Goal: Task Accomplishment & Management: Manage account settings

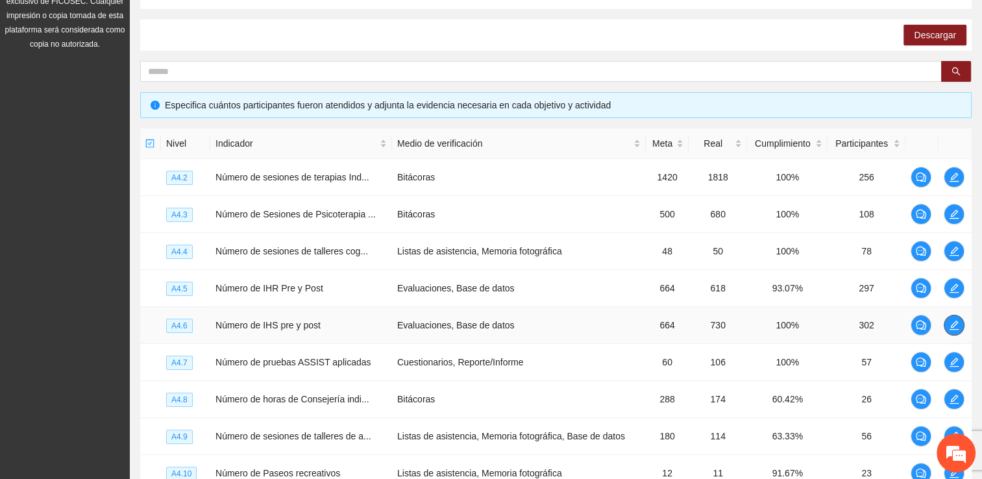
click at [945, 327] on span "edit" at bounding box center [953, 325] width 19 height 10
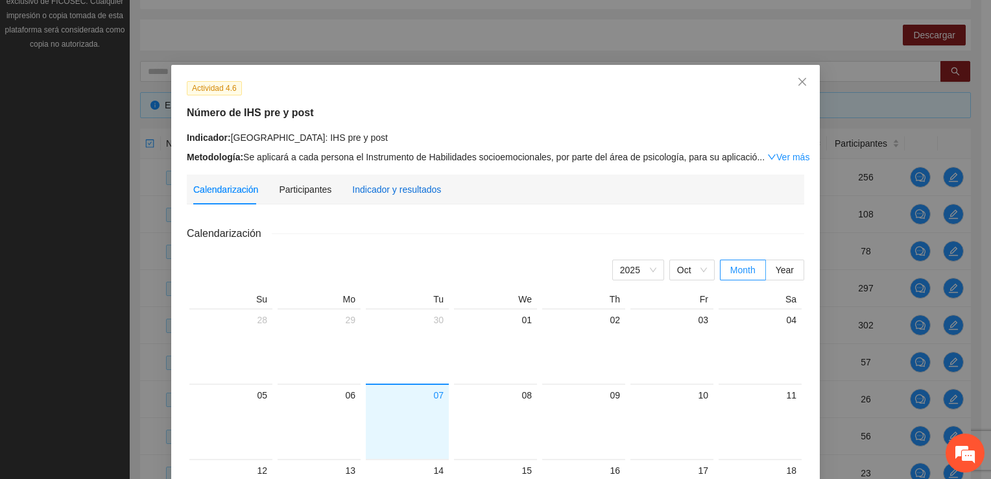
click at [374, 186] on div "Indicador y resultados" at bounding box center [396, 189] width 89 height 14
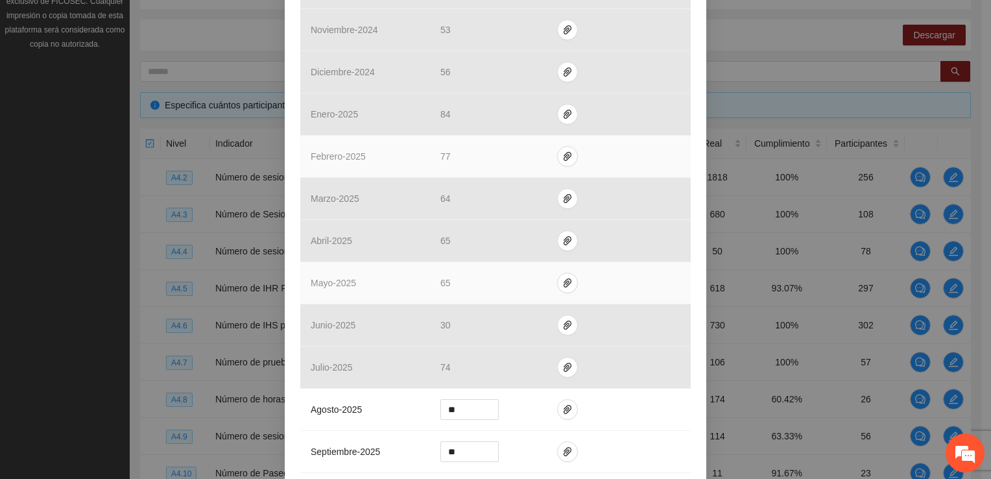
scroll to position [504, 0]
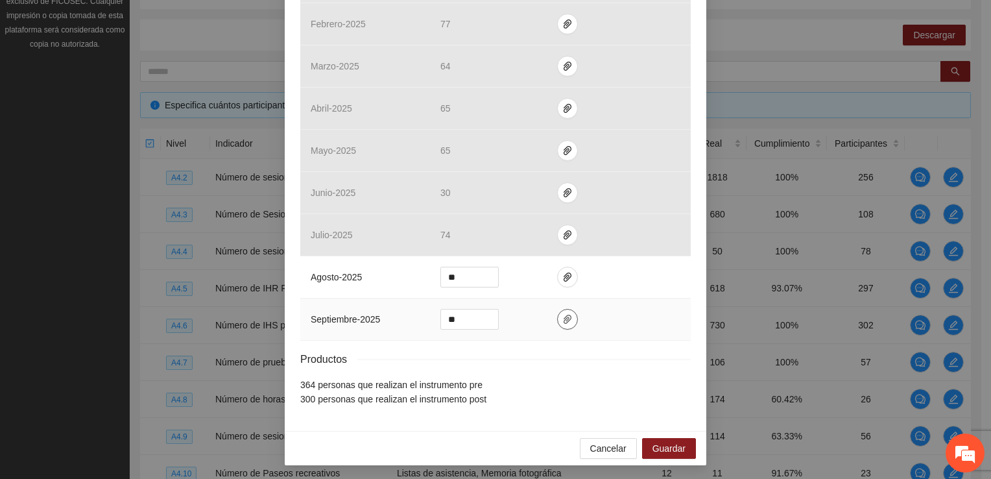
click at [562, 315] on icon "paper-clip" at bounding box center [567, 319] width 10 height 10
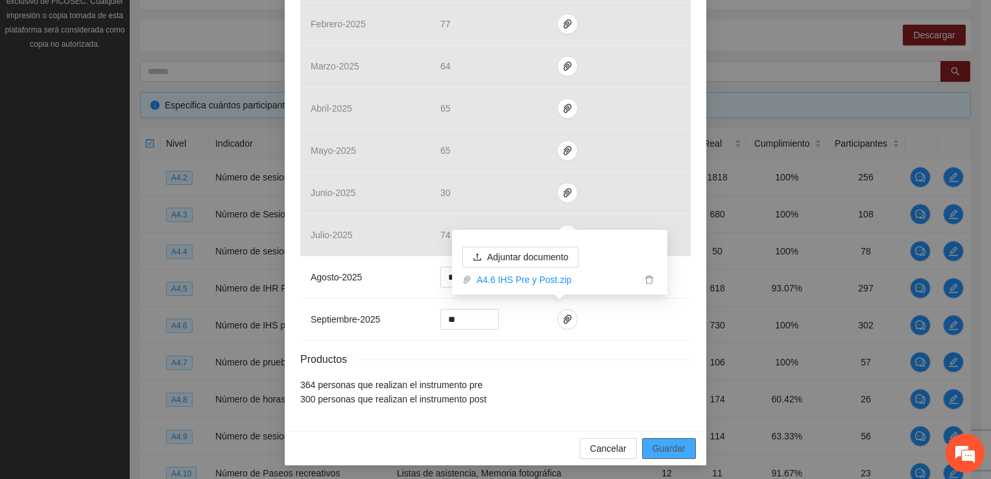
click at [667, 445] on span "Guardar" at bounding box center [669, 448] width 33 height 14
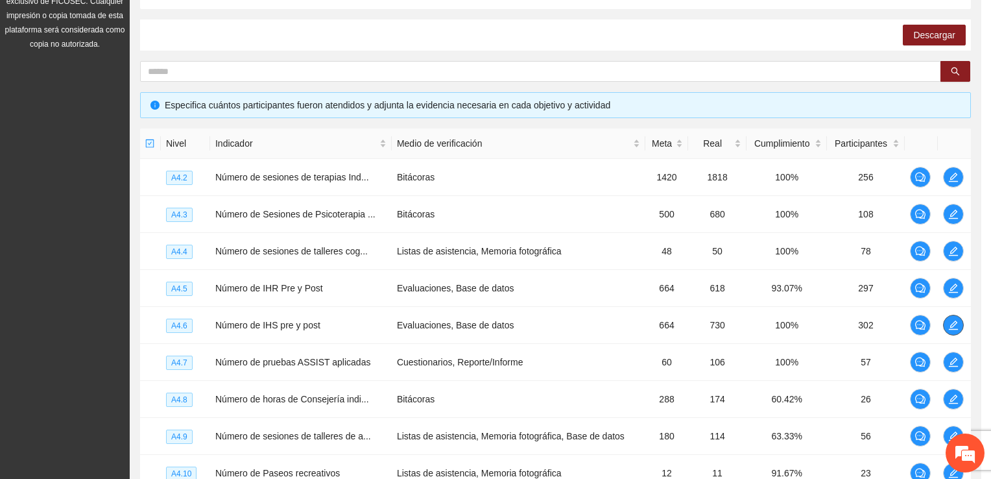
scroll to position [0, 0]
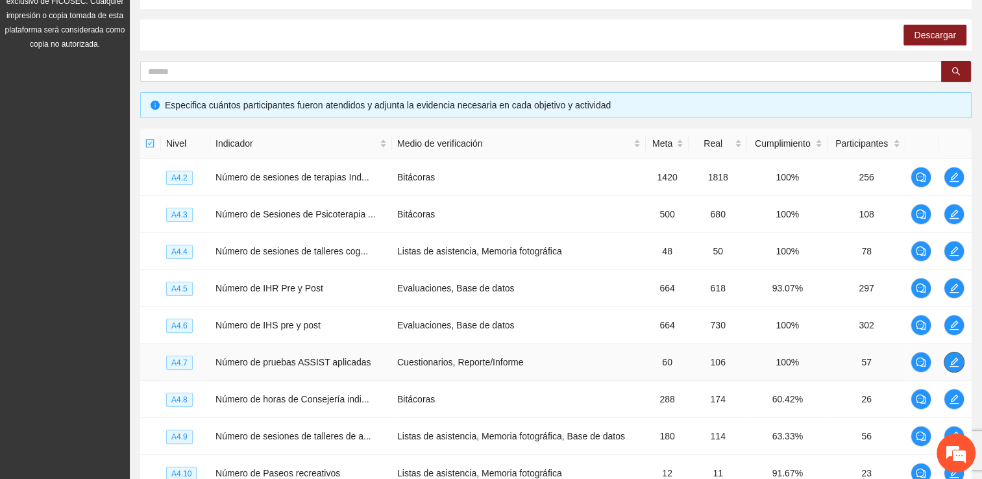
click at [949, 359] on icon "edit" at bounding box center [954, 362] width 10 height 10
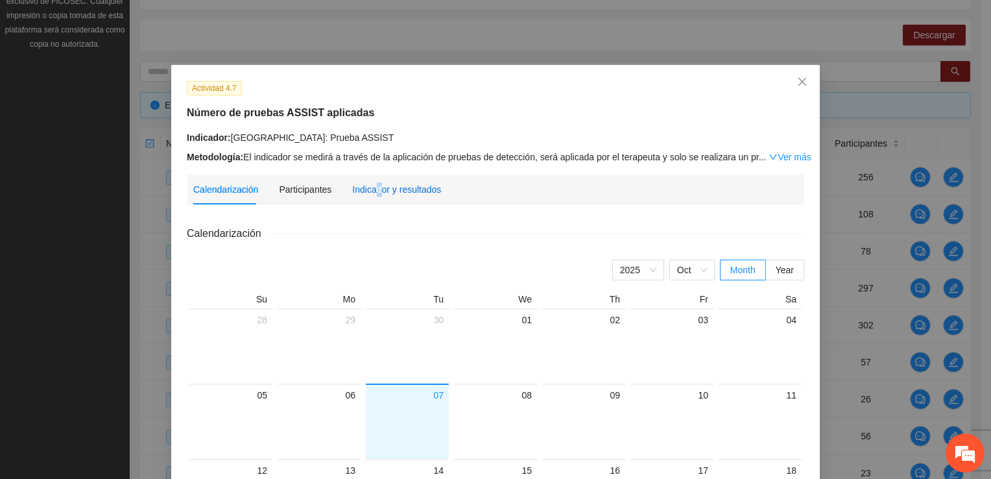
click at [374, 190] on div "Indicador y resultados" at bounding box center [396, 189] width 89 height 14
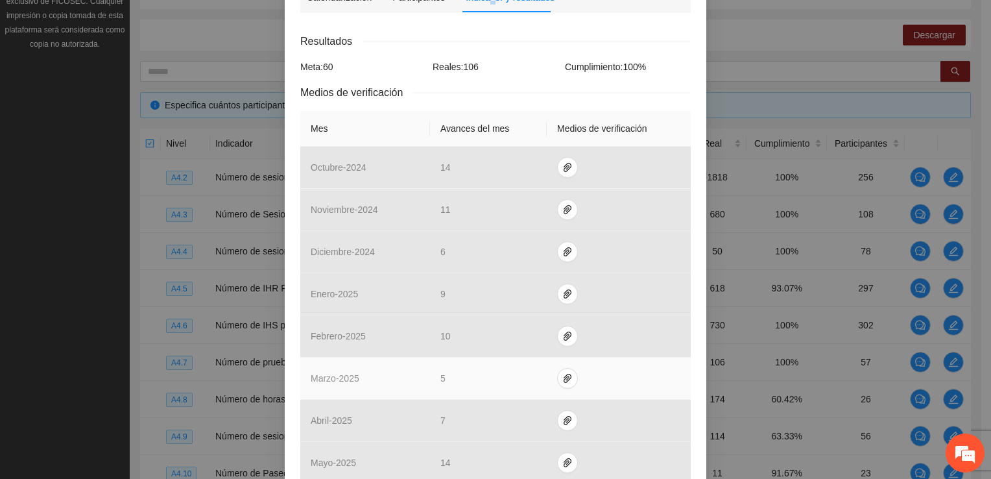
scroll to position [389, 0]
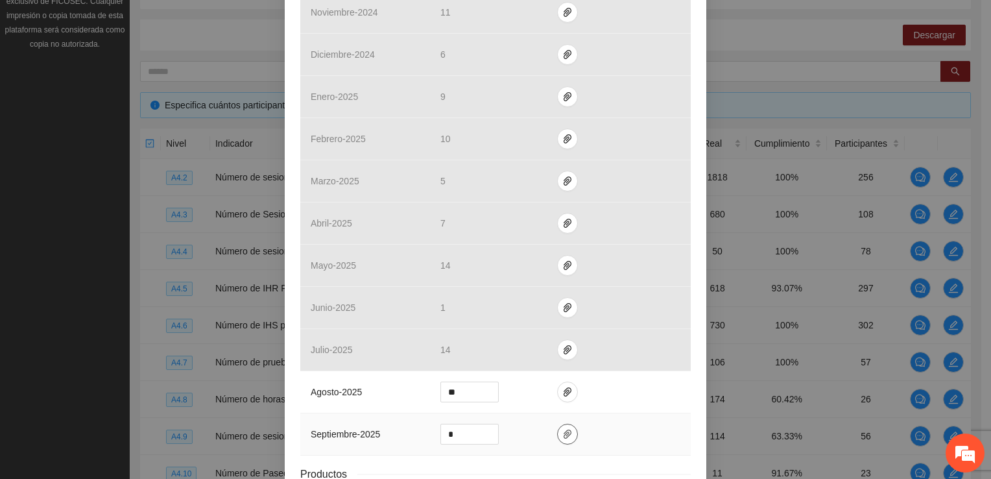
click at [562, 433] on icon "paper-clip" at bounding box center [567, 434] width 10 height 10
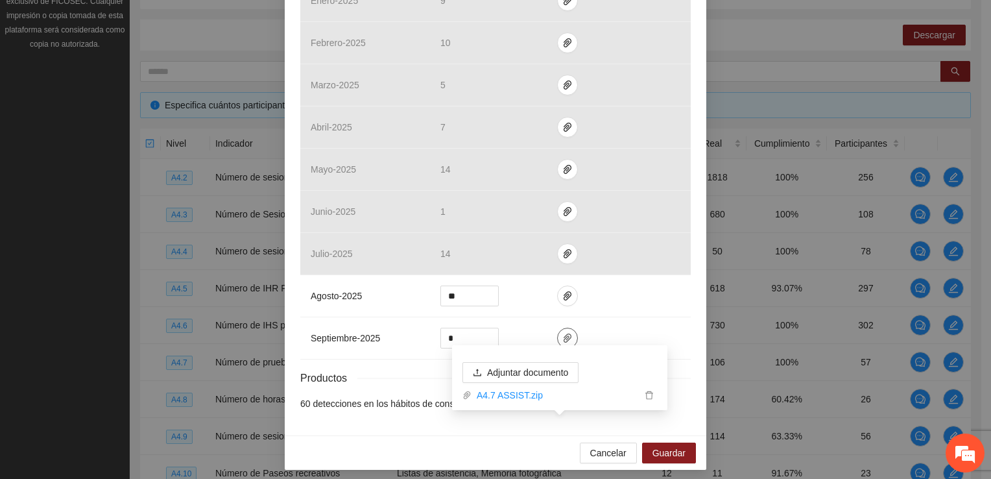
scroll to position [490, 0]
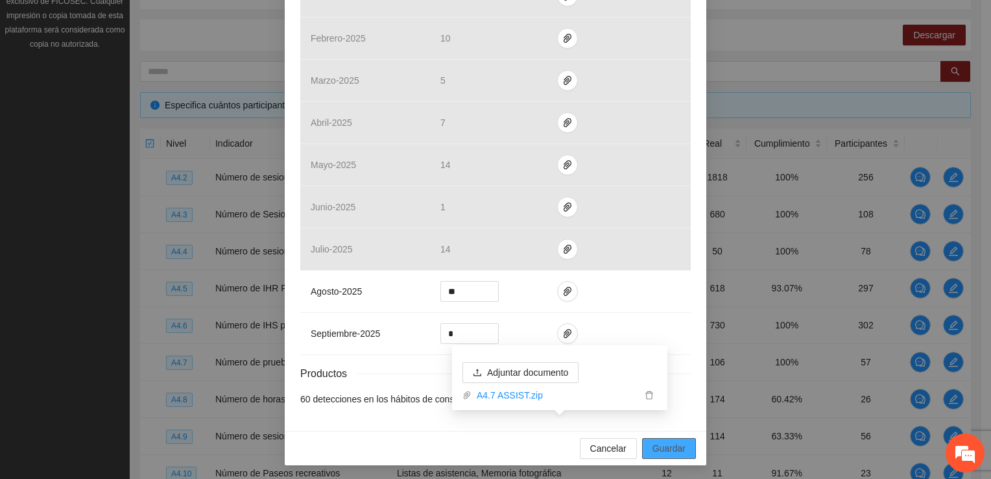
click at [672, 450] on span "Guardar" at bounding box center [669, 448] width 33 height 14
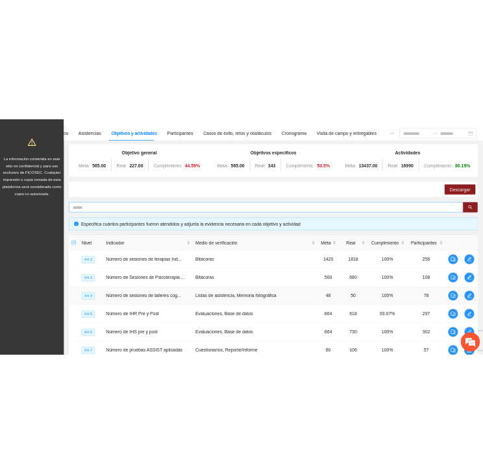
scroll to position [0, 0]
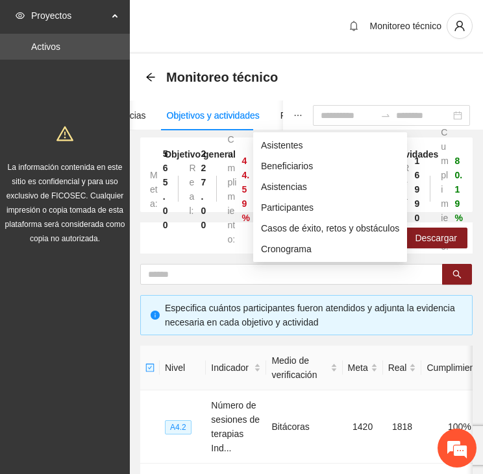
click at [283, 114] on button "button" at bounding box center [298, 116] width 30 height 30
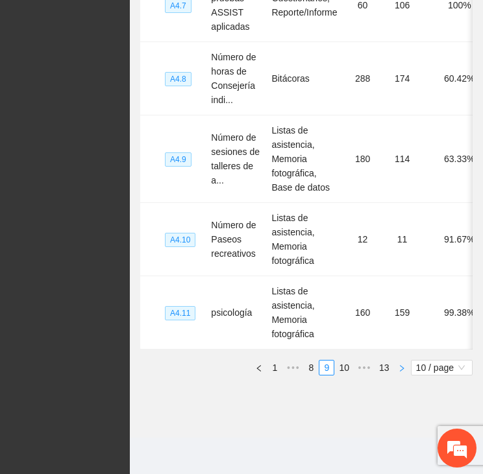
scroll to position [767, 0]
click at [356, 367] on span "•••" at bounding box center [364, 368] width 21 height 16
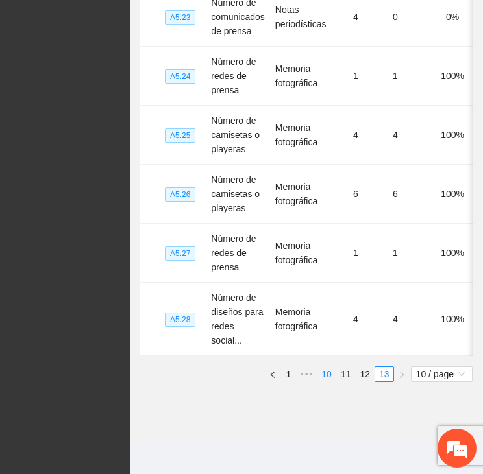
click at [324, 368] on link "10" at bounding box center [326, 374] width 18 height 14
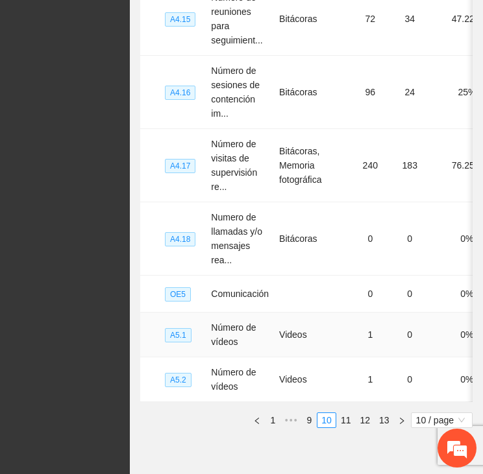
scroll to position [674, 0]
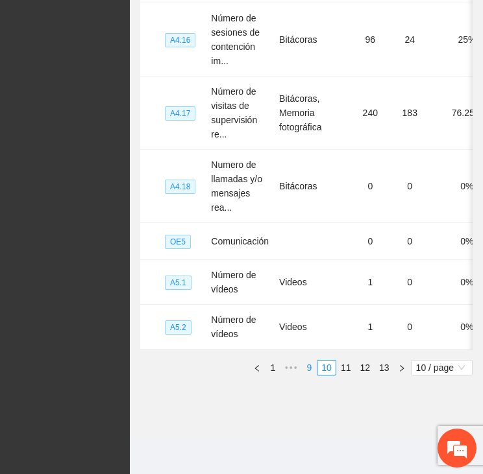
click at [312, 365] on link "9" at bounding box center [309, 368] width 14 height 14
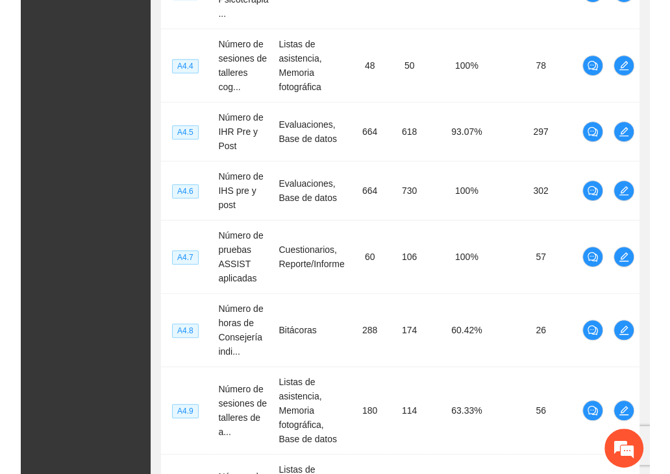
scroll to position [0, 0]
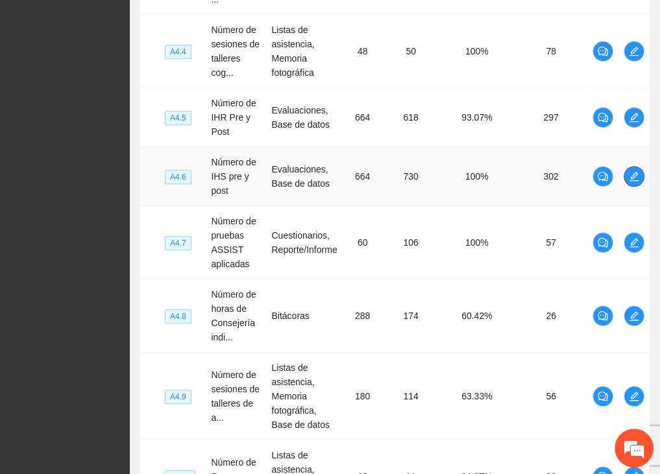
click at [633, 178] on icon "edit" at bounding box center [634, 176] width 10 height 10
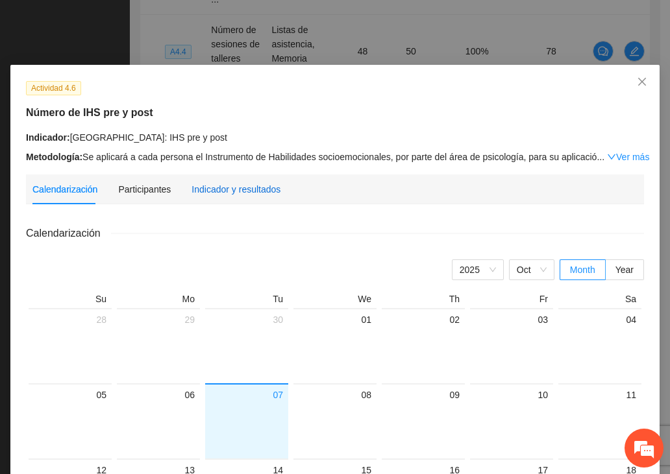
click at [213, 192] on div "Indicador y resultados" at bounding box center [235, 189] width 89 height 14
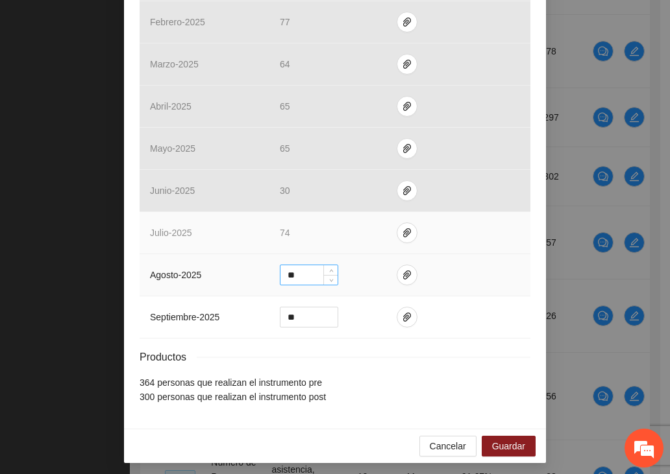
scroll to position [509, 0]
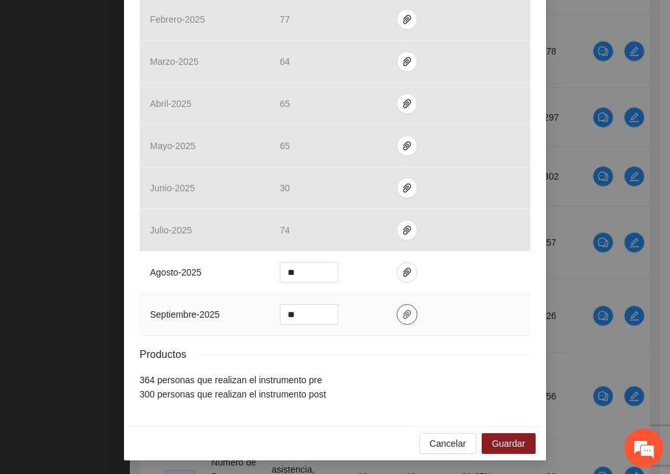
click at [402, 312] on icon "paper-clip" at bounding box center [407, 314] width 10 height 10
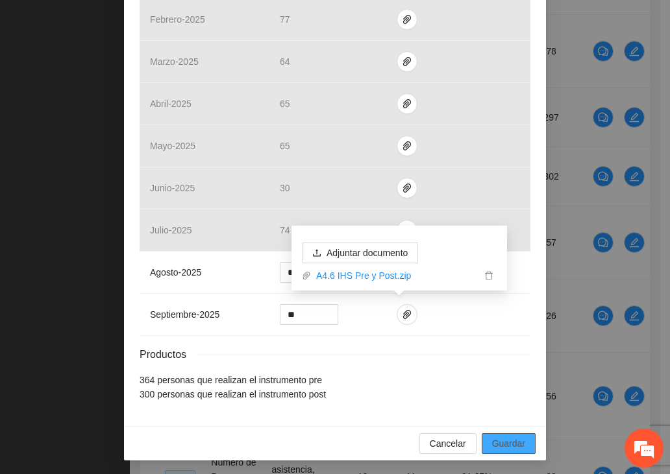
click at [503, 439] on span "Guardar" at bounding box center [508, 444] width 33 height 14
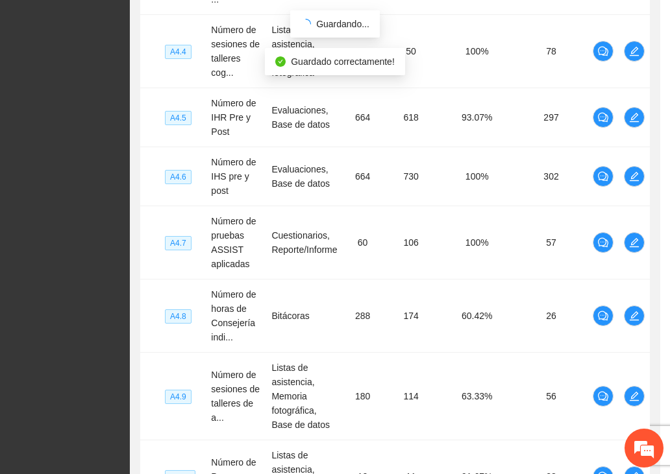
scroll to position [444, 0]
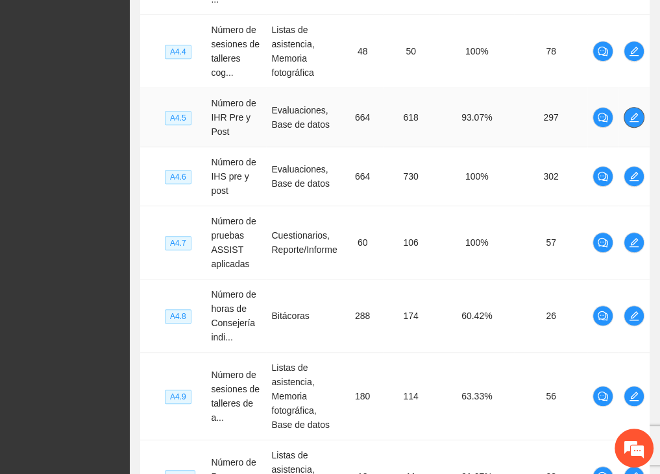
click at [638, 116] on span "edit" at bounding box center [633, 117] width 19 height 10
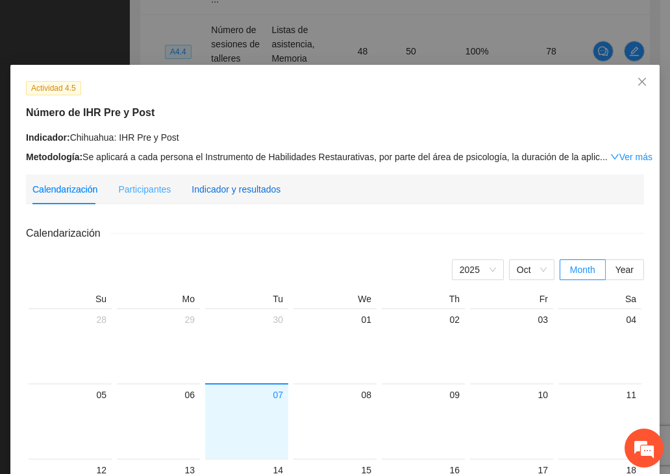
click at [237, 186] on div "Indicador y resultados" at bounding box center [235, 189] width 89 height 14
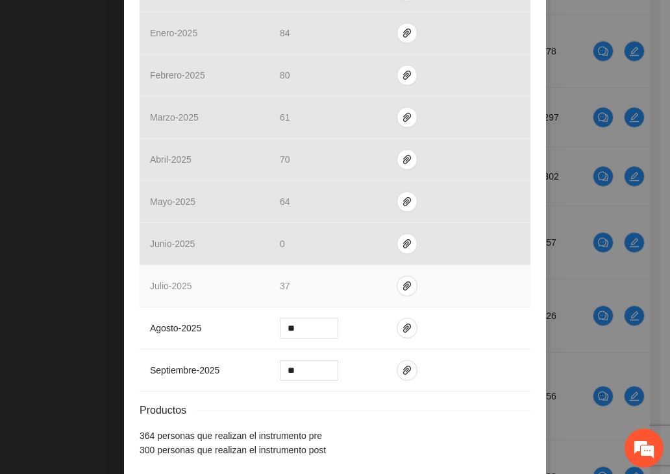
scroll to position [509, 0]
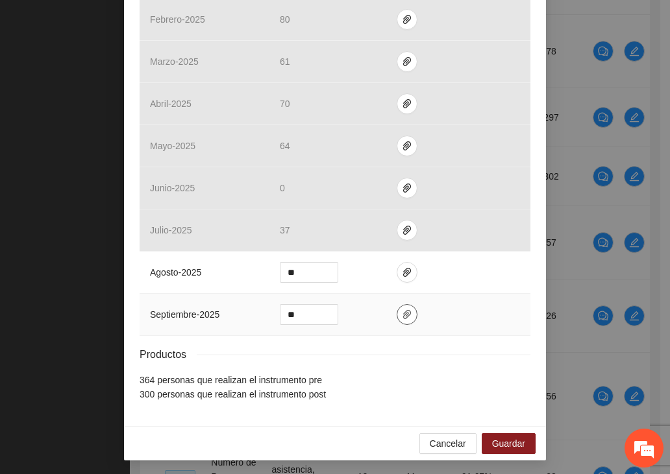
click at [403, 315] on icon "paper-clip" at bounding box center [407, 314] width 8 height 9
click at [503, 437] on span "Guardar" at bounding box center [508, 444] width 33 height 14
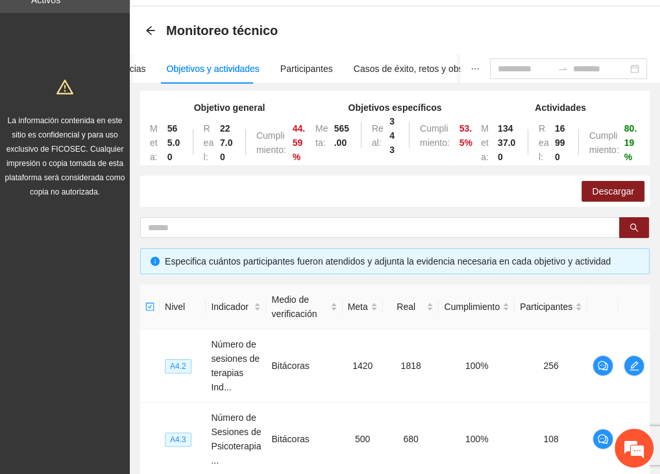
scroll to position [0, 0]
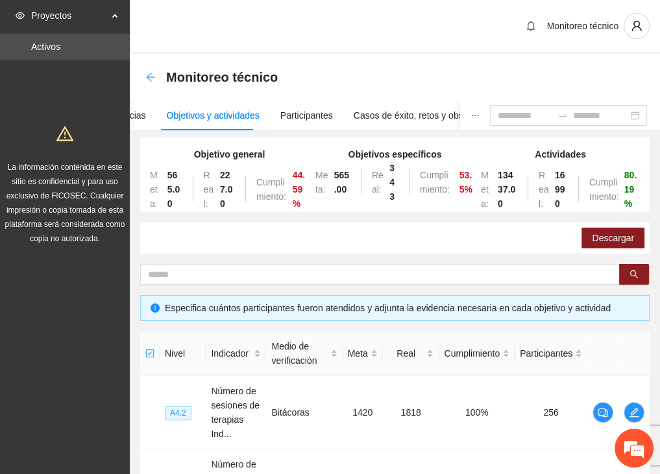
click at [154, 77] on icon "arrow-left" at bounding box center [150, 77] width 8 height 8
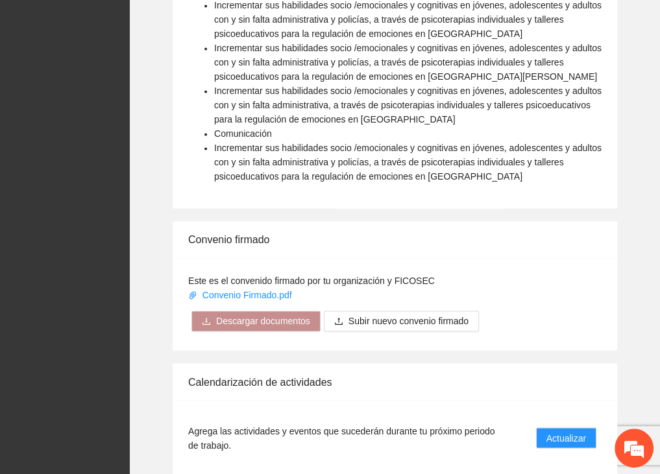
scroll to position [1500, 0]
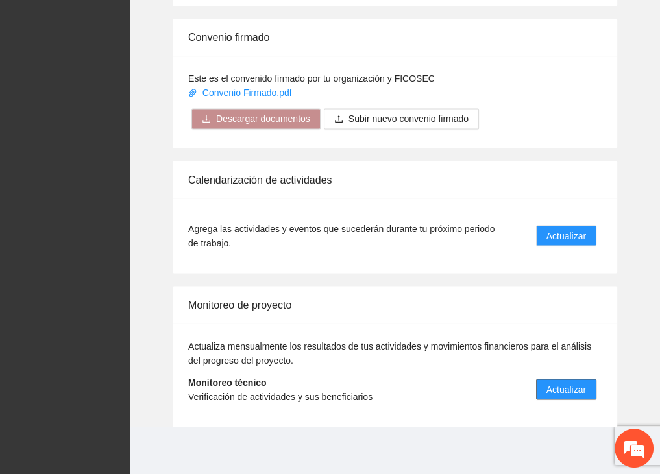
click at [562, 389] on span "Actualizar" at bounding box center [566, 389] width 40 height 14
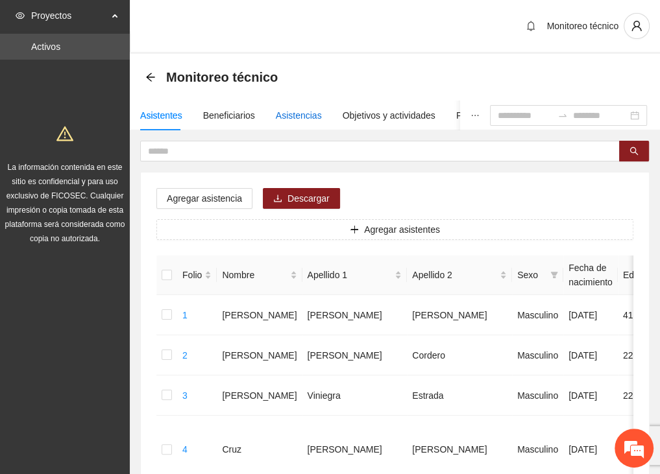
click at [284, 114] on div "Asistencias" at bounding box center [299, 115] width 46 height 14
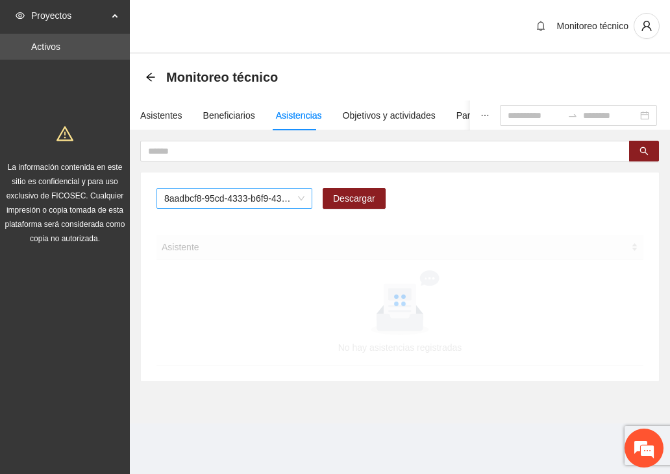
click at [193, 194] on span "8aadbcf8-95cd-4333-b6f9-4314c3142350" at bounding box center [234, 198] width 140 height 19
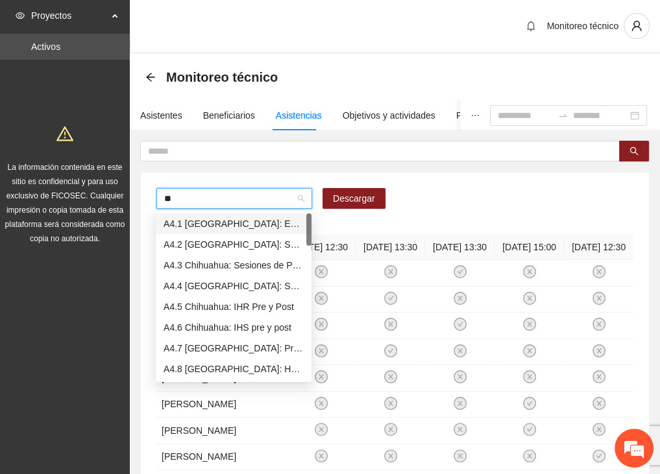
type input "***"
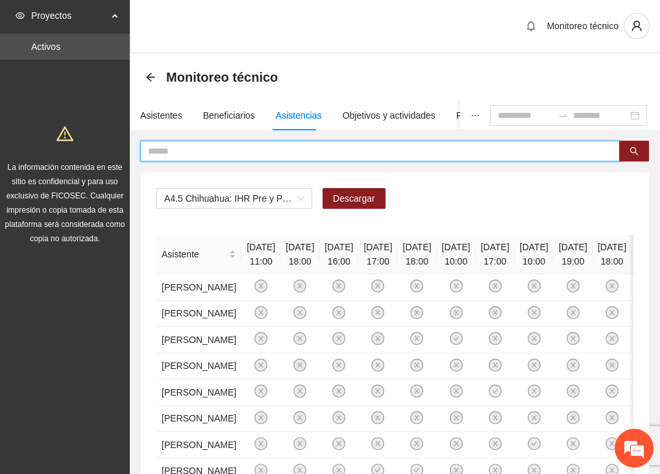
click at [163, 148] on input "text" at bounding box center [374, 151] width 453 height 14
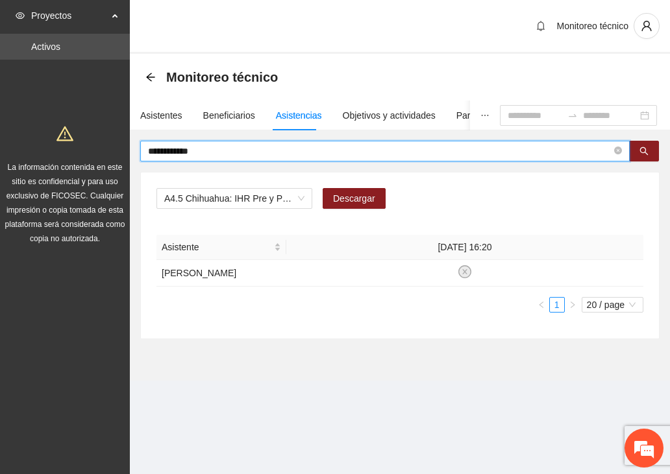
drag, startPoint x: 185, startPoint y: 152, endPoint x: 67, endPoint y: 156, distance: 117.5
click at [67, 159] on section "**********" at bounding box center [335, 237] width 670 height 474
type input "*"
type input "*****"
drag, startPoint x: 173, startPoint y: 152, endPoint x: 80, endPoint y: 152, distance: 93.4
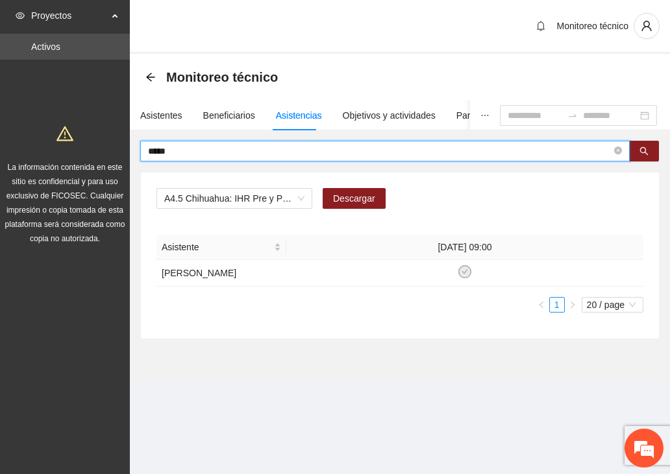
click at [80, 152] on section "Proyectos Activos La información contenida en este sitio es confidencial y para…" at bounding box center [335, 237] width 670 height 474
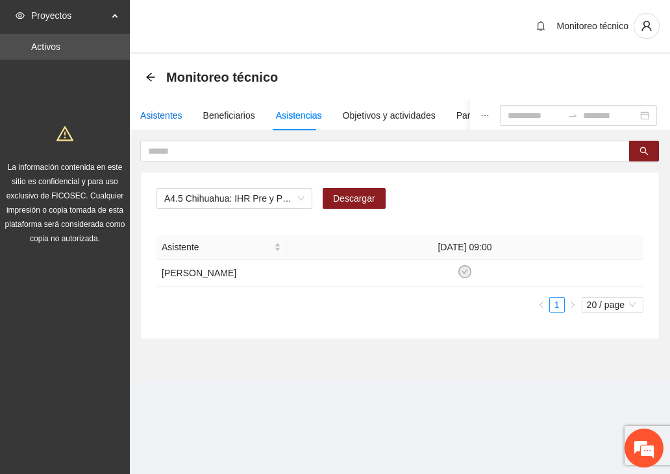
click at [155, 112] on div "Asistentes" at bounding box center [161, 115] width 42 height 14
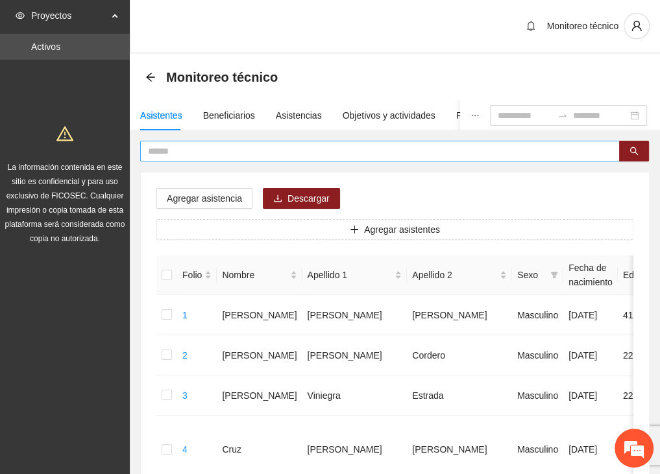
click at [190, 147] on input "text" at bounding box center [374, 151] width 453 height 14
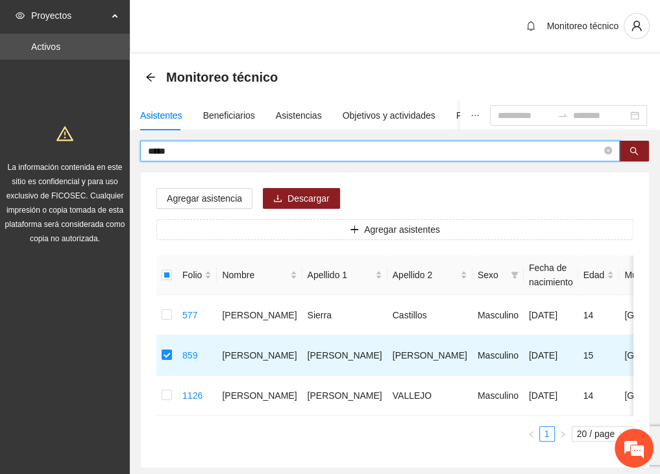
drag, startPoint x: 181, startPoint y: 145, endPoint x: 99, endPoint y: 153, distance: 82.1
click at [99, 153] on section "Proyectos Activos La información contenida en este sitio es confidencial y para…" at bounding box center [330, 273] width 660 height 546
type input "******"
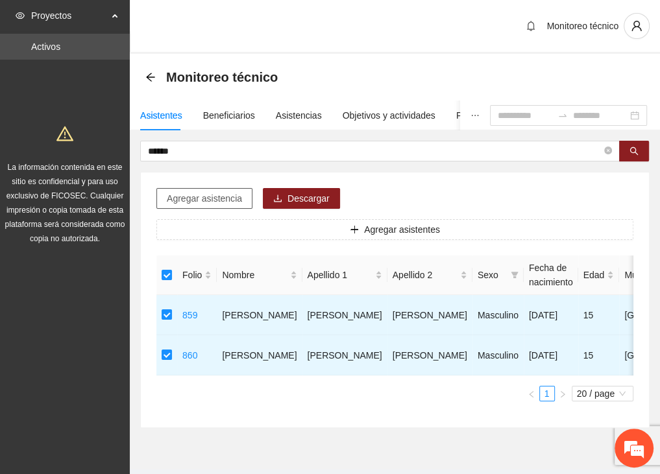
click at [212, 202] on span "Agregar asistencia" at bounding box center [204, 198] width 75 height 14
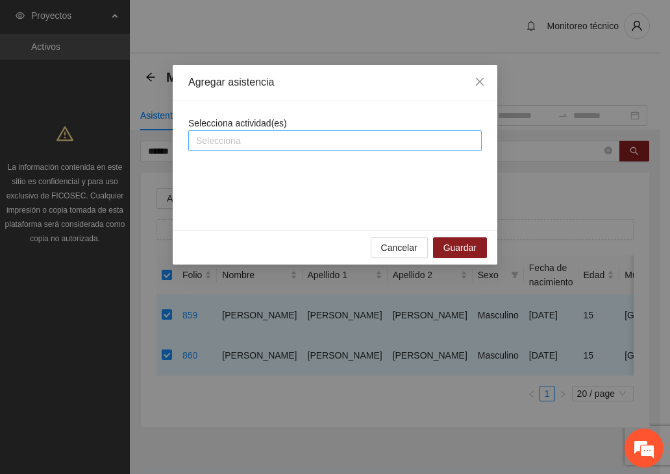
click at [212, 142] on div at bounding box center [334, 141] width 287 height 16
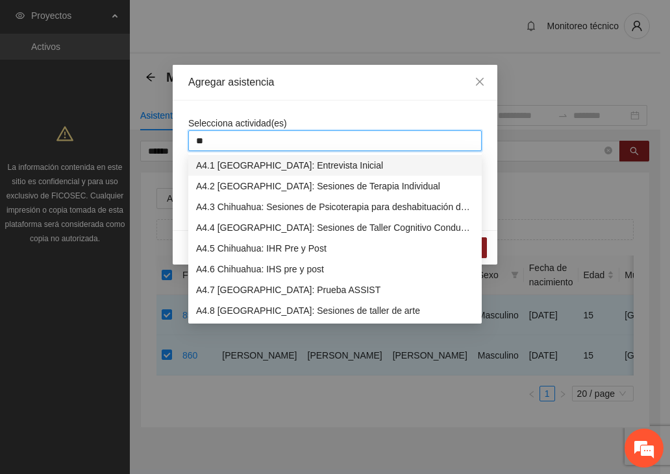
type input "***"
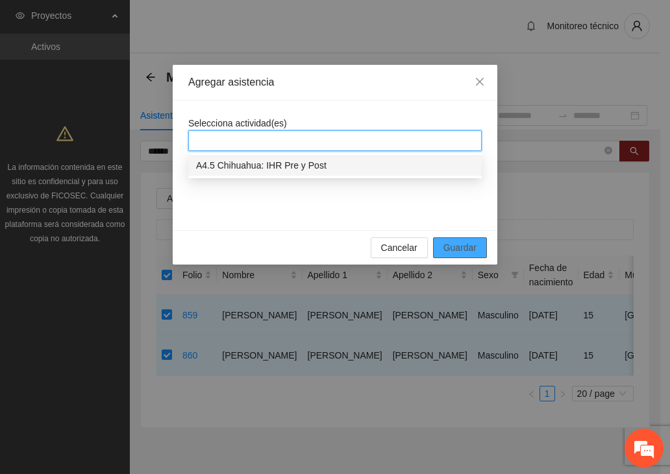
click at [453, 247] on span "Guardar" at bounding box center [459, 248] width 33 height 14
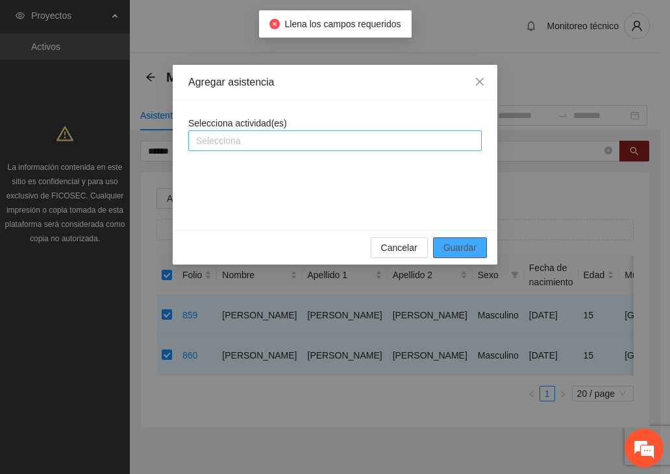
click at [265, 138] on div at bounding box center [334, 141] width 287 height 16
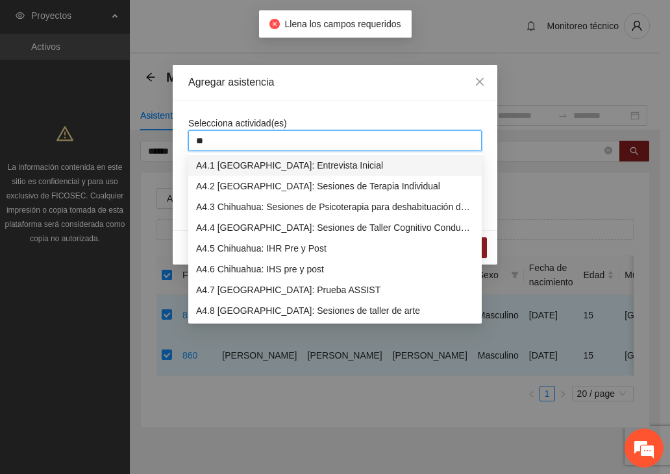
type input "***"
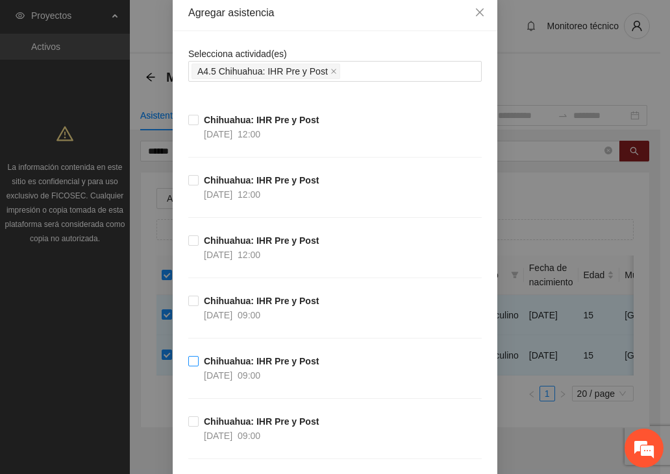
scroll to position [65, 0]
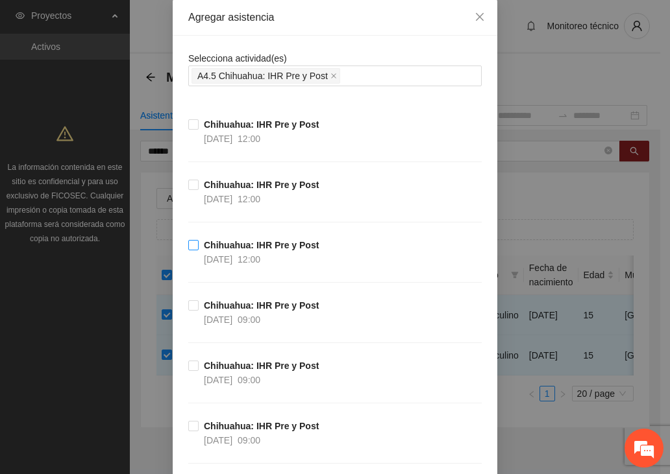
click at [192, 250] on label "[GEOGRAPHIC_DATA]: IHR Pre y Post [DATE] 12:00" at bounding box center [256, 252] width 136 height 29
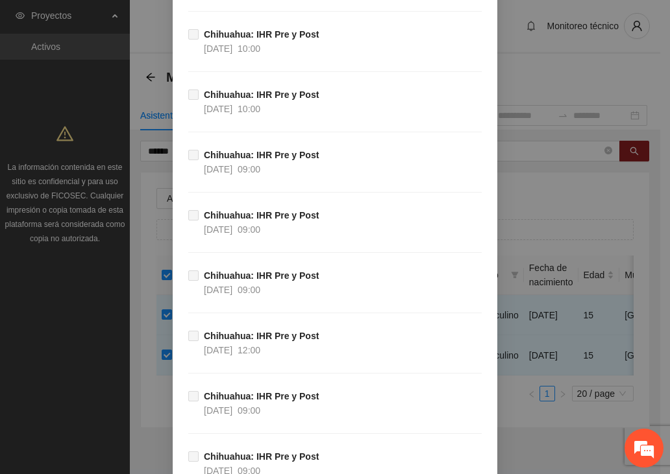
scroll to position [14194, 0]
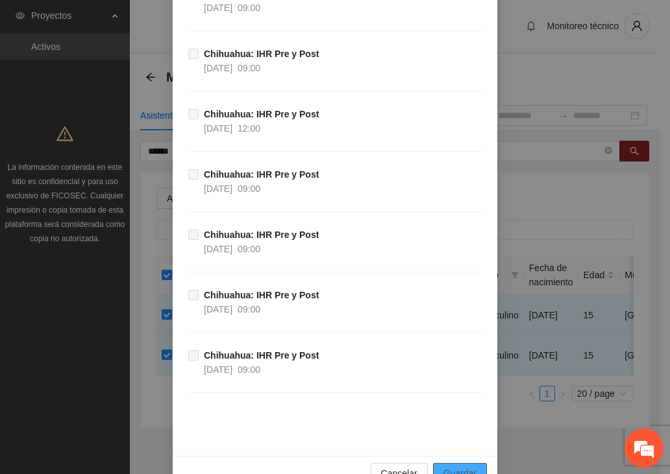
click at [461, 466] on span "Guardar" at bounding box center [459, 473] width 33 height 14
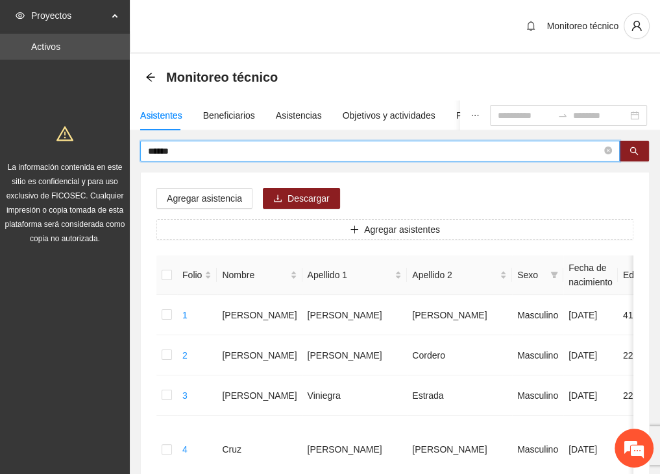
drag, startPoint x: 180, startPoint y: 156, endPoint x: 103, endPoint y: 160, distance: 78.0
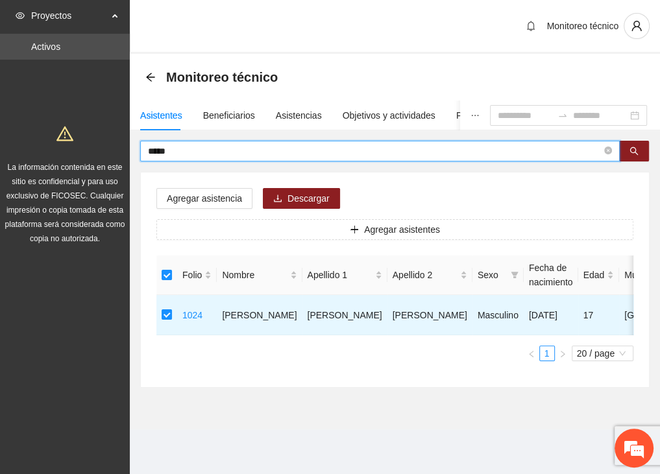
drag, startPoint x: 204, startPoint y: 152, endPoint x: 69, endPoint y: 151, distance: 134.9
click at [69, 151] on section "Proyectos Activos La información contenida en este sitio es confidencial y para…" at bounding box center [330, 237] width 660 height 474
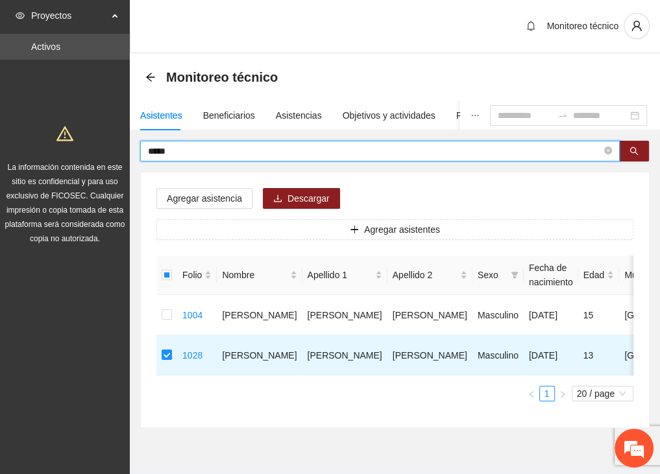
drag, startPoint x: 199, startPoint y: 152, endPoint x: 38, endPoint y: 155, distance: 160.3
click at [38, 155] on section "Proyectos Activos La información contenida en este sitio es confidencial y para…" at bounding box center [330, 253] width 660 height 506
type input "*****"
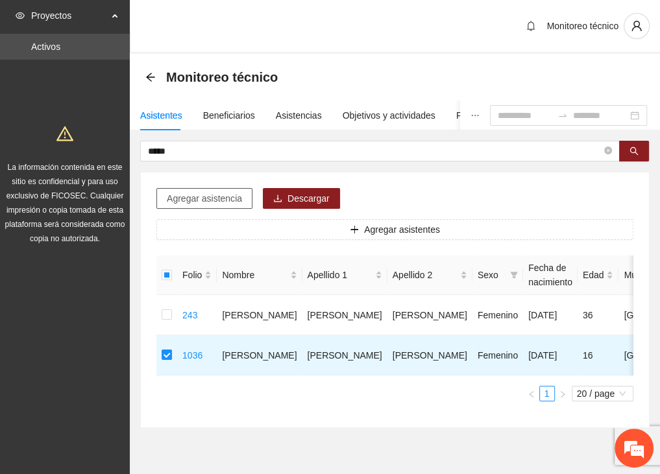
click at [187, 201] on span "Agregar asistencia" at bounding box center [204, 198] width 75 height 14
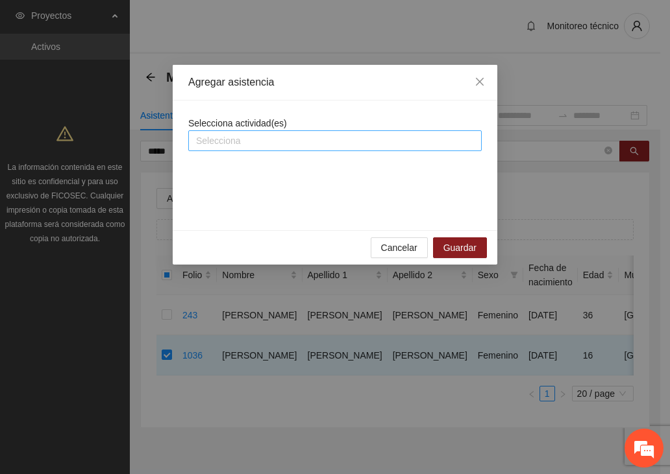
click at [221, 143] on div at bounding box center [334, 141] width 287 height 16
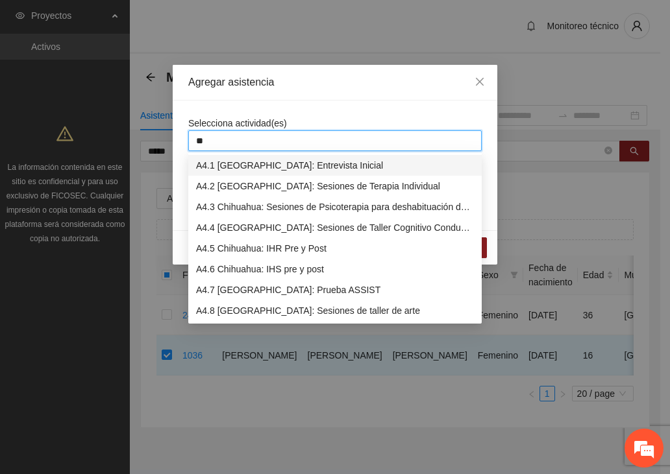
type input "***"
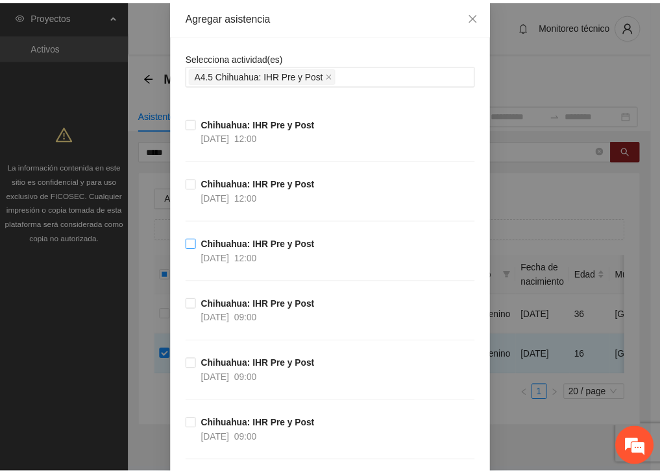
scroll to position [65, 0]
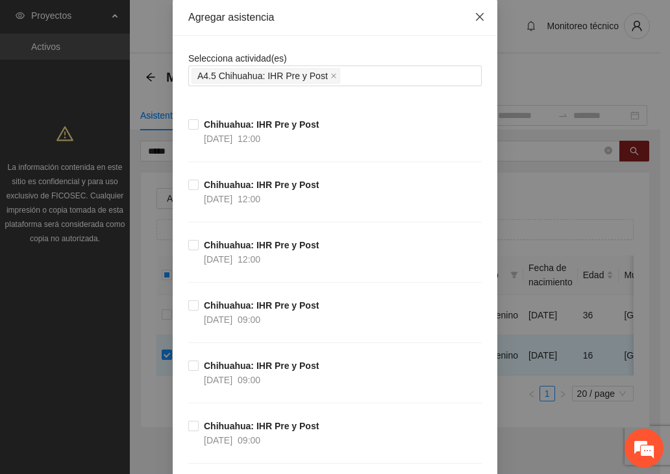
click at [474, 18] on icon "close" at bounding box center [479, 17] width 10 height 10
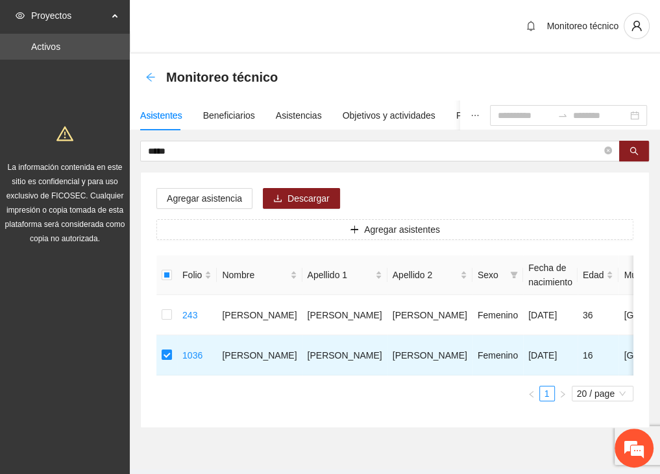
click at [151, 74] on icon "arrow-left" at bounding box center [150, 77] width 10 height 10
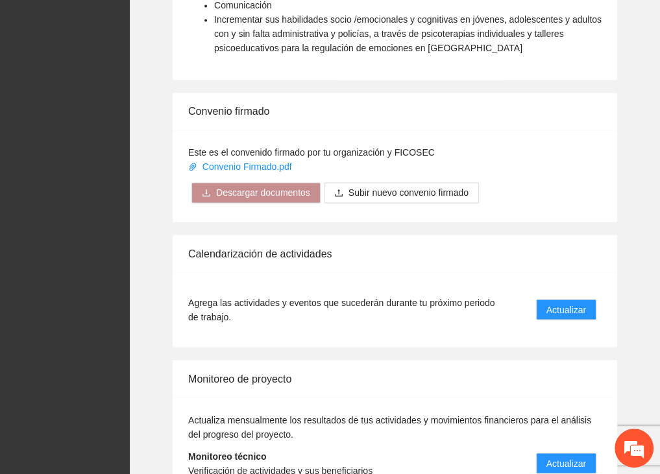
scroll to position [1492, 0]
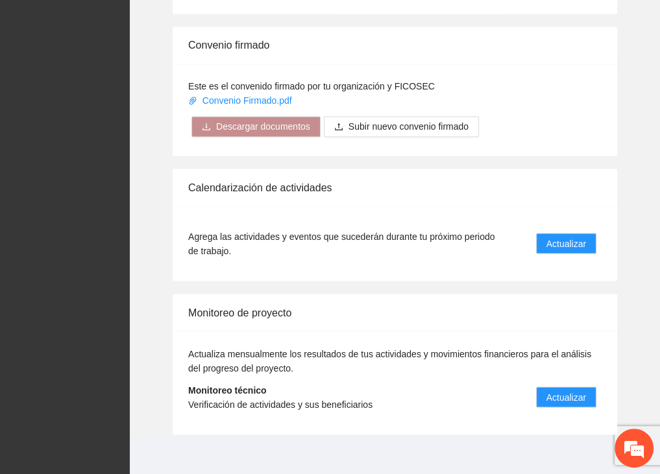
click at [402, 186] on div "Calendarización de actividades" at bounding box center [394, 187] width 413 height 37
click at [542, 242] on button "Actualizar" at bounding box center [566, 243] width 60 height 21
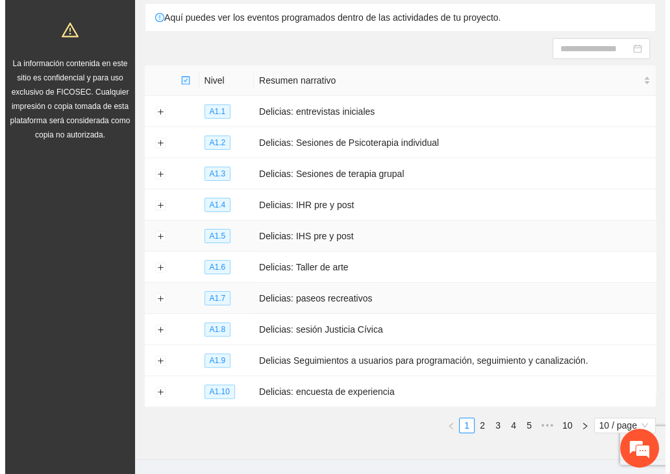
scroll to position [140, 0]
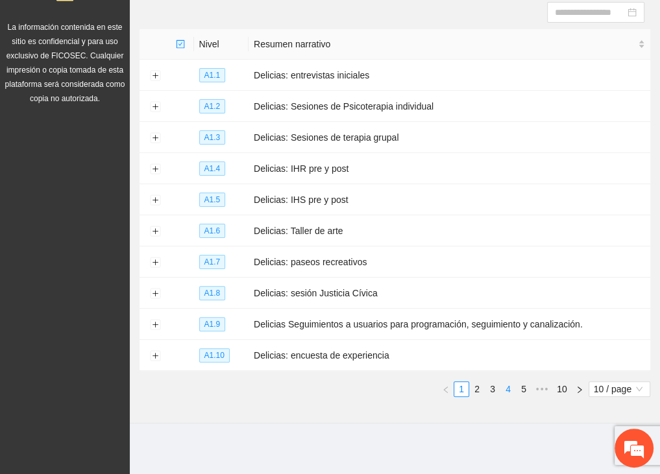
click at [506, 388] on link "4" at bounding box center [508, 389] width 14 height 14
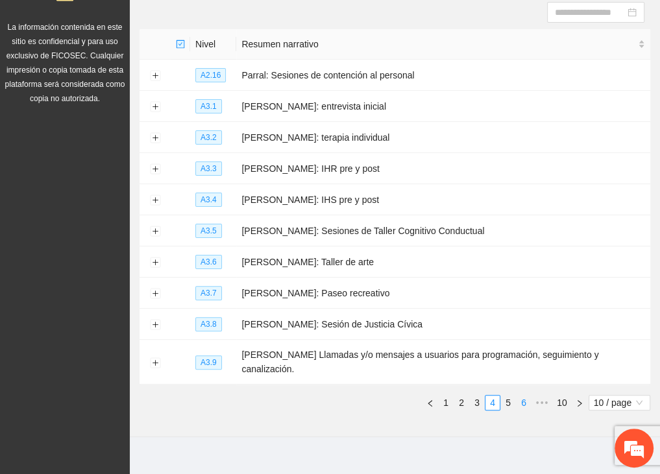
click at [526, 396] on link "6" at bounding box center [523, 403] width 14 height 14
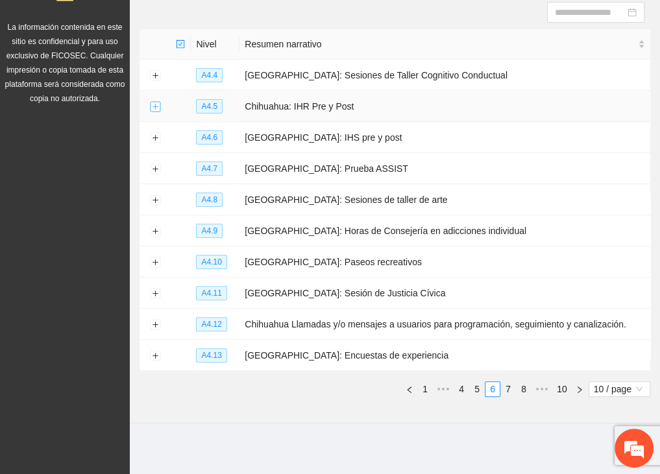
click at [154, 106] on button "Expand row" at bounding box center [155, 107] width 10 height 10
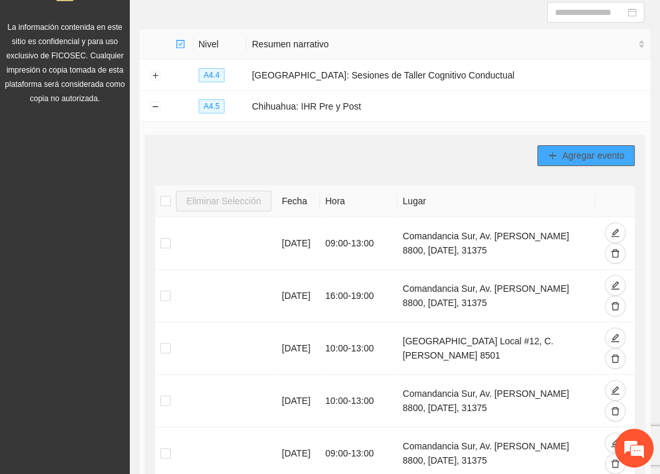
click at [568, 157] on span "Agregar evento" at bounding box center [593, 156] width 62 height 14
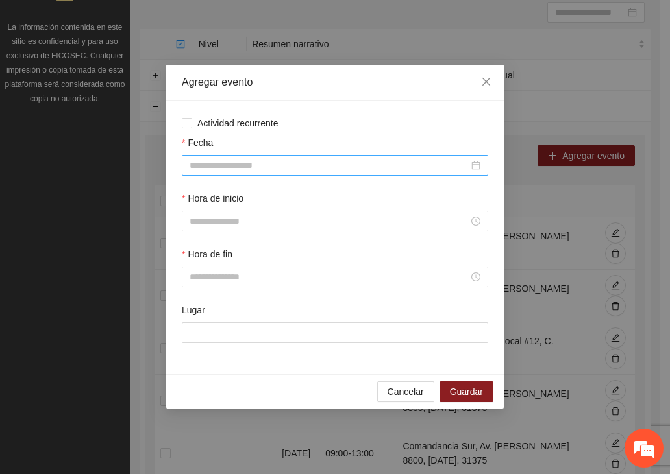
click at [241, 163] on input "Fecha" at bounding box center [328, 165] width 279 height 14
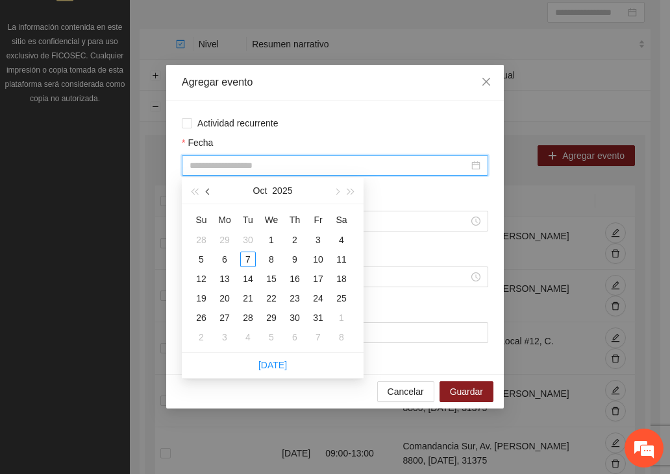
click at [208, 192] on span "button" at bounding box center [209, 192] width 6 height 6
type input "**********"
click at [344, 242] on div "6" at bounding box center [341, 240] width 16 height 16
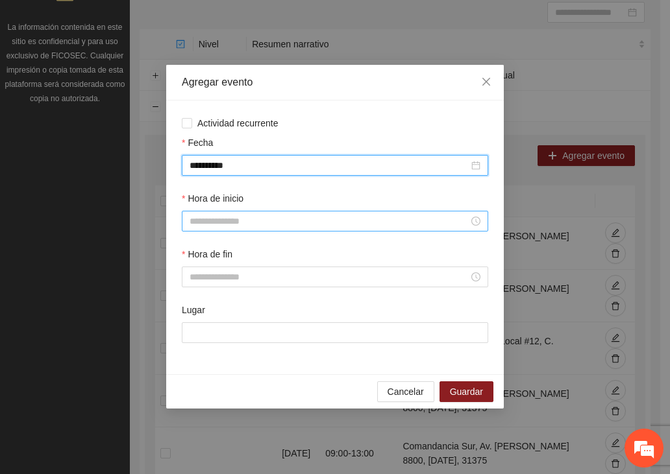
click at [254, 220] on input "Hora de inicio" at bounding box center [328, 221] width 279 height 14
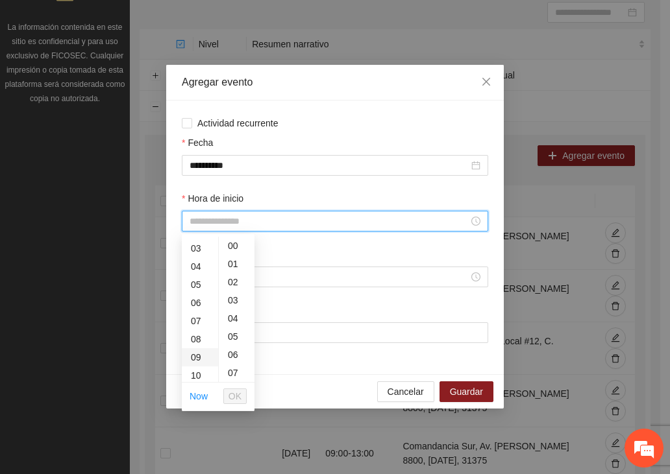
click at [200, 359] on div "09" at bounding box center [200, 357] width 36 height 18
type input "*****"
click at [236, 393] on span "OK" at bounding box center [234, 396] width 13 height 14
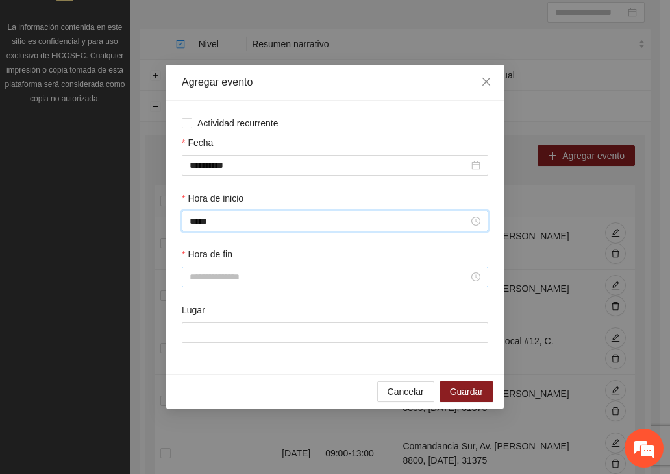
click at [217, 277] on input "Hora de fin" at bounding box center [328, 277] width 279 height 14
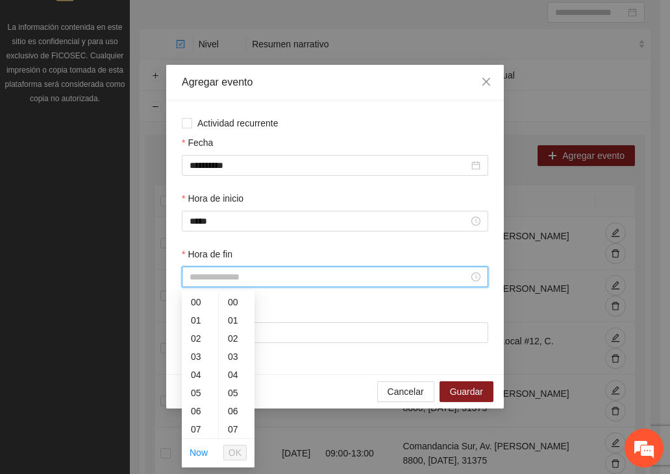
scroll to position [127, 0]
click at [199, 417] on div "16" at bounding box center [200, 414] width 36 height 18
type input "*****"
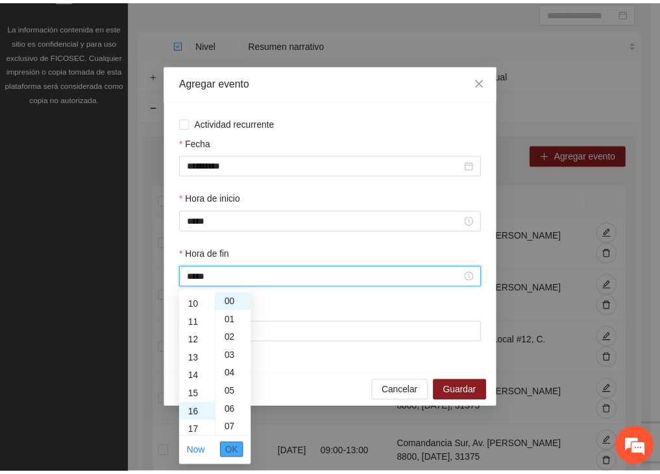
scroll to position [291, 0]
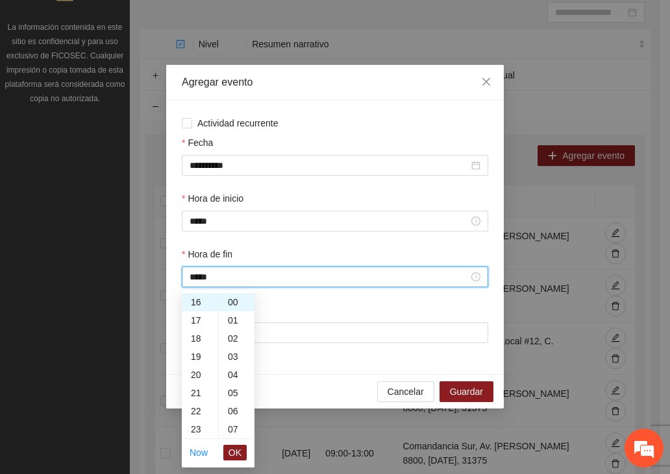
drag, startPoint x: 233, startPoint y: 455, endPoint x: 232, endPoint y: 439, distance: 15.6
click at [232, 455] on span "OK" at bounding box center [234, 453] width 13 height 14
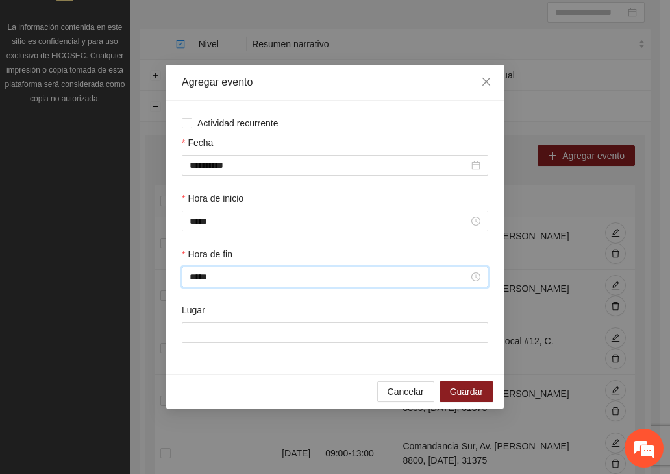
click at [299, 320] on div "Lugar" at bounding box center [335, 312] width 306 height 19
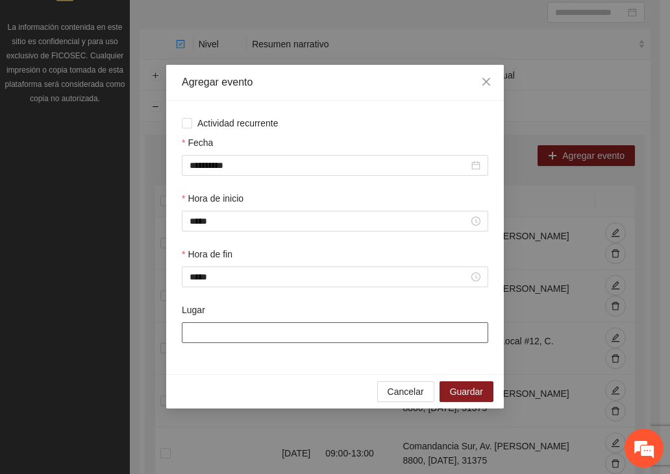
click at [300, 333] on input "Lugar" at bounding box center [335, 332] width 306 height 21
type input "**********"
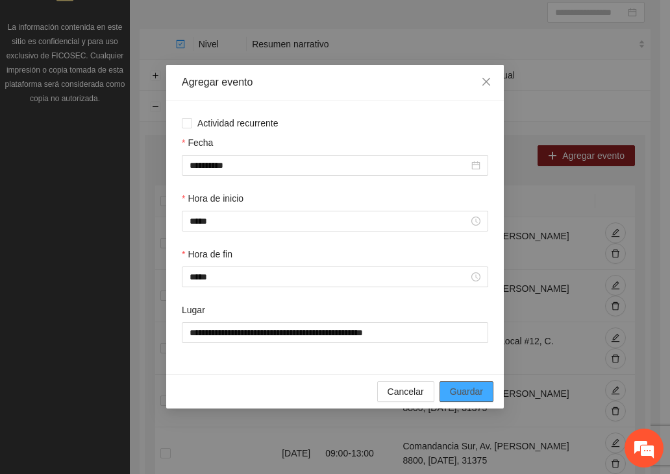
click at [465, 396] on span "Guardar" at bounding box center [466, 392] width 33 height 14
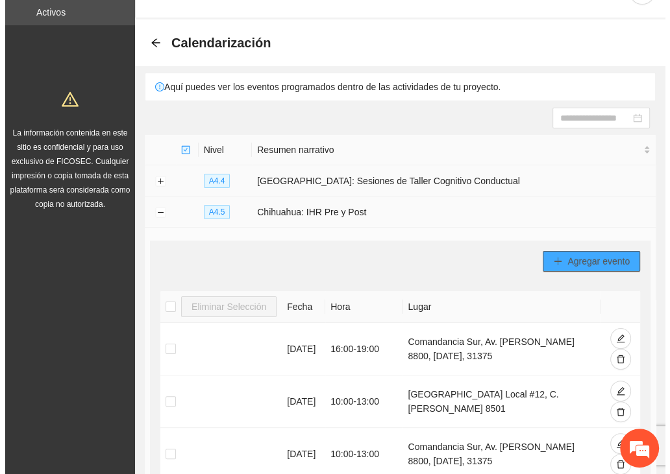
scroll to position [10, 0]
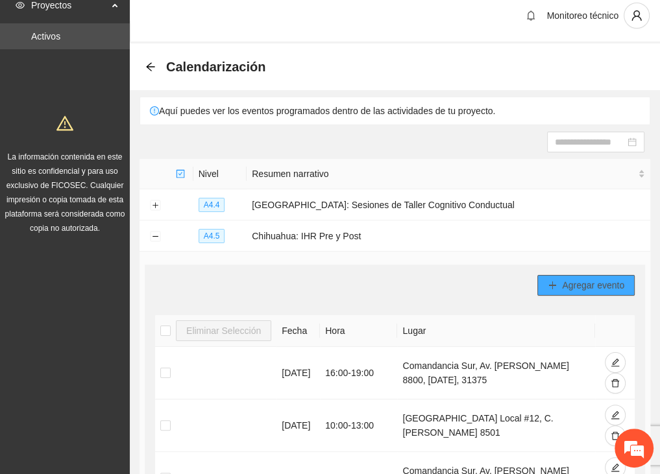
click at [594, 285] on span "Agregar evento" at bounding box center [593, 285] width 62 height 14
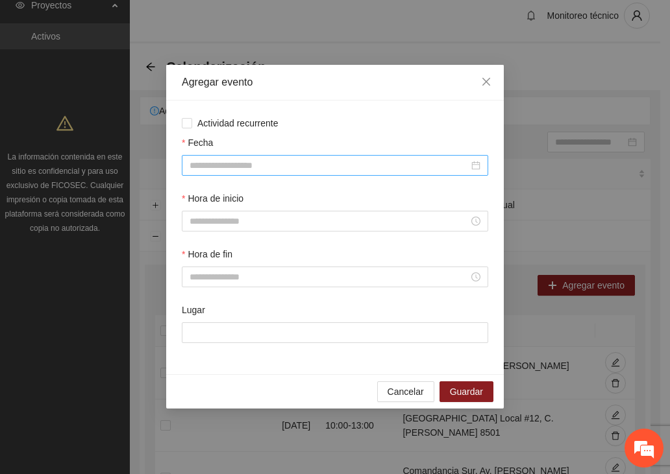
click at [257, 157] on div at bounding box center [335, 165] width 306 height 21
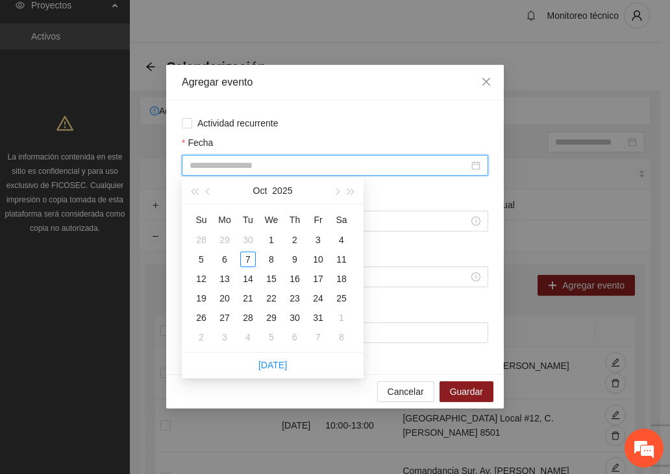
click at [252, 163] on input "Fecha" at bounding box center [328, 165] width 279 height 14
click at [211, 188] on button "button" at bounding box center [208, 191] width 14 height 26
type input "**********"
click at [300, 261] on div "11" at bounding box center [295, 260] width 16 height 16
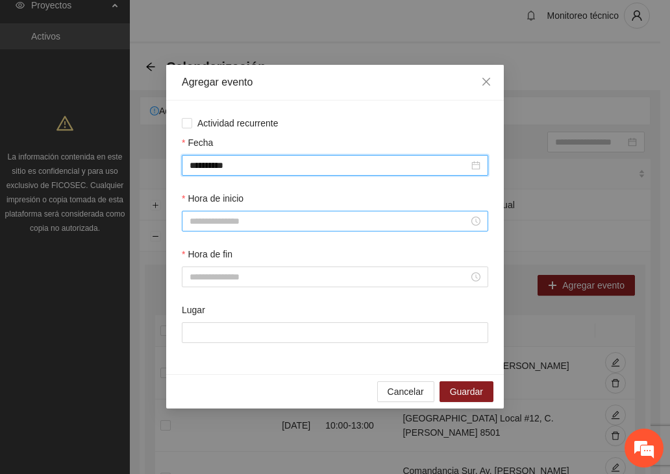
click at [240, 217] on input "Hora de inicio" at bounding box center [328, 221] width 279 height 14
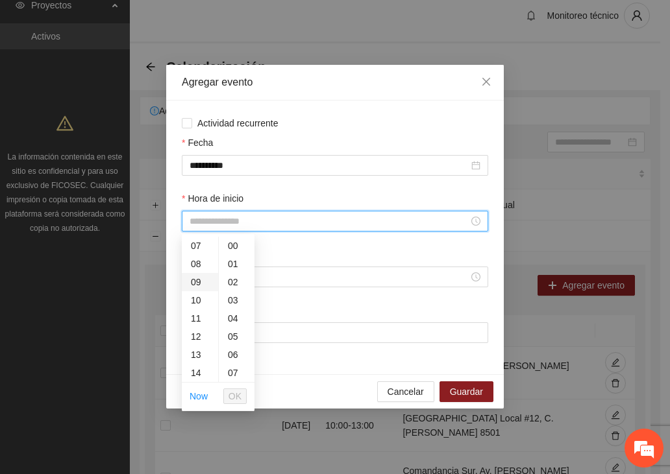
click at [194, 282] on div "09" at bounding box center [200, 282] width 36 height 18
type input "*****"
click at [232, 394] on span "OK" at bounding box center [234, 396] width 13 height 14
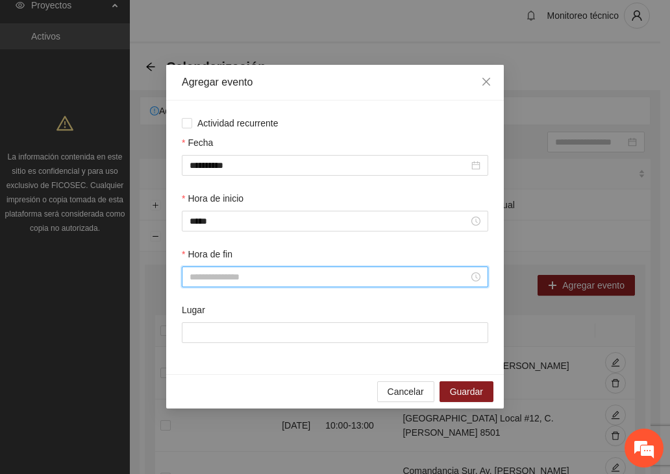
click at [199, 282] on input "Hora de fin" at bounding box center [328, 277] width 279 height 14
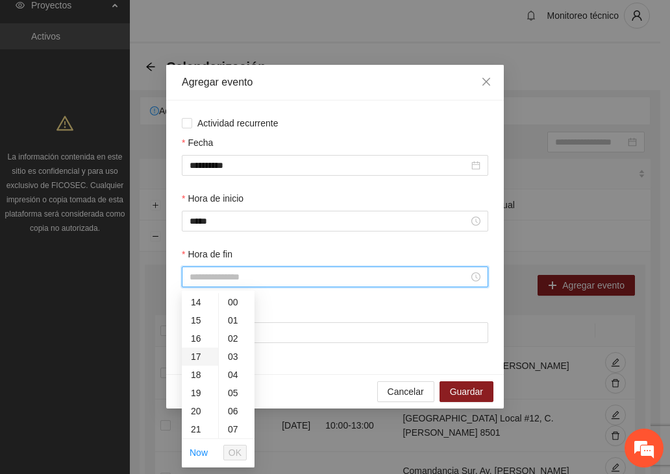
drag, startPoint x: 195, startPoint y: 332, endPoint x: 197, endPoint y: 339, distance: 7.4
click at [195, 333] on div "16" at bounding box center [200, 339] width 36 height 18
type input "*****"
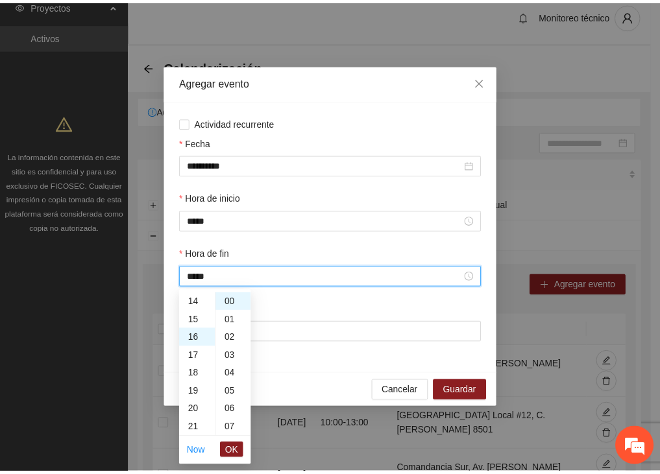
scroll to position [291, 0]
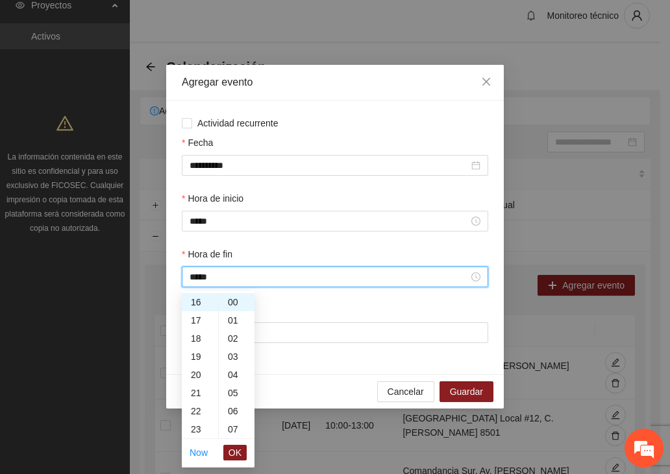
click at [233, 448] on span "OK" at bounding box center [234, 453] width 13 height 14
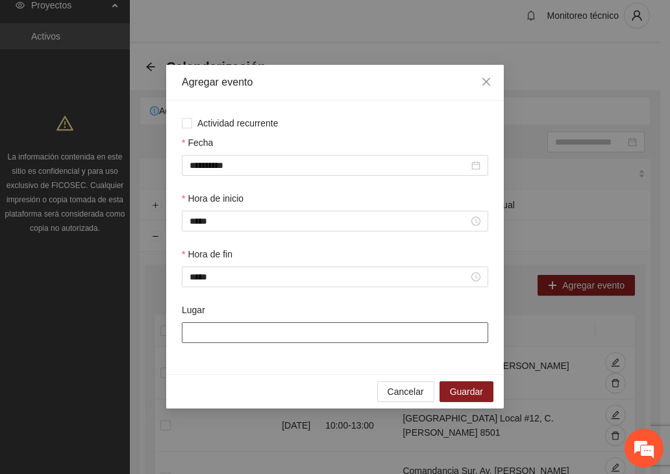
click at [241, 334] on input "Lugar" at bounding box center [335, 332] width 306 height 21
type input "**********"
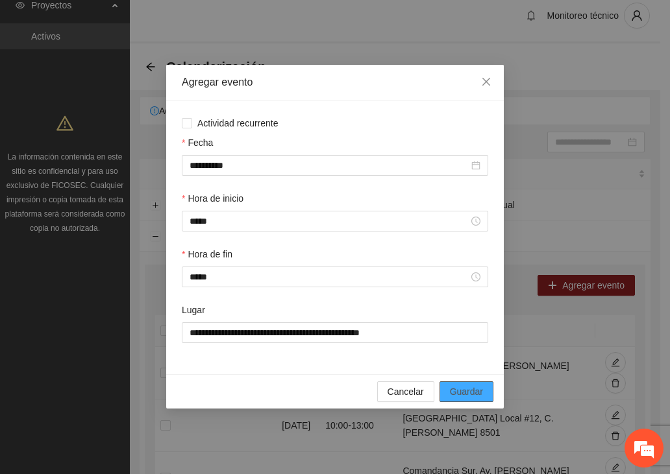
drag, startPoint x: 468, startPoint y: 391, endPoint x: 465, endPoint y: 380, distance: 12.1
click at [468, 391] on span "Guardar" at bounding box center [466, 392] width 33 height 14
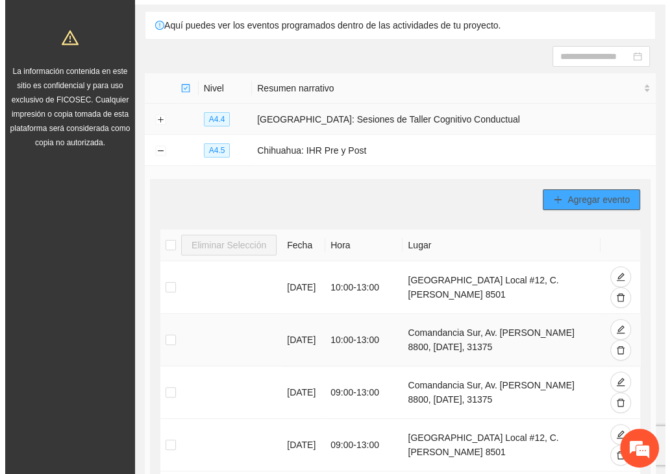
scroll to position [75, 0]
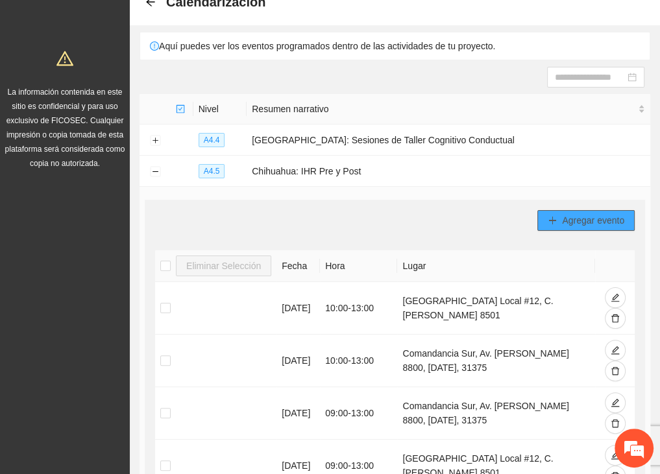
click at [571, 223] on span "Agregar evento" at bounding box center [593, 220] width 62 height 14
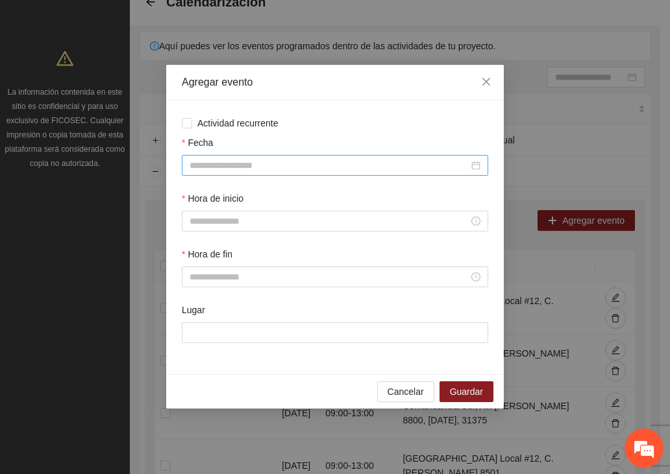
click at [247, 165] on input "Fecha" at bounding box center [328, 165] width 279 height 14
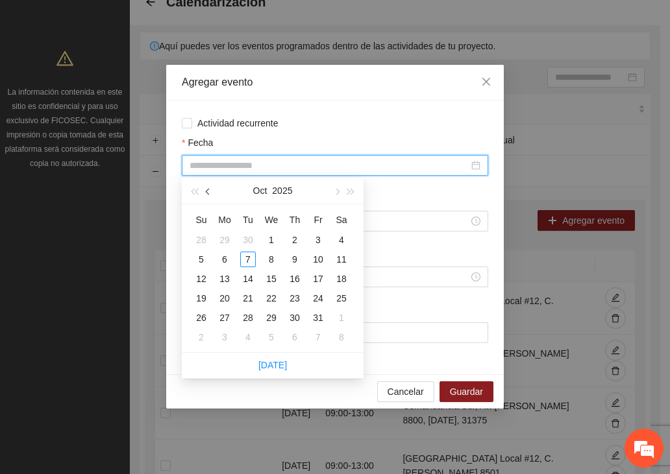
click at [208, 191] on span "button" at bounding box center [209, 192] width 6 height 6
type input "**********"
click at [338, 298] on div "27" at bounding box center [341, 299] width 16 height 16
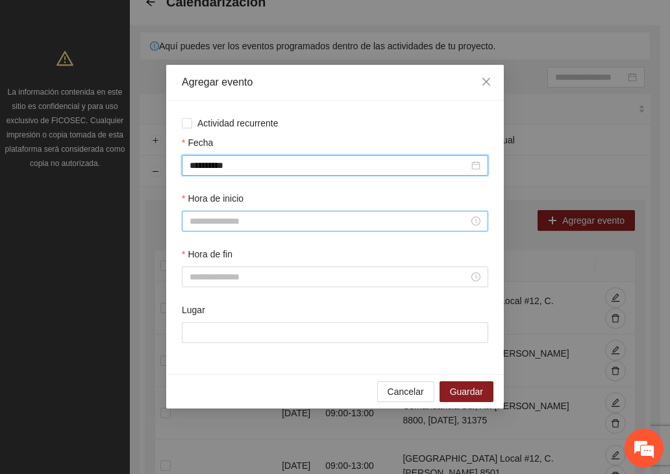
click at [244, 215] on input "Hora de inicio" at bounding box center [328, 221] width 279 height 14
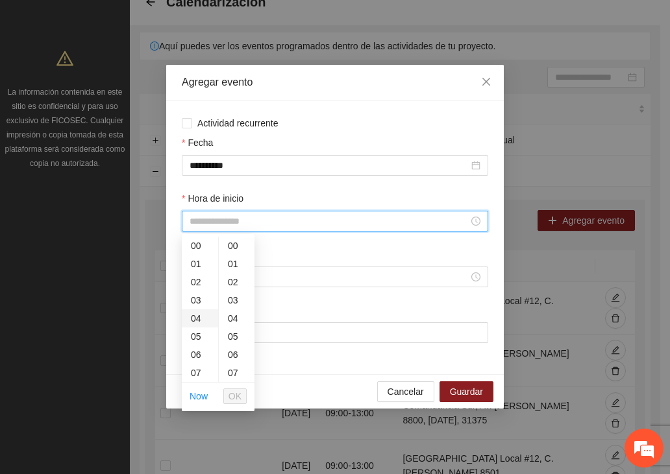
click at [204, 316] on div "04" at bounding box center [200, 318] width 36 height 18
click at [198, 334] on div "09" at bounding box center [200, 337] width 36 height 18
type input "*****"
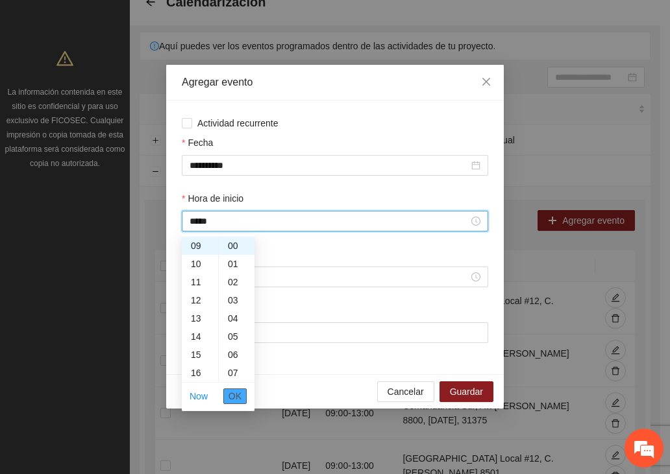
click at [236, 396] on span "OK" at bounding box center [234, 396] width 13 height 14
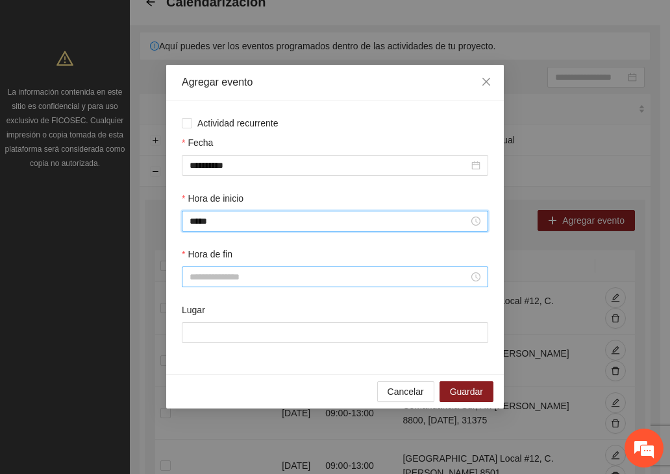
click at [223, 275] on input "Hora de fin" at bounding box center [328, 277] width 279 height 14
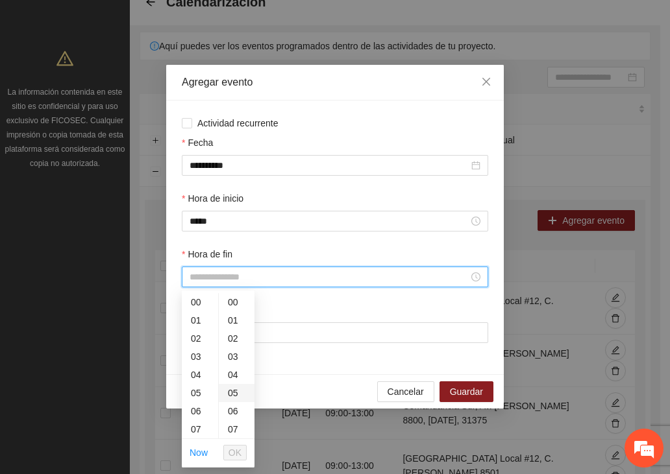
click at [219, 359] on div "03" at bounding box center [237, 357] width 36 height 18
click at [195, 415] on div "16" at bounding box center [200, 414] width 36 height 18
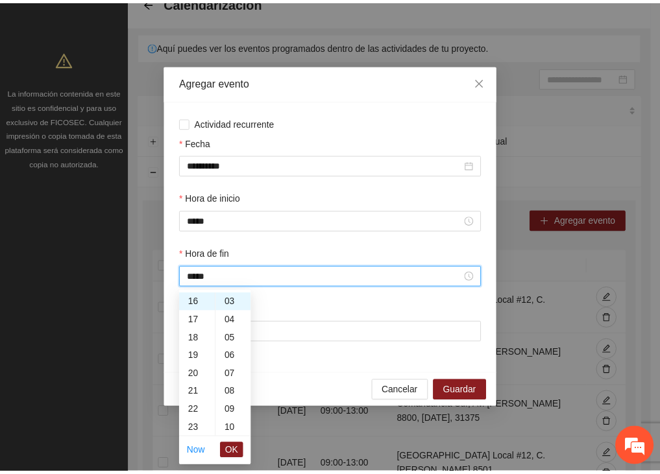
scroll to position [0, 0]
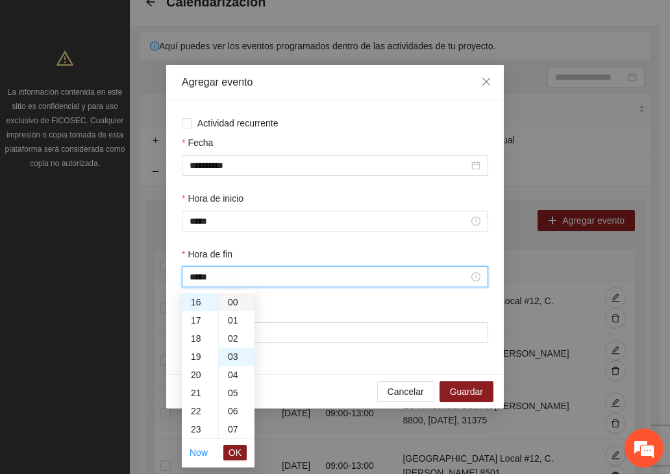
click at [230, 306] on div "00" at bounding box center [237, 302] width 36 height 18
type input "*****"
click at [233, 453] on span "OK" at bounding box center [234, 453] width 13 height 14
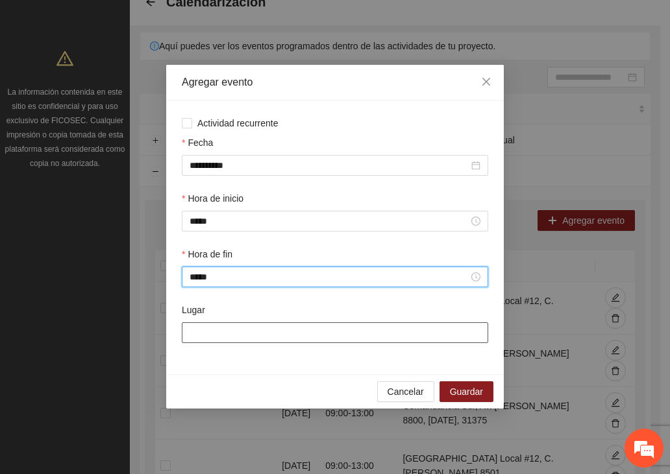
click at [256, 331] on input "Lugar" at bounding box center [335, 332] width 306 height 21
type input "**********"
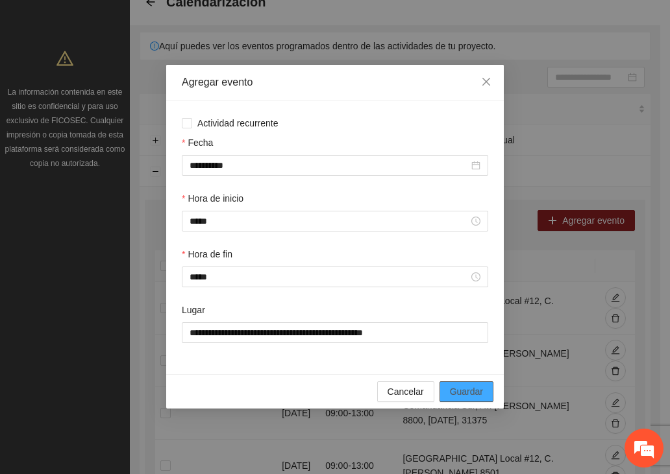
click at [469, 394] on span "Guardar" at bounding box center [466, 392] width 33 height 14
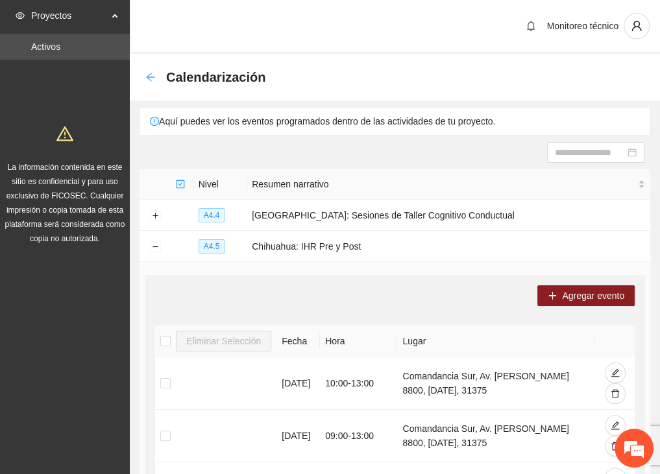
click at [151, 75] on icon "arrow-left" at bounding box center [150, 77] width 10 height 10
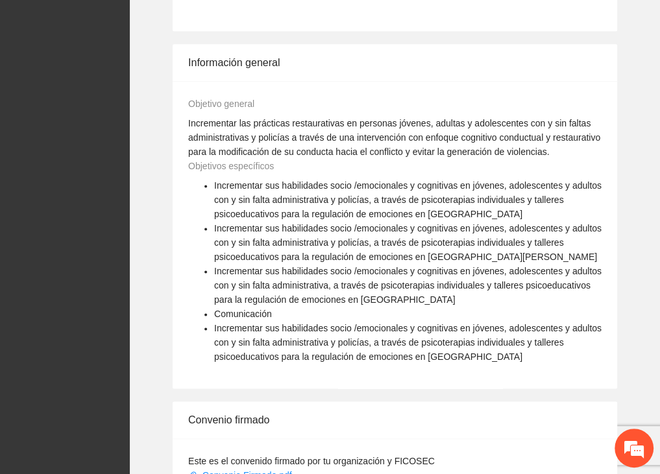
scroll to position [1500, 0]
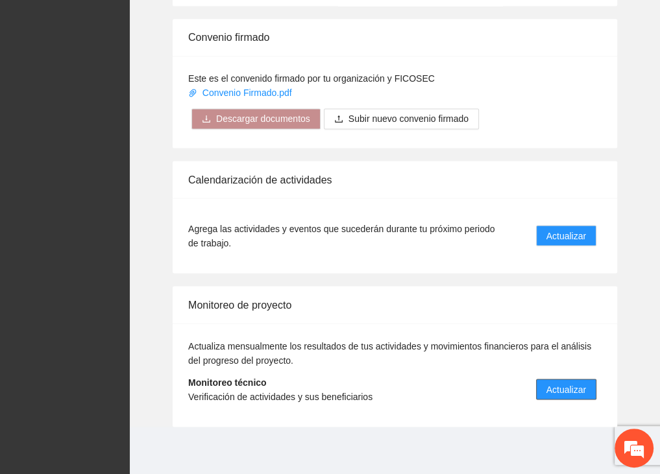
click at [544, 389] on button "Actualizar" at bounding box center [566, 389] width 60 height 21
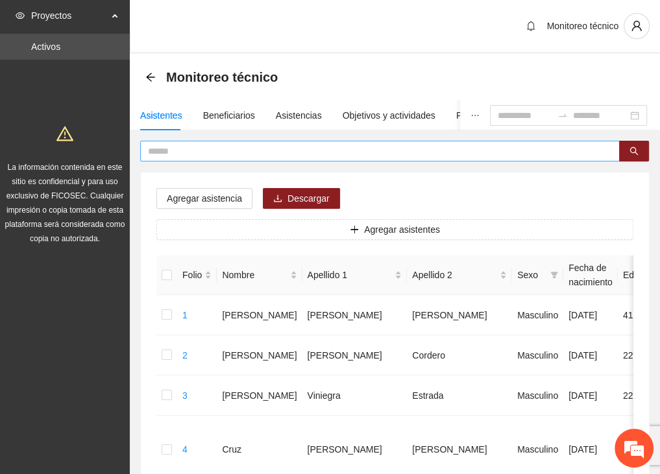
click at [204, 146] on input "text" at bounding box center [374, 151] width 453 height 14
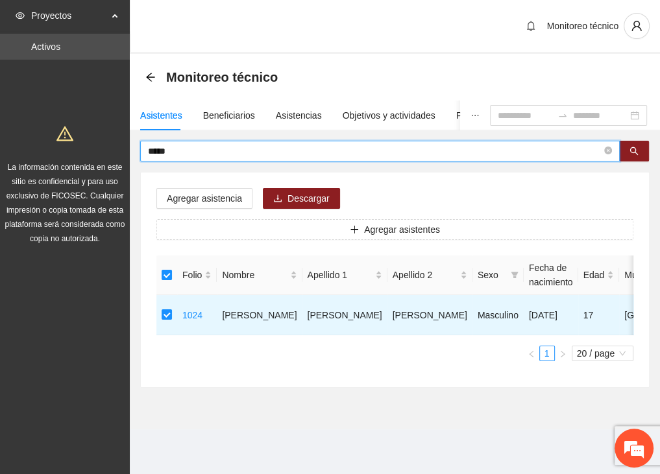
drag, startPoint x: 193, startPoint y: 155, endPoint x: 57, endPoint y: 151, distance: 136.3
click at [57, 151] on section "Proyectos Activos La información contenida en este sitio es confidencial y para…" at bounding box center [330, 237] width 660 height 474
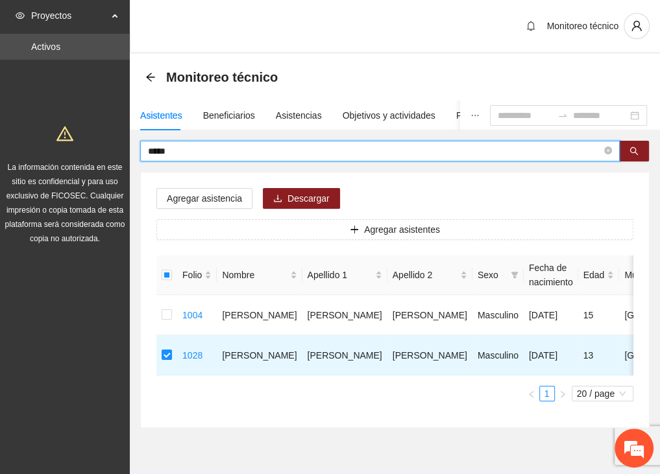
drag, startPoint x: 166, startPoint y: 149, endPoint x: 101, endPoint y: 145, distance: 65.0
click at [101, 144] on section "Proyectos Activos La información contenida en este sitio es confidencial y para…" at bounding box center [330, 253] width 660 height 506
type input "*****"
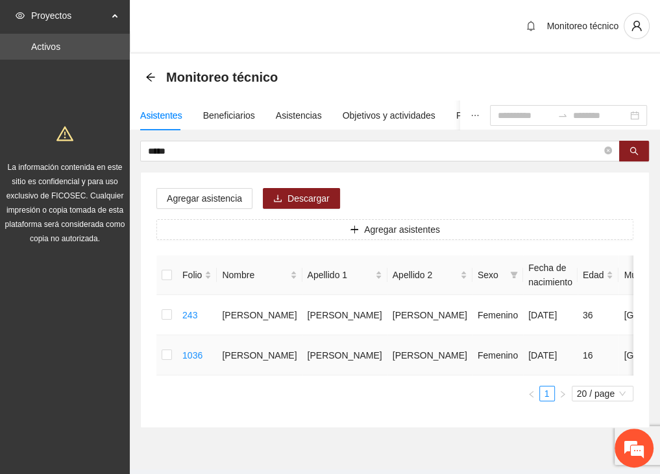
click at [175, 362] on td at bounding box center [166, 355] width 21 height 40
click at [160, 360] on td at bounding box center [166, 355] width 21 height 40
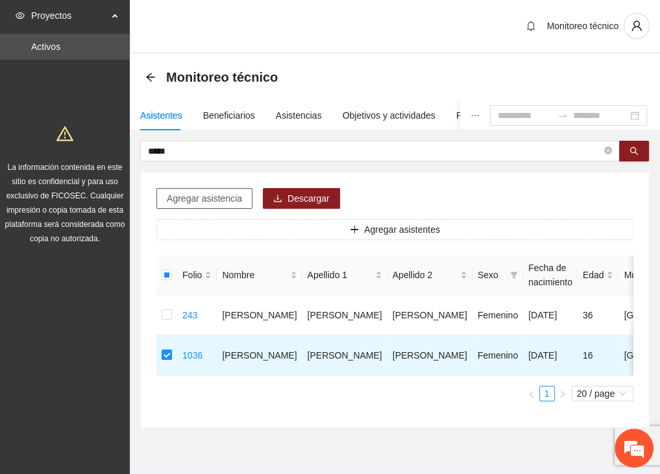
click at [197, 191] on span "Agregar asistencia" at bounding box center [204, 198] width 75 height 14
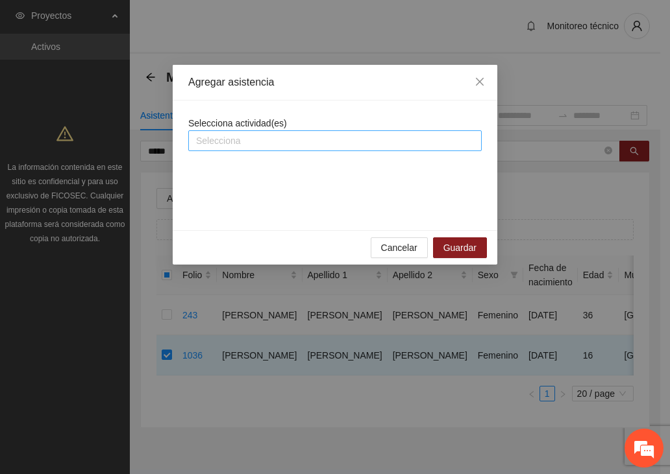
click at [223, 143] on div at bounding box center [334, 141] width 287 height 16
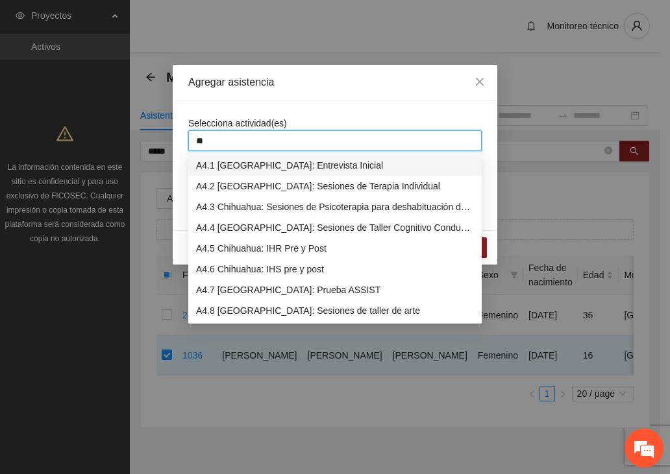
type input "***"
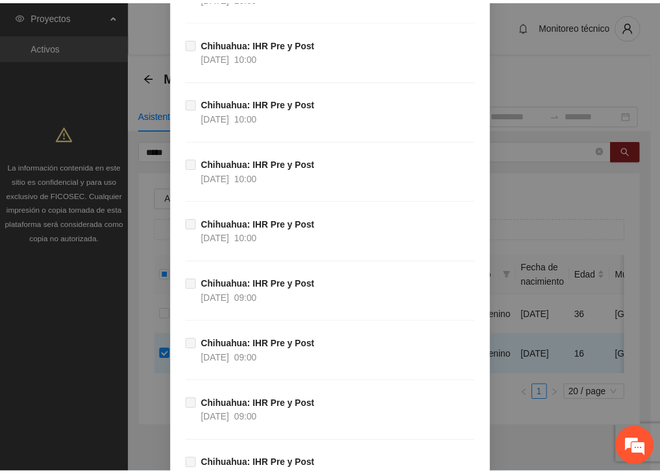
scroll to position [14374, 0]
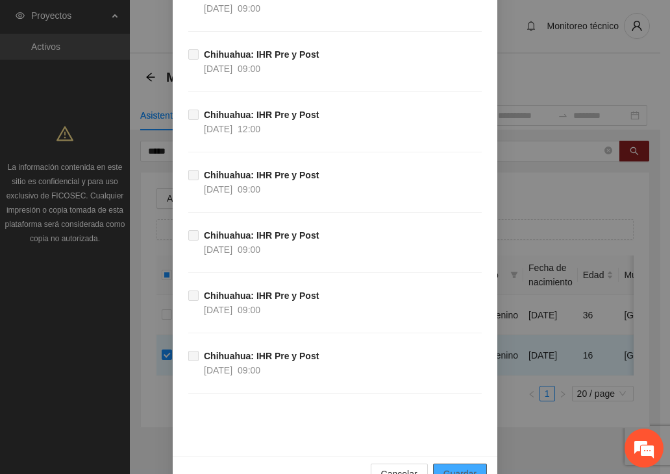
click at [454, 467] on span "Guardar" at bounding box center [459, 474] width 33 height 14
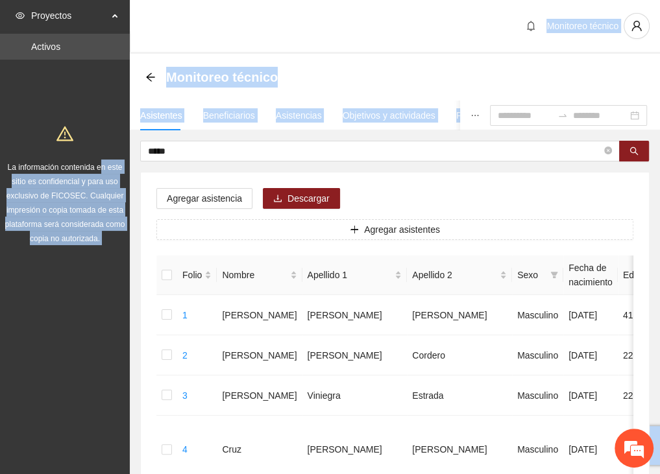
drag, startPoint x: 200, startPoint y: 143, endPoint x: 97, endPoint y: 150, distance: 102.8
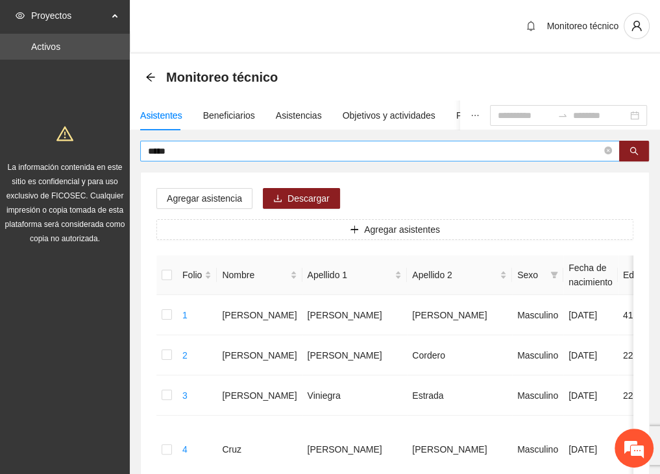
drag, startPoint x: 97, startPoint y: 150, endPoint x: 186, endPoint y: 150, distance: 88.9
click at [187, 149] on input "*****" at bounding box center [374, 151] width 453 height 14
drag, startPoint x: 182, startPoint y: 152, endPoint x: 114, endPoint y: 149, distance: 68.2
type input "*****"
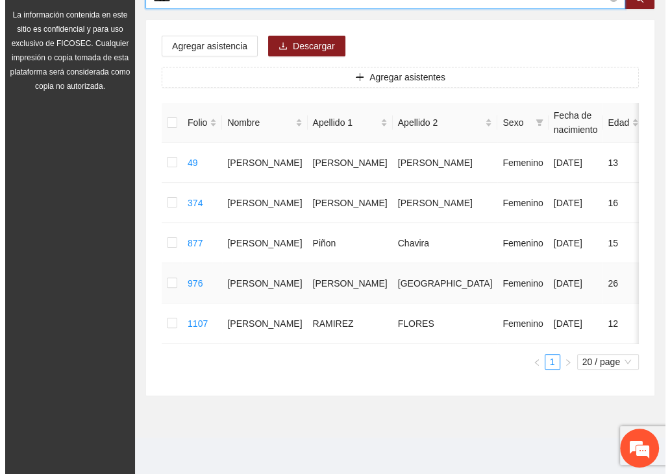
scroll to position [175, 0]
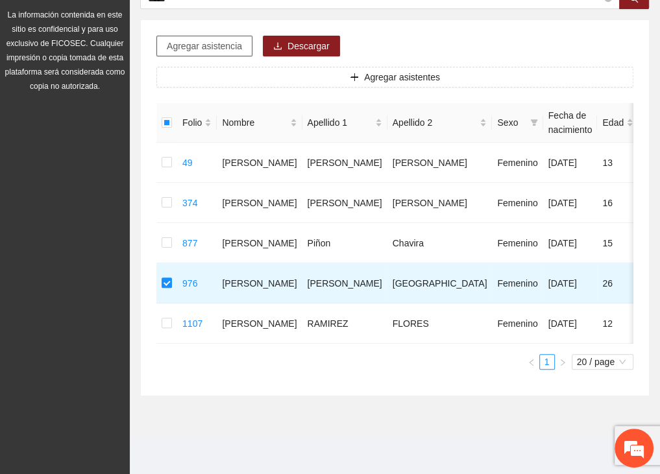
click at [187, 39] on span "Agregar asistencia" at bounding box center [204, 46] width 75 height 14
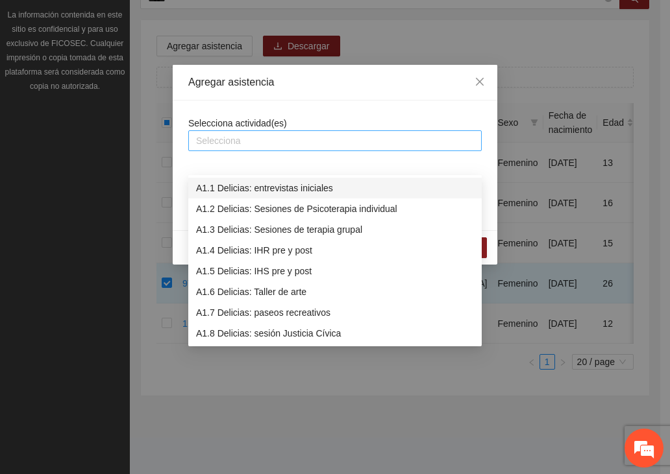
click at [257, 136] on div at bounding box center [334, 141] width 287 height 16
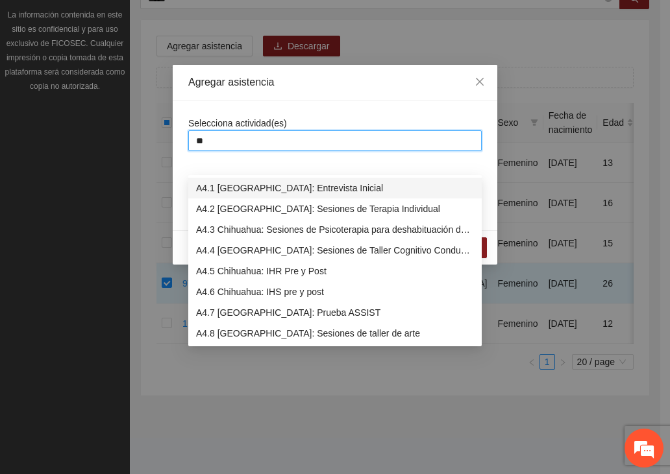
type input "***"
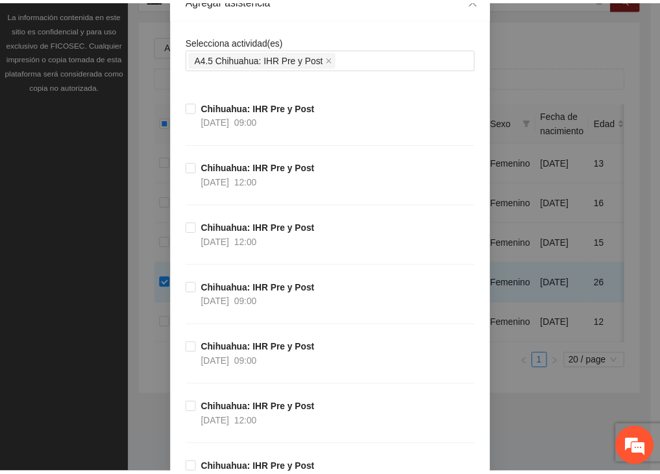
scroll to position [65, 0]
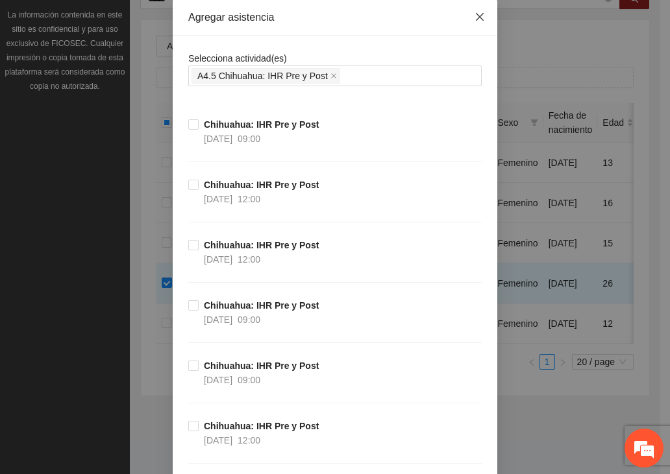
click at [476, 18] on icon "close" at bounding box center [480, 17] width 8 height 8
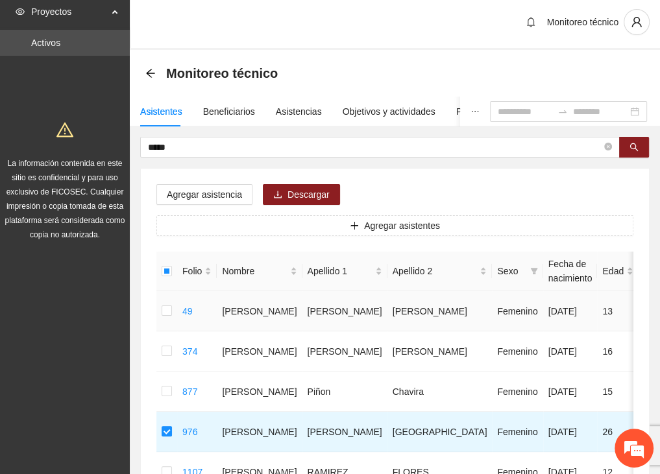
scroll to position [0, 0]
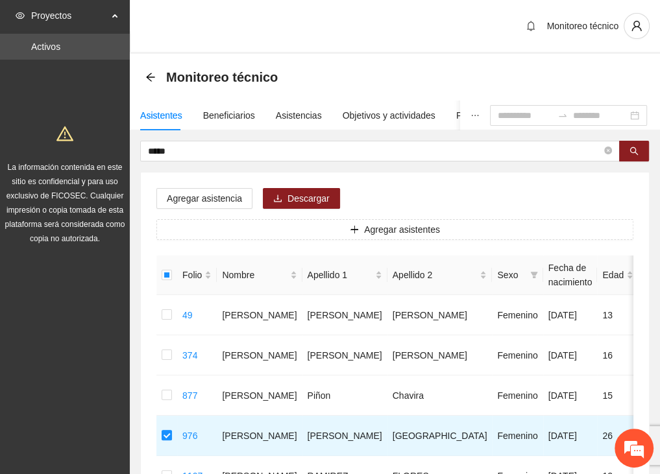
click at [141, 66] on div "Monitoreo técnico" at bounding box center [395, 77] width 530 height 47
click at [148, 73] on icon "arrow-left" at bounding box center [150, 77] width 10 height 10
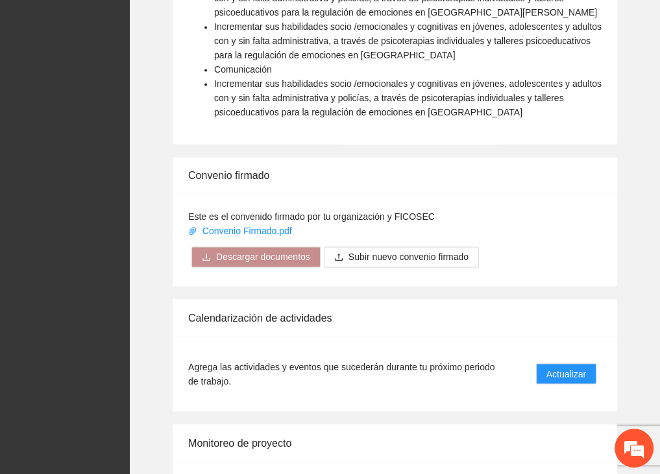
scroll to position [1362, 0]
click at [585, 370] on span "Actualizar" at bounding box center [566, 373] width 40 height 14
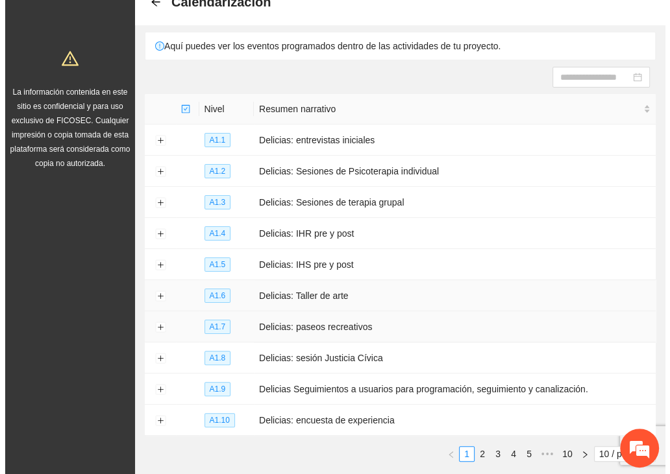
scroll to position [140, 0]
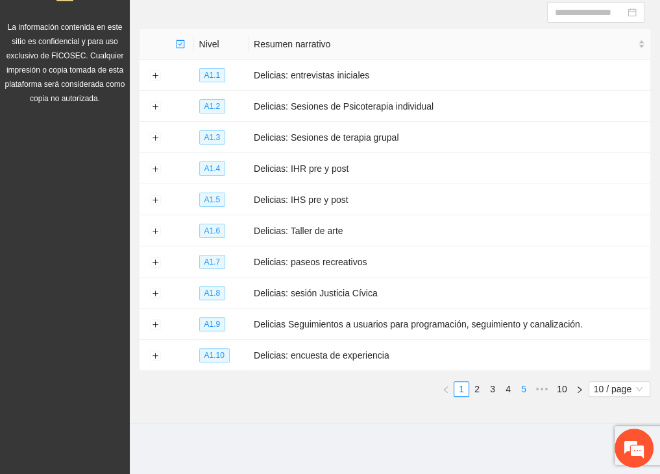
click at [524, 385] on link "5" at bounding box center [523, 389] width 14 height 14
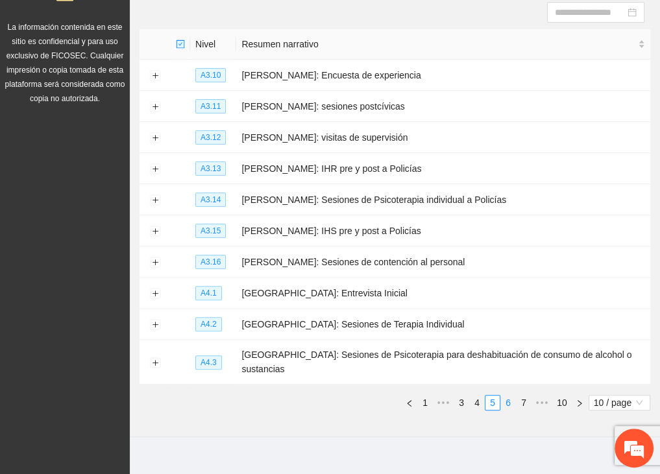
click at [510, 396] on link "6" at bounding box center [508, 403] width 14 height 14
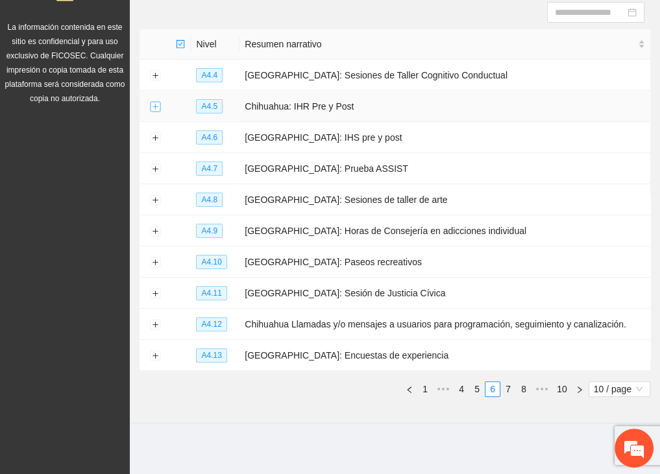
click at [155, 102] on button "Expand row" at bounding box center [155, 107] width 10 height 10
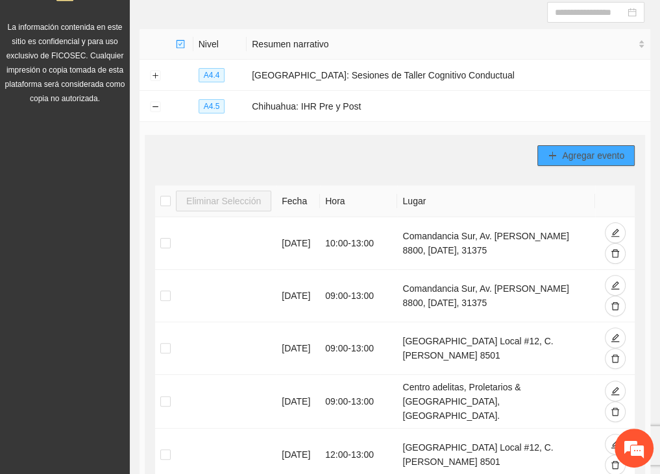
click at [612, 153] on span "Agregar evento" at bounding box center [593, 156] width 62 height 14
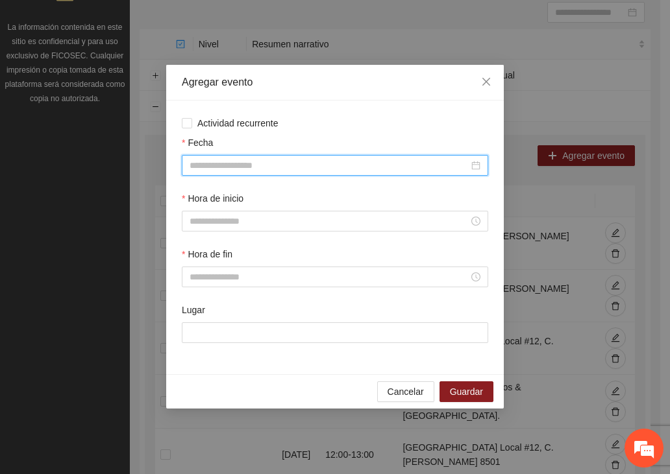
click at [241, 160] on input "Fecha" at bounding box center [328, 165] width 279 height 14
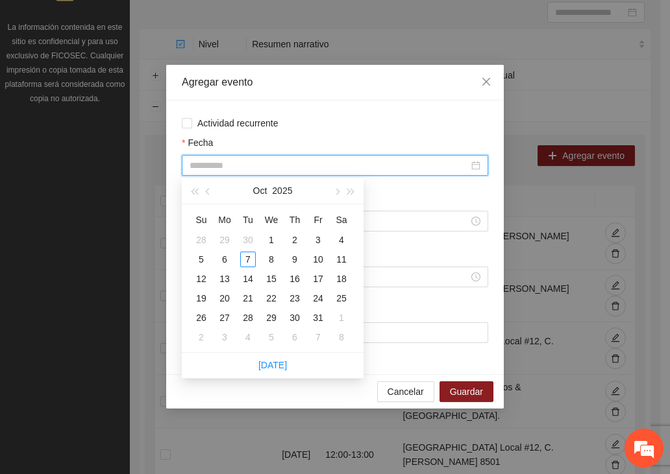
type input "**********"
click at [206, 191] on span "button" at bounding box center [209, 192] width 6 height 6
type input "**********"
click at [247, 260] on div "9" at bounding box center [248, 260] width 16 height 16
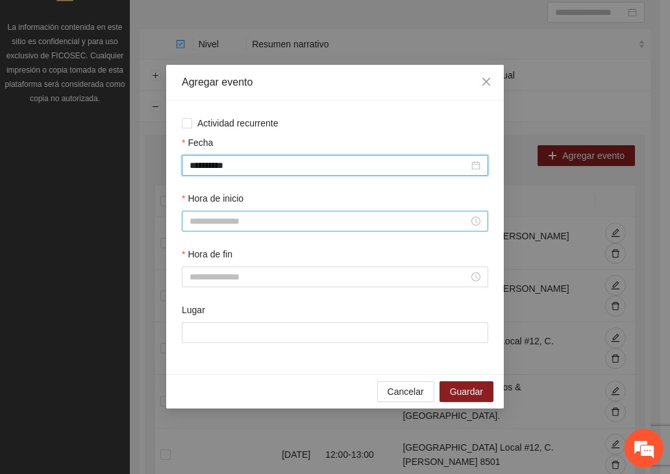
click at [270, 215] on input "Hora de inicio" at bounding box center [328, 221] width 279 height 14
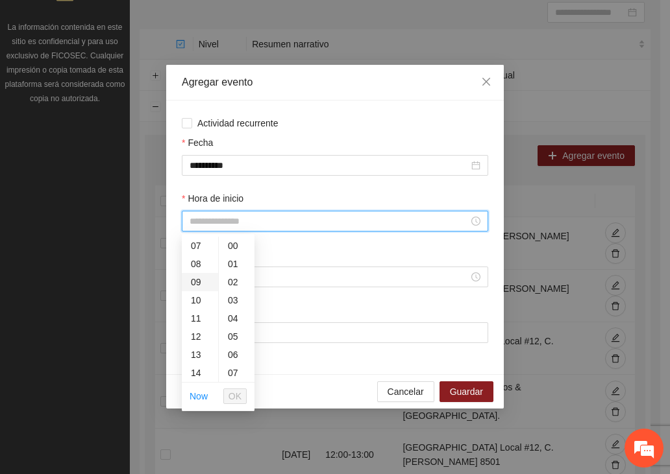
click at [186, 274] on div "09" at bounding box center [200, 282] width 36 height 18
type input "*****"
click at [241, 394] on button "OK" at bounding box center [234, 397] width 23 height 16
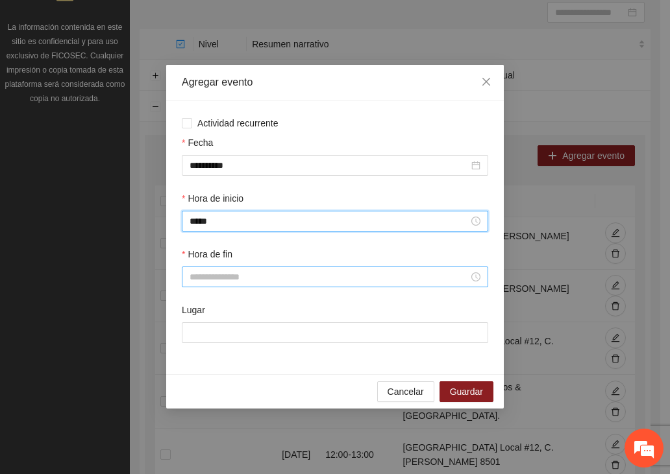
click at [210, 280] on input "Hora de fin" at bounding box center [328, 277] width 279 height 14
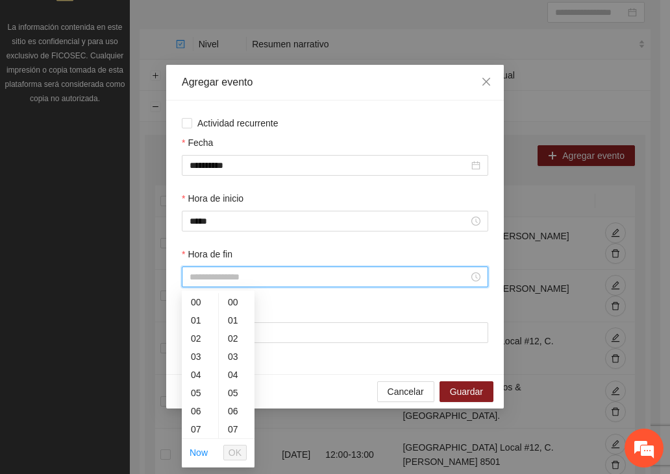
scroll to position [127, 0]
click at [197, 333] on div "16" at bounding box center [200, 339] width 36 height 18
type input "*****"
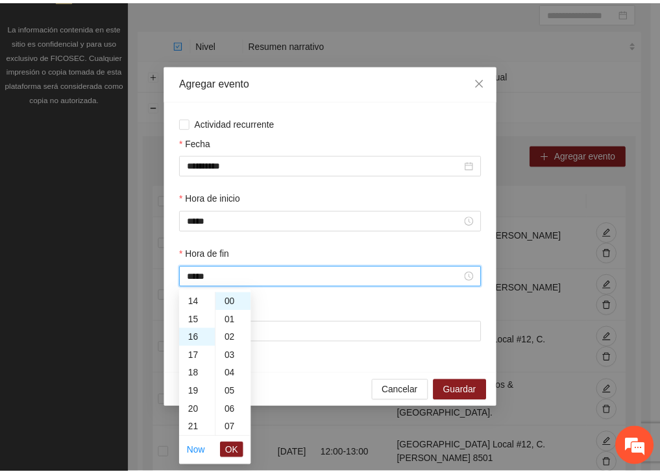
scroll to position [291, 0]
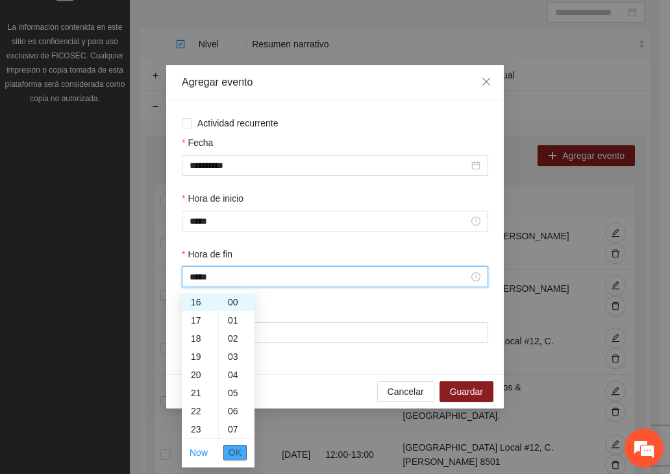
click at [241, 454] on button "OK" at bounding box center [234, 453] width 23 height 16
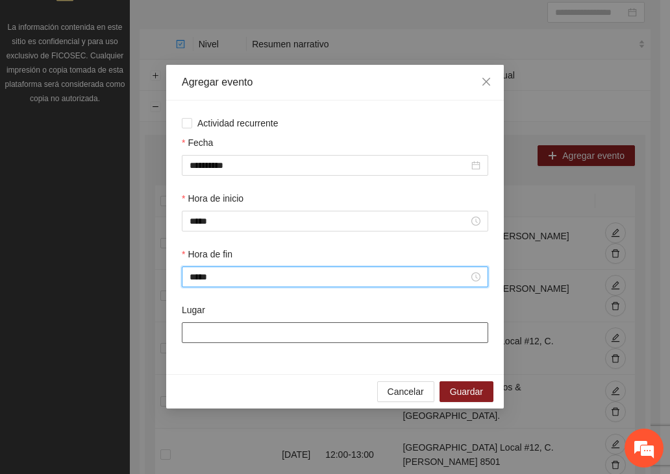
click at [262, 335] on input "Lugar" at bounding box center [335, 332] width 306 height 21
type input "**********"
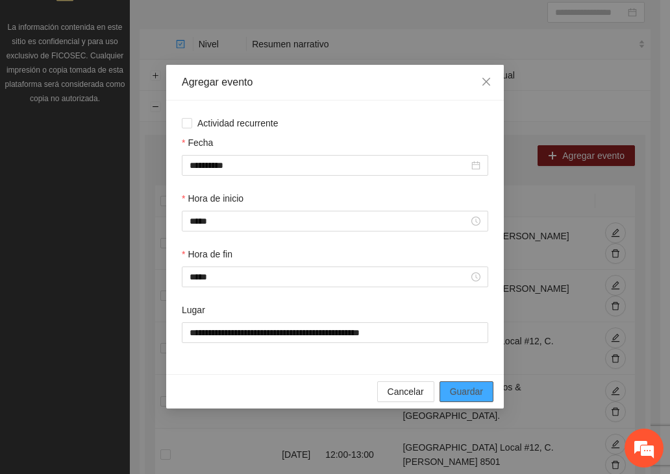
click at [475, 399] on span "Guardar" at bounding box center [466, 392] width 33 height 14
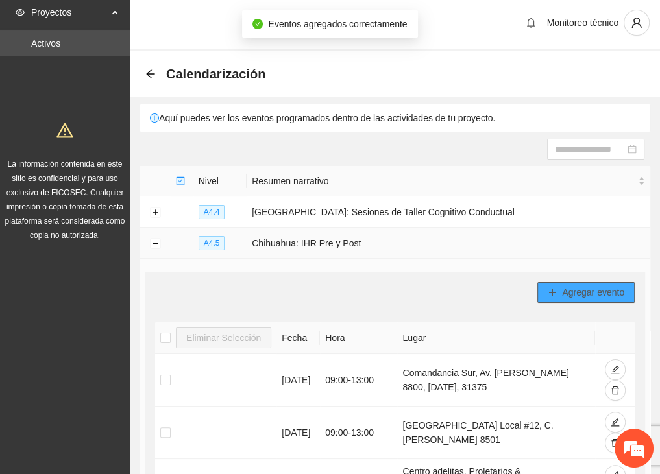
scroll to position [0, 0]
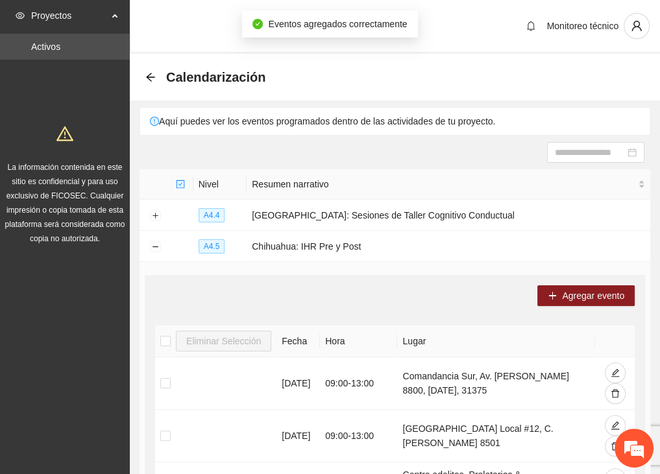
click at [150, 73] on icon "arrow-left" at bounding box center [150, 77] width 10 height 10
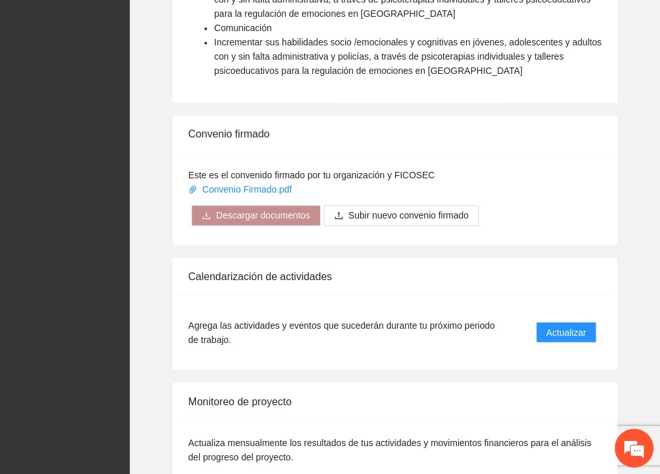
scroll to position [1500, 0]
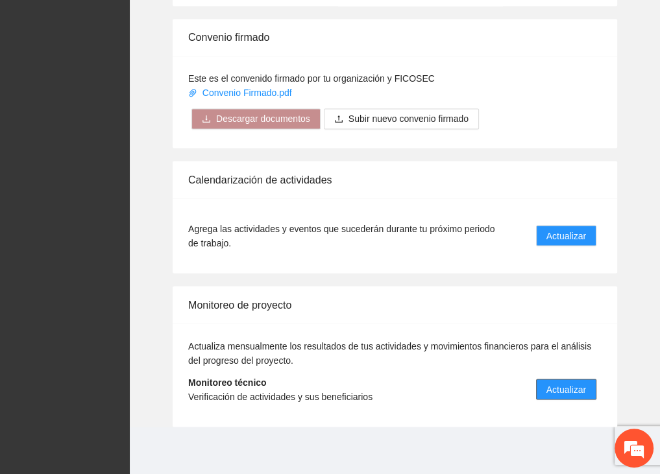
click at [574, 382] on span "Actualizar" at bounding box center [566, 389] width 40 height 14
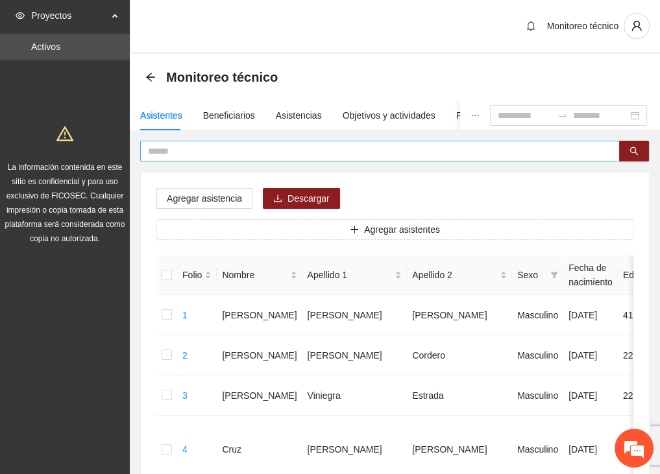
click at [191, 151] on input "text" at bounding box center [374, 151] width 453 height 14
type input "*"
type input "*****"
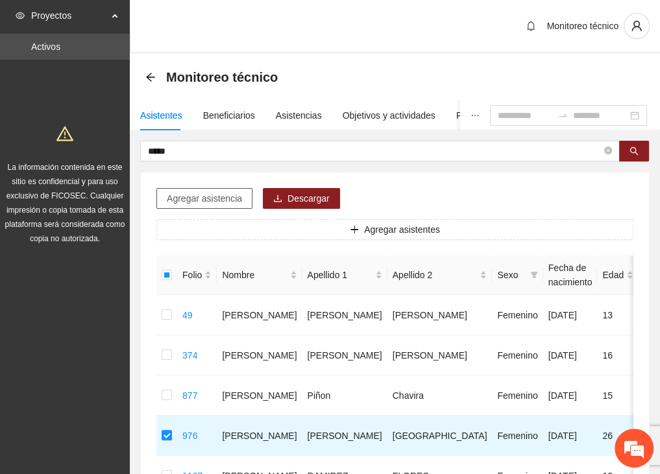
click at [201, 203] on span "Agregar asistencia" at bounding box center [204, 198] width 75 height 14
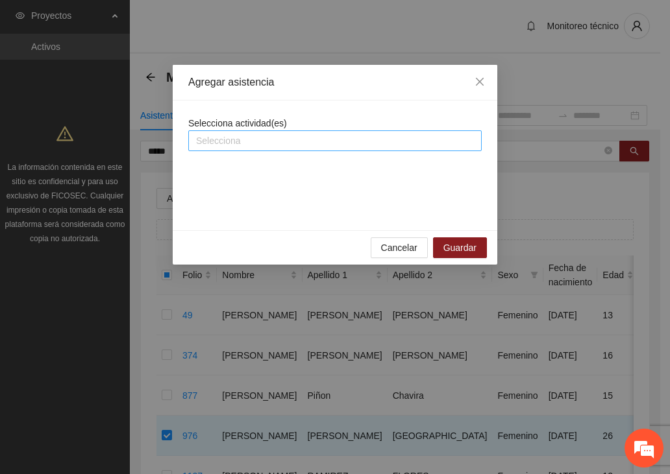
click at [206, 142] on div at bounding box center [334, 141] width 287 height 16
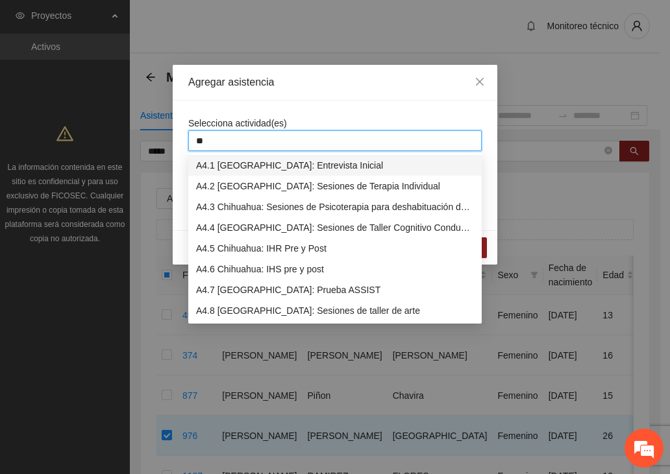
type input "***"
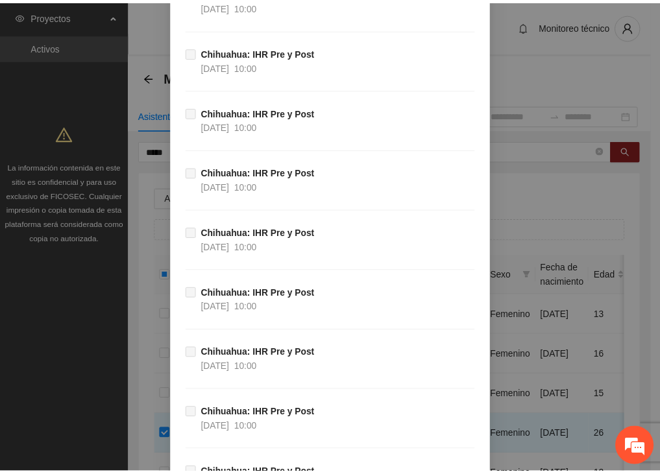
scroll to position [14435, 0]
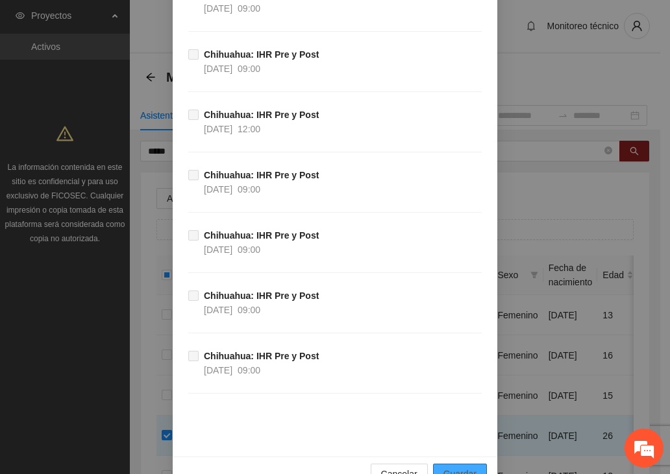
click at [460, 467] on span "Guardar" at bounding box center [459, 474] width 33 height 14
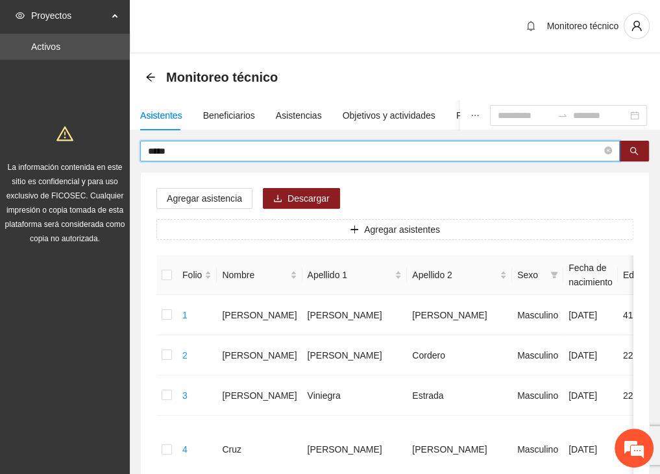
drag, startPoint x: 189, startPoint y: 154, endPoint x: 127, endPoint y: 150, distance: 62.4
type input "*****"
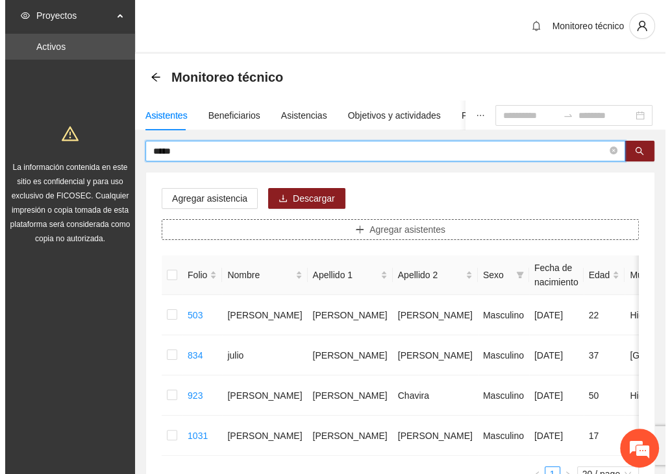
scroll to position [65, 0]
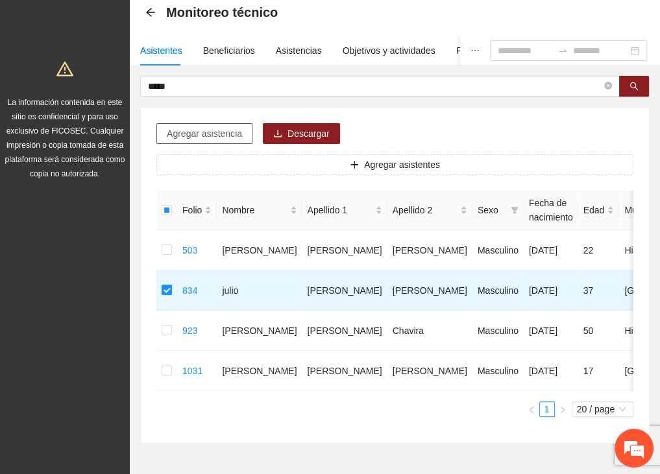
click at [180, 127] on span "Agregar asistencia" at bounding box center [204, 134] width 75 height 14
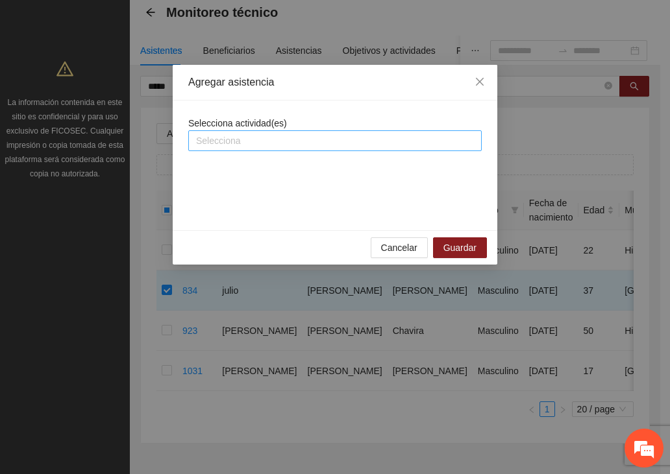
click at [215, 137] on div at bounding box center [334, 141] width 287 height 16
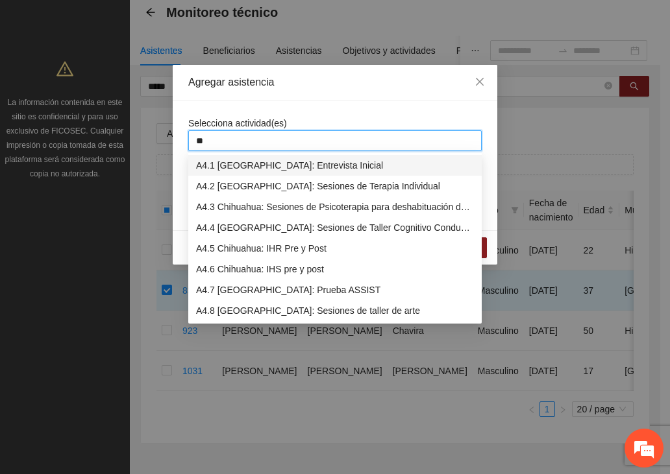
type input "***"
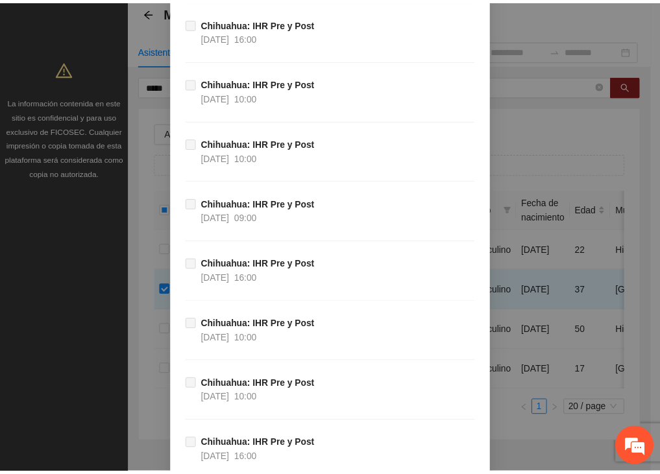
scroll to position [14435, 0]
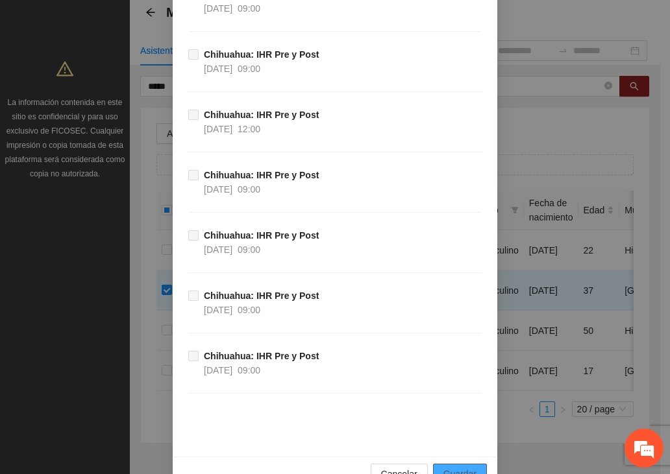
click at [459, 467] on span "Guardar" at bounding box center [459, 474] width 33 height 14
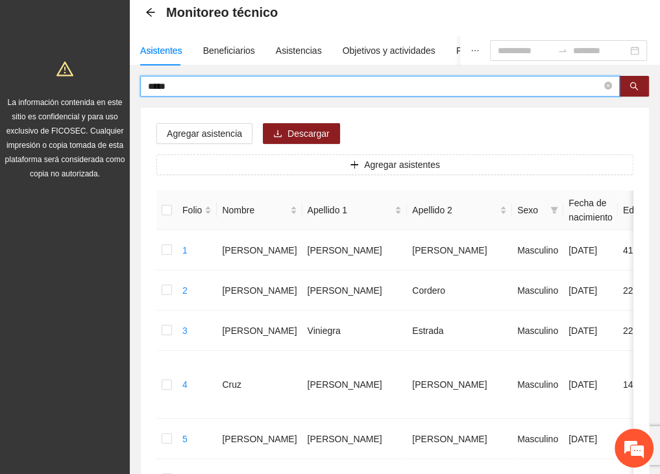
drag, startPoint x: 192, startPoint y: 88, endPoint x: 111, endPoint y: 80, distance: 81.4
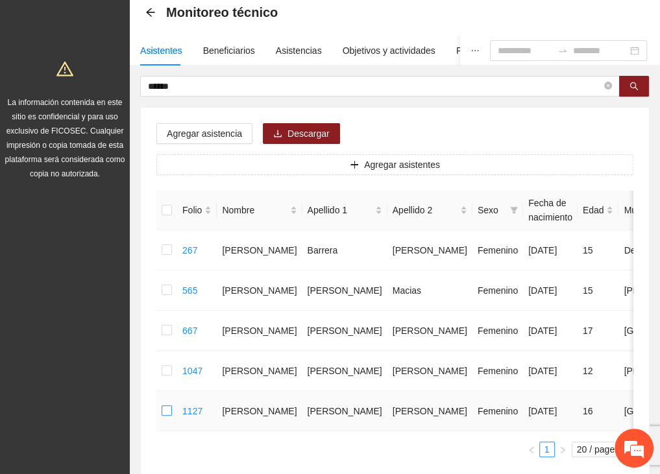
click at [172, 423] on td at bounding box center [166, 411] width 21 height 40
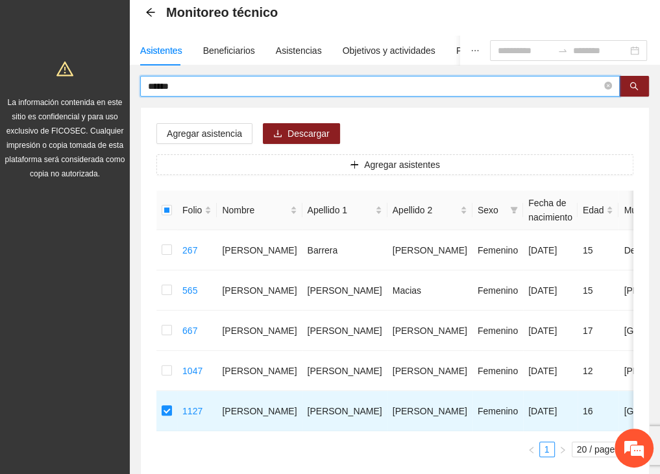
drag, startPoint x: 171, startPoint y: 85, endPoint x: 54, endPoint y: 80, distance: 116.2
click at [53, 86] on section "Proyectos Activos La información contenida en este sitio es confidencial y para…" at bounding box center [330, 248] width 660 height 627
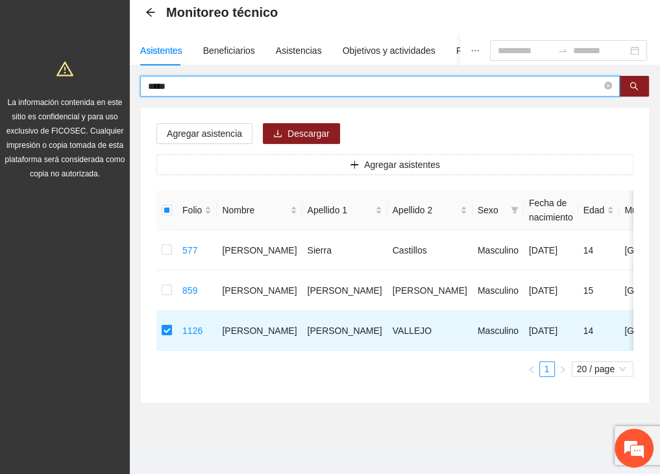
drag, startPoint x: 140, startPoint y: 80, endPoint x: 69, endPoint y: 79, distance: 70.7
click at [69, 79] on section "Proyectos Activos La información contenida en este sitio es confidencial y para…" at bounding box center [330, 208] width 660 height 546
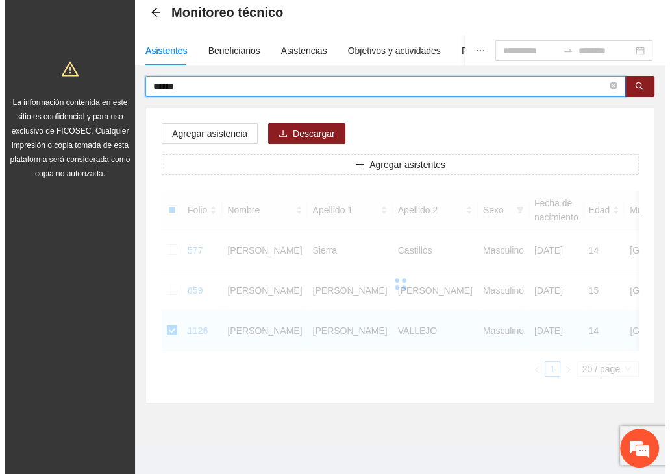
scroll to position [41, 0]
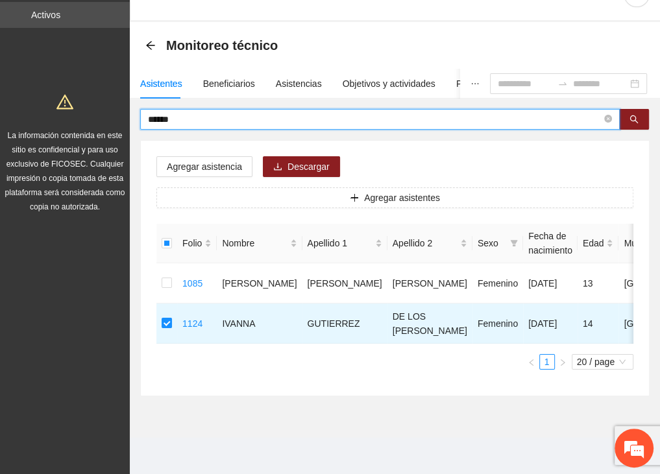
drag, startPoint x: 185, startPoint y: 113, endPoint x: 130, endPoint y: 112, distance: 55.1
click at [130, 112] on div "****** Agregar asistencia Descargar Agregar asistentes Folio Nombre Apellido 1 …" at bounding box center [395, 252] width 530 height 287
type input "*******"
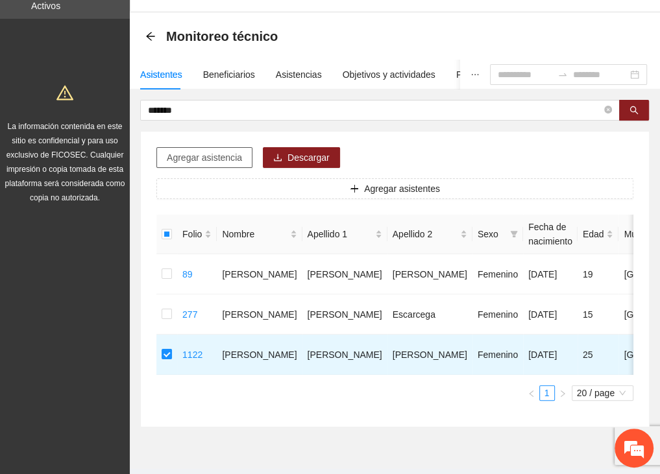
click at [182, 156] on span "Agregar asistencia" at bounding box center [204, 158] width 75 height 14
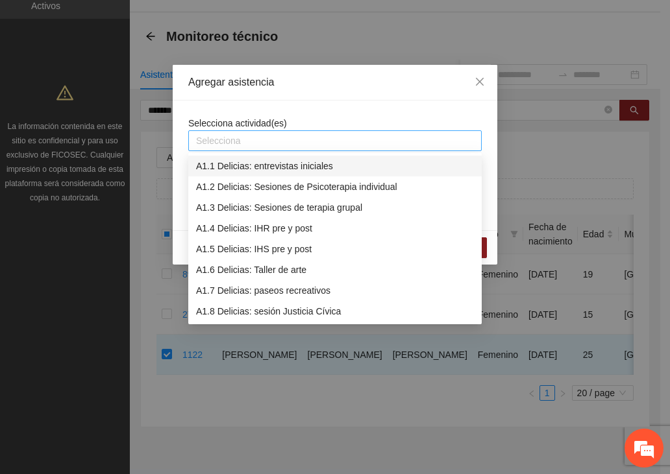
click at [208, 138] on div at bounding box center [334, 141] width 287 height 16
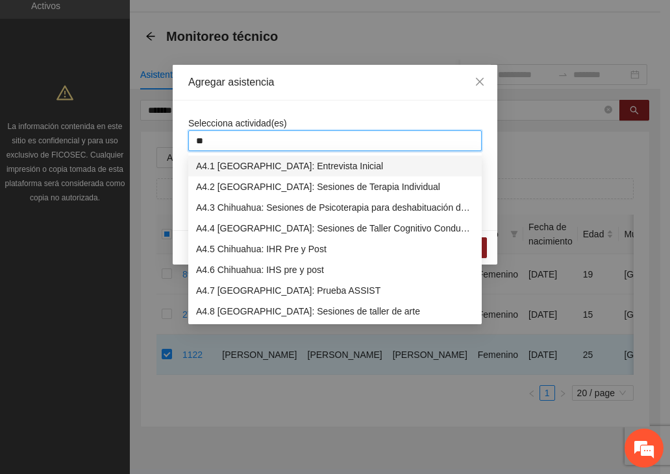
type input "***"
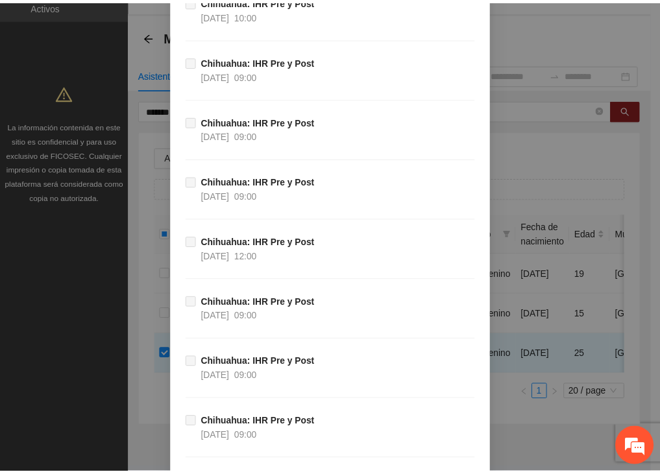
scroll to position [14435, 0]
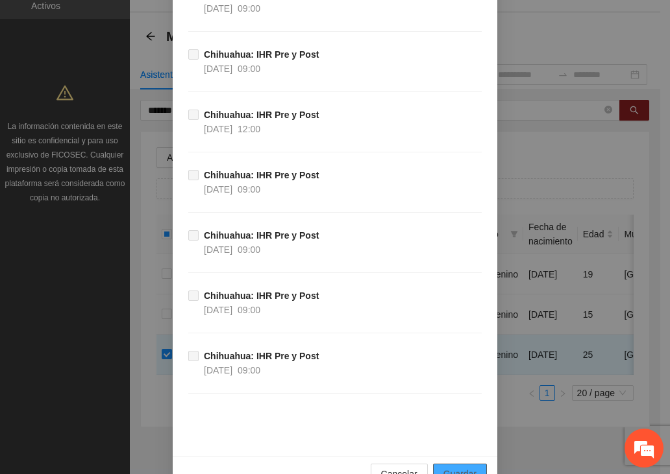
click at [472, 464] on button "Guardar" at bounding box center [460, 474] width 54 height 21
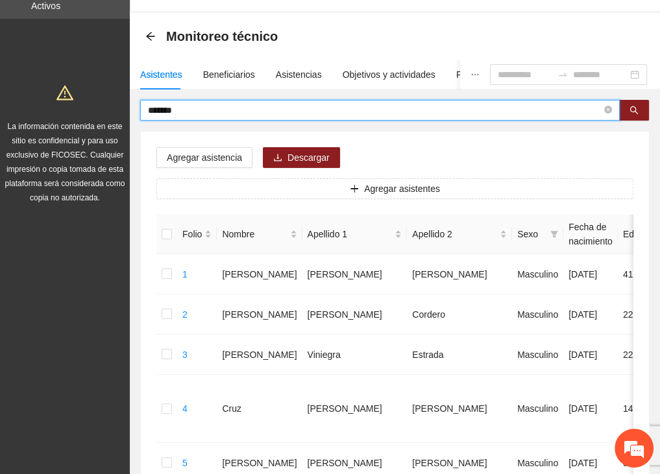
drag, startPoint x: 183, startPoint y: 112, endPoint x: 121, endPoint y: 112, distance: 62.3
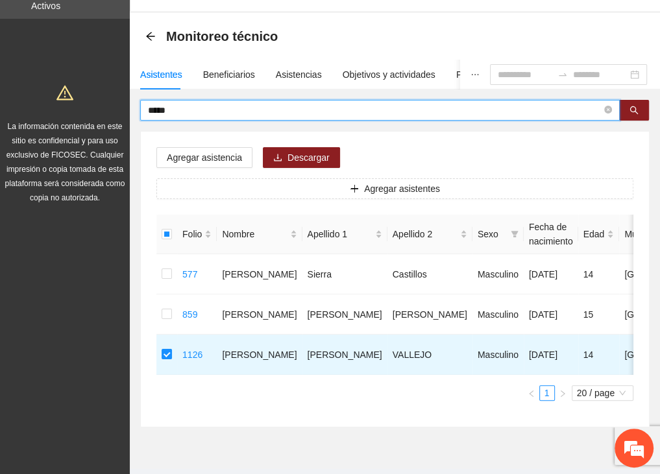
drag, startPoint x: 184, startPoint y: 106, endPoint x: 54, endPoint y: 104, distance: 130.4
click at [54, 104] on section "Proyectos Activos La información contenida en este sitio es confidencial y para…" at bounding box center [330, 232] width 660 height 546
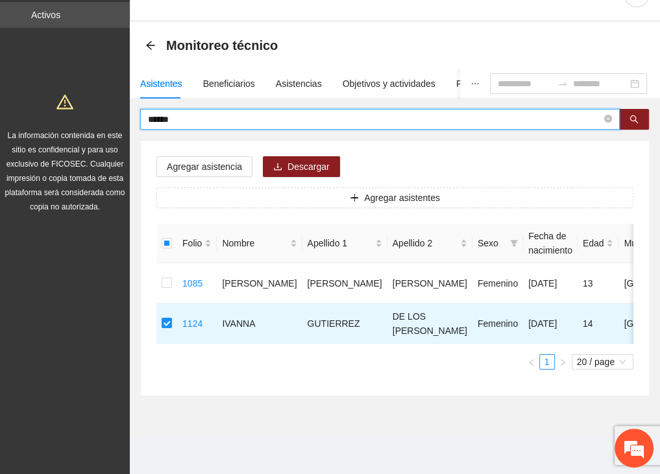
drag, startPoint x: 199, startPoint y: 111, endPoint x: 76, endPoint y: 106, distance: 123.4
click at [76, 106] on section "Proyectos Activos La información contenida en este sitio es confidencial y para…" at bounding box center [330, 221] width 660 height 506
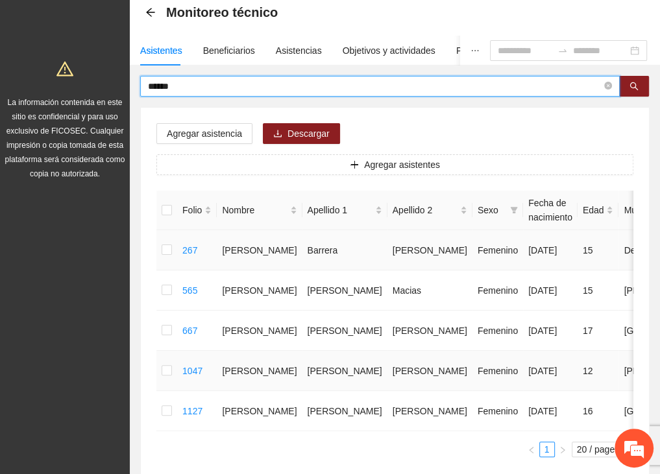
scroll to position [175, 0]
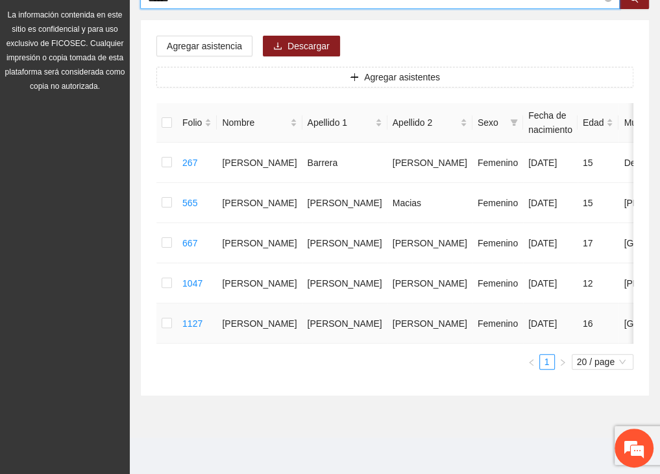
click at [162, 313] on td at bounding box center [166, 324] width 21 height 40
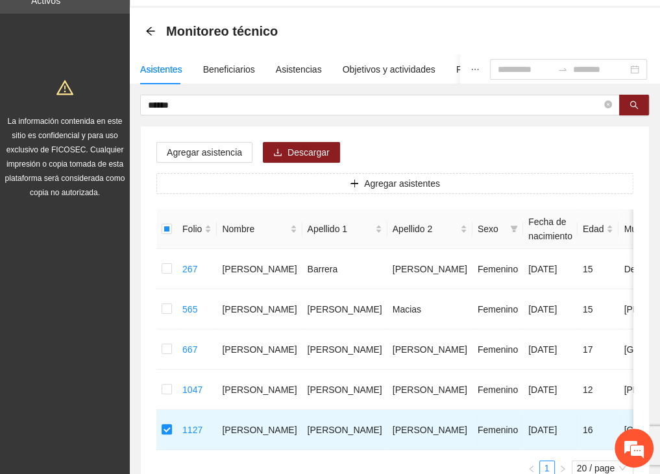
scroll to position [45, 0]
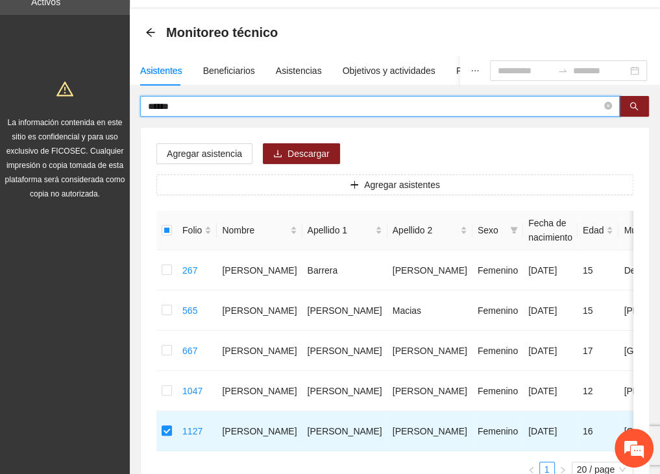
drag, startPoint x: 200, startPoint y: 101, endPoint x: 54, endPoint y: 103, distance: 145.3
click at [61, 101] on section "Proyectos Activos La información contenida en este sitio es confidencial y para…" at bounding box center [330, 268] width 660 height 627
type input "*******"
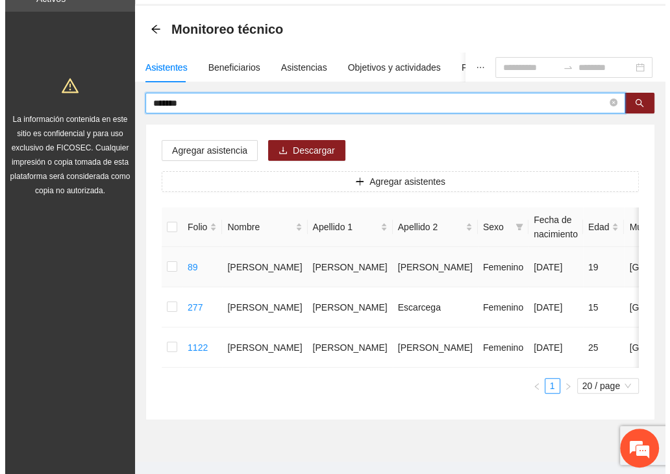
scroll to position [80, 0]
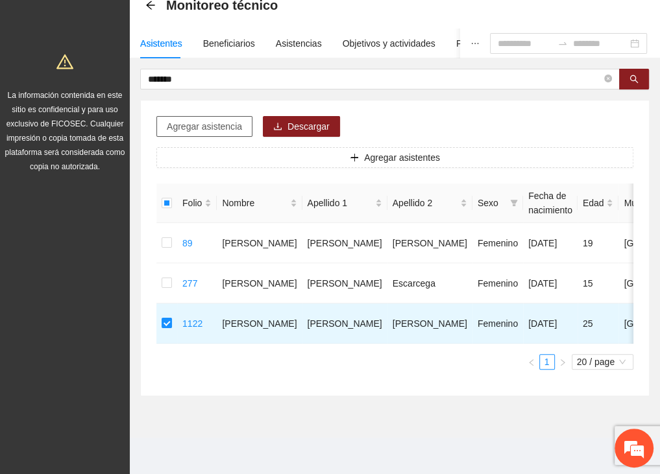
click at [207, 119] on span "Agregar asistencia" at bounding box center [204, 126] width 75 height 14
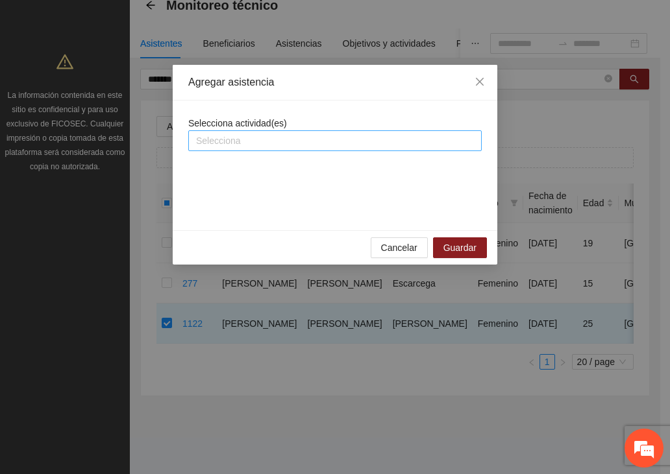
click at [230, 140] on div at bounding box center [334, 141] width 287 height 16
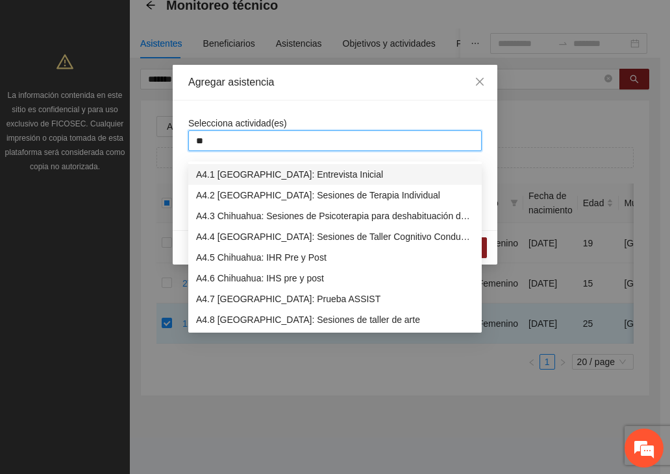
type input "***"
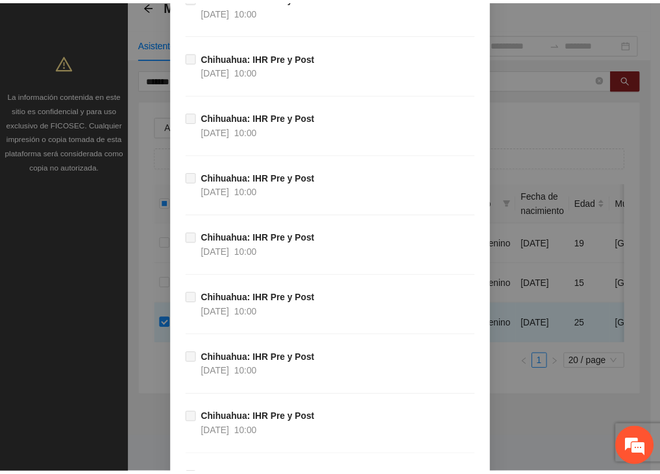
scroll to position [14435, 0]
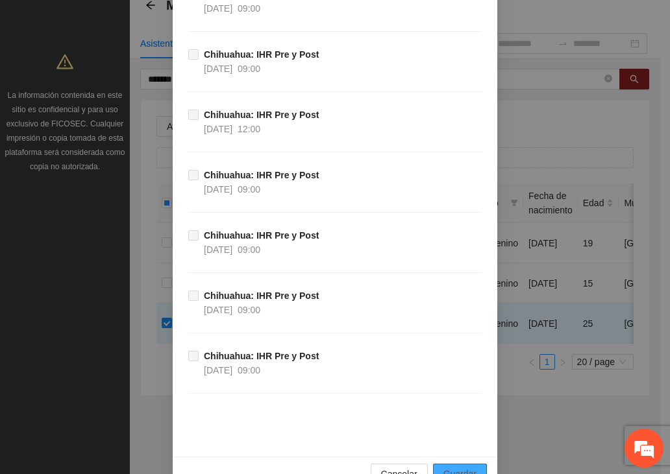
click at [452, 467] on span "Guardar" at bounding box center [459, 474] width 33 height 14
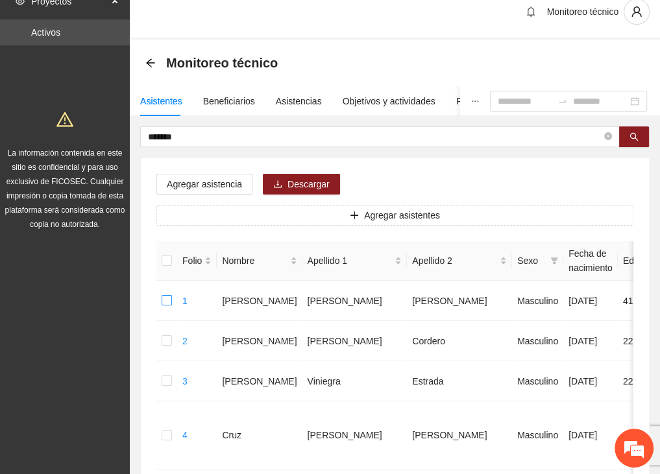
scroll to position [0, 0]
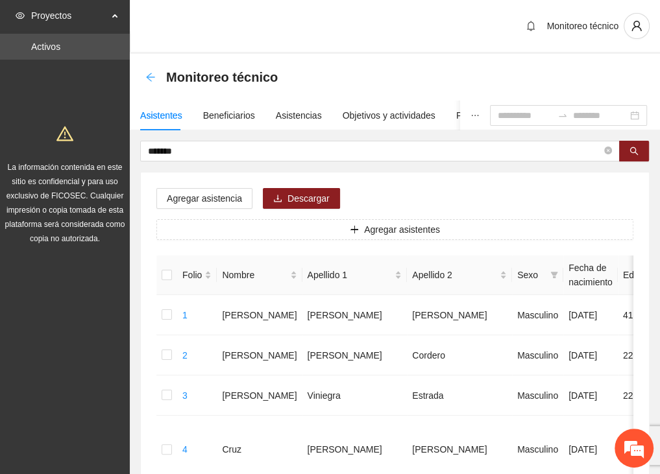
click at [151, 77] on icon "arrow-left" at bounding box center [150, 77] width 8 height 8
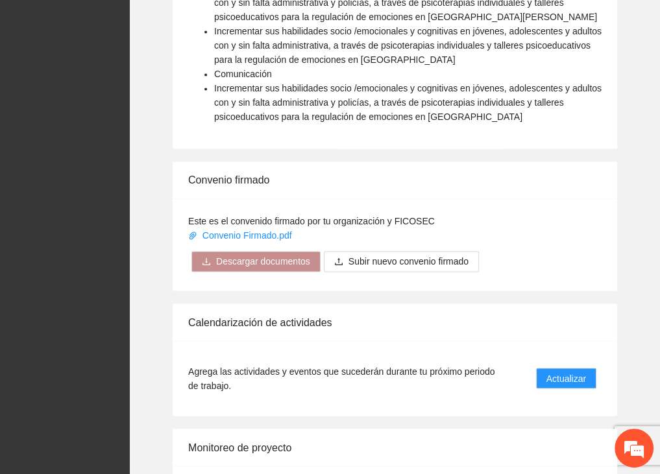
scroll to position [1427, 0]
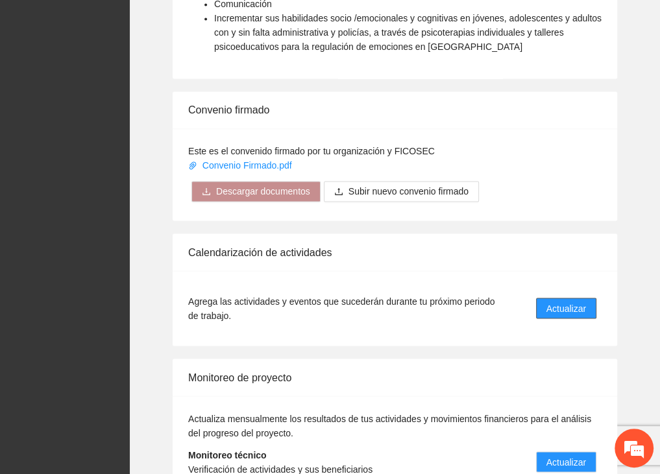
click at [575, 302] on span "Actualizar" at bounding box center [566, 308] width 40 height 14
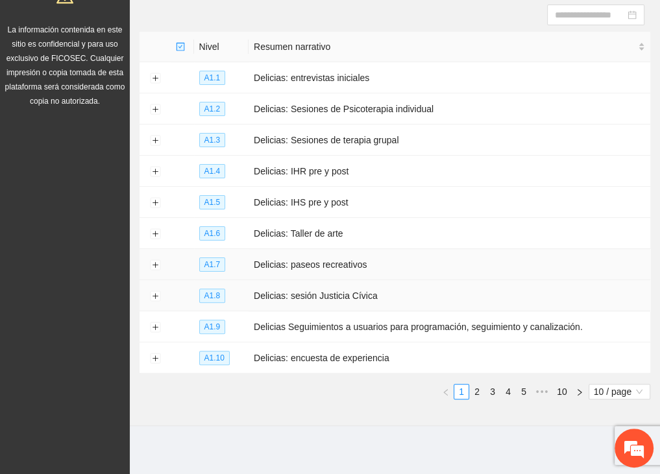
scroll to position [140, 0]
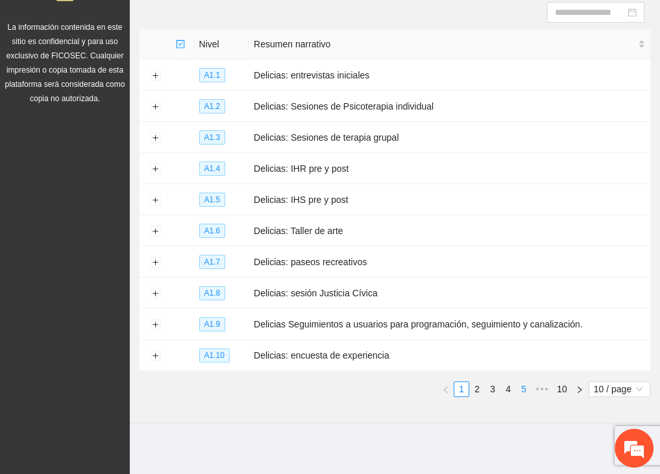
click at [524, 389] on link "5" at bounding box center [523, 389] width 14 height 14
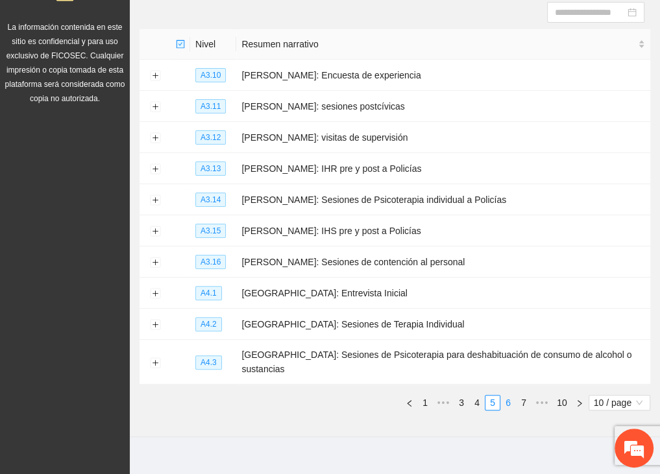
click at [506, 396] on link "6" at bounding box center [508, 403] width 14 height 14
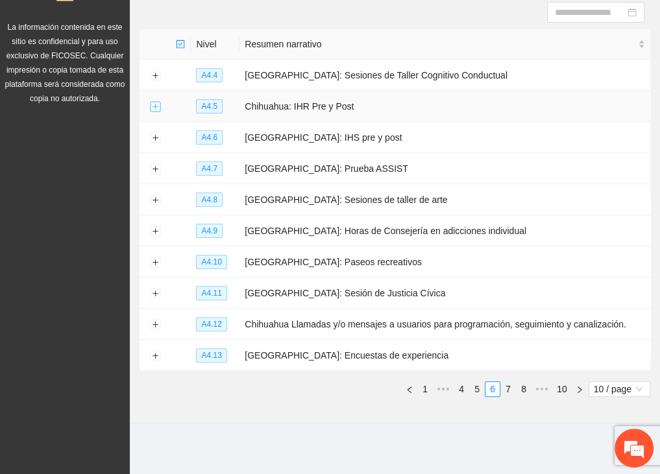
click at [154, 103] on button "Expand row" at bounding box center [155, 107] width 10 height 10
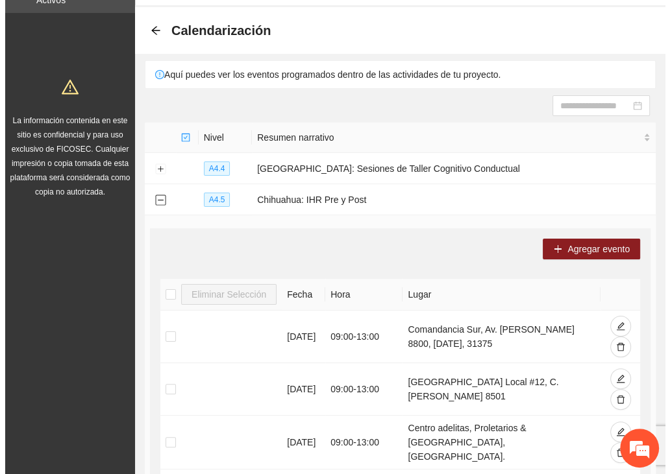
scroll to position [10, 0]
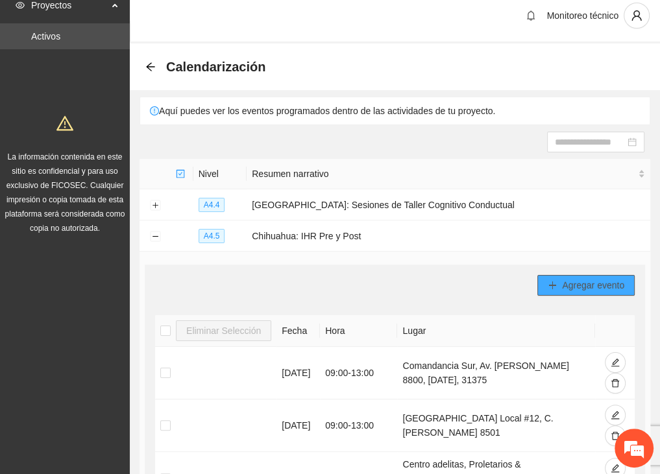
click at [565, 282] on span "Agregar evento" at bounding box center [593, 285] width 62 height 14
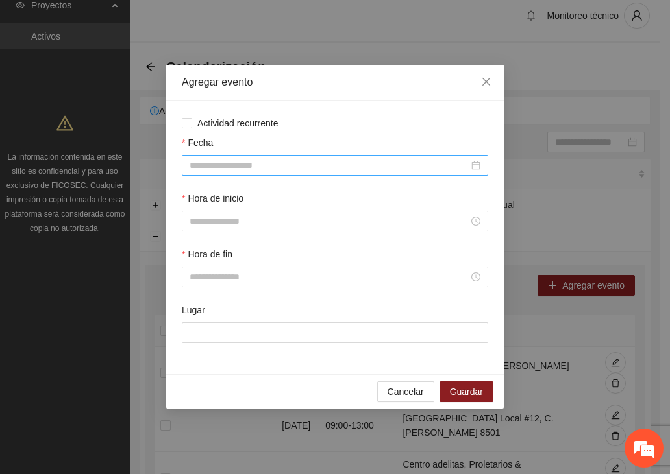
click at [220, 162] on input "Fecha" at bounding box center [328, 165] width 279 height 14
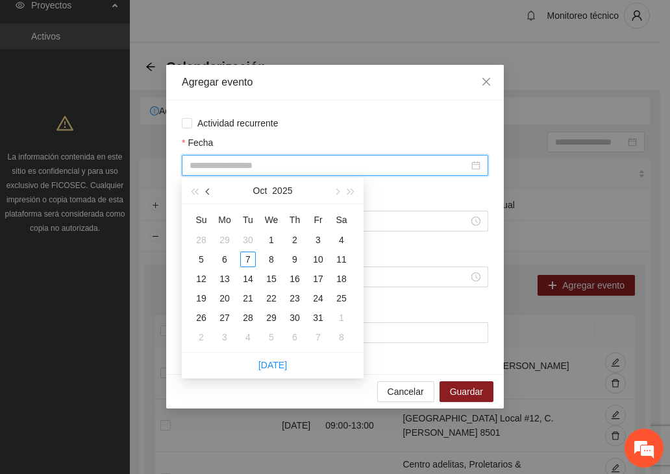
click at [205, 189] on button "button" at bounding box center [208, 191] width 14 height 26
type input "**********"
click at [228, 234] on div "1" at bounding box center [225, 240] width 16 height 16
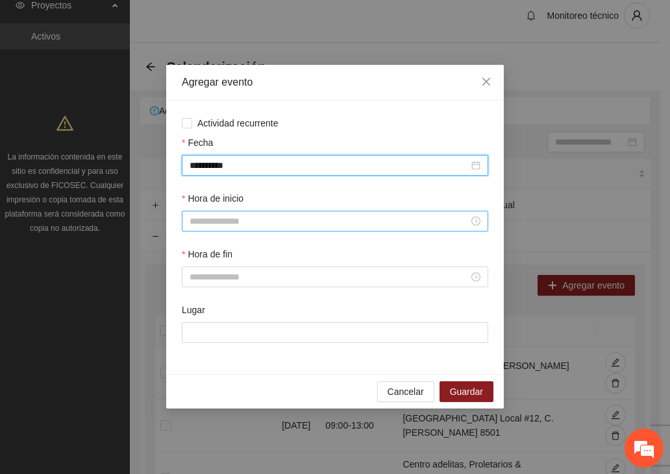
click at [284, 217] on input "Hora de inicio" at bounding box center [328, 221] width 279 height 14
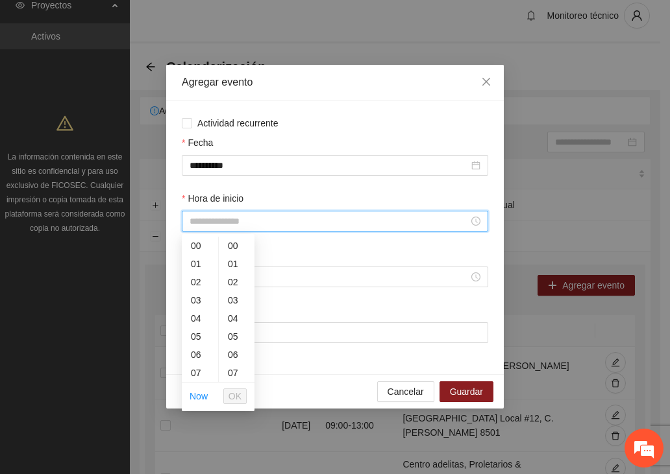
scroll to position [127, 0]
click at [195, 280] on div "09" at bounding box center [200, 282] width 36 height 18
type input "*****"
click at [231, 393] on span "OK" at bounding box center [234, 396] width 13 height 14
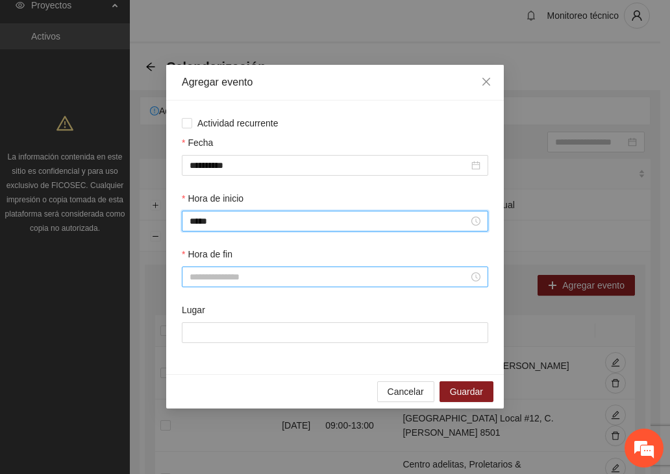
click at [215, 277] on input "Hora de fin" at bounding box center [328, 277] width 279 height 14
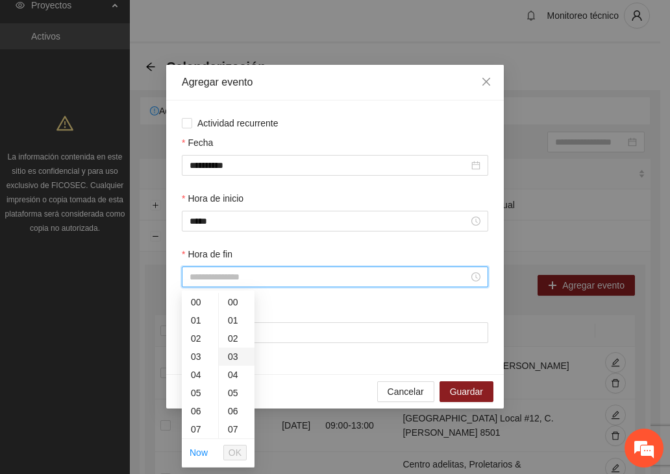
click at [220, 356] on div "03" at bounding box center [237, 357] width 36 height 18
click at [196, 433] on div "16" at bounding box center [200, 440] width 36 height 18
click at [237, 304] on div "00" at bounding box center [237, 302] width 36 height 18
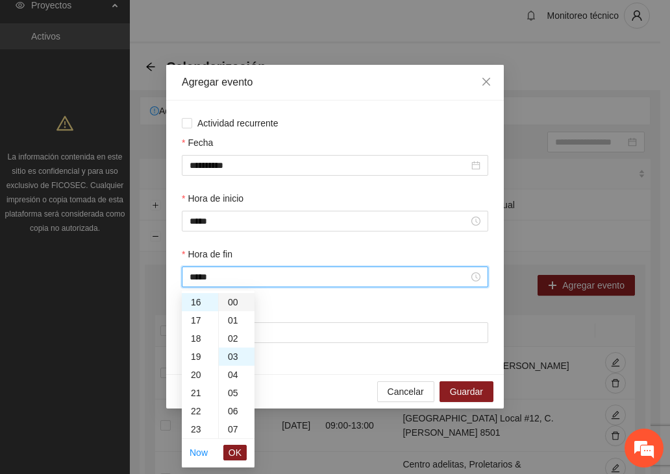
type input "*****"
click at [230, 450] on span "OK" at bounding box center [234, 453] width 13 height 14
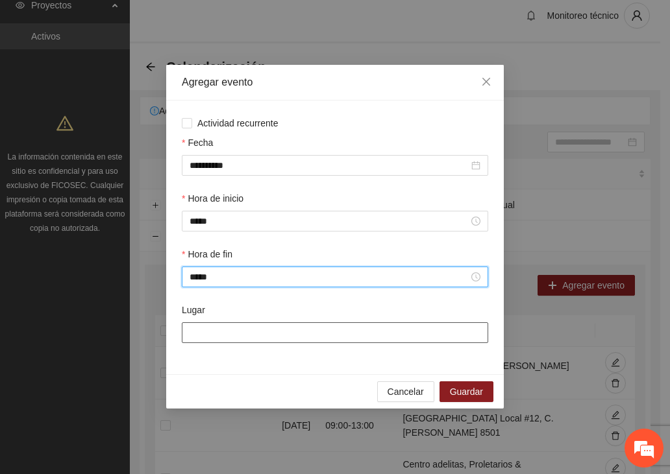
click at [311, 341] on input "Lugar" at bounding box center [335, 332] width 306 height 21
type input "**********"
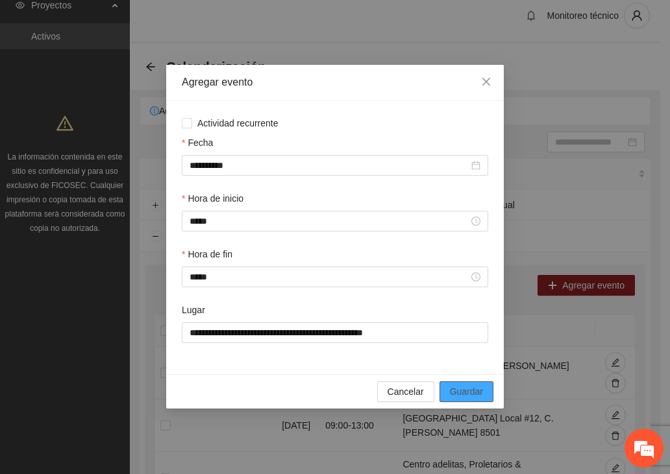
click at [481, 401] on button "Guardar" at bounding box center [466, 391] width 54 height 21
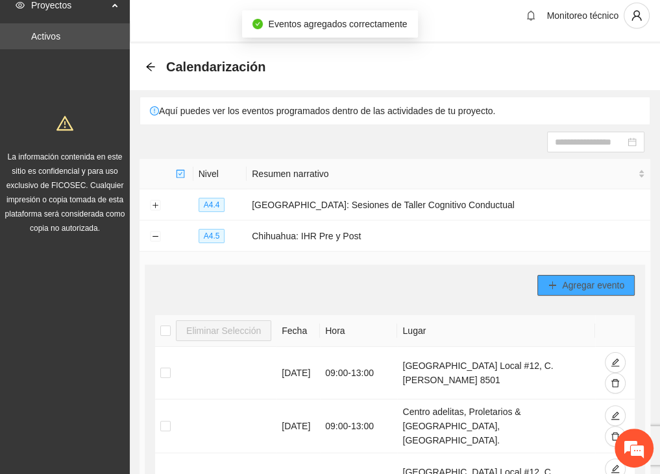
click at [555, 282] on icon "plus" at bounding box center [552, 285] width 9 height 9
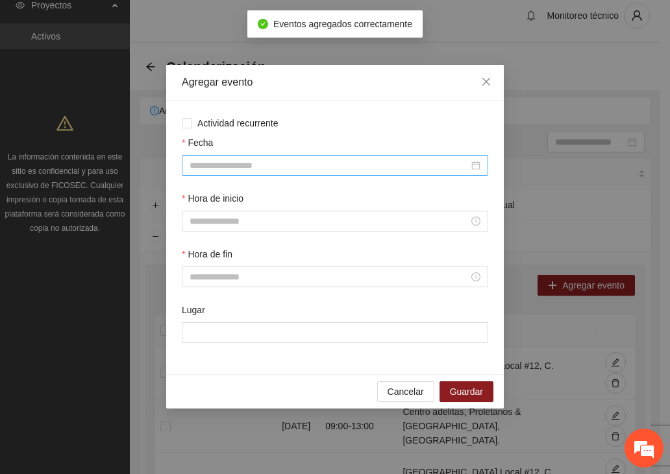
click at [249, 163] on input "Fecha" at bounding box center [328, 165] width 279 height 14
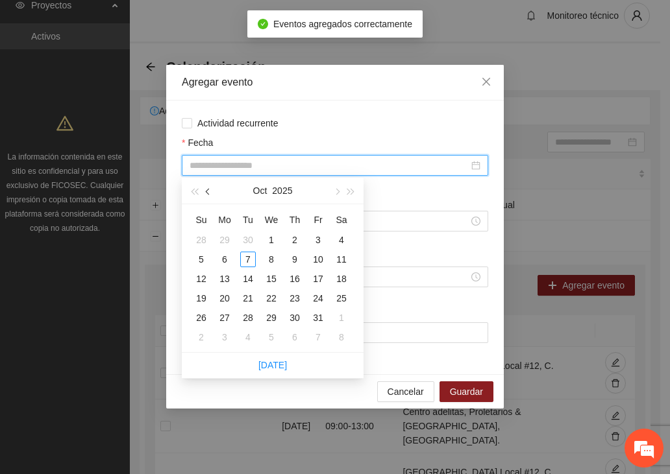
click at [201, 189] on button "button" at bounding box center [208, 191] width 14 height 26
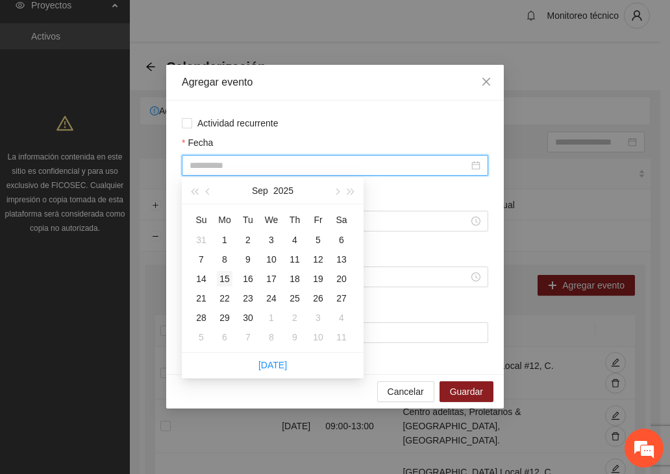
type input "**********"
click at [226, 277] on div "15" at bounding box center [225, 279] width 16 height 16
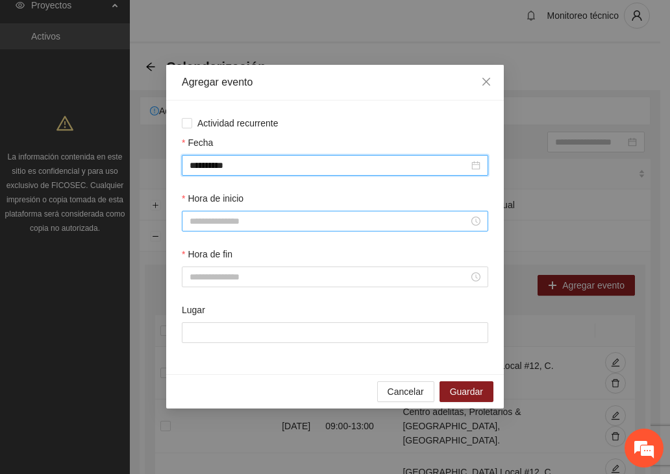
click at [228, 223] on input "Hora de inicio" at bounding box center [328, 221] width 279 height 14
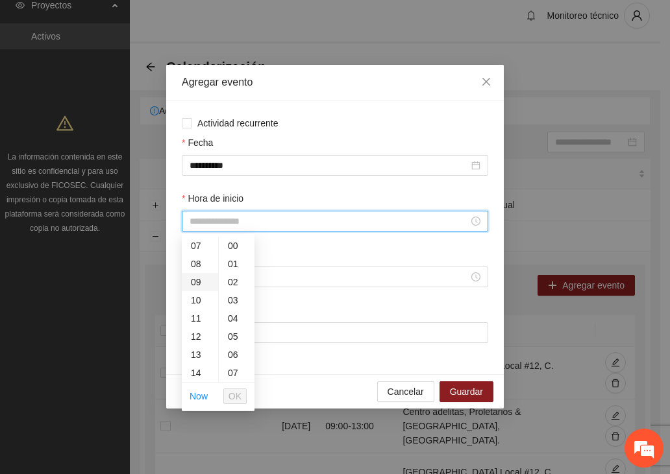
click at [202, 284] on div "09" at bounding box center [200, 282] width 36 height 18
type input "*****"
click at [244, 396] on button "OK" at bounding box center [234, 397] width 23 height 16
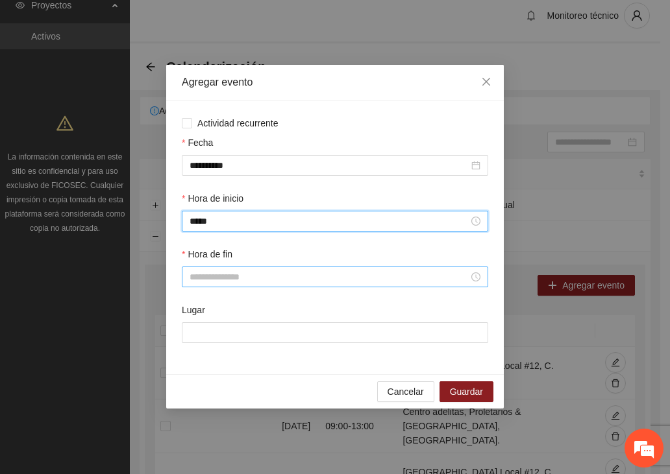
click at [218, 272] on input "Hora de fin" at bounding box center [328, 277] width 279 height 14
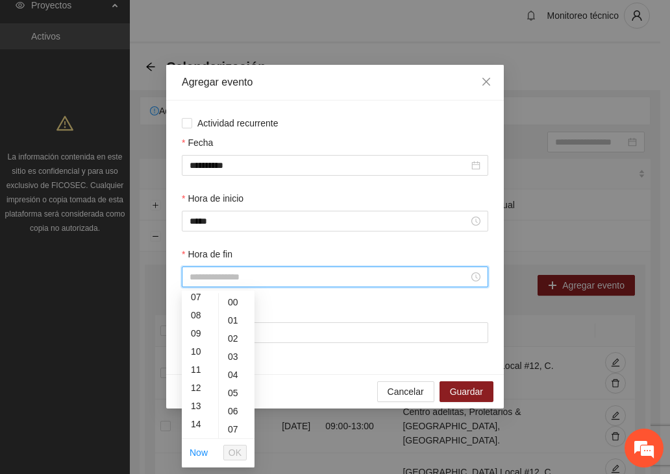
scroll to position [195, 0]
click at [195, 399] on div "16" at bounding box center [200, 398] width 36 height 18
type input "*****"
click at [237, 459] on span "OK" at bounding box center [234, 453] width 13 height 14
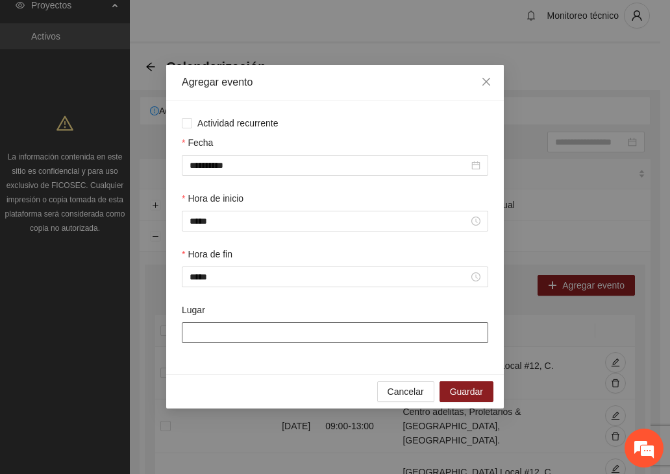
click at [288, 334] on input "Lugar" at bounding box center [335, 332] width 306 height 21
type input "**********"
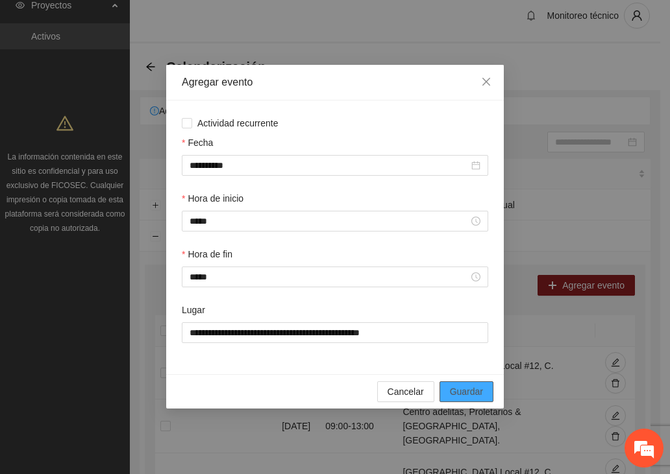
drag, startPoint x: 460, startPoint y: 391, endPoint x: 453, endPoint y: 381, distance: 11.7
click at [461, 391] on span "Guardar" at bounding box center [466, 392] width 33 height 14
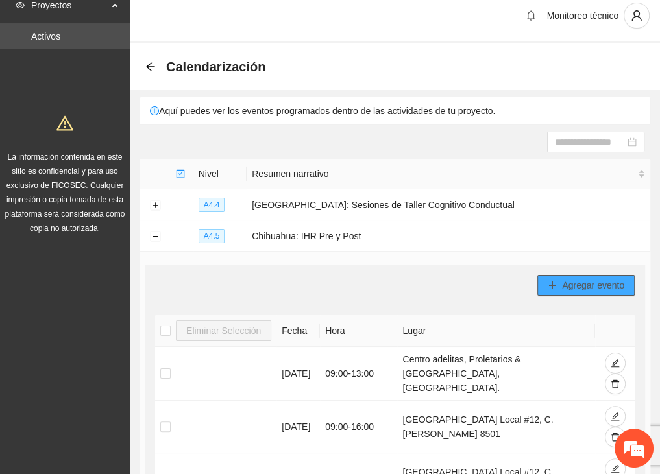
click at [569, 285] on span "Agregar evento" at bounding box center [593, 285] width 62 height 14
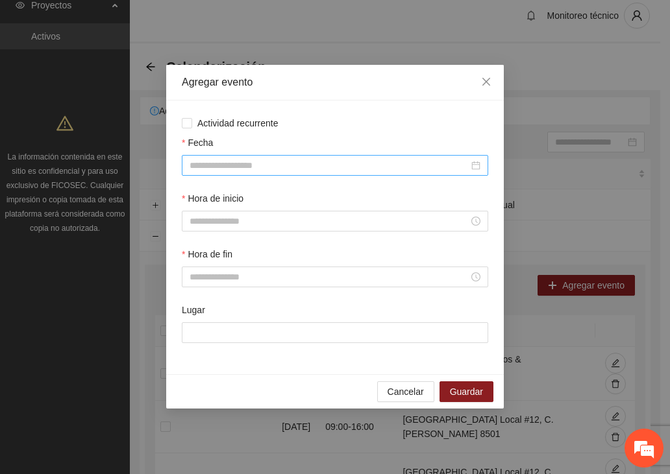
click at [234, 168] on input "Fecha" at bounding box center [328, 165] width 279 height 14
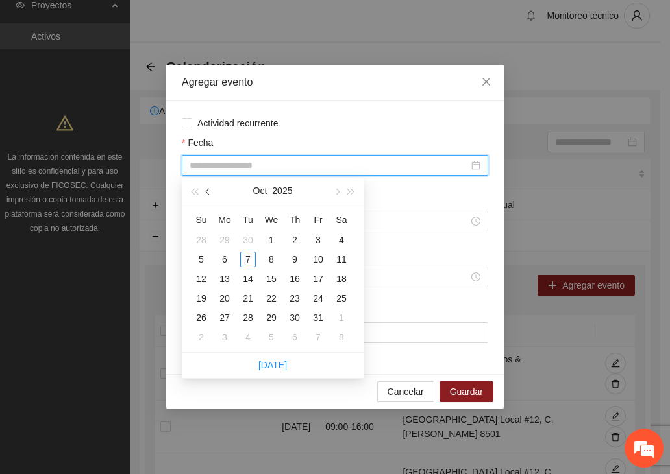
click at [210, 190] on button "button" at bounding box center [208, 191] width 14 height 26
type input "**********"
click at [346, 275] on div "20" at bounding box center [341, 279] width 16 height 16
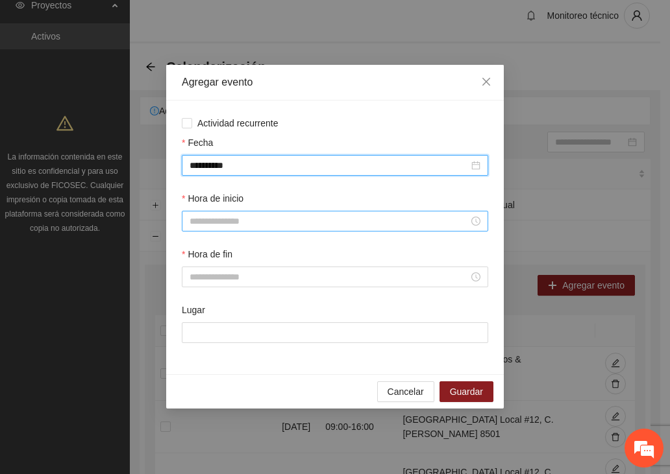
click at [221, 221] on input "Hora de inicio" at bounding box center [328, 221] width 279 height 14
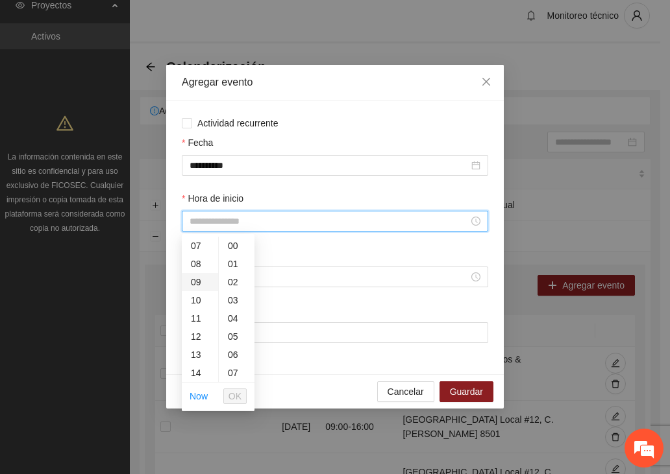
click at [197, 274] on div "09" at bounding box center [200, 282] width 36 height 18
type input "*****"
click at [234, 389] on span "OK" at bounding box center [234, 396] width 13 height 14
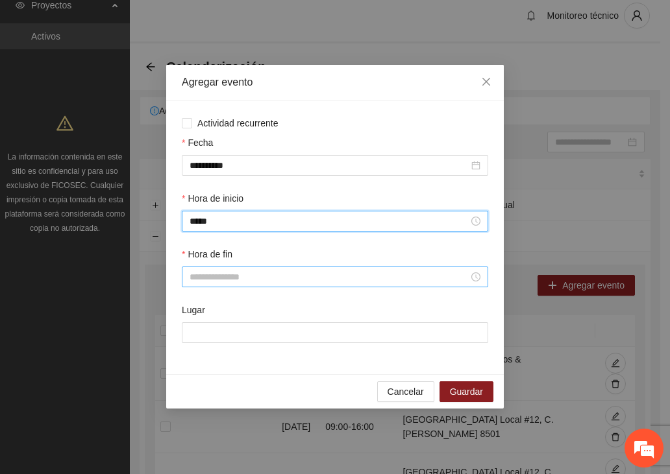
click at [217, 270] on div at bounding box center [335, 277] width 306 height 21
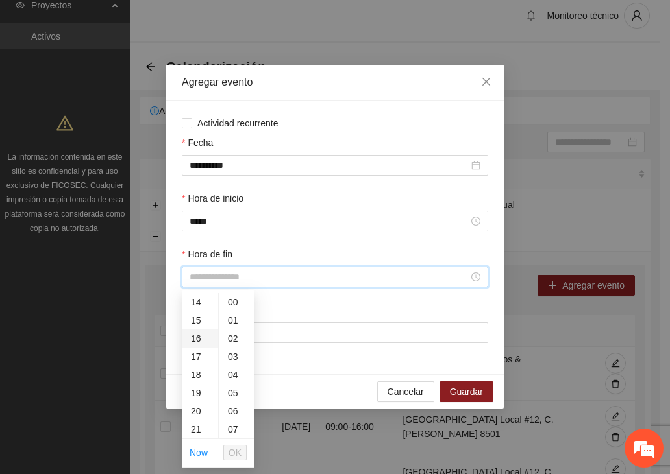
click at [199, 337] on div "16" at bounding box center [200, 339] width 36 height 18
type input "*****"
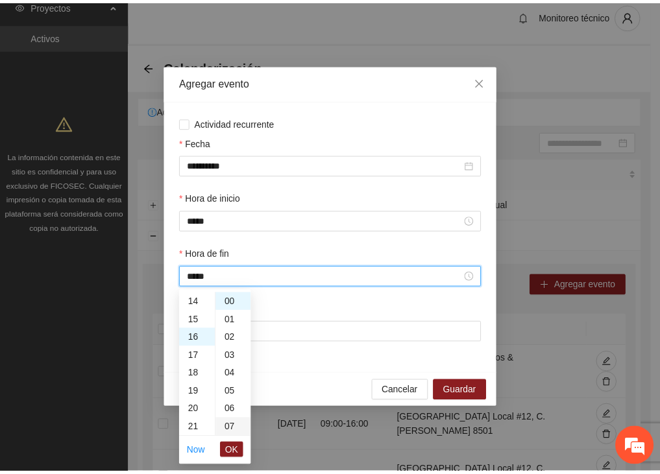
scroll to position [291, 0]
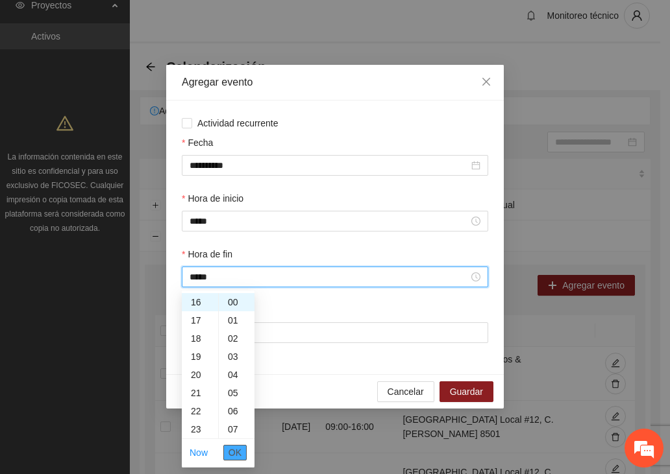
click at [238, 453] on span "OK" at bounding box center [234, 453] width 13 height 14
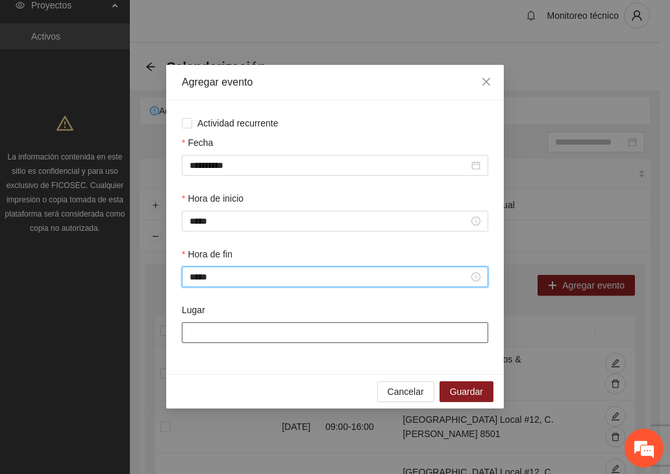
click at [239, 337] on input "Lugar" at bounding box center [335, 332] width 306 height 21
type input "**********"
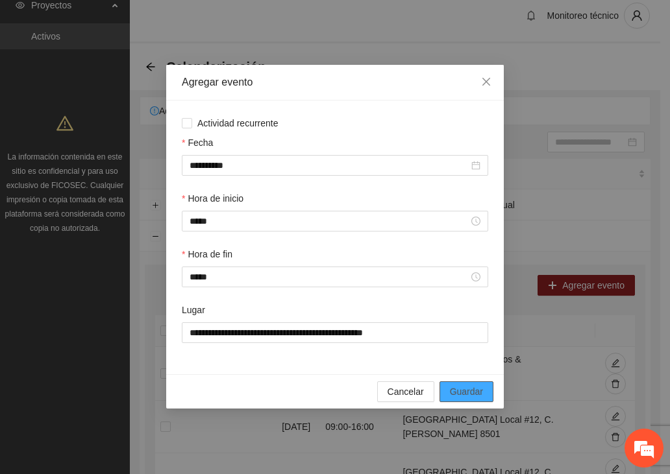
click at [460, 387] on span "Guardar" at bounding box center [466, 392] width 33 height 14
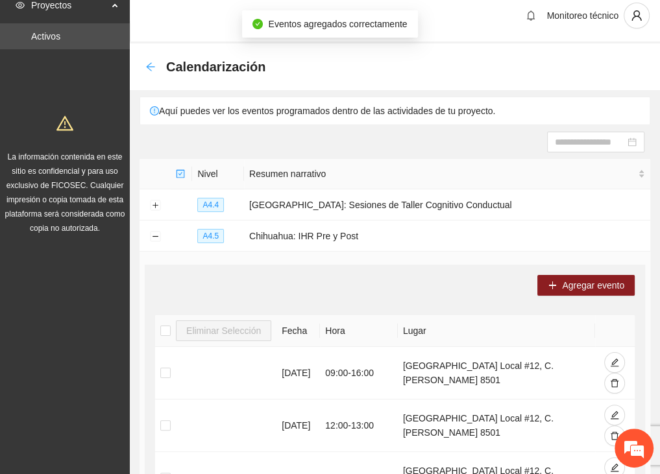
click at [151, 64] on icon "arrow-left" at bounding box center [150, 67] width 10 height 10
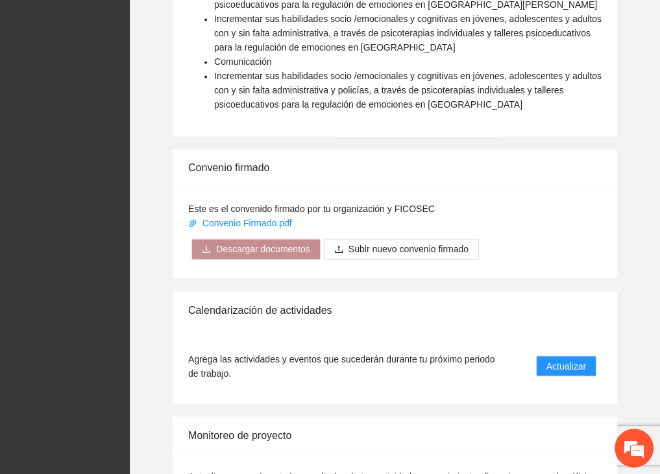
scroll to position [1500, 0]
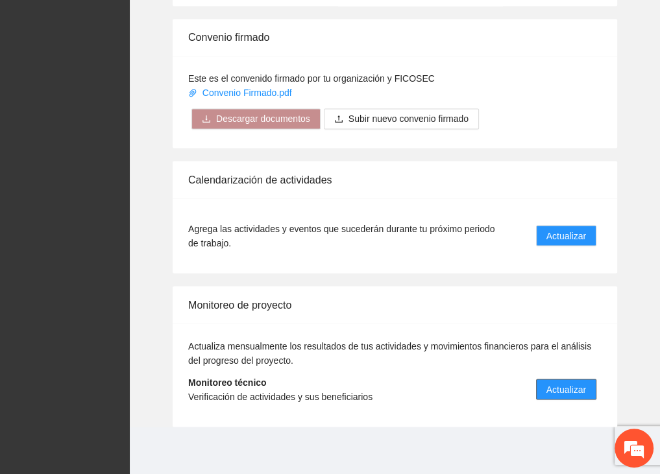
click at [585, 389] on span "Actualizar" at bounding box center [566, 389] width 40 height 14
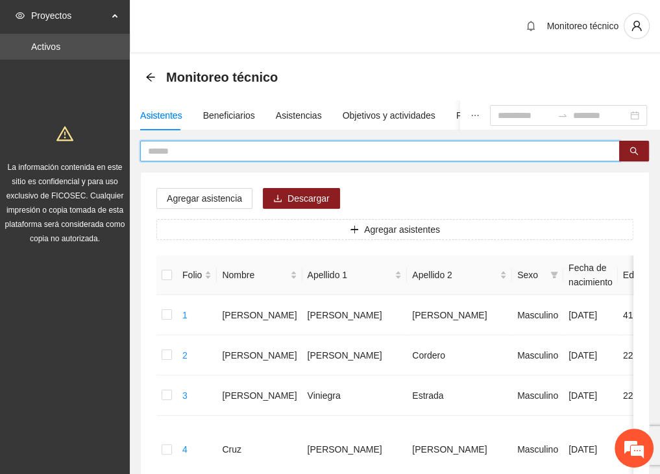
click at [167, 149] on input "text" at bounding box center [374, 151] width 453 height 14
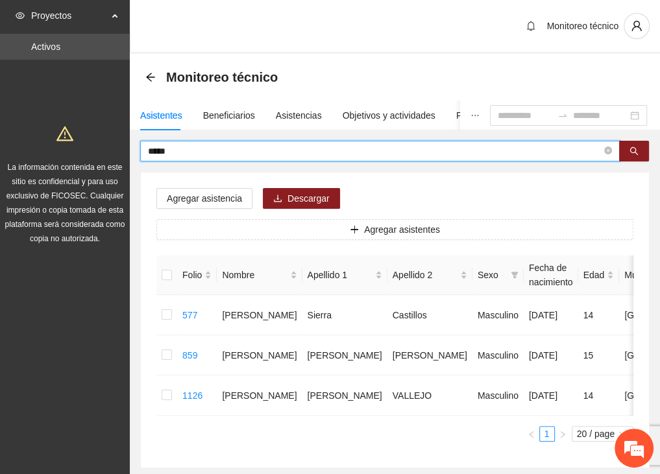
drag, startPoint x: 165, startPoint y: 150, endPoint x: 171, endPoint y: 154, distance: 6.9
click at [165, 150] on input "*****" at bounding box center [374, 151] width 453 height 14
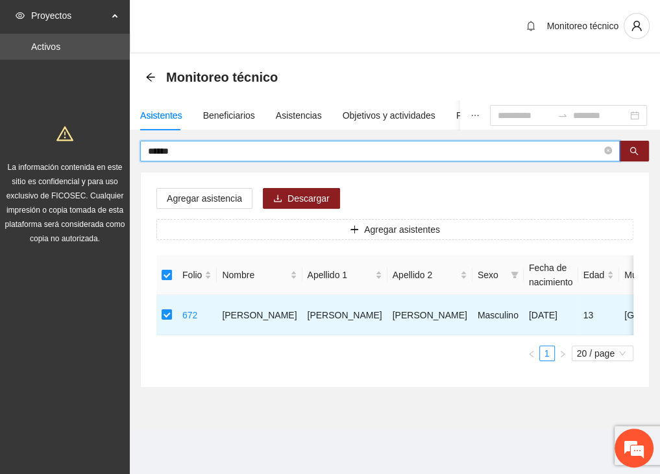
drag, startPoint x: 166, startPoint y: 154, endPoint x: 29, endPoint y: 165, distance: 138.0
click at [20, 160] on section "Proyectos Activos La información contenida en este sitio es confidencial y para…" at bounding box center [330, 237] width 660 height 474
type input "********"
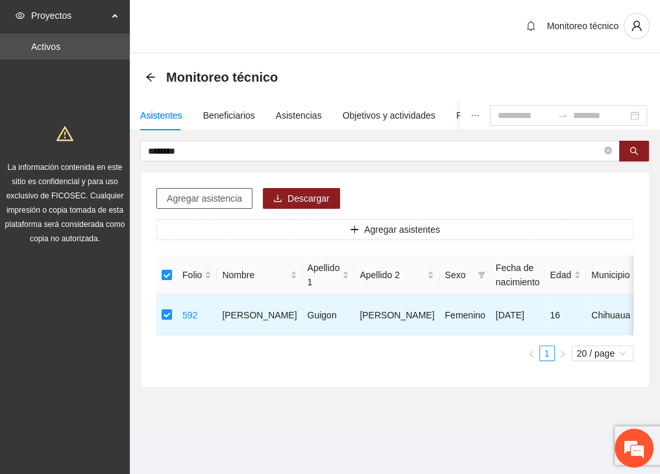
click at [219, 197] on span "Agregar asistencia" at bounding box center [204, 198] width 75 height 14
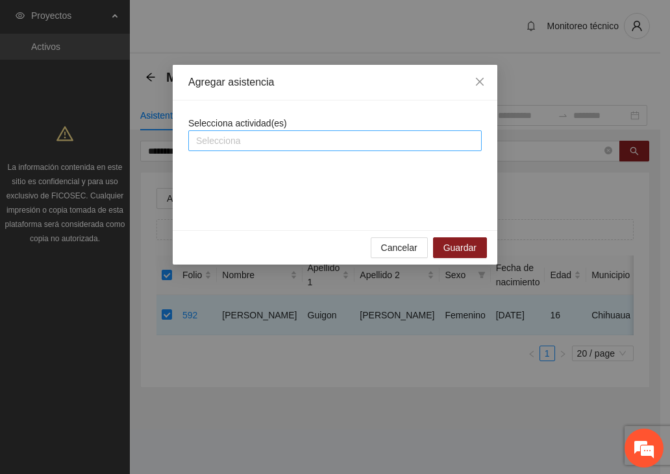
click at [226, 136] on div at bounding box center [334, 141] width 287 height 16
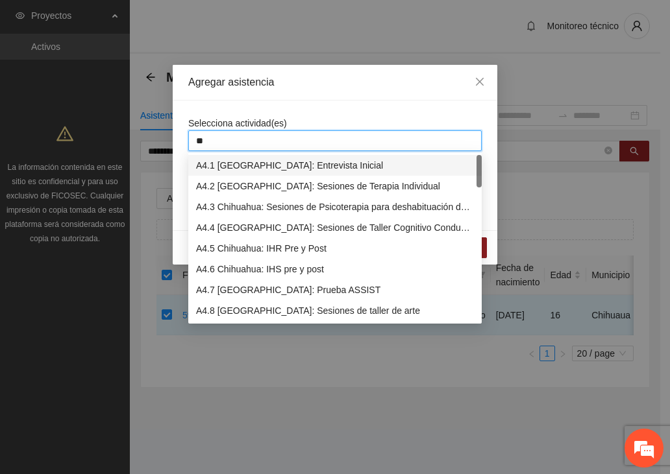
type input "***"
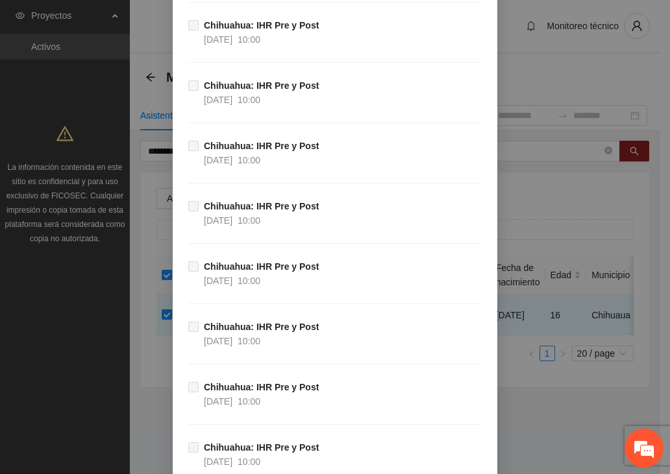
scroll to position [14616, 0]
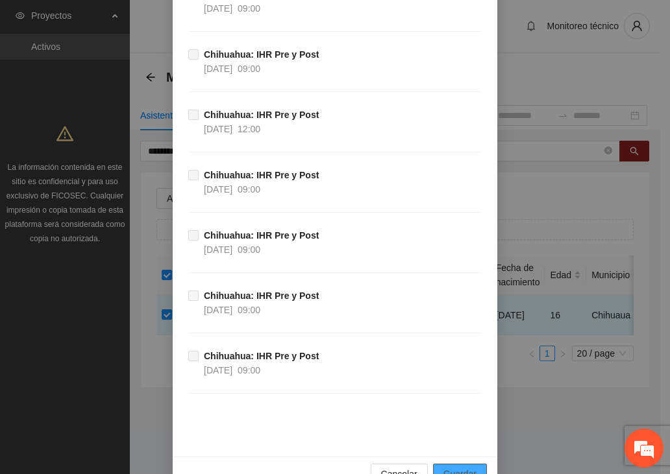
click at [455, 467] on span "Guardar" at bounding box center [459, 474] width 33 height 14
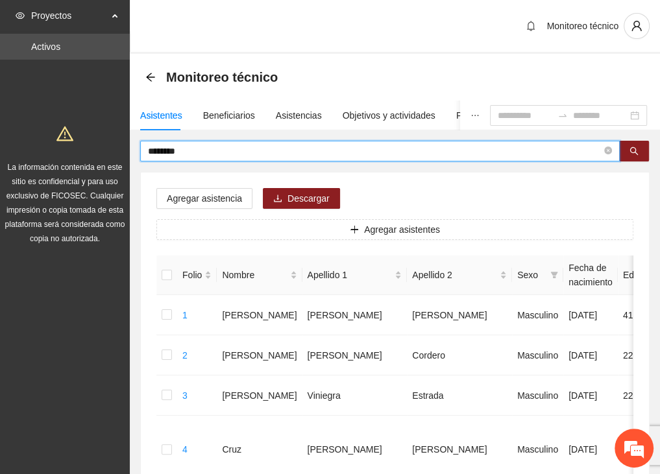
drag, startPoint x: 219, startPoint y: 153, endPoint x: 72, endPoint y: 158, distance: 147.3
type input "******"
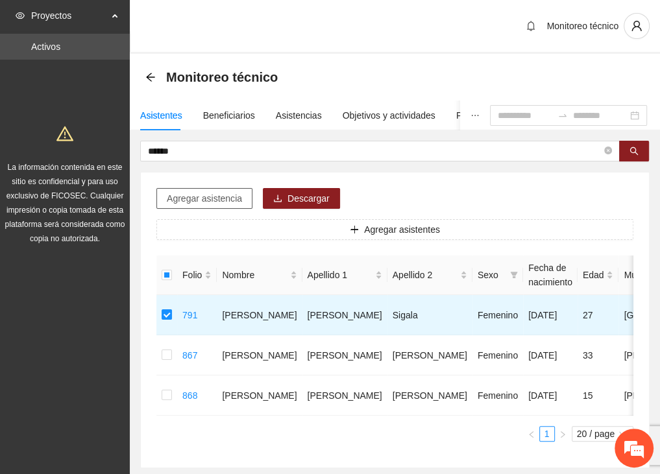
click at [197, 200] on span "Agregar asistencia" at bounding box center [204, 198] width 75 height 14
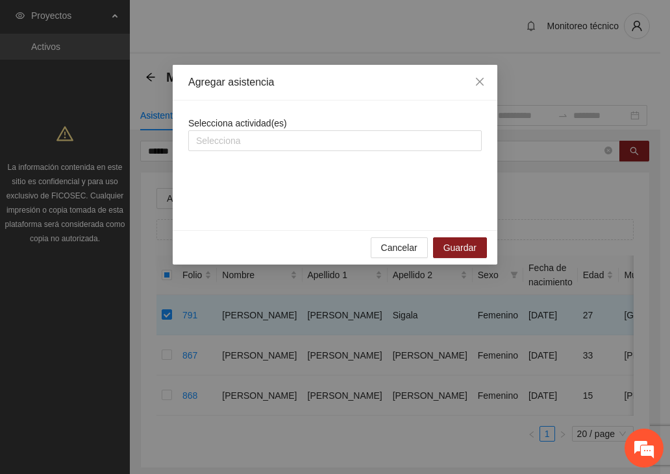
click at [268, 129] on div "Selecciona actividad(es) Selecciona" at bounding box center [334, 133] width 293 height 35
click at [267, 139] on div at bounding box center [334, 141] width 287 height 16
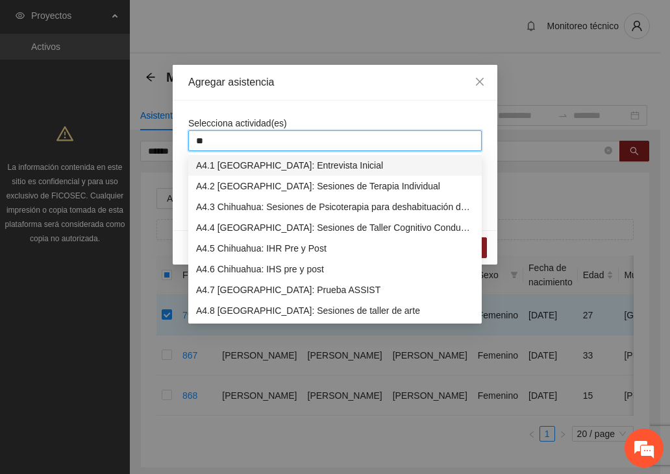
type input "***"
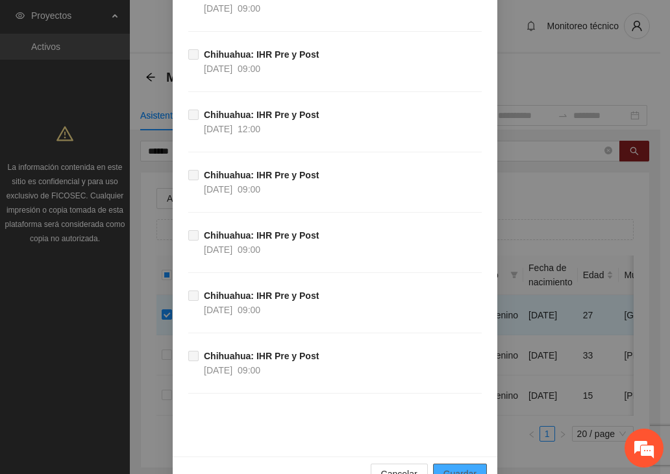
click at [467, 467] on span "Guardar" at bounding box center [459, 474] width 33 height 14
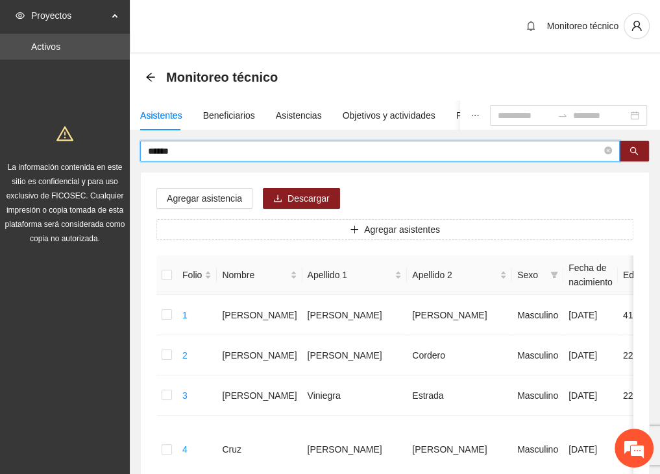
drag, startPoint x: 178, startPoint y: 152, endPoint x: 71, endPoint y: 160, distance: 106.6
type input "********"
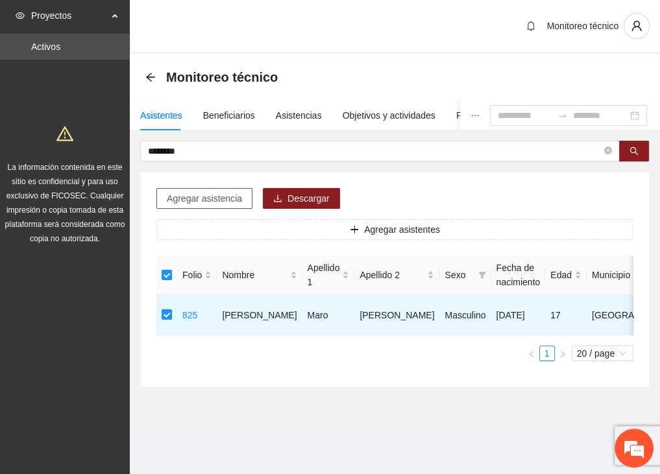
click at [217, 200] on span "Agregar asistencia" at bounding box center [204, 198] width 75 height 14
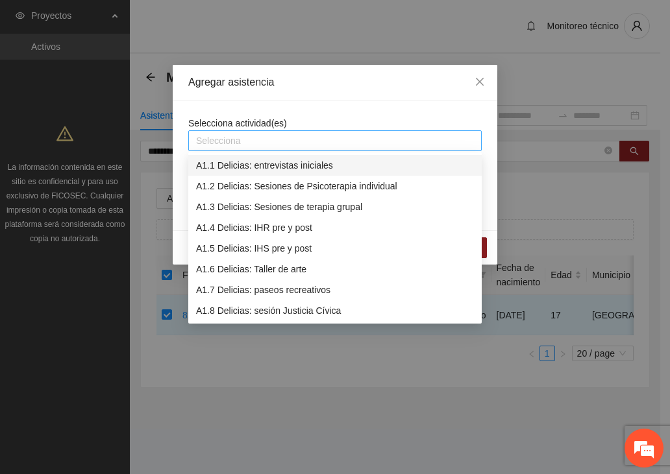
click at [241, 137] on div at bounding box center [334, 141] width 287 height 16
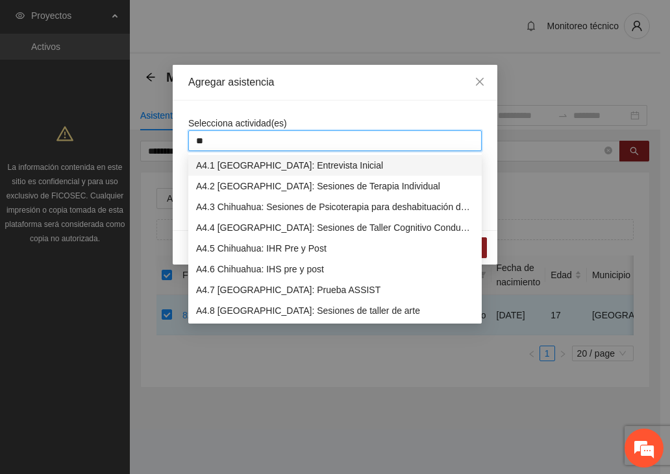
type input "***"
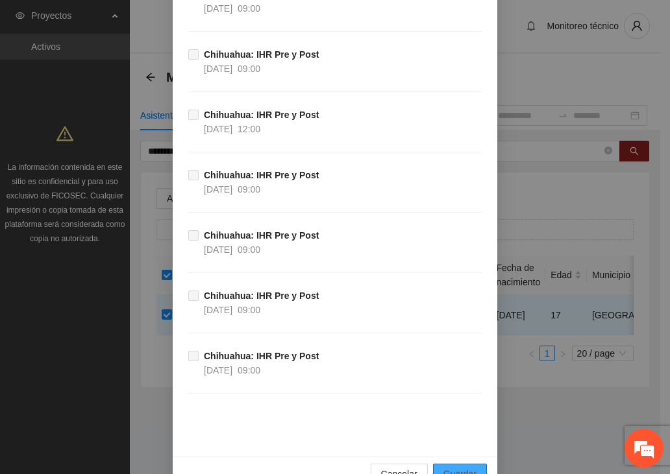
click at [452, 467] on span "Guardar" at bounding box center [459, 474] width 33 height 14
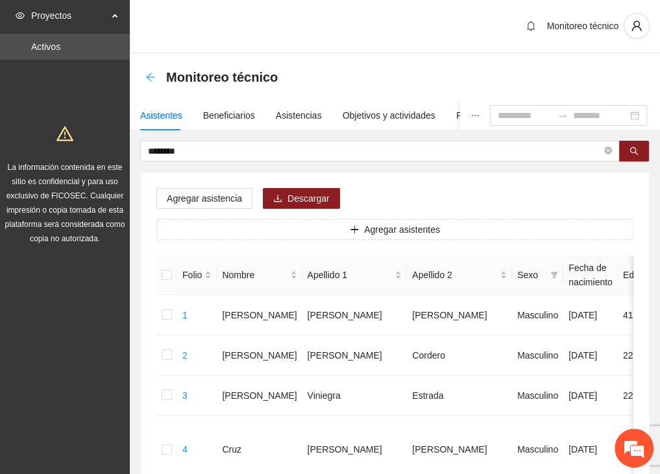
click at [145, 72] on div "Monitoreo técnico" at bounding box center [395, 77] width 530 height 47
click at [153, 76] on icon "arrow-left" at bounding box center [150, 77] width 10 height 10
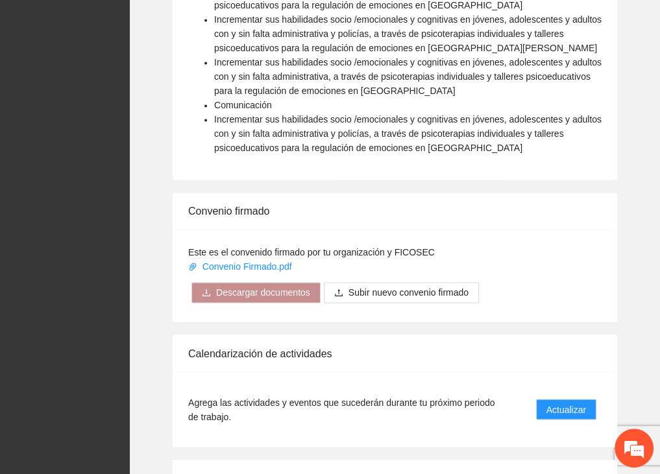
scroll to position [1328, 0]
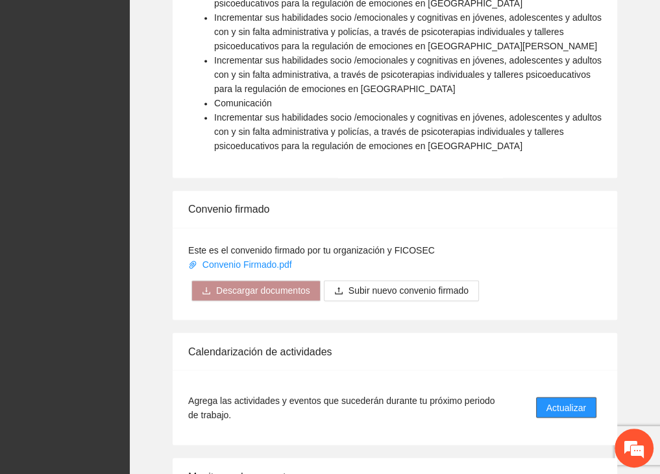
click at [555, 405] on span "Actualizar" at bounding box center [566, 407] width 40 height 14
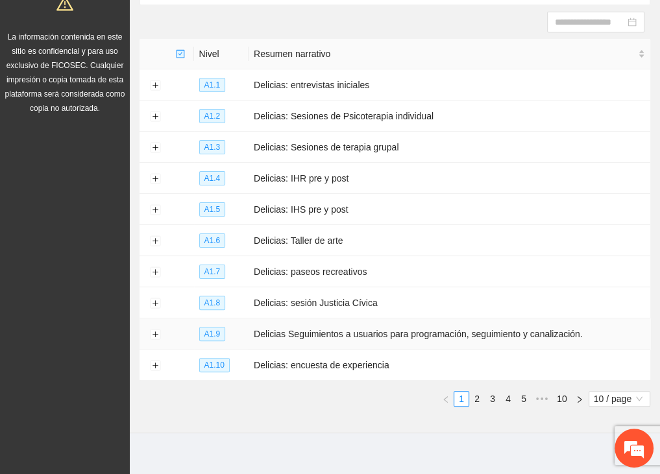
scroll to position [140, 0]
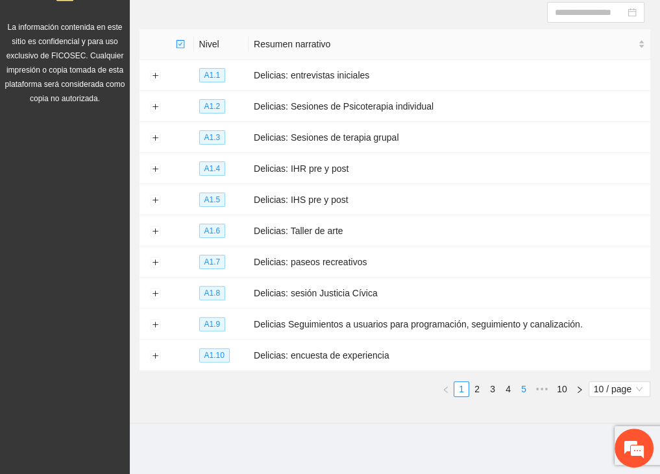
click at [524, 388] on link "5" at bounding box center [523, 389] width 14 height 14
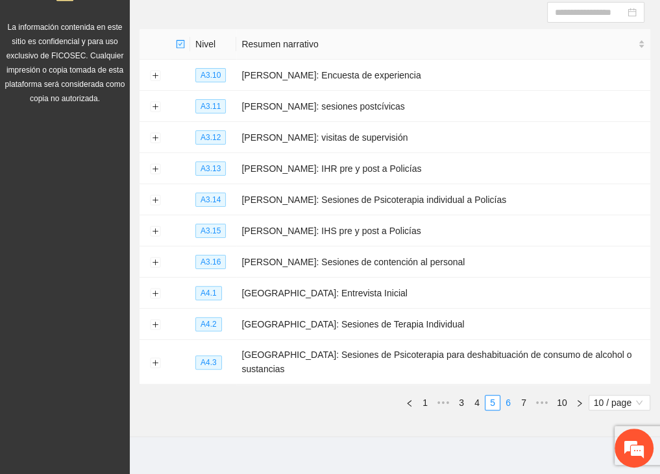
click at [509, 396] on link "6" at bounding box center [508, 403] width 14 height 14
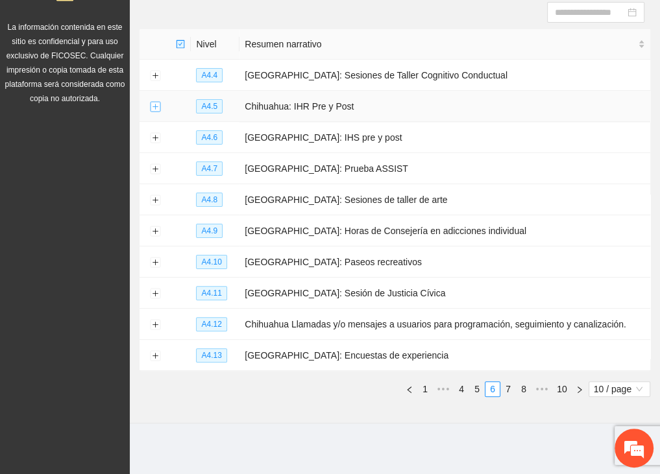
click at [150, 103] on button "Expand row" at bounding box center [155, 107] width 10 height 10
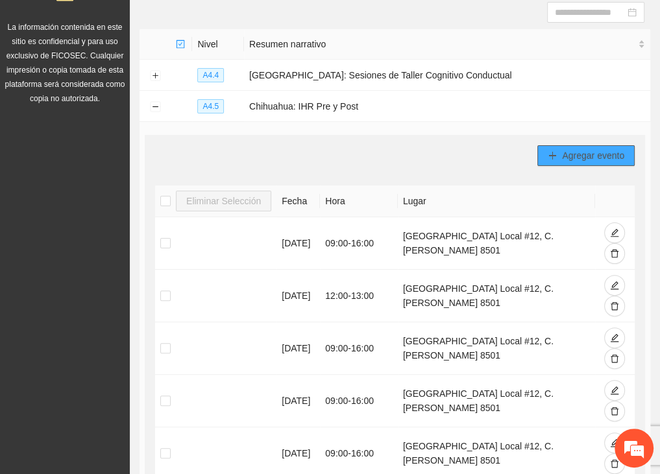
click at [585, 151] on span "Agregar evento" at bounding box center [593, 156] width 62 height 14
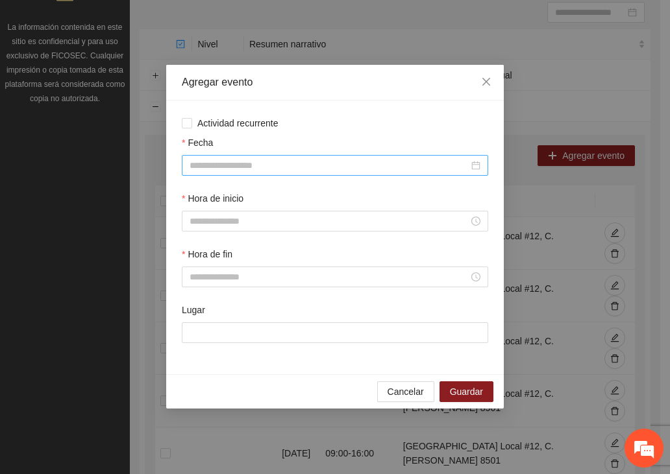
click at [238, 163] on input "Fecha" at bounding box center [328, 165] width 279 height 14
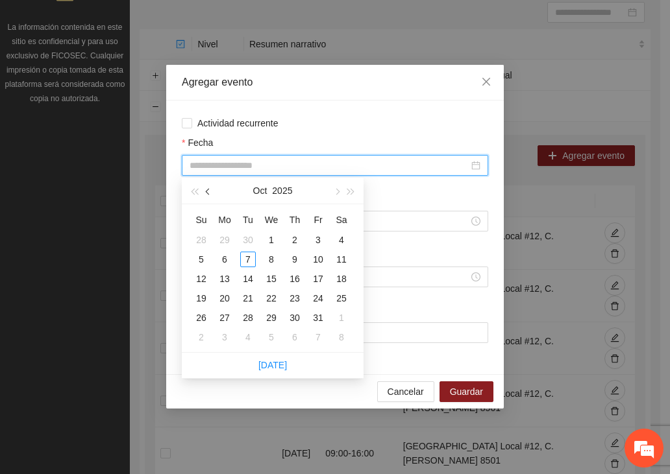
click at [212, 194] on button "button" at bounding box center [208, 191] width 14 height 26
type input "**********"
click at [246, 236] on div "2" at bounding box center [248, 240] width 16 height 16
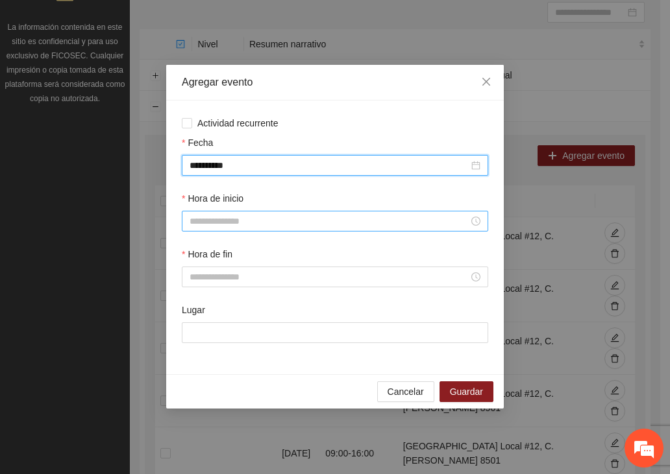
click at [201, 220] on input "Hora de inicio" at bounding box center [328, 221] width 279 height 14
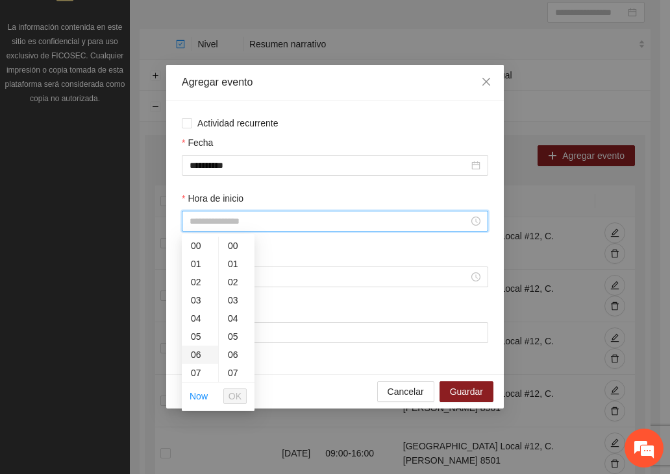
click at [206, 348] on div "06" at bounding box center [200, 355] width 36 height 18
click at [199, 300] on div "09" at bounding box center [200, 300] width 36 height 18
type input "*****"
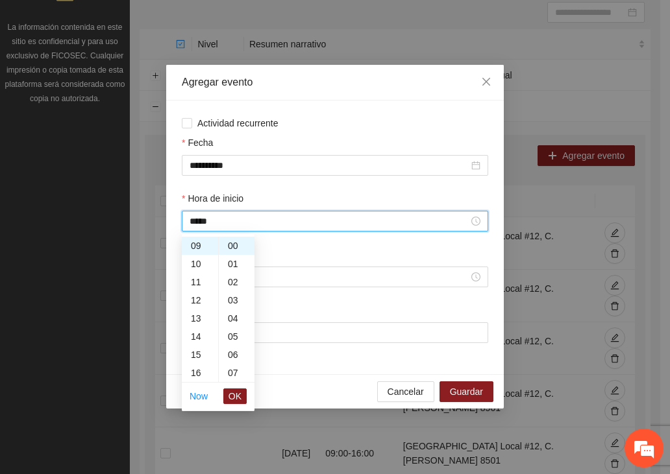
drag, startPoint x: 234, startPoint y: 392, endPoint x: 230, endPoint y: 373, distance: 19.2
click at [234, 392] on span "OK" at bounding box center [234, 396] width 13 height 14
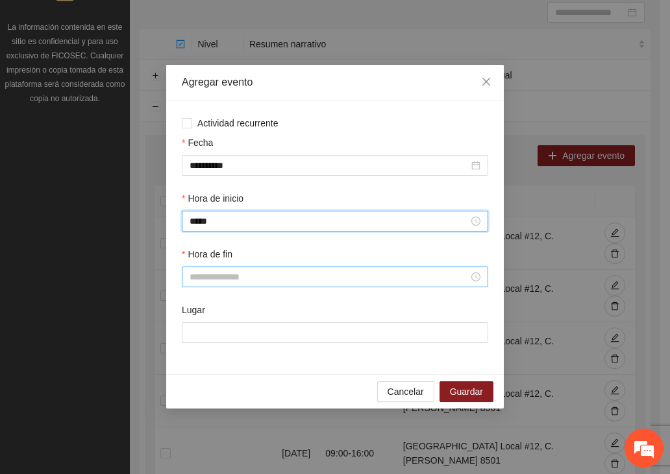
click at [216, 277] on input "Hora de fin" at bounding box center [328, 277] width 279 height 14
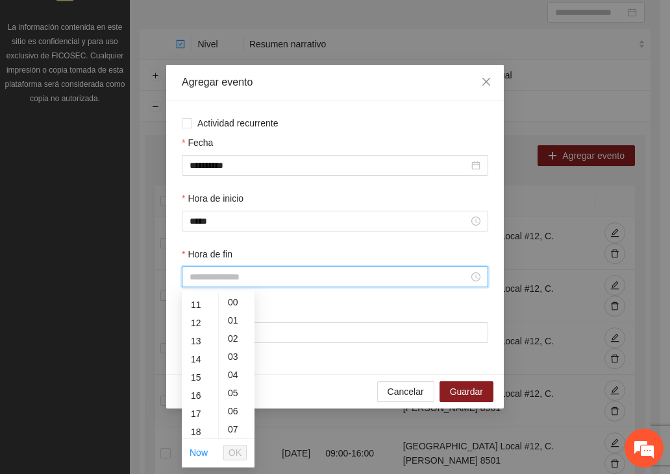
scroll to position [254, 0]
click at [198, 339] on div "16" at bounding box center [200, 339] width 36 height 18
type input "*****"
drag, startPoint x: 230, startPoint y: 453, endPoint x: 230, endPoint y: 446, distance: 7.2
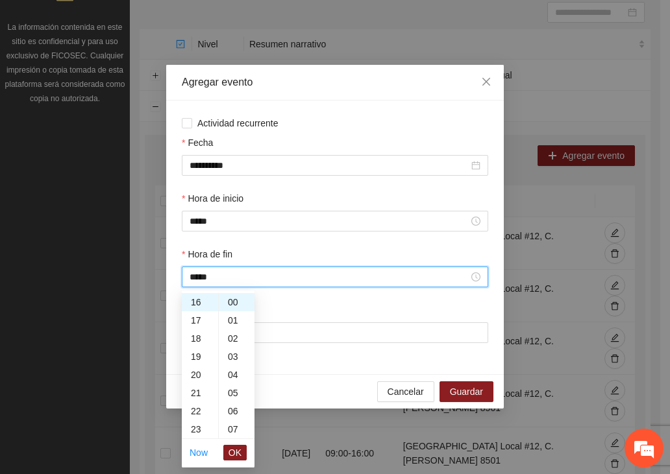
click at [230, 453] on span "OK" at bounding box center [234, 453] width 13 height 14
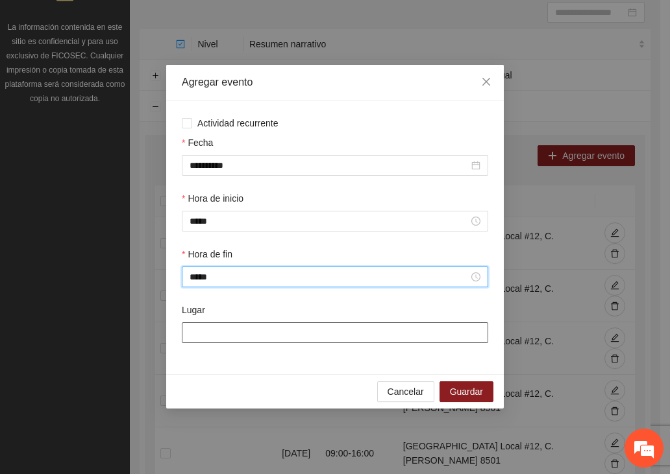
drag, startPoint x: 263, startPoint y: 324, endPoint x: 260, endPoint y: 331, distance: 8.1
click at [264, 324] on input "Lugar" at bounding box center [335, 332] width 306 height 21
type input "**********"
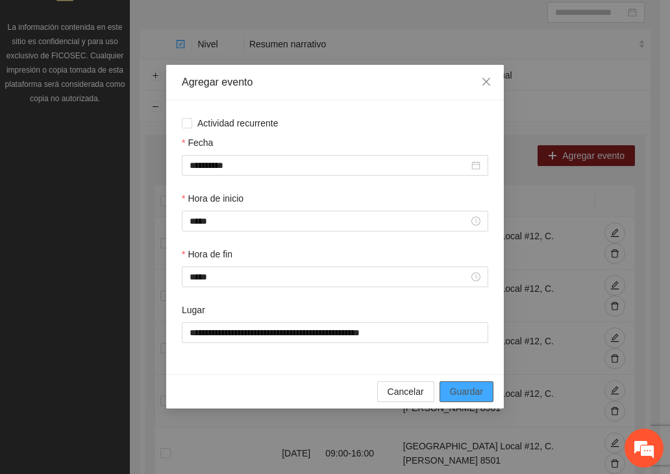
click at [468, 389] on span "Guardar" at bounding box center [466, 392] width 33 height 14
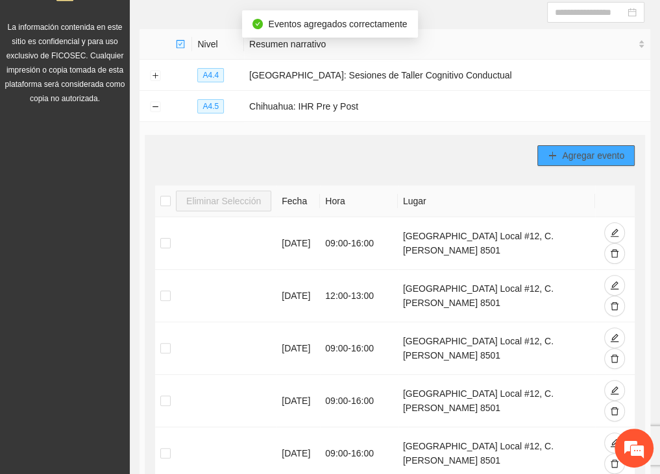
click at [564, 158] on span "Agregar evento" at bounding box center [593, 156] width 62 height 14
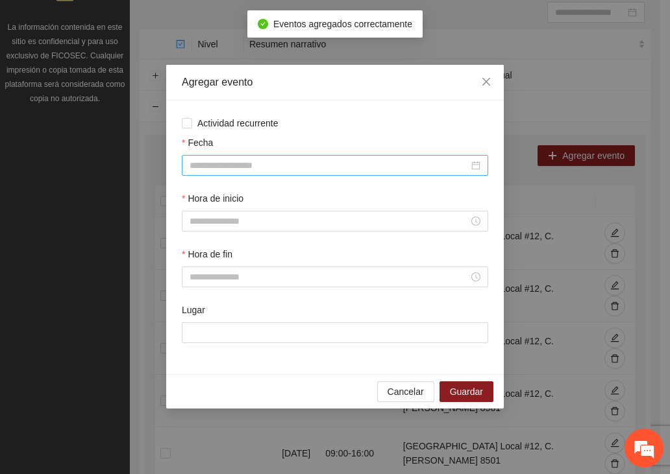
click at [222, 163] on input "Fecha" at bounding box center [328, 165] width 279 height 14
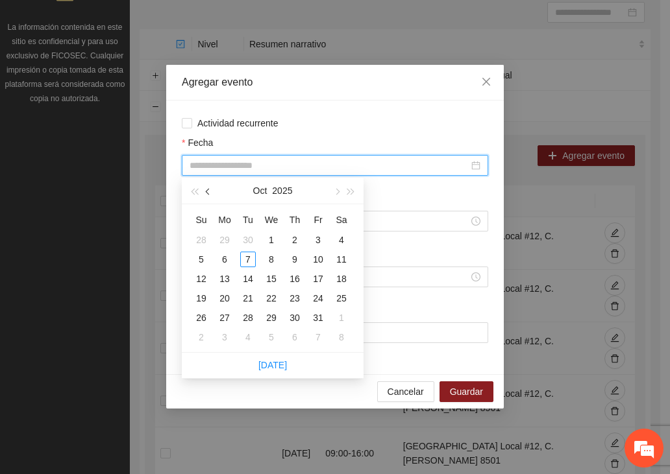
click at [209, 186] on button "button" at bounding box center [208, 191] width 14 height 26
type input "**********"
click at [272, 235] on div "3" at bounding box center [271, 240] width 16 height 16
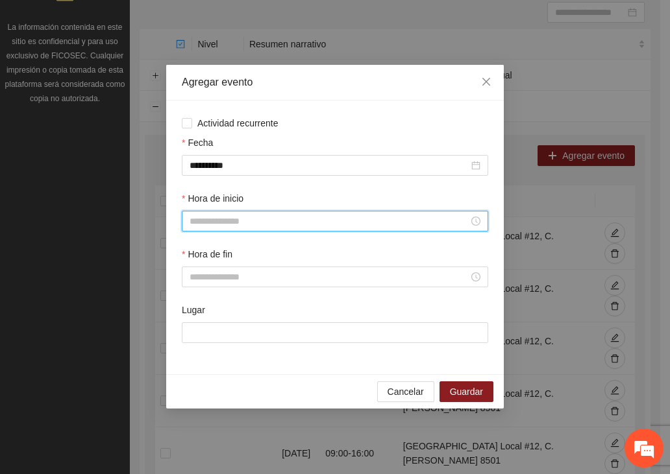
click at [270, 219] on input "Hora de inicio" at bounding box center [328, 221] width 279 height 14
click at [197, 280] on div "09" at bounding box center [200, 282] width 36 height 18
type input "*****"
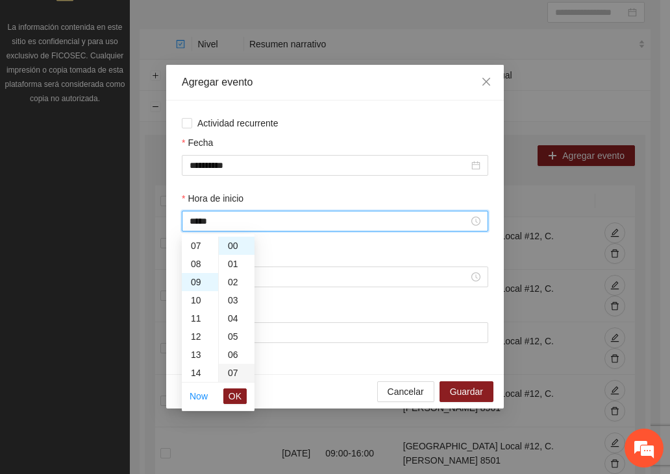
scroll to position [163, 0]
click at [236, 400] on span "OK" at bounding box center [234, 396] width 13 height 14
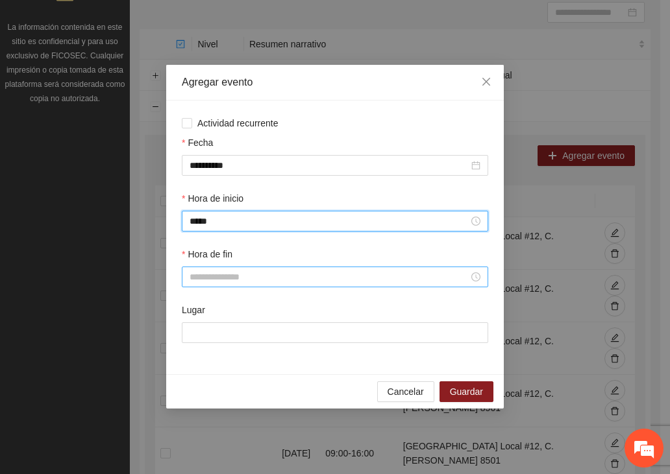
click at [213, 276] on input "Hora de fin" at bounding box center [328, 277] width 279 height 14
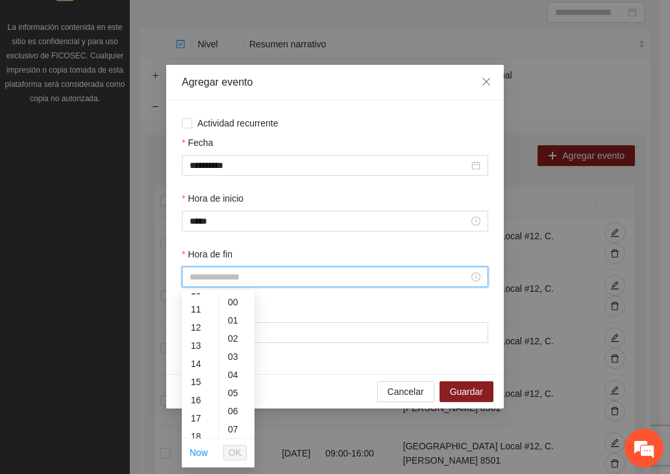
scroll to position [254, 0]
click at [197, 339] on div "16" at bounding box center [200, 339] width 36 height 18
type input "*****"
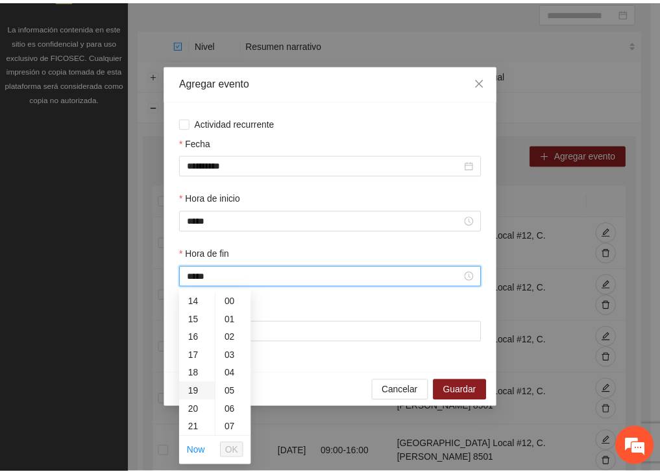
scroll to position [291, 0]
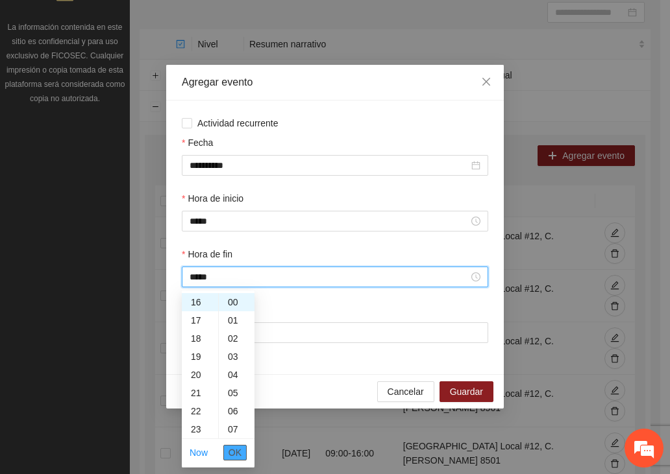
click at [237, 452] on span "OK" at bounding box center [234, 453] width 13 height 14
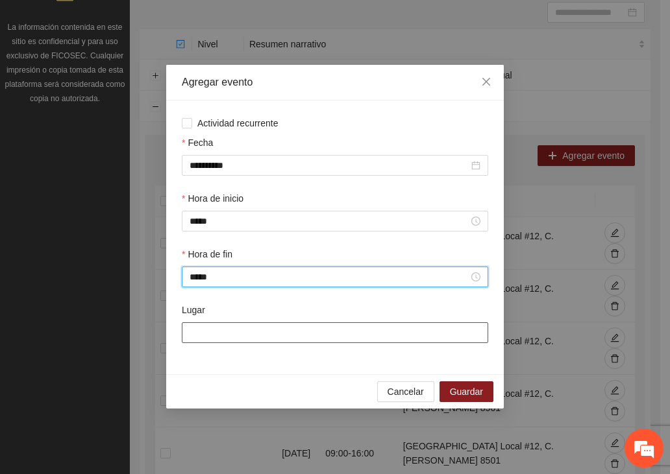
click at [244, 332] on input "Lugar" at bounding box center [335, 332] width 306 height 21
type input "**********"
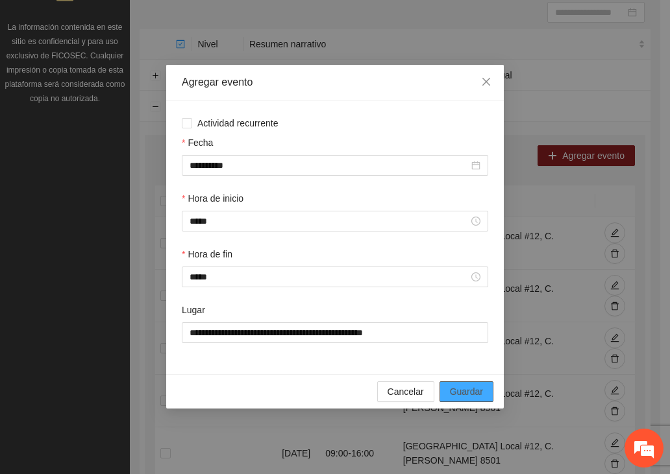
click at [480, 392] on span "Guardar" at bounding box center [466, 392] width 33 height 14
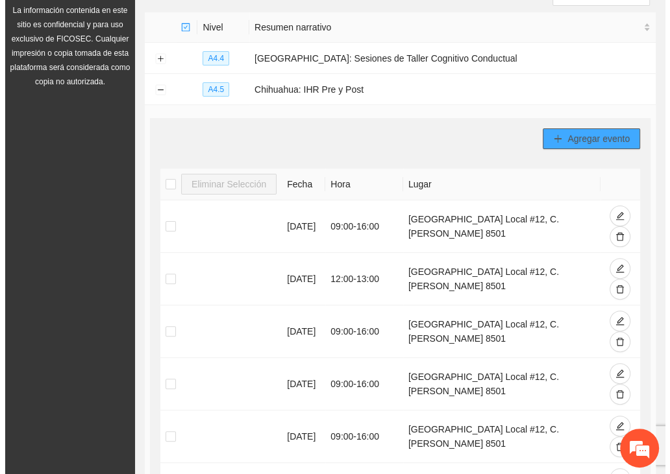
scroll to position [140, 0]
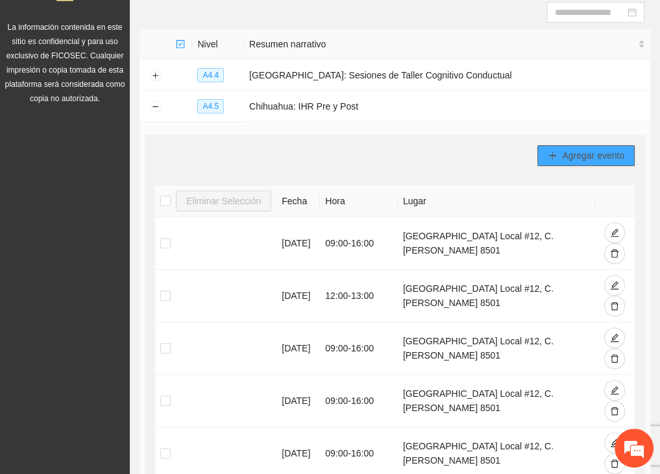
click at [562, 149] on span "Agregar evento" at bounding box center [593, 156] width 62 height 14
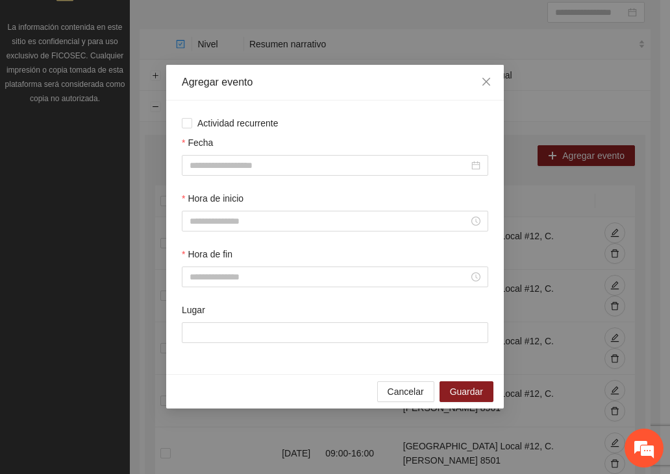
click at [158, 171] on div "Agregar evento Actividad recurrente Fecha Hora de inicio Hora de fin Lugar Canc…" at bounding box center [335, 237] width 670 height 474
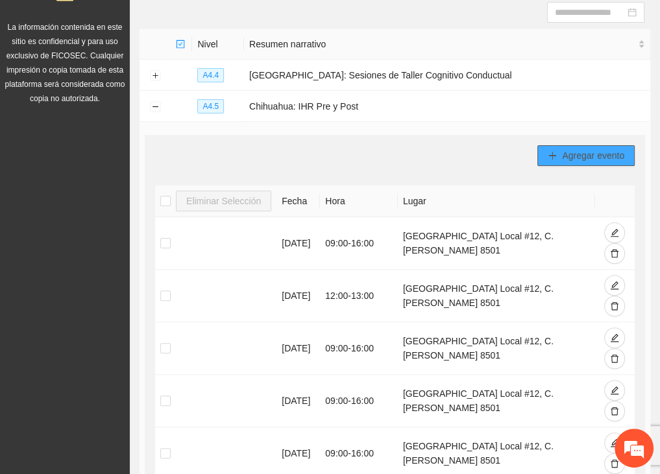
click at [588, 162] on button "Agregar evento" at bounding box center [585, 155] width 97 height 21
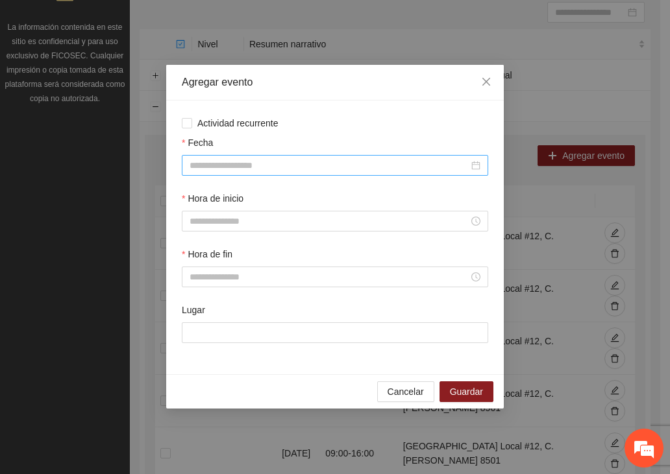
click at [296, 167] on input "Fecha" at bounding box center [328, 165] width 279 height 14
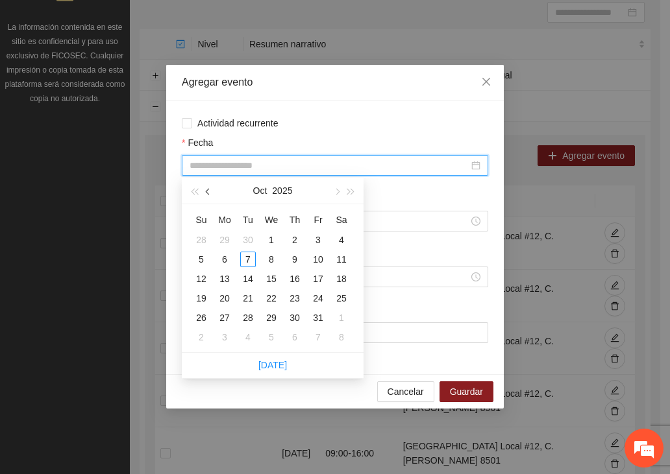
click at [208, 192] on span "button" at bounding box center [209, 192] width 6 height 6
type input "**********"
click at [300, 238] on div "4" at bounding box center [295, 240] width 16 height 16
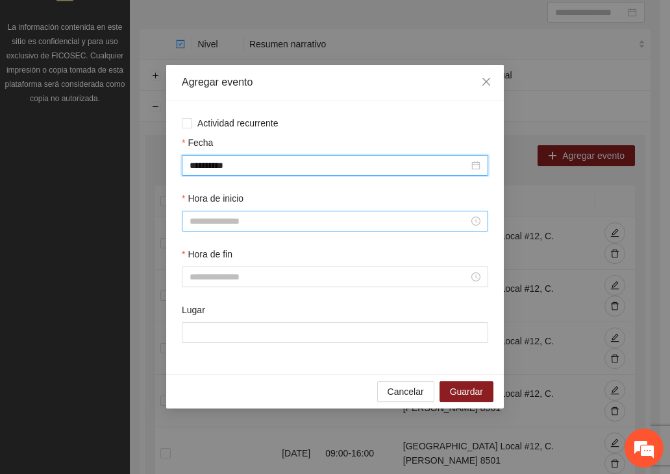
click at [239, 221] on input "Hora de inicio" at bounding box center [328, 221] width 279 height 14
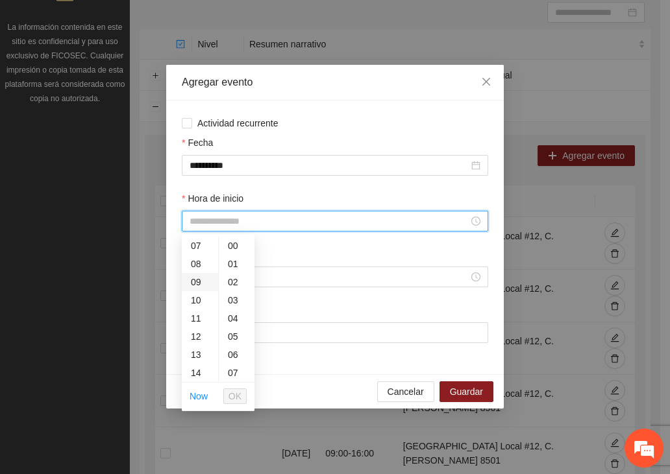
click at [197, 282] on div "09" at bounding box center [200, 282] width 36 height 18
type input "*****"
click at [232, 393] on span "OK" at bounding box center [234, 396] width 13 height 14
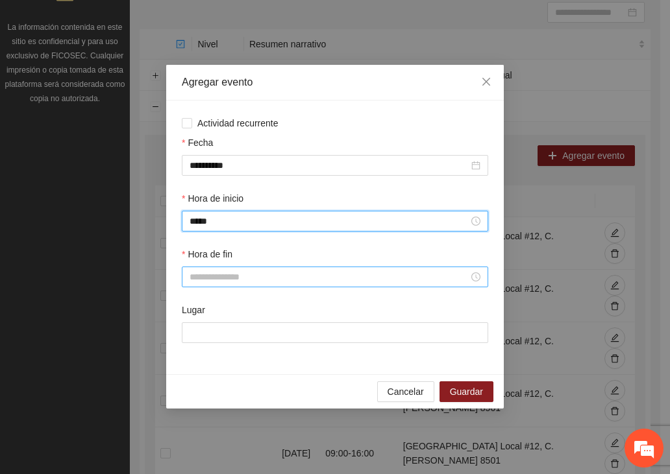
click at [232, 276] on input "Hora de fin" at bounding box center [328, 277] width 279 height 14
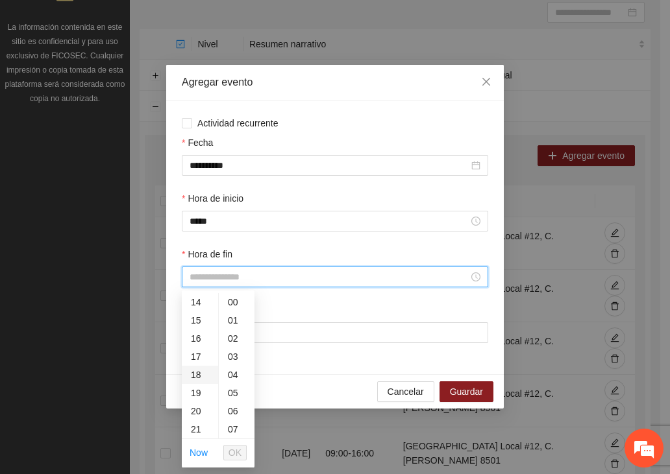
click at [200, 373] on div "18" at bounding box center [200, 375] width 36 height 18
type input "*****"
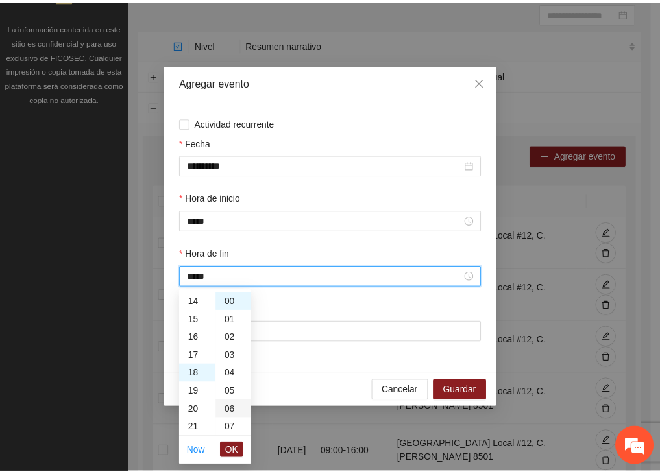
scroll to position [327, 0]
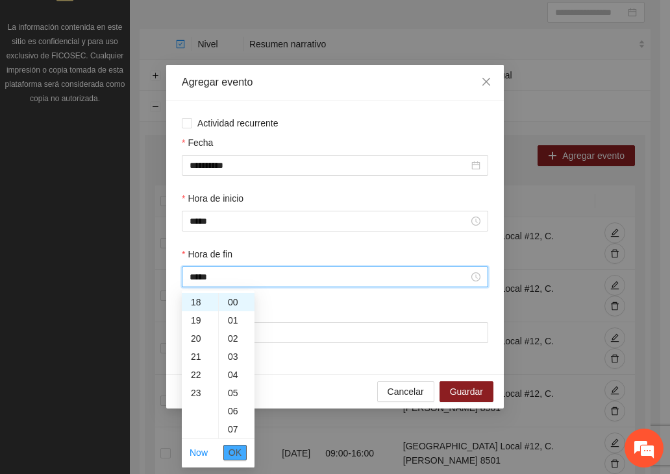
click at [236, 446] on span "OK" at bounding box center [234, 453] width 13 height 14
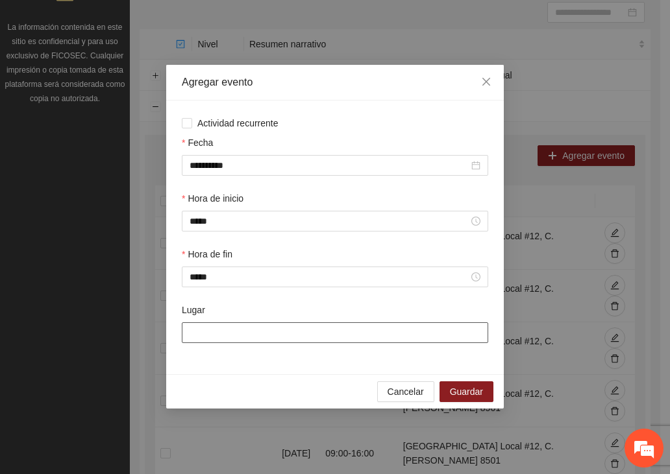
click at [254, 330] on input "Lugar" at bounding box center [335, 332] width 306 height 21
type input "**********"
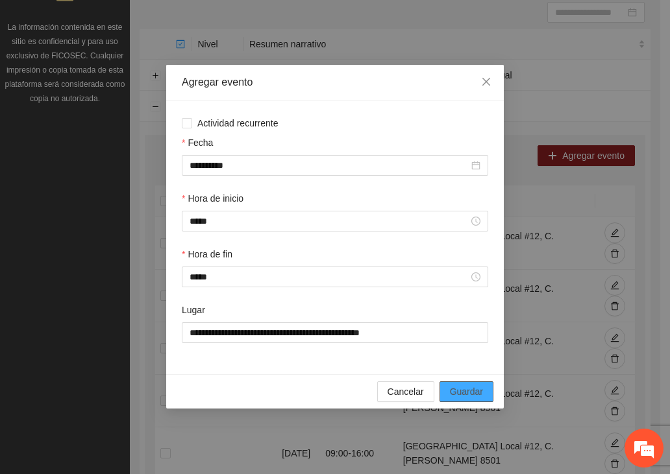
drag, startPoint x: 474, startPoint y: 392, endPoint x: 465, endPoint y: 384, distance: 12.0
click at [473, 392] on span "Guardar" at bounding box center [466, 392] width 33 height 14
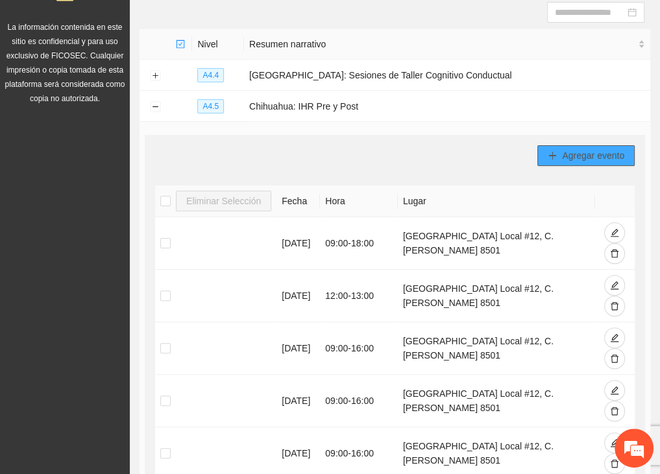
click at [579, 147] on button "Agregar evento" at bounding box center [585, 155] width 97 height 21
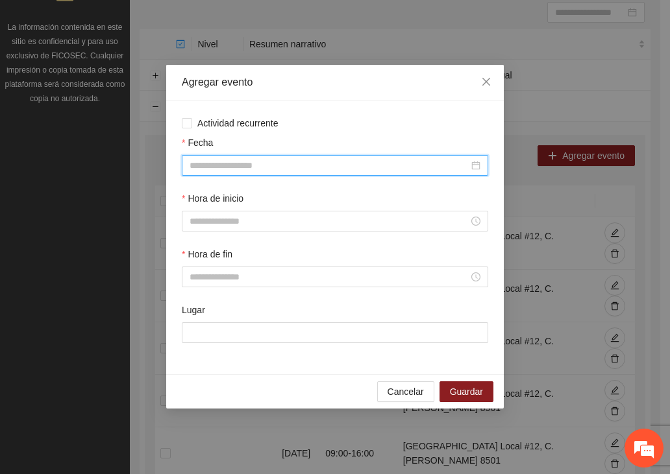
click at [243, 167] on input "Fecha" at bounding box center [328, 165] width 279 height 14
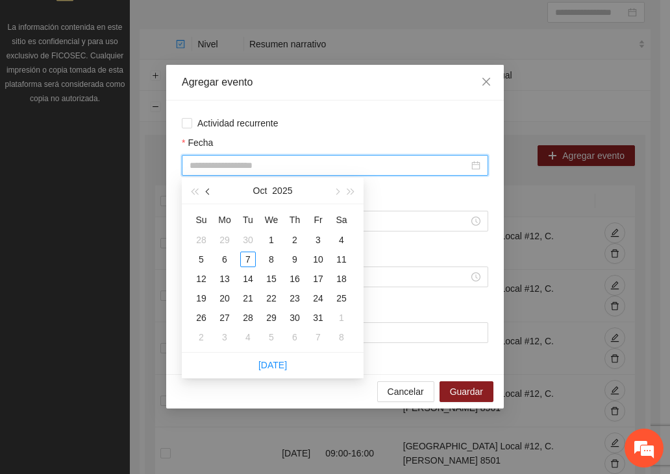
click at [208, 194] on button "button" at bounding box center [208, 191] width 14 height 26
type input "**********"
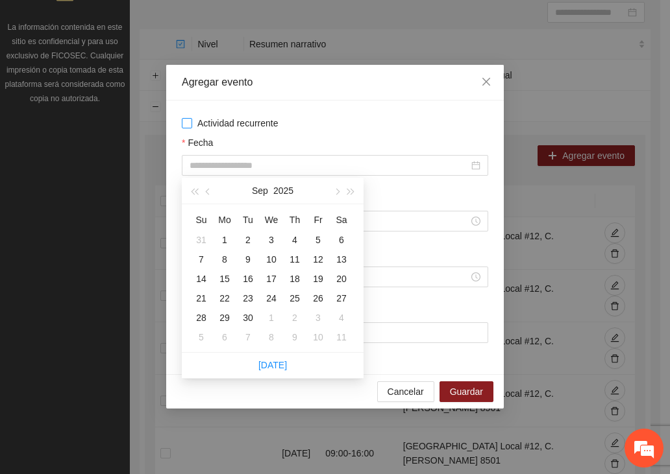
click at [457, 120] on label "Actividad recurrente" at bounding box center [335, 123] width 306 height 14
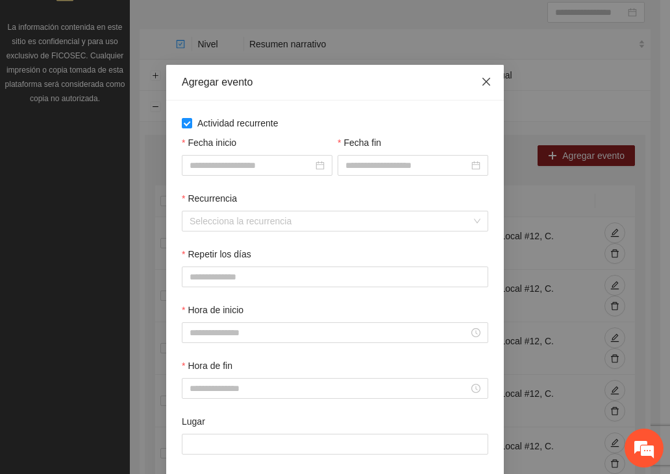
click at [486, 81] on span "Close" at bounding box center [485, 82] width 35 height 35
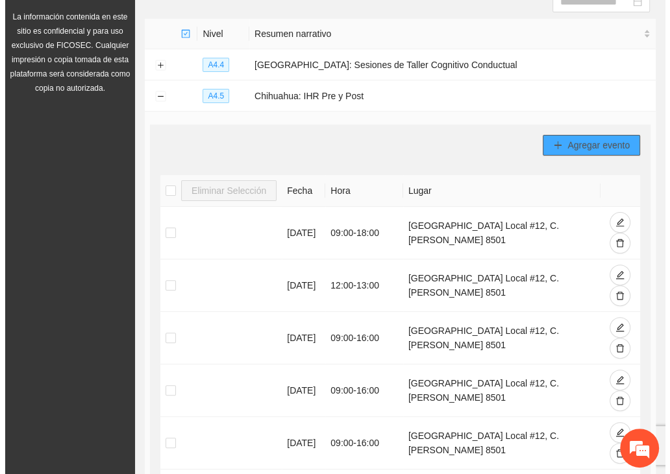
scroll to position [140, 0]
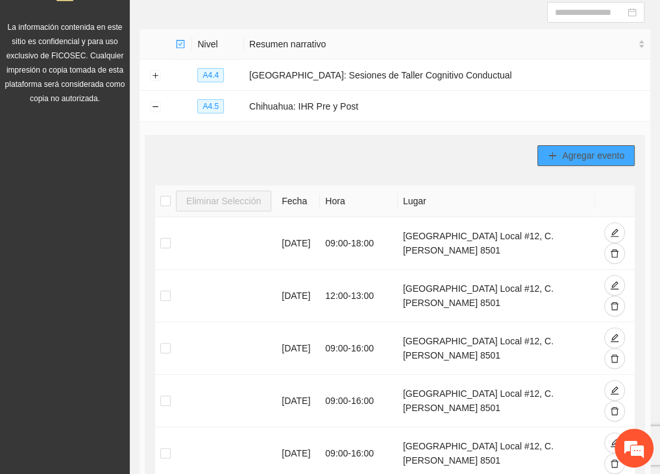
click at [566, 154] on span "Agregar evento" at bounding box center [593, 156] width 62 height 14
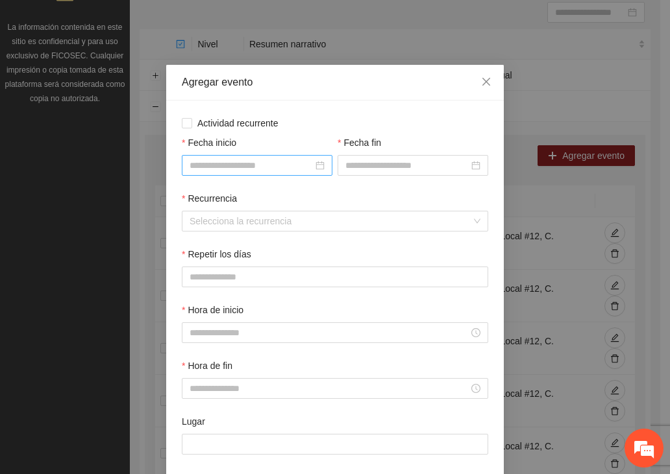
click at [253, 159] on input "Fecha inicio" at bounding box center [250, 165] width 123 height 14
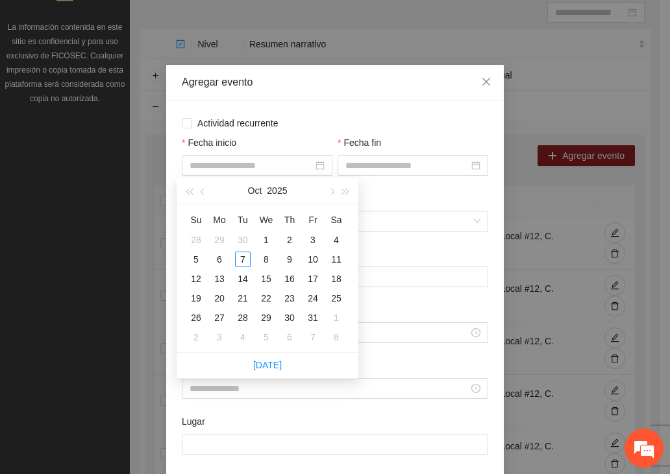
click at [397, 186] on div "Fecha fin" at bounding box center [413, 164] width 156 height 56
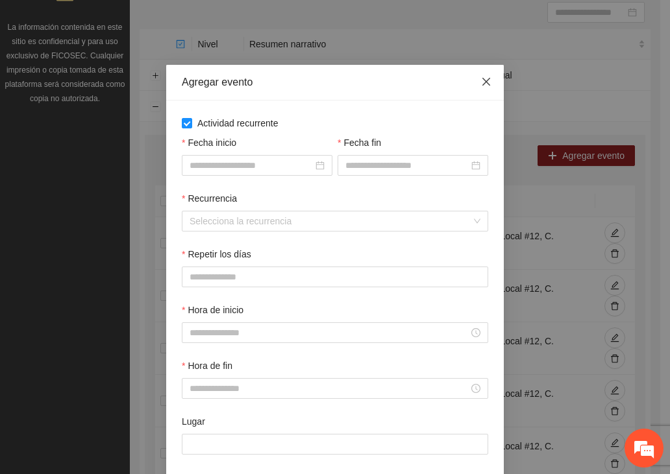
click at [481, 82] on icon "close" at bounding box center [486, 82] width 10 height 10
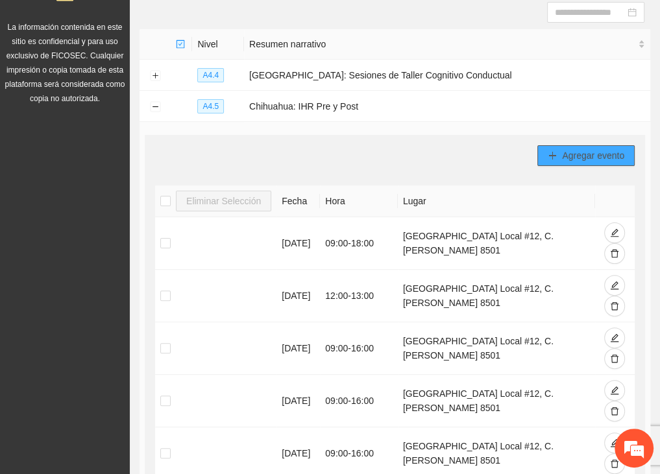
click at [563, 149] on span "Agregar evento" at bounding box center [593, 156] width 62 height 14
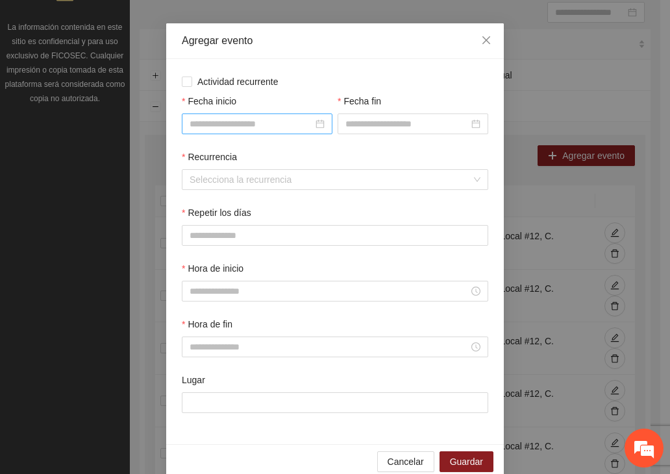
scroll to position [64, 0]
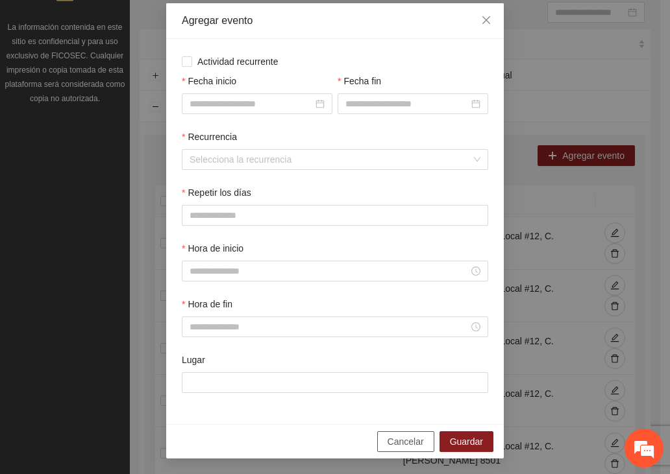
click at [394, 443] on span "Cancelar" at bounding box center [405, 442] width 36 height 14
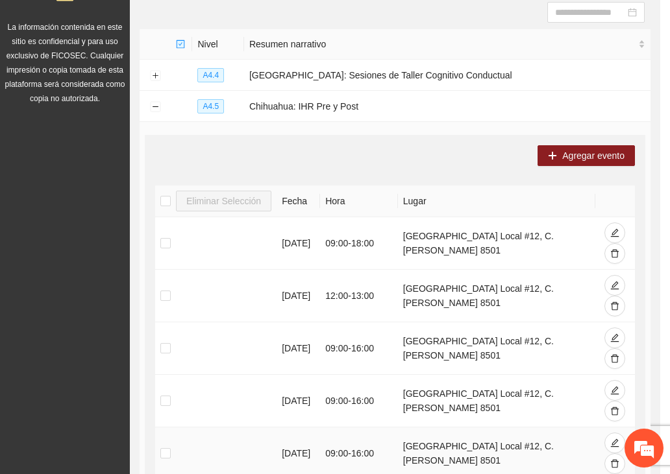
scroll to position [0, 0]
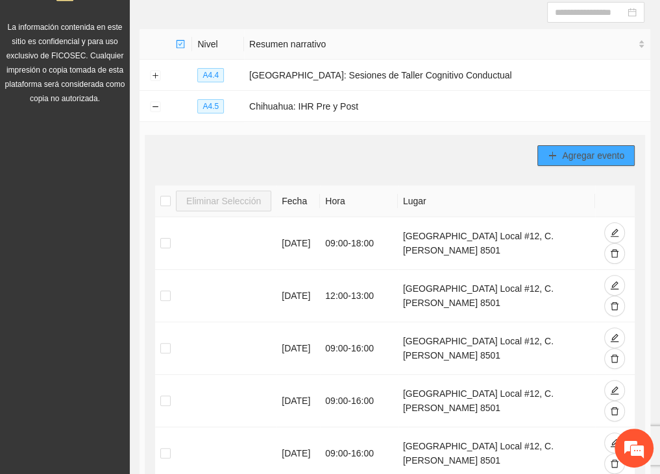
click at [549, 151] on icon "plus" at bounding box center [552, 155] width 9 height 9
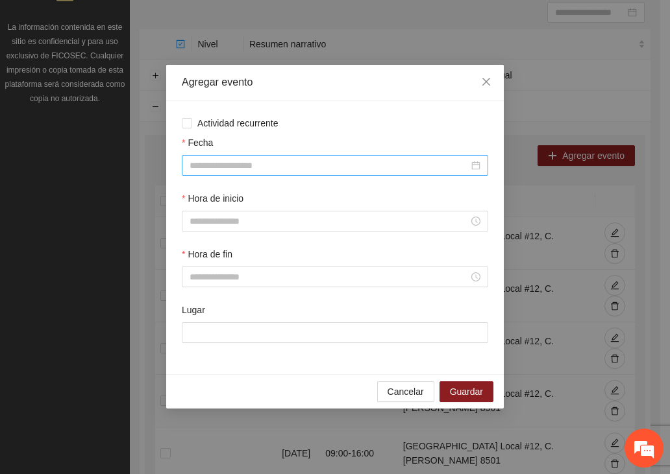
click at [231, 162] on input "Fecha" at bounding box center [328, 165] width 279 height 14
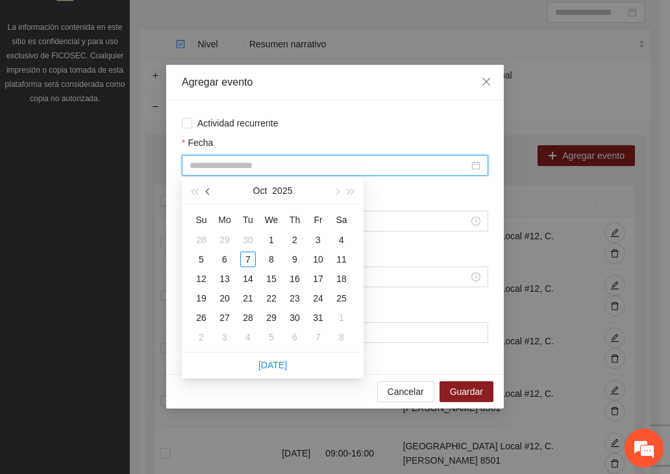
click at [204, 191] on button "button" at bounding box center [208, 191] width 14 height 26
type input "**********"
click at [228, 259] on div "8" at bounding box center [225, 260] width 16 height 16
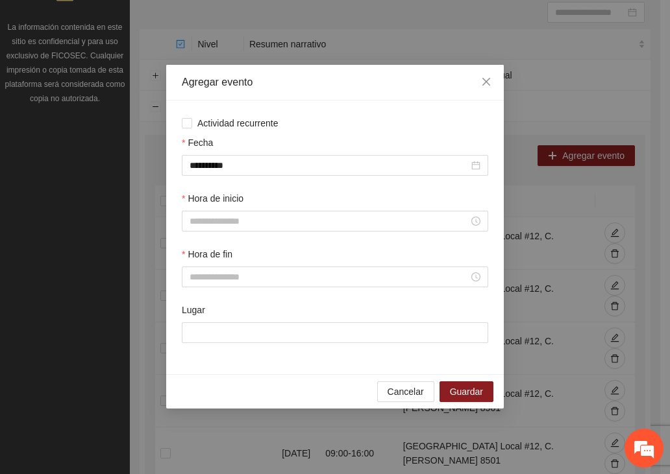
click at [247, 210] on div "Hora de inicio" at bounding box center [335, 200] width 306 height 19
click at [228, 223] on input "Hora de inicio" at bounding box center [328, 221] width 279 height 14
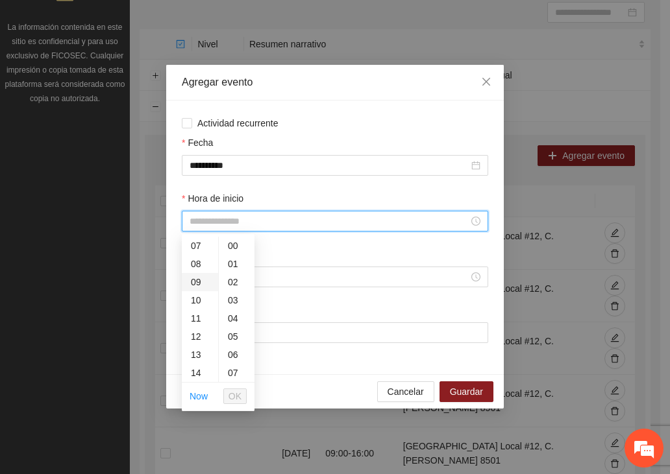
click at [200, 277] on div "09" at bounding box center [200, 282] width 36 height 18
type input "*****"
click at [236, 390] on span "OK" at bounding box center [234, 396] width 13 height 14
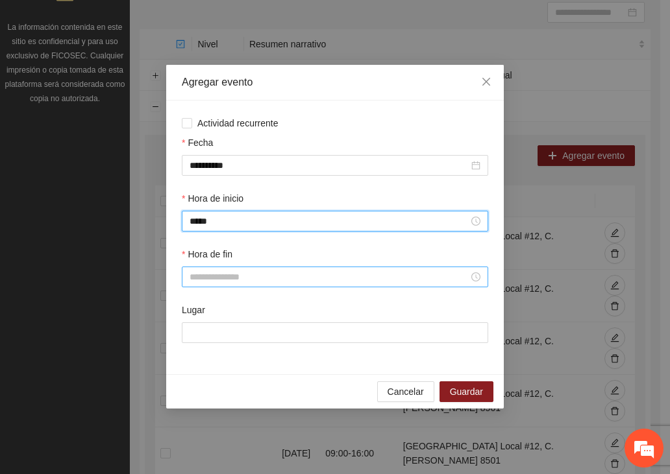
click at [245, 277] on input "Hora de fin" at bounding box center [328, 277] width 279 height 14
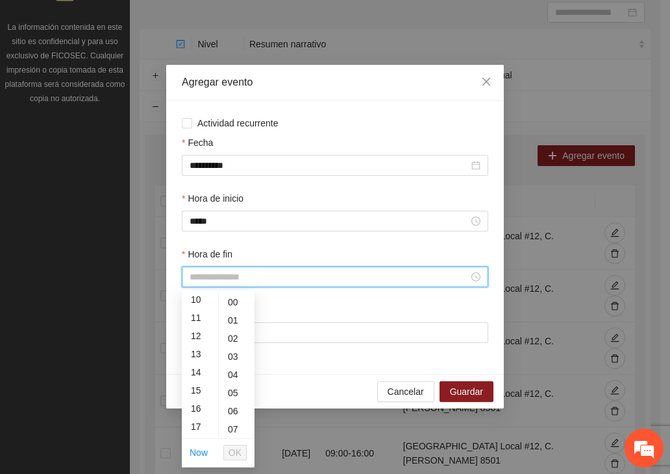
scroll to position [254, 0]
click at [197, 372] on div "18" at bounding box center [200, 375] width 36 height 18
type input "*****"
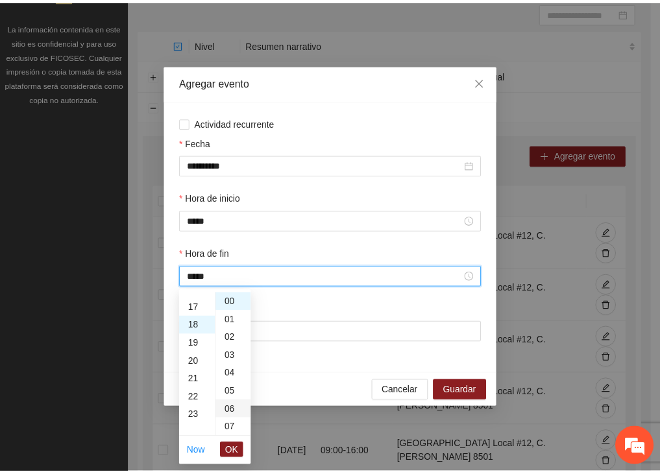
scroll to position [327, 0]
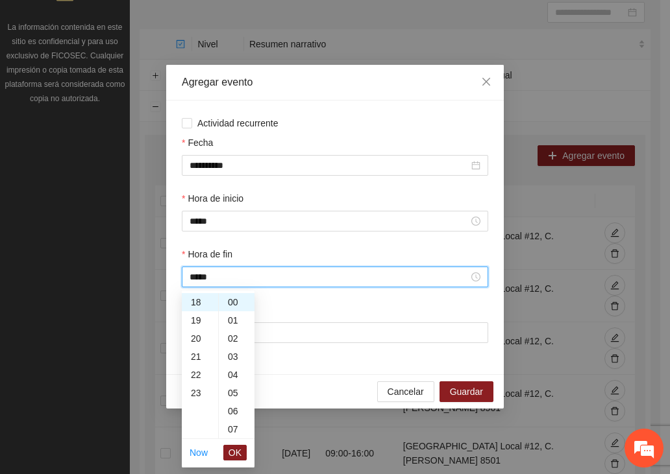
drag, startPoint x: 237, startPoint y: 451, endPoint x: 231, endPoint y: 436, distance: 16.3
click at [236, 451] on span "OK" at bounding box center [234, 453] width 13 height 14
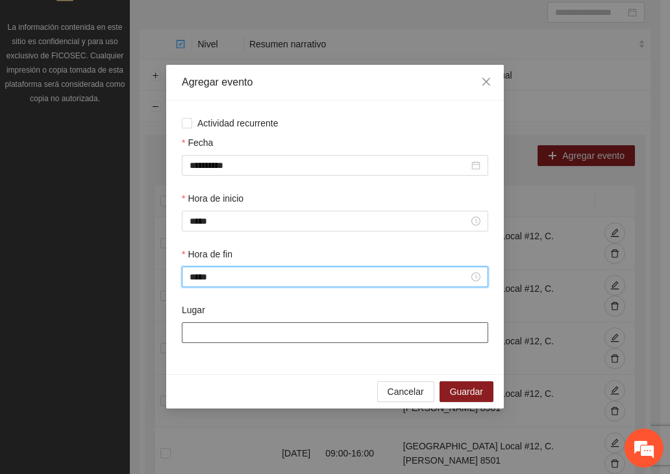
click at [268, 336] on input "Lugar" at bounding box center [335, 332] width 306 height 21
type input "**********"
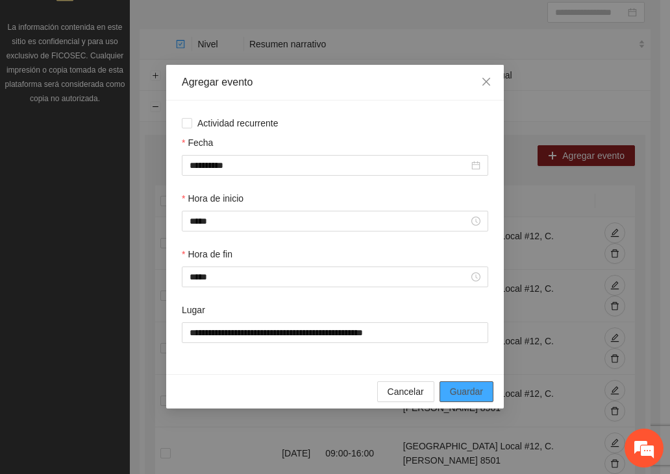
click at [461, 382] on div "Cancelar Guardar" at bounding box center [334, 391] width 337 height 34
click at [463, 386] on span "Guardar" at bounding box center [466, 392] width 33 height 14
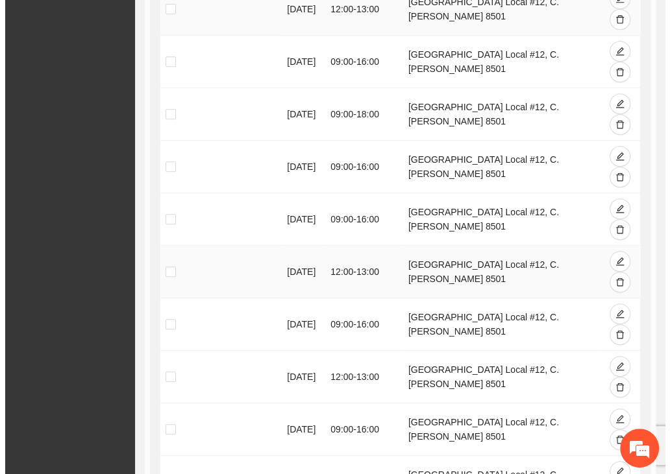
scroll to position [270, 0]
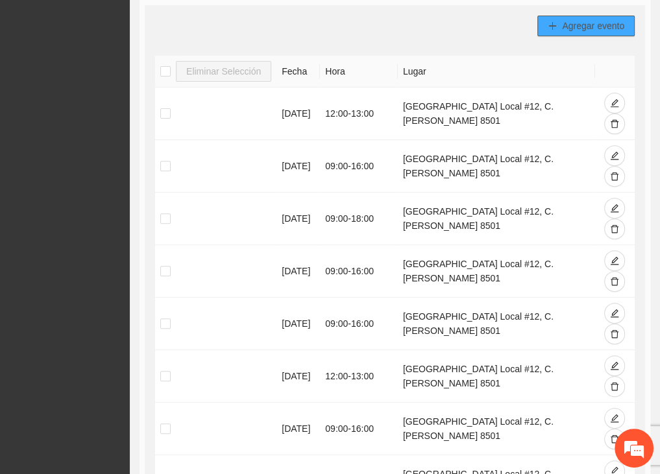
click at [573, 21] on span "Agregar evento" at bounding box center [593, 26] width 62 height 14
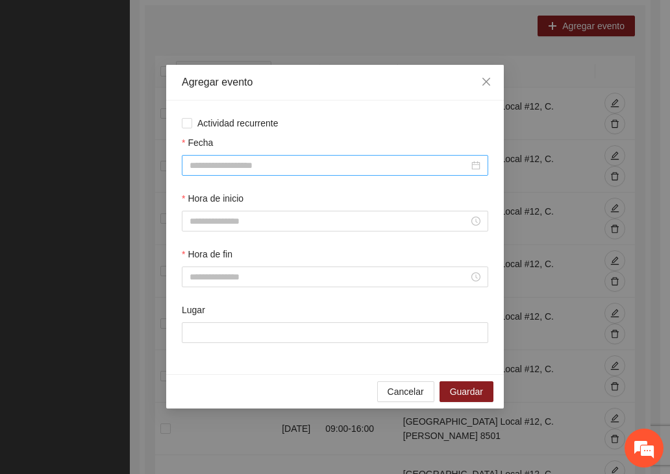
click at [209, 162] on input "Fecha" at bounding box center [328, 165] width 279 height 14
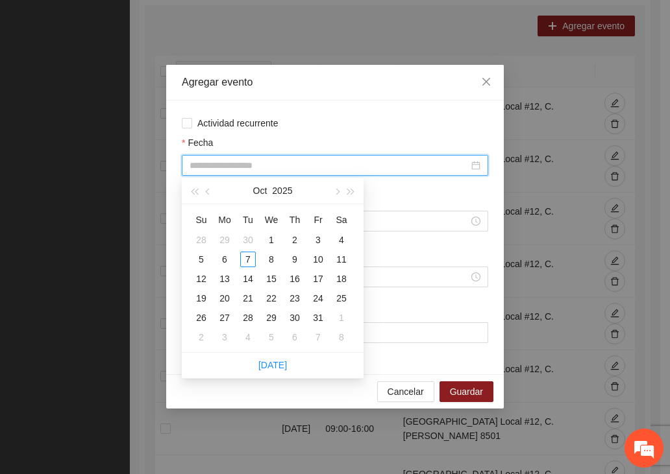
drag, startPoint x: 210, startPoint y: 193, endPoint x: 213, endPoint y: 211, distance: 17.7
click at [210, 193] on span "button" at bounding box center [209, 192] width 6 height 6
type input "**********"
click at [343, 261] on div "13" at bounding box center [341, 260] width 16 height 16
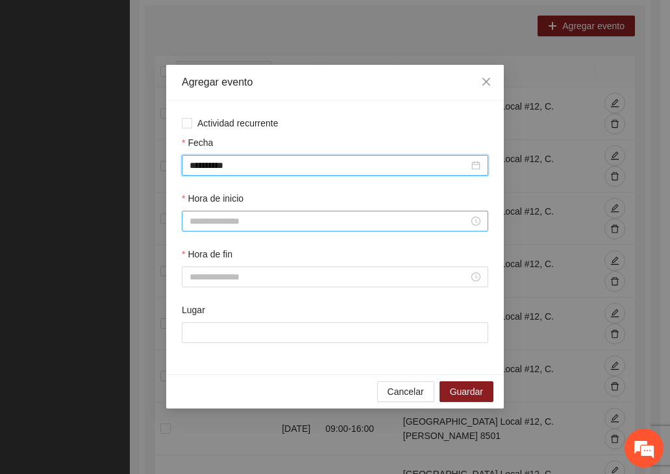
click at [240, 221] on input "Hora de inicio" at bounding box center [328, 221] width 279 height 14
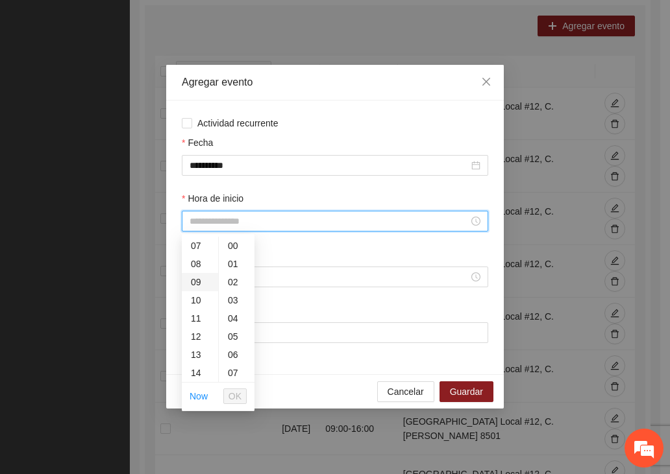
click at [202, 284] on div "09" at bounding box center [200, 282] width 36 height 18
type input "*****"
click at [234, 390] on span "OK" at bounding box center [234, 396] width 13 height 14
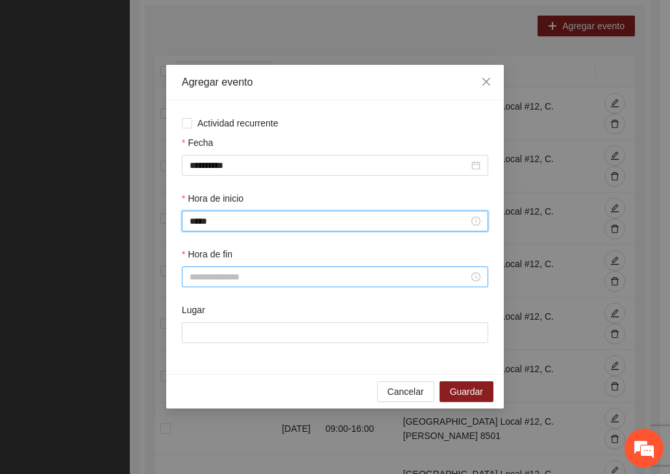
click at [225, 272] on input "Hora de fin" at bounding box center [328, 277] width 279 height 14
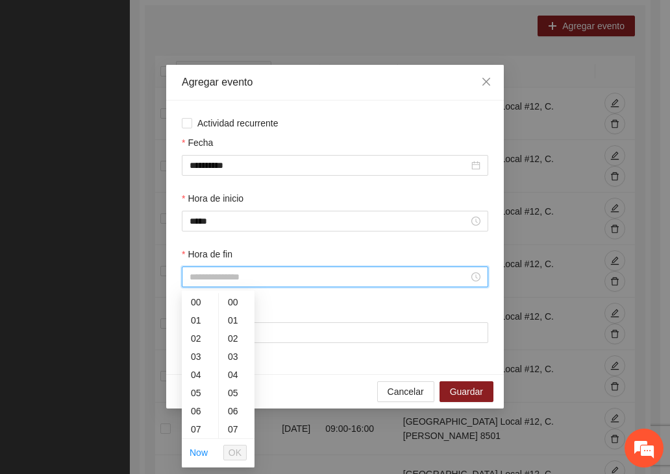
scroll to position [127, 0]
click at [188, 413] on div "16" at bounding box center [200, 414] width 36 height 18
type input "*****"
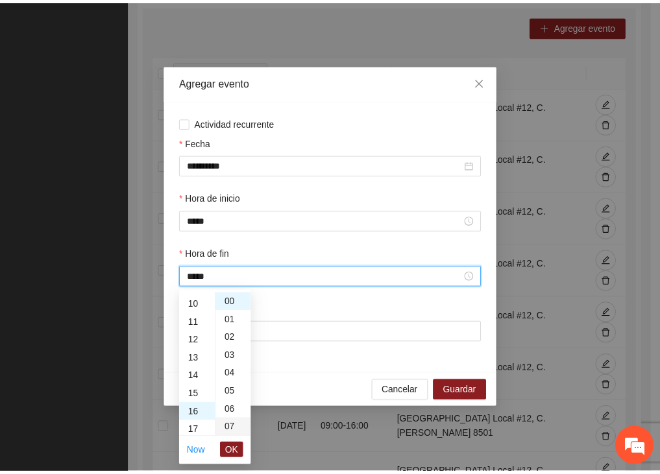
scroll to position [291, 0]
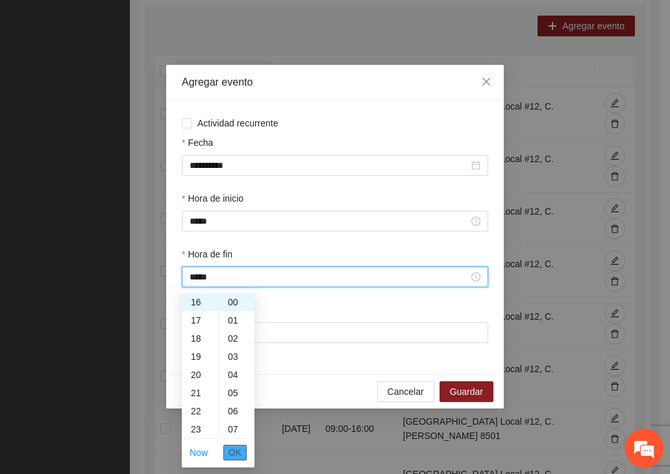
click at [232, 451] on span "OK" at bounding box center [234, 453] width 13 height 14
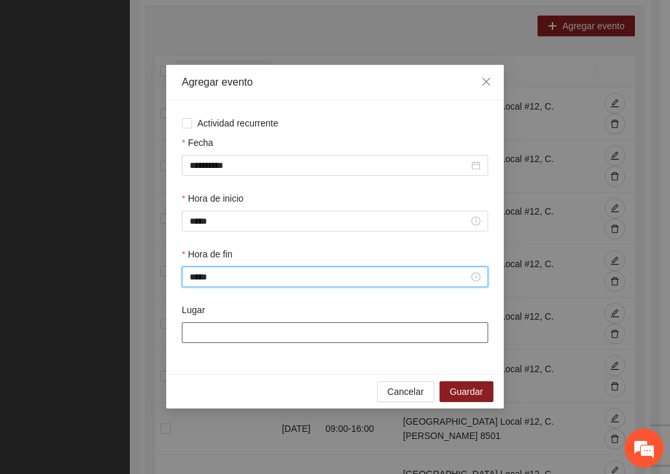
click at [293, 339] on input "Lugar" at bounding box center [335, 332] width 306 height 21
type input "**********"
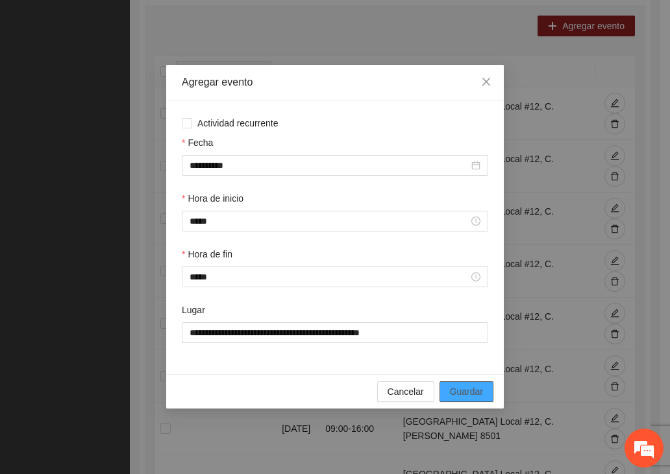
click at [474, 394] on span "Guardar" at bounding box center [466, 392] width 33 height 14
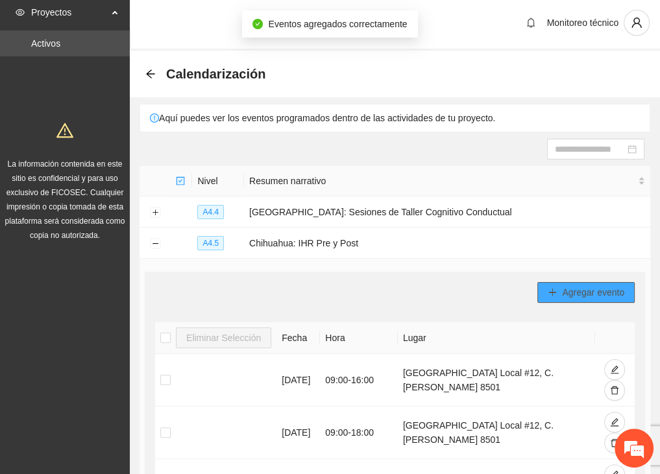
scroll to position [0, 0]
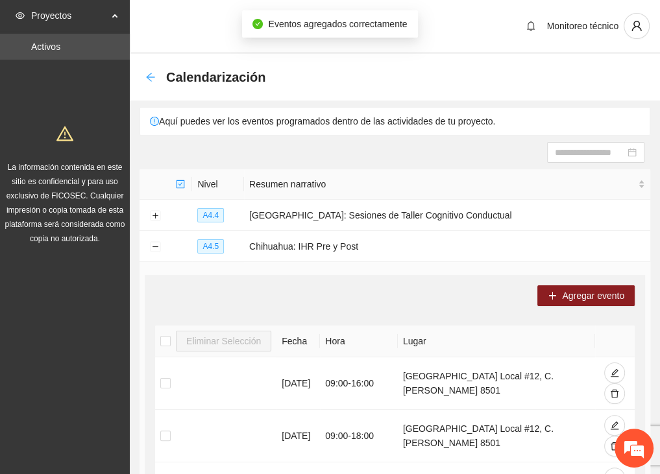
click at [148, 77] on icon "arrow-left" at bounding box center [150, 77] width 10 height 10
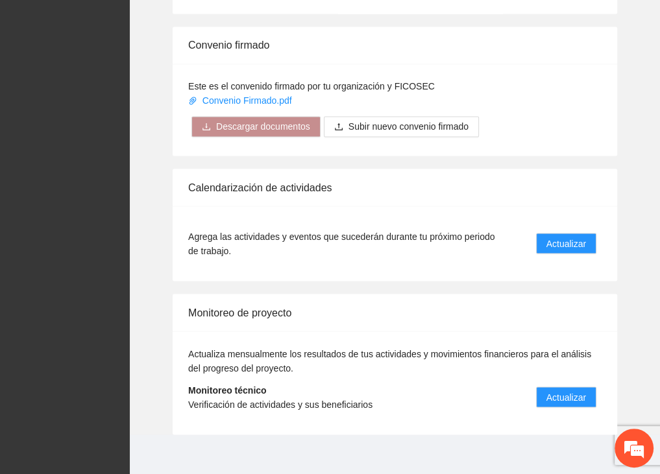
scroll to position [1500, 0]
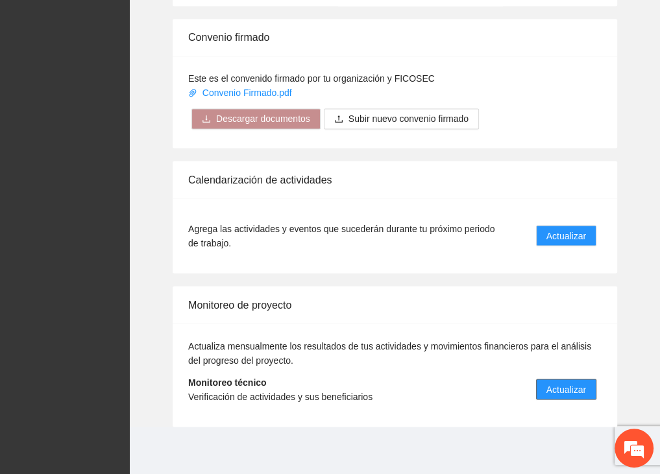
click at [567, 387] on span "Actualizar" at bounding box center [566, 389] width 40 height 14
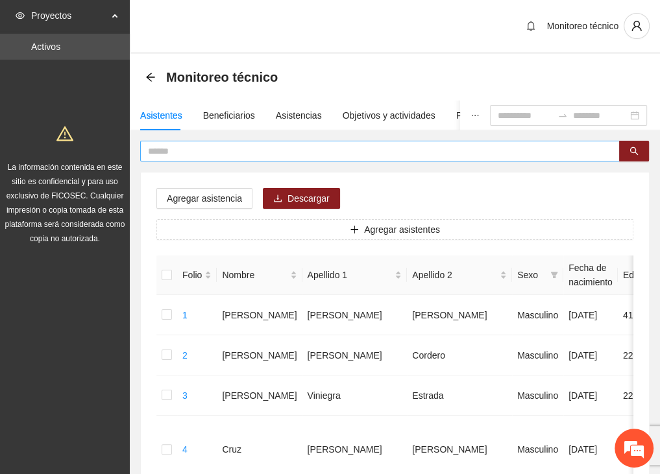
click at [193, 149] on input "text" at bounding box center [374, 151] width 453 height 14
type input "*******"
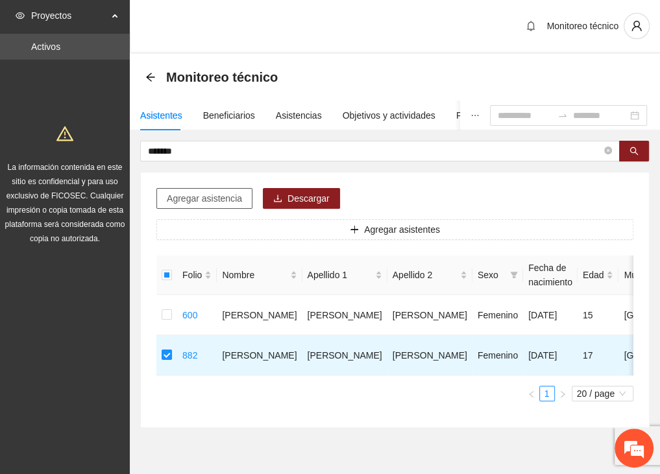
click at [182, 196] on span "Agregar asistencia" at bounding box center [204, 198] width 75 height 14
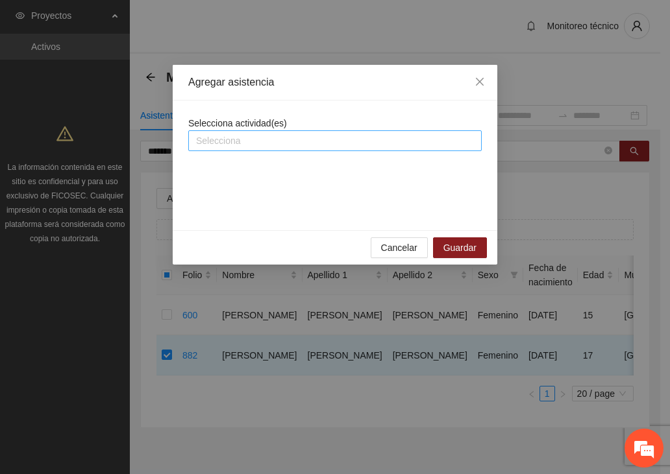
click at [226, 137] on div at bounding box center [334, 141] width 287 height 16
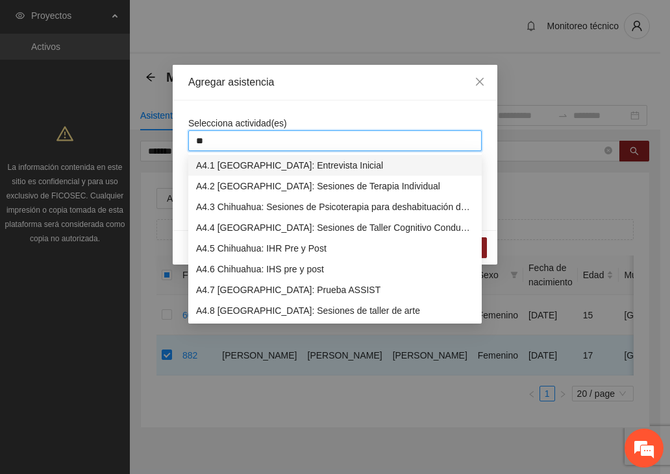
type input "***"
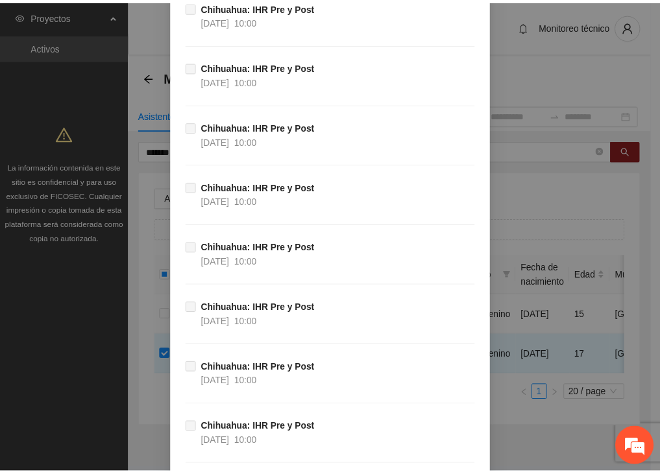
scroll to position [14917, 0]
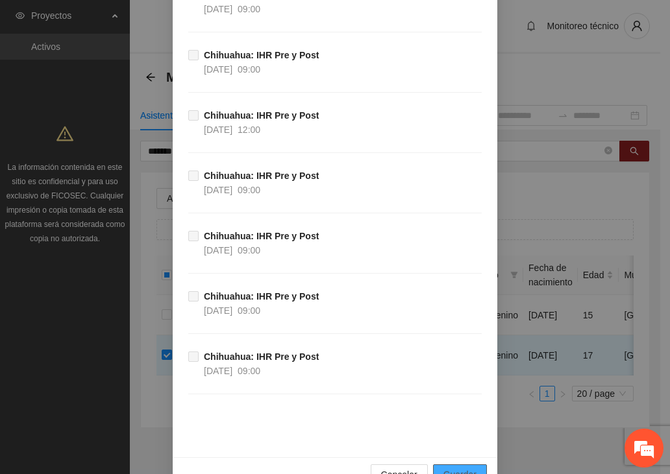
click at [464, 468] on span "Guardar" at bounding box center [459, 475] width 33 height 14
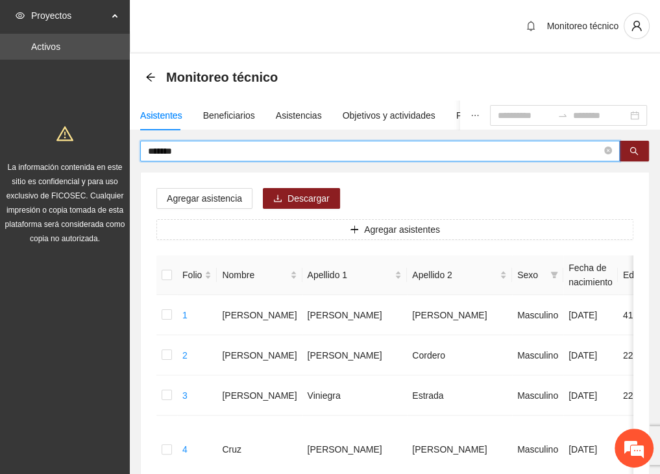
drag, startPoint x: 166, startPoint y: 154, endPoint x: 60, endPoint y: 160, distance: 106.5
type input "*******"
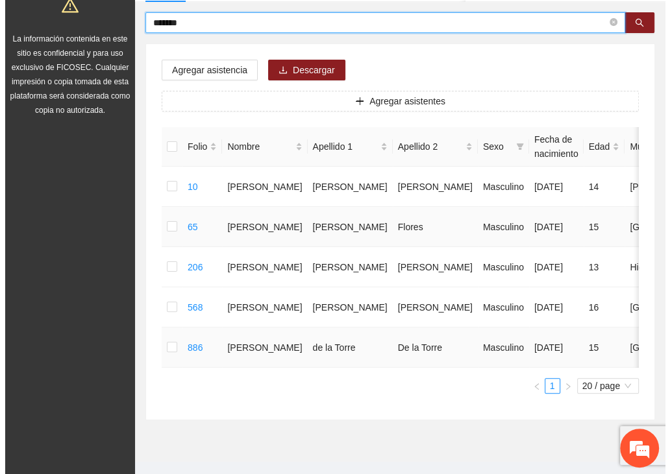
scroll to position [130, 0]
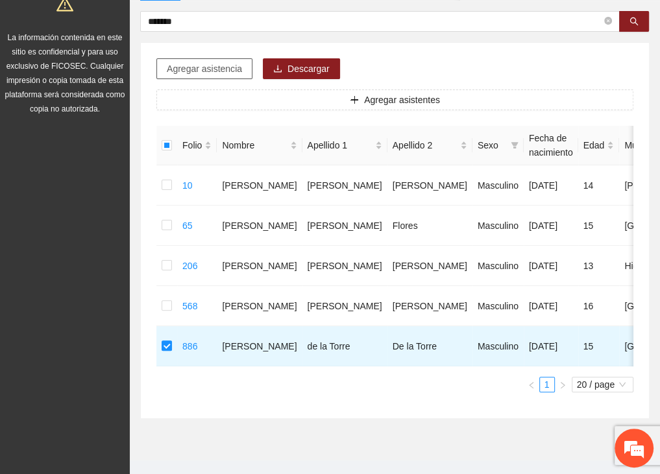
click at [200, 69] on span "Agregar asistencia" at bounding box center [204, 69] width 75 height 14
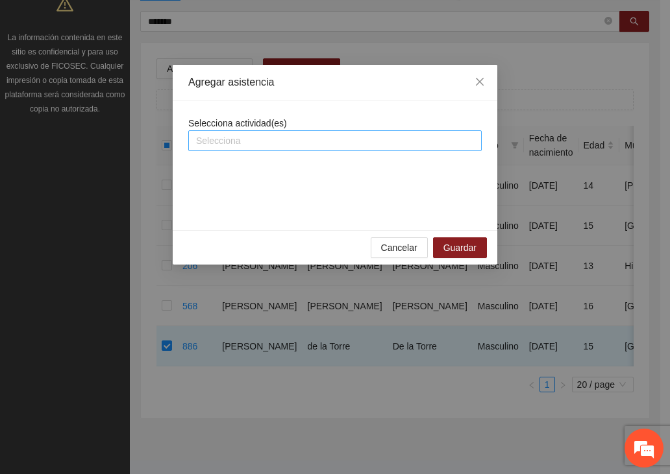
click at [256, 135] on div at bounding box center [334, 141] width 287 height 16
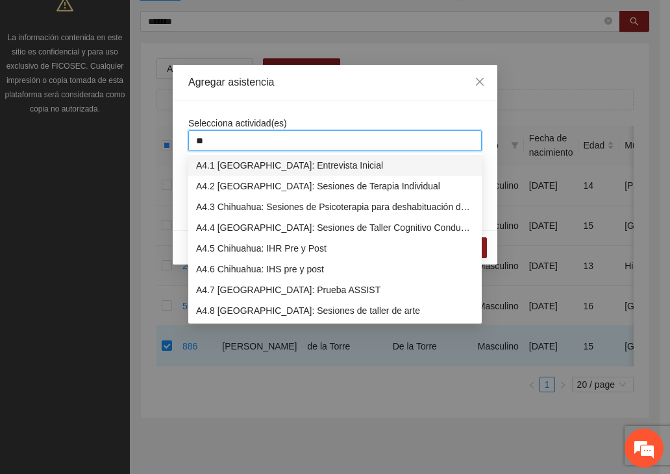
type input "***"
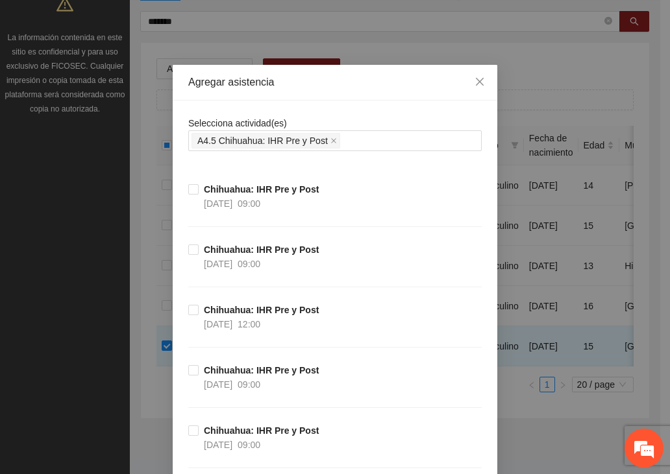
click at [296, 98] on div "Agregar asistencia" at bounding box center [335, 83] width 324 height 36
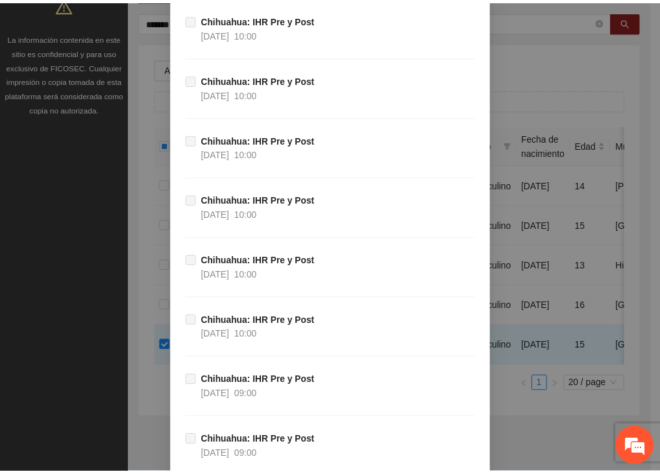
scroll to position [14917, 0]
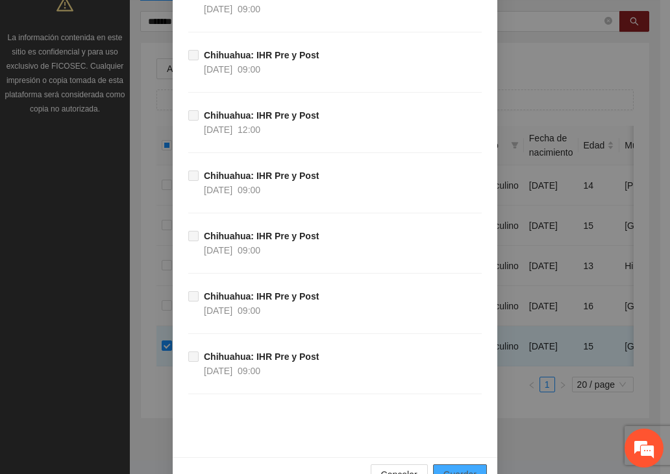
click at [450, 468] on span "Guardar" at bounding box center [459, 475] width 33 height 14
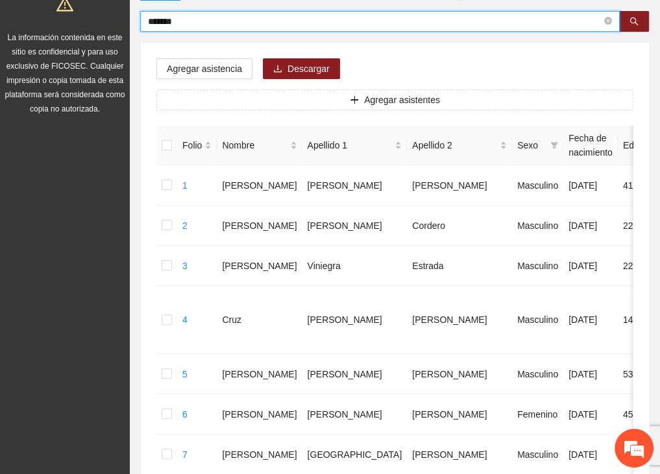
drag, startPoint x: 160, startPoint y: 21, endPoint x: 73, endPoint y: 20, distance: 86.9
type input "*"
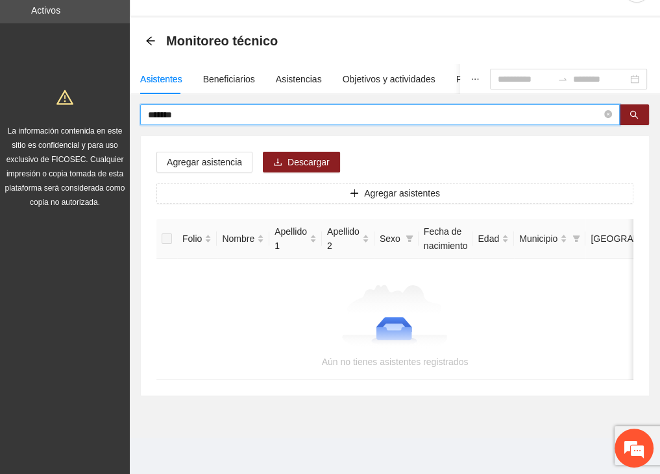
scroll to position [45, 0]
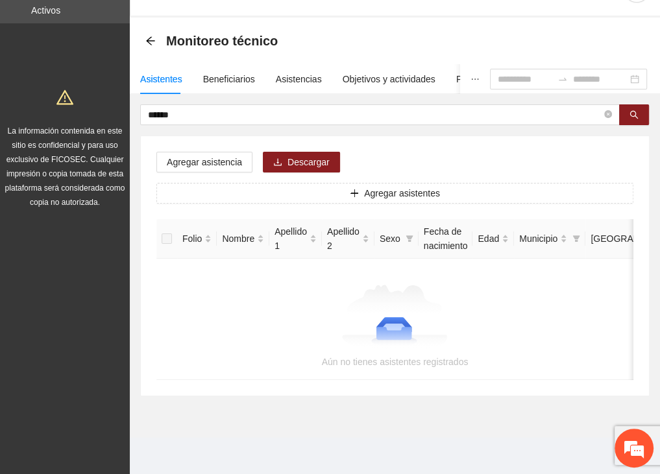
click at [109, 36] on div "Proyectos Activos La información contenida en este sitio es confidencial y para…" at bounding box center [65, 92] width 130 height 257
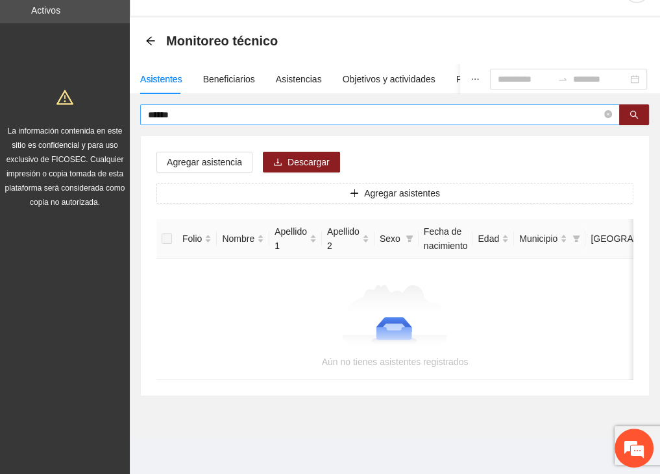
click at [181, 108] on input "******" at bounding box center [374, 115] width 453 height 14
type input "*******"
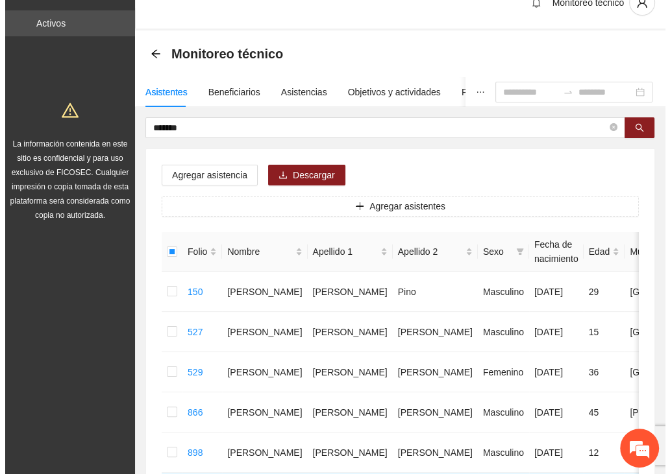
scroll to position [7, 0]
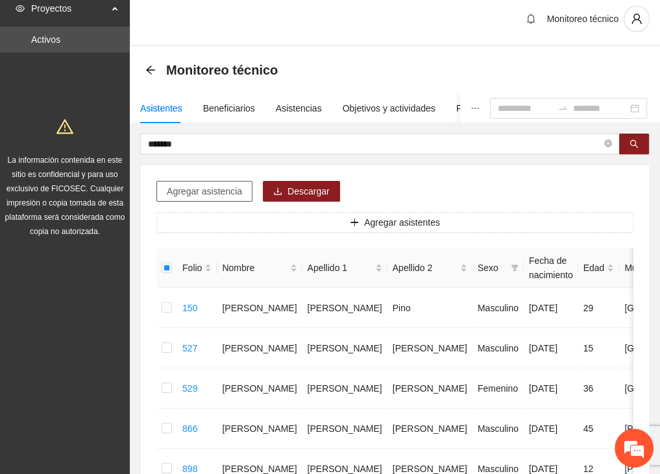
click at [197, 191] on span "Agregar asistencia" at bounding box center [204, 191] width 75 height 14
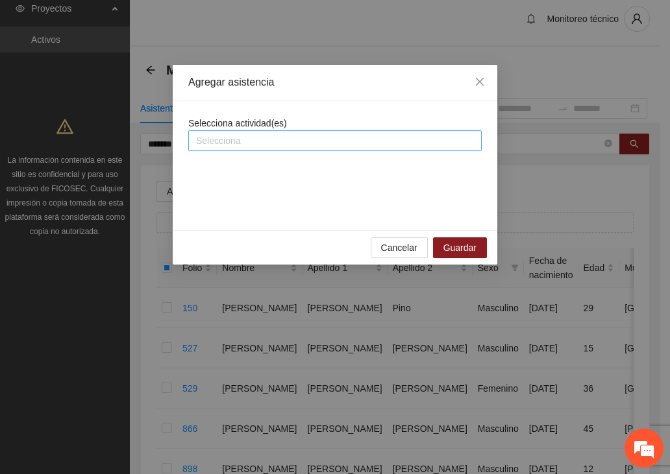
click at [215, 139] on div at bounding box center [334, 141] width 287 height 16
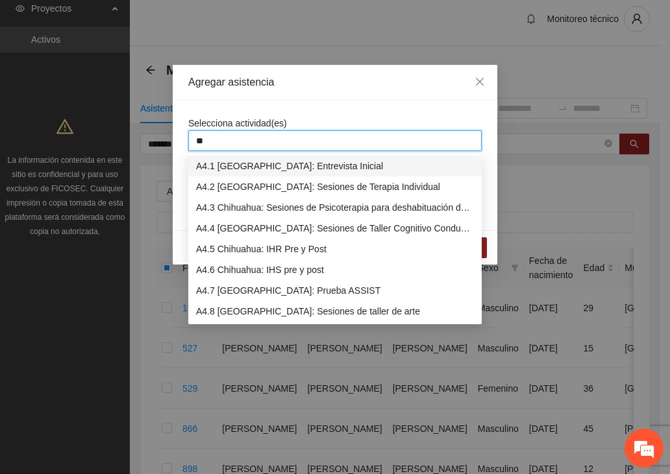
type input "***"
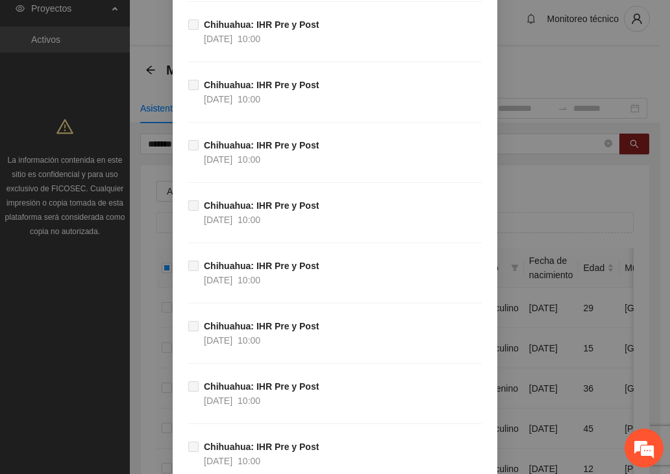
scroll to position [14917, 0]
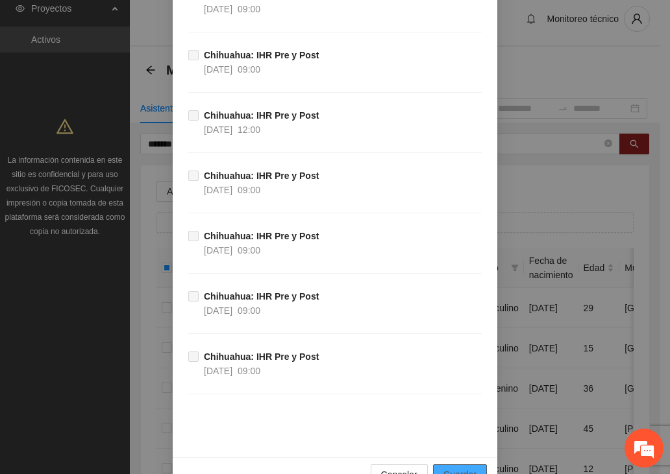
click at [457, 468] on span "Guardar" at bounding box center [459, 475] width 33 height 14
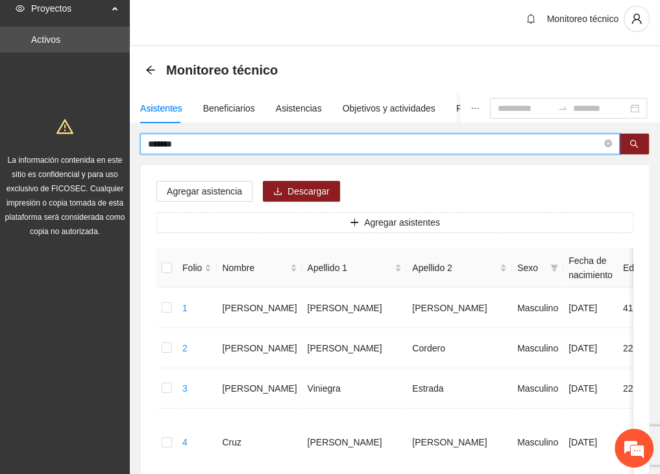
drag, startPoint x: 199, startPoint y: 147, endPoint x: 91, endPoint y: 144, distance: 107.7
type input "*****"
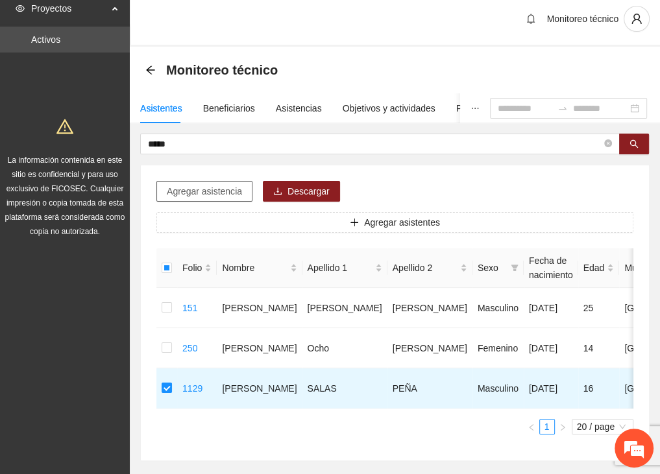
click at [195, 192] on span "Agregar asistencia" at bounding box center [204, 191] width 75 height 14
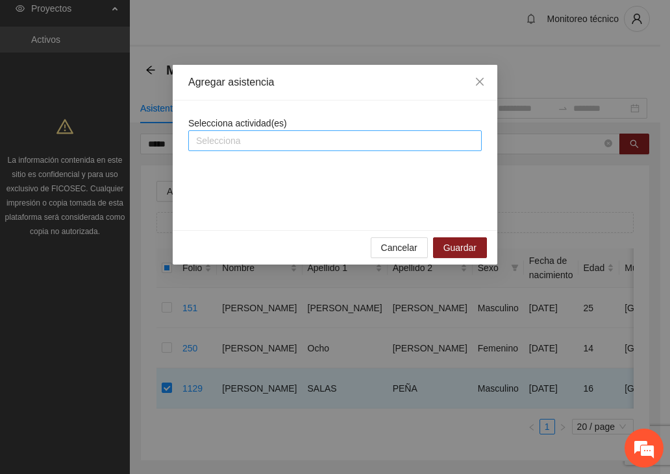
click at [225, 141] on div at bounding box center [334, 141] width 287 height 16
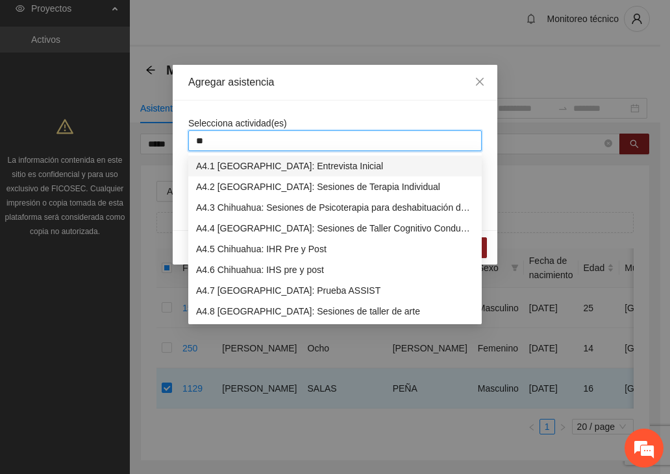
type input "***"
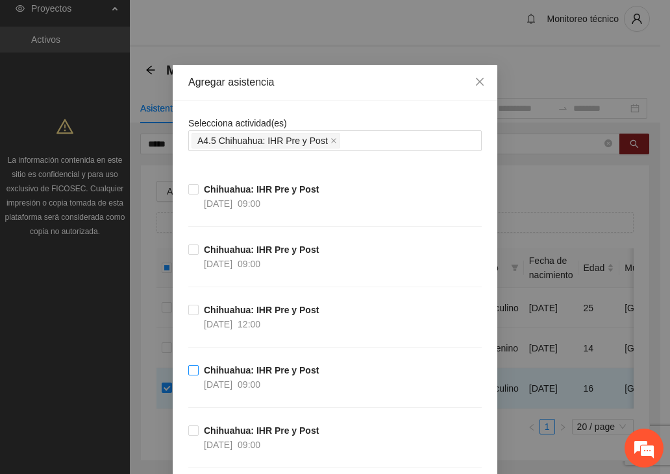
scroll to position [65, 0]
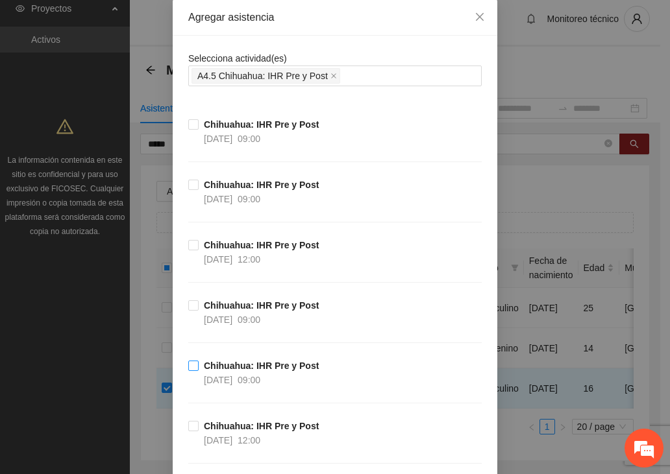
click at [189, 360] on label "[GEOGRAPHIC_DATA]: IHR Pre y Post [DATE] 09:00" at bounding box center [256, 373] width 136 height 29
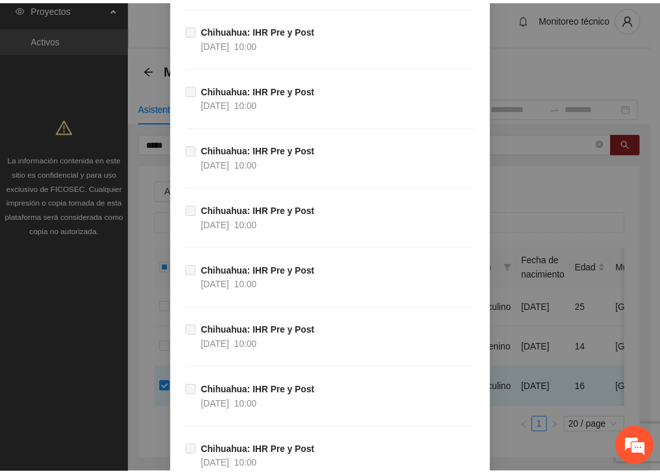
scroll to position [14917, 0]
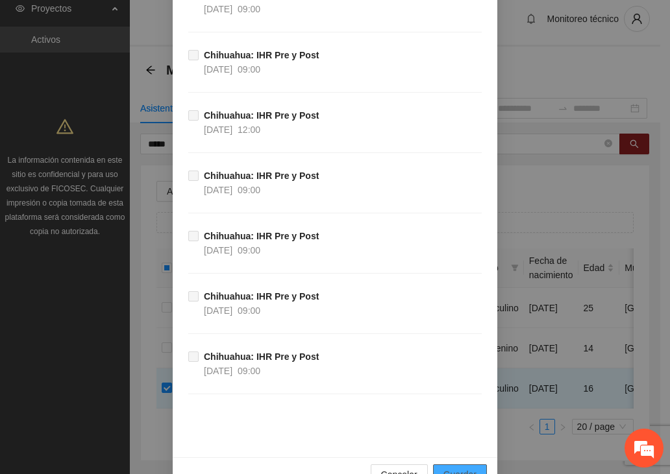
drag, startPoint x: 467, startPoint y: 441, endPoint x: 462, endPoint y: 435, distance: 7.8
click at [467, 468] on span "Guardar" at bounding box center [459, 475] width 33 height 14
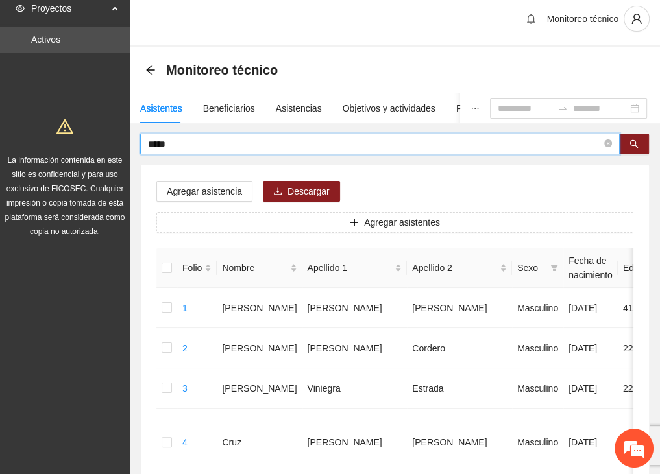
drag, startPoint x: 187, startPoint y: 145, endPoint x: 89, endPoint y: 145, distance: 98.0
type input "*****"
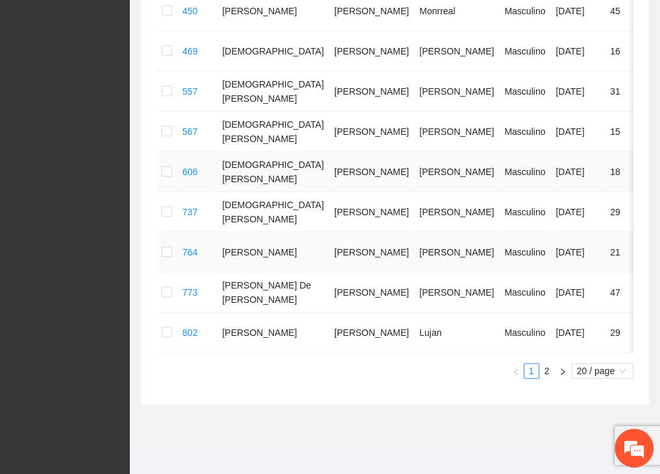
scroll to position [765, 0]
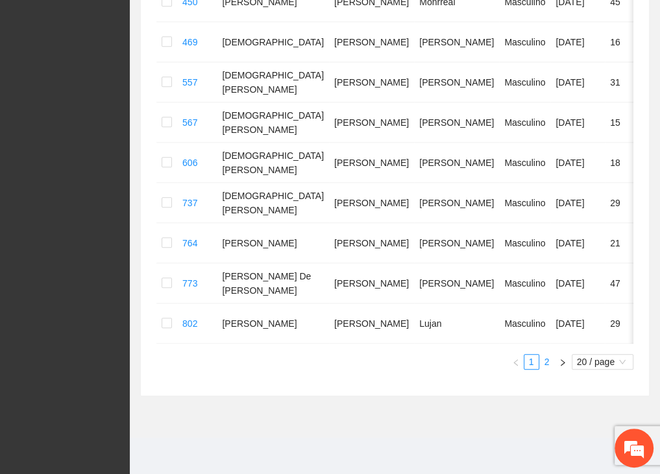
click at [545, 361] on link "2" at bounding box center [547, 362] width 14 height 14
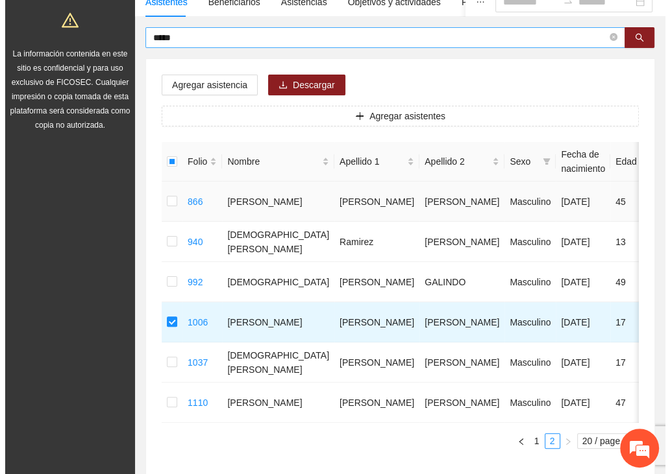
scroll to position [0, 0]
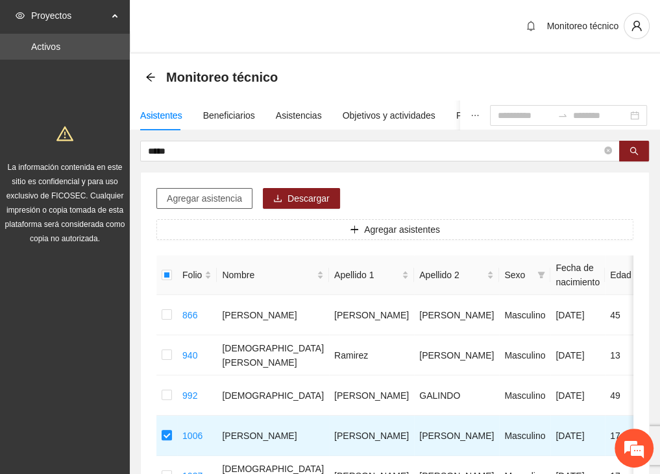
click at [215, 192] on span "Agregar asistencia" at bounding box center [204, 198] width 75 height 14
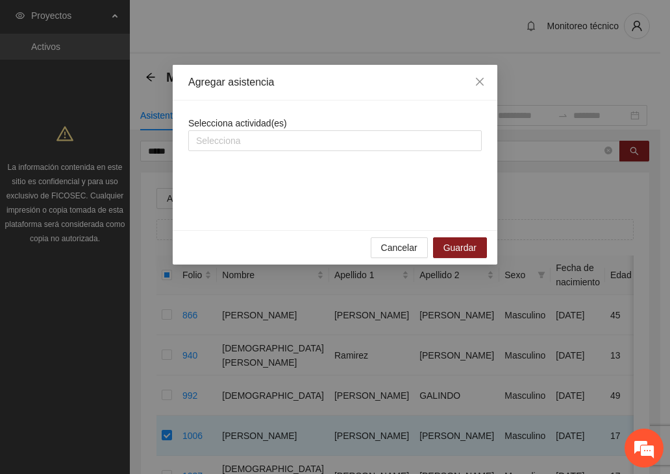
click at [230, 143] on div at bounding box center [334, 141] width 287 height 16
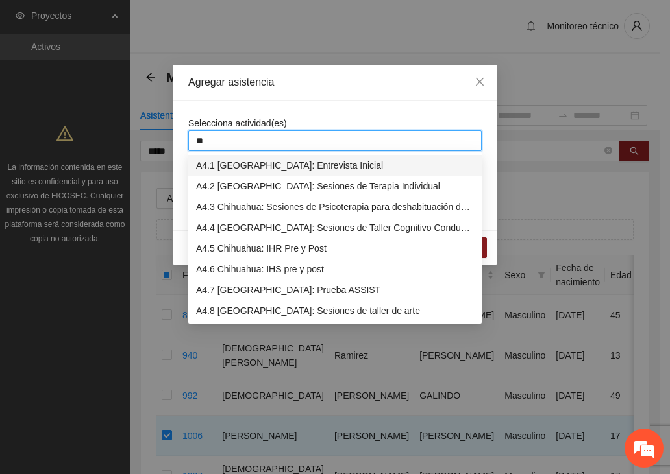
type input "***"
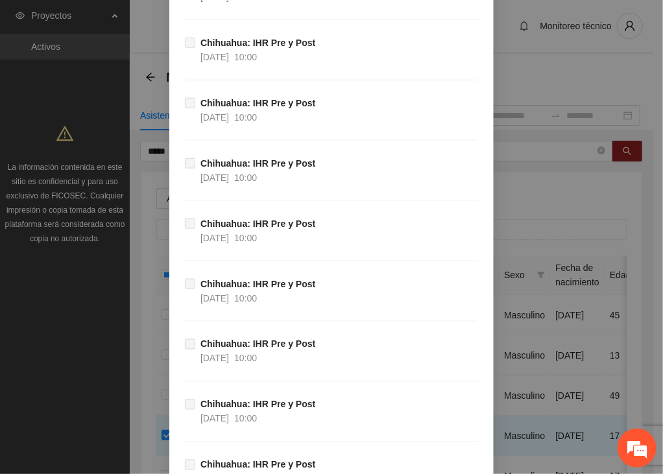
scroll to position [14917, 0]
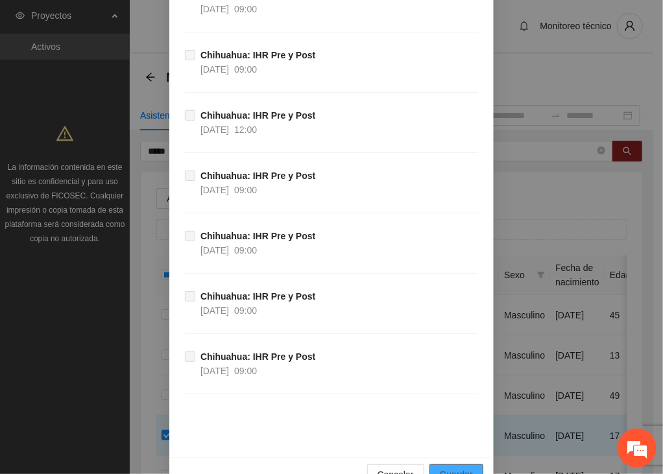
click at [441, 468] on span "Guardar" at bounding box center [456, 475] width 33 height 14
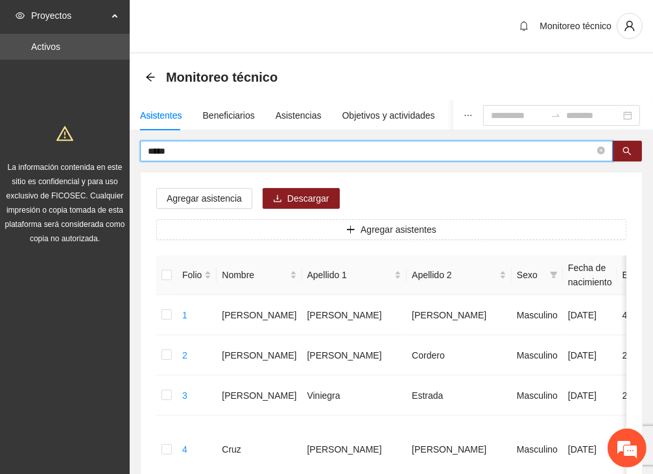
drag, startPoint x: 189, startPoint y: 149, endPoint x: 89, endPoint y: 149, distance: 99.9
type input "********"
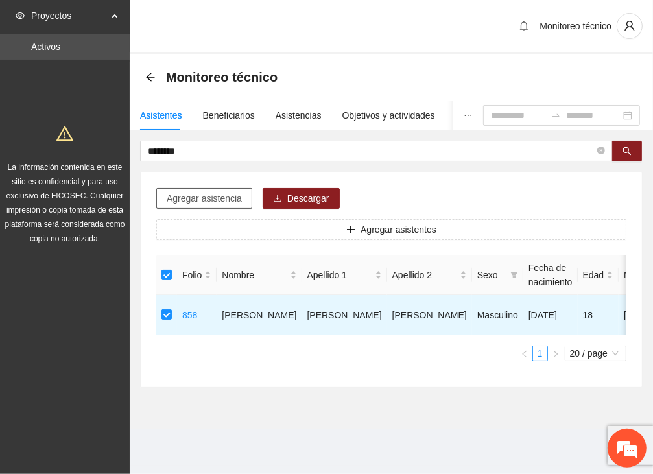
click at [202, 193] on span "Agregar asistencia" at bounding box center [204, 198] width 75 height 14
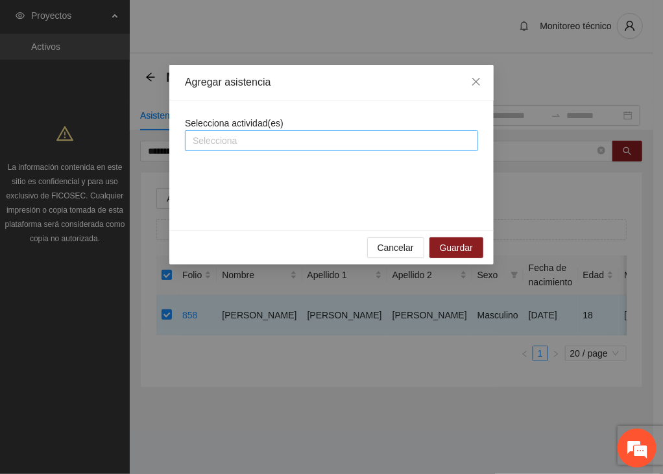
click at [215, 142] on div at bounding box center [331, 141] width 287 height 16
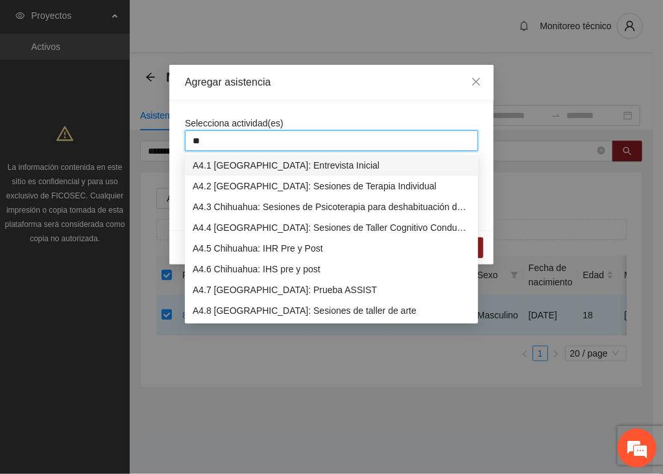
type input "***"
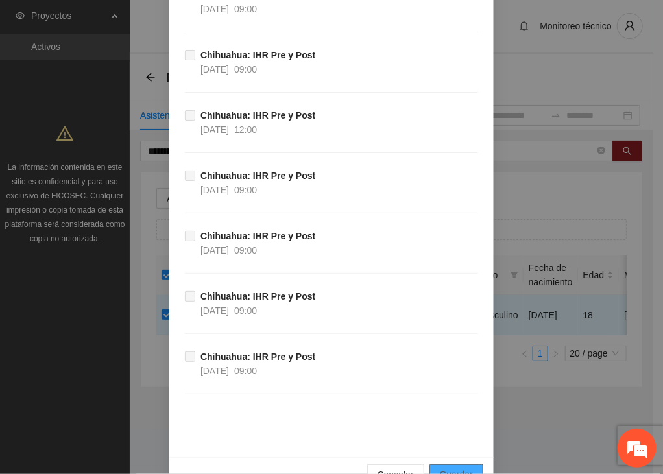
click at [465, 468] on span "Guardar" at bounding box center [456, 475] width 33 height 14
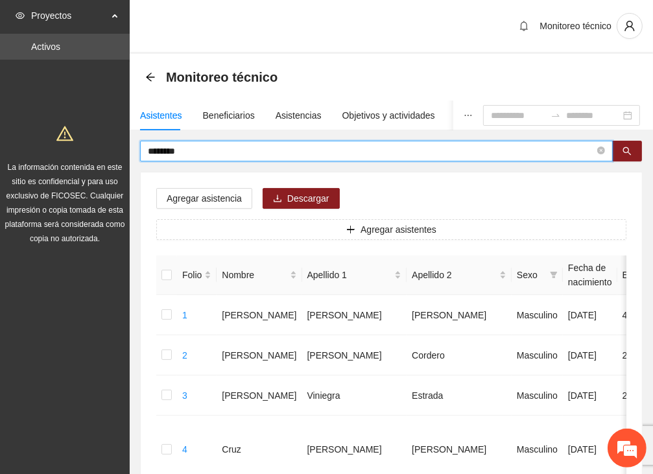
drag, startPoint x: 155, startPoint y: 148, endPoint x: 88, endPoint y: 149, distance: 67.5
type input "******"
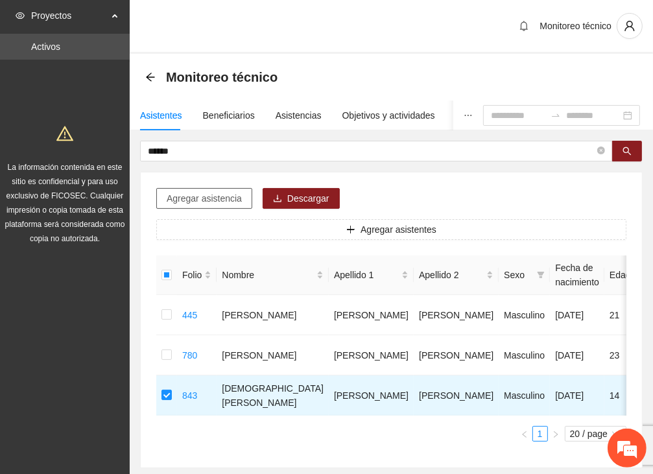
click at [211, 199] on span "Agregar asistencia" at bounding box center [204, 198] width 75 height 14
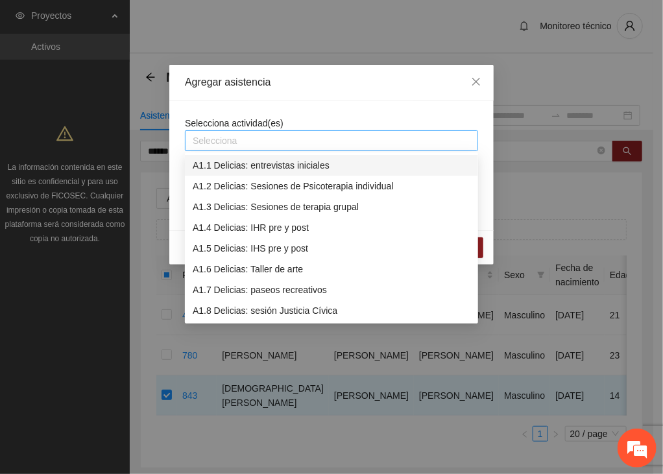
click at [225, 143] on div at bounding box center [331, 141] width 287 height 16
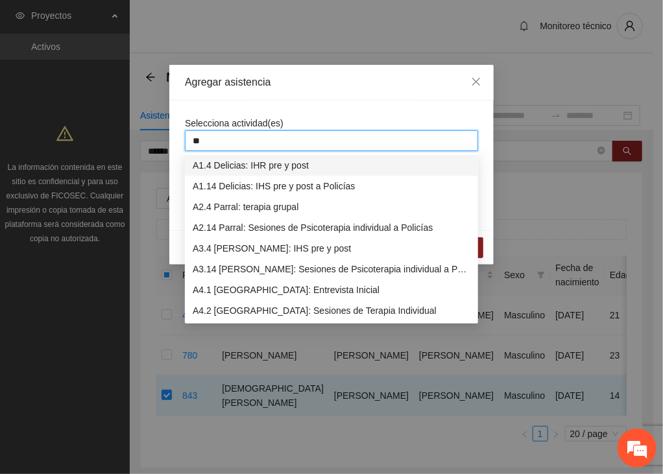
type input "***"
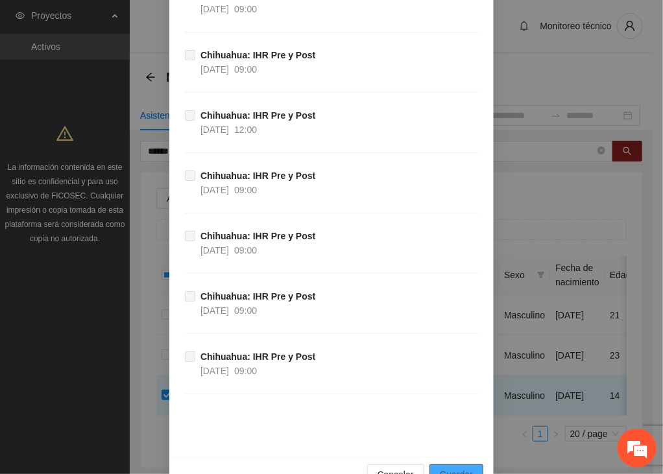
click at [456, 468] on span "Guardar" at bounding box center [456, 475] width 33 height 14
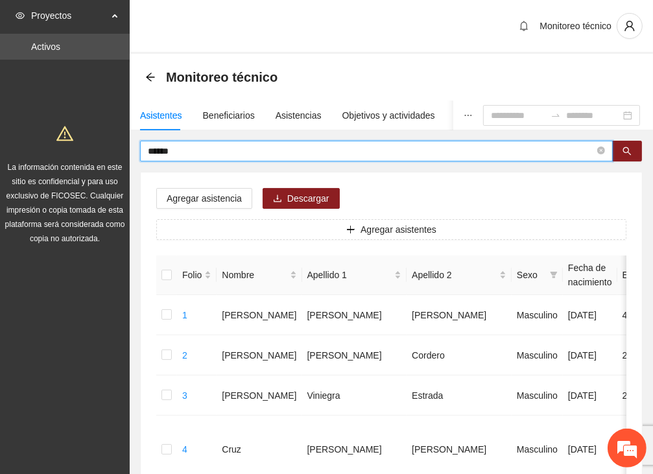
drag, startPoint x: 187, startPoint y: 153, endPoint x: 119, endPoint y: 156, distance: 67.6
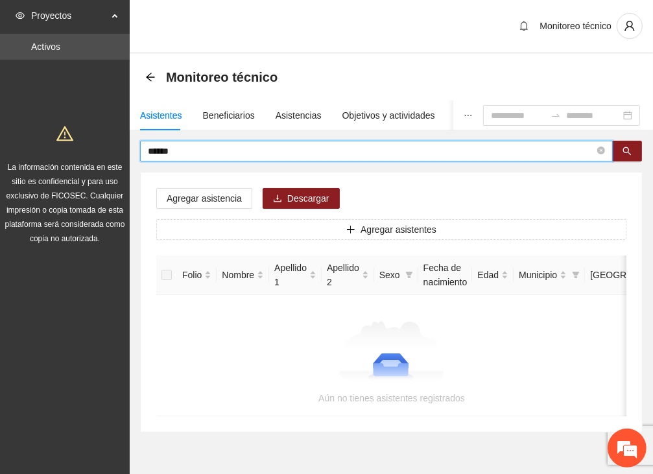
drag, startPoint x: 163, startPoint y: 154, endPoint x: 53, endPoint y: 152, distance: 110.3
click at [54, 152] on section "Proyectos Activos La información contenida en este sitio es confidencial y para…" at bounding box center [326, 255] width 653 height 511
type input "*****"
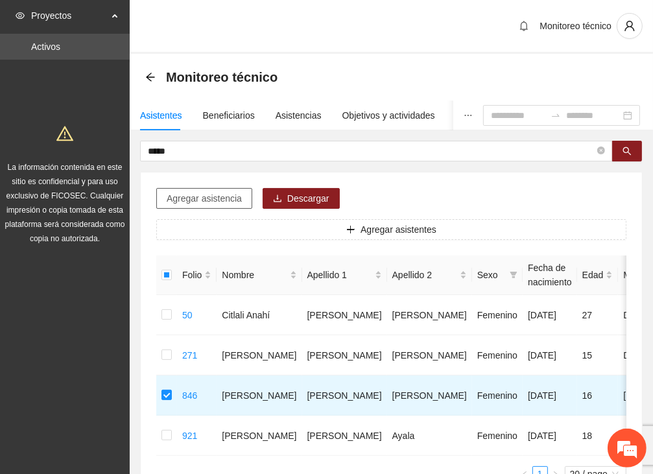
click at [198, 203] on span "Agregar asistencia" at bounding box center [204, 198] width 75 height 14
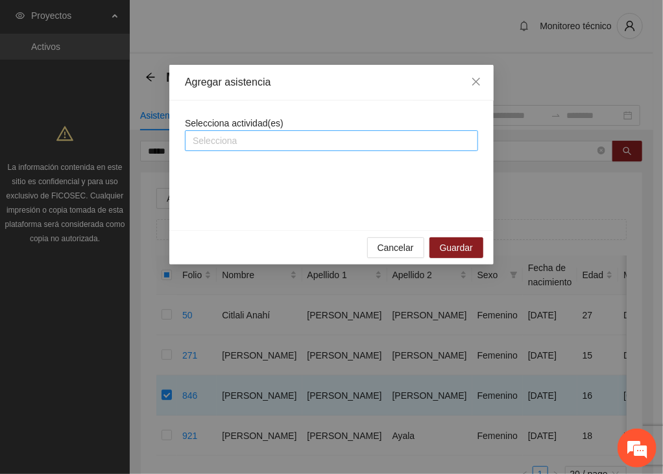
click at [233, 134] on div at bounding box center [331, 141] width 287 height 16
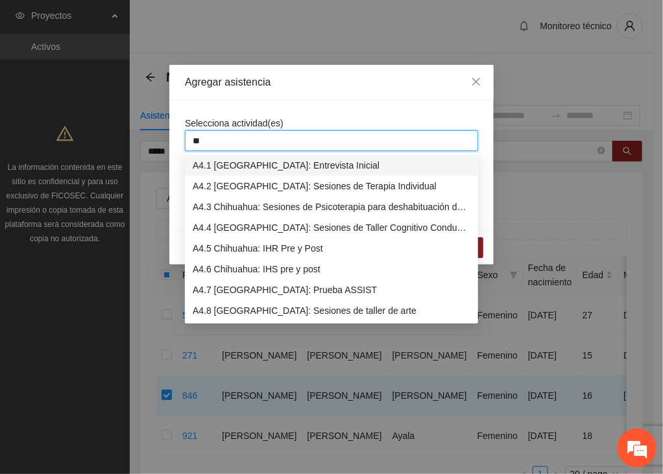
type input "***"
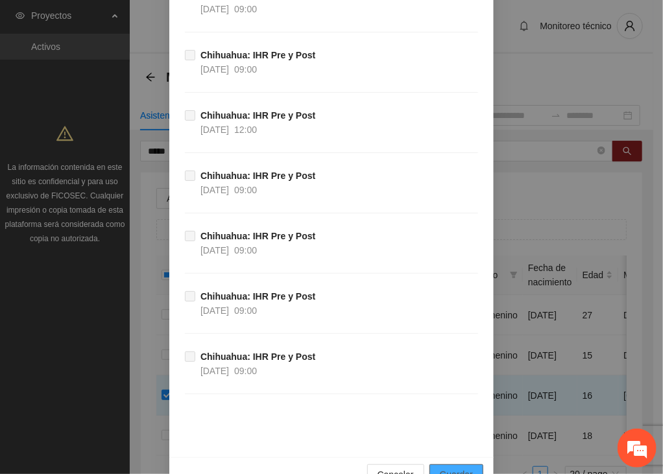
click at [458, 468] on span "Guardar" at bounding box center [456, 475] width 33 height 14
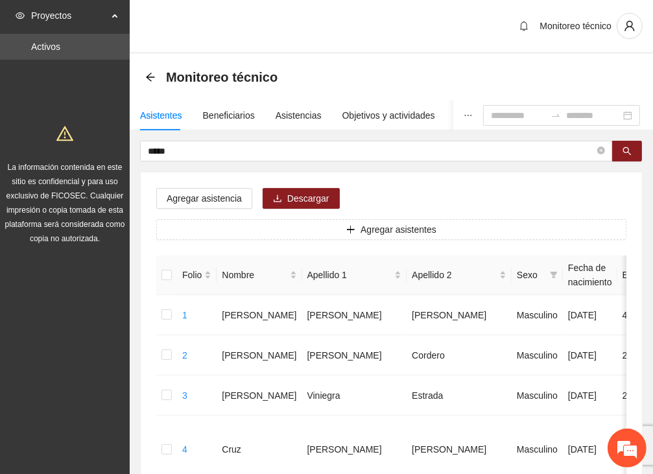
drag, startPoint x: 178, startPoint y: 147, endPoint x: 101, endPoint y: 152, distance: 76.7
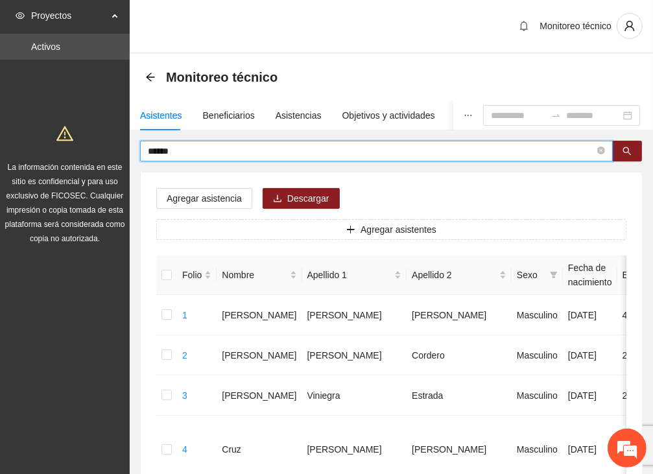
type input "******"
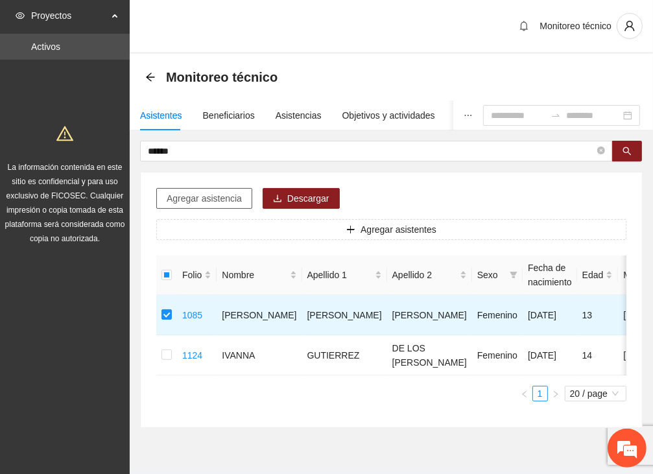
click at [189, 200] on span "Agregar asistencia" at bounding box center [204, 198] width 75 height 14
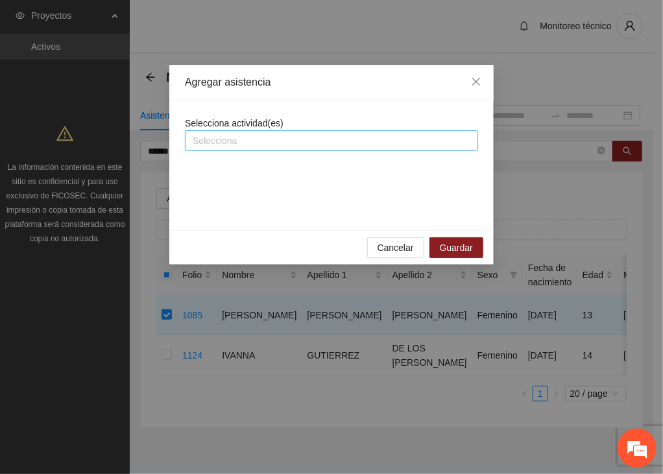
click at [201, 139] on div at bounding box center [331, 141] width 287 height 16
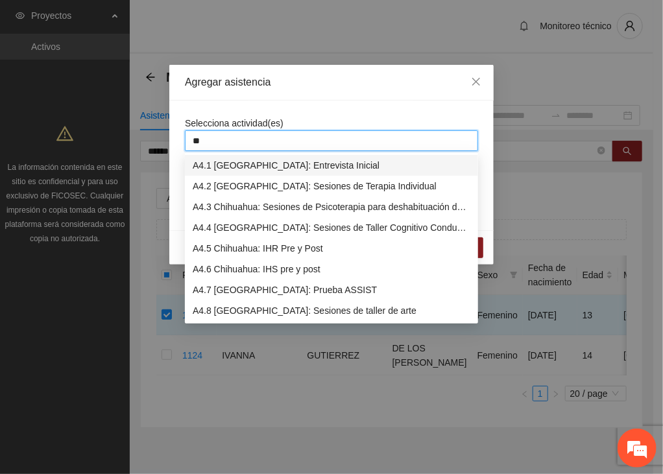
type input "***"
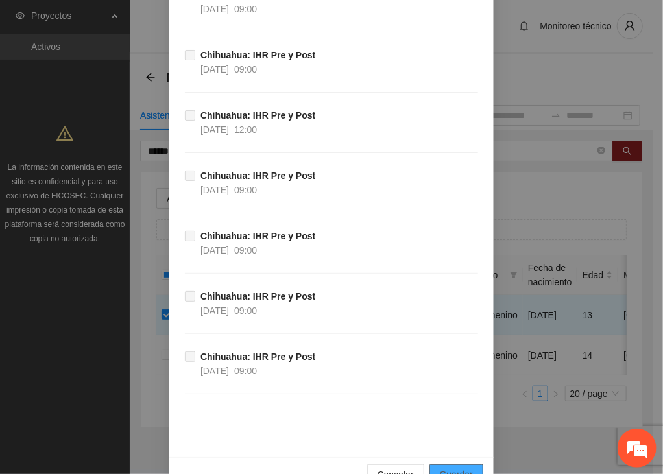
click at [470, 465] on button "Guardar" at bounding box center [456, 475] width 54 height 21
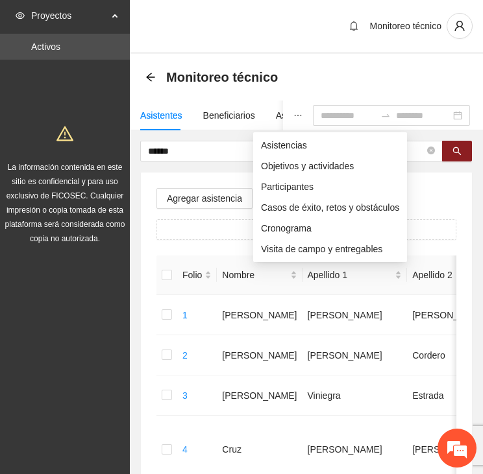
click at [293, 117] on icon "ellipsis" at bounding box center [297, 115] width 9 height 9
click at [275, 137] on li "Asistencias" at bounding box center [330, 145] width 154 height 21
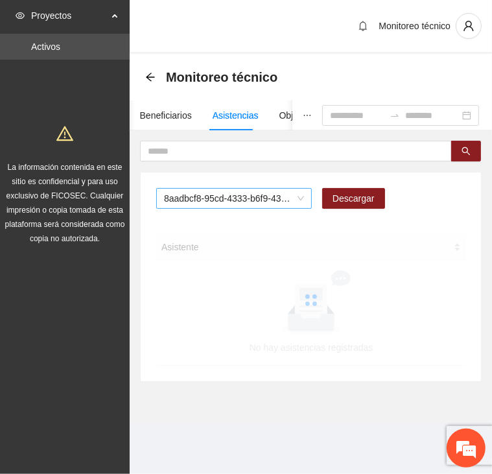
click at [240, 201] on span "8aadbcf8-95cd-4333-b6f9-4314c3142350" at bounding box center [234, 198] width 140 height 19
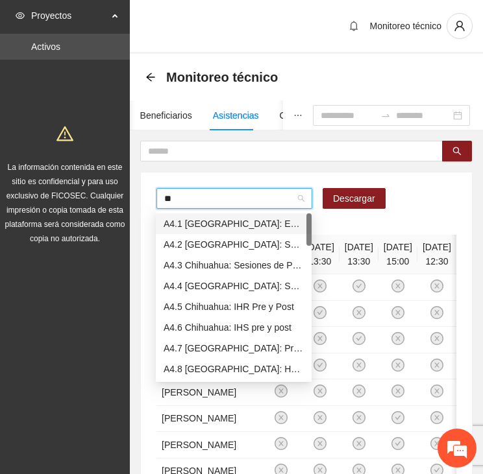
type input "***"
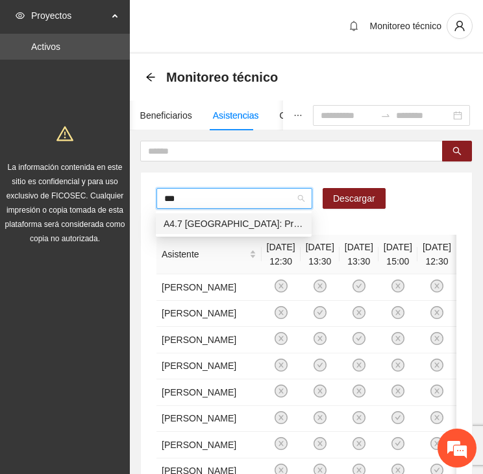
click at [239, 201] on input "***" at bounding box center [229, 198] width 131 height 19
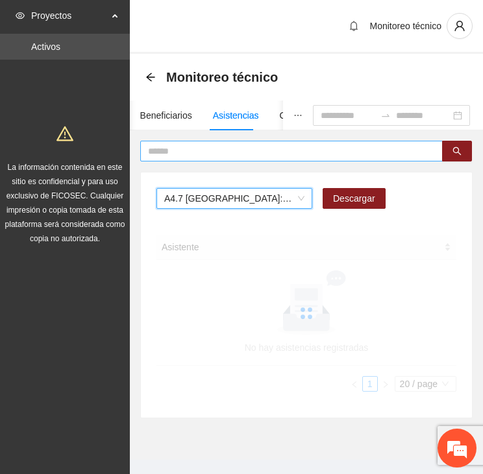
click at [213, 149] on input "text" at bounding box center [286, 151] width 276 height 14
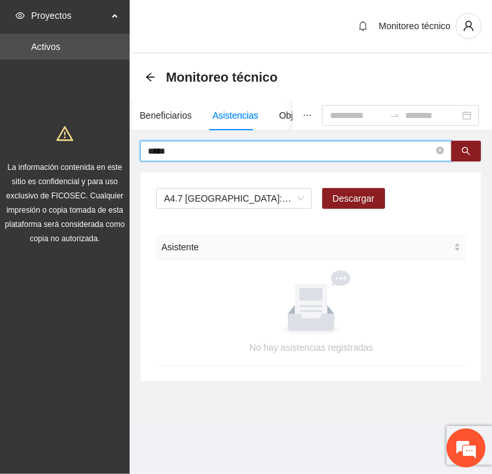
click at [158, 152] on input "*****" at bounding box center [291, 151] width 286 height 14
type input "******"
click at [303, 117] on icon "ellipsis" at bounding box center [307, 115] width 9 height 9
click at [280, 146] on input "******" at bounding box center [291, 151] width 286 height 14
click at [180, 148] on input "******" at bounding box center [291, 151] width 286 height 14
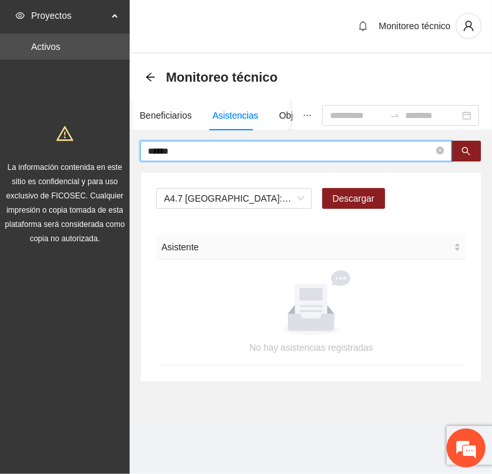
click at [293, 115] on button "button" at bounding box center [308, 116] width 30 height 30
click at [271, 145] on input "******" at bounding box center [291, 151] width 286 height 14
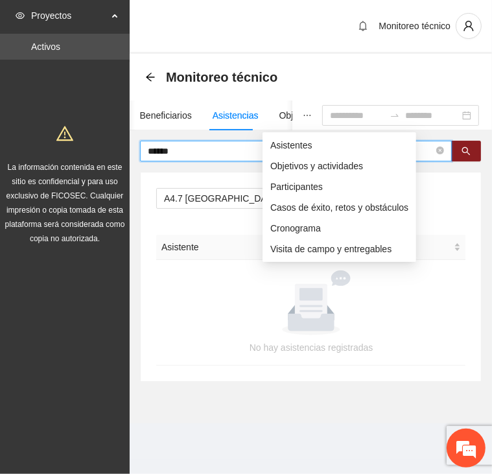
drag, startPoint x: 280, startPoint y: 111, endPoint x: 278, endPoint y: 130, distance: 18.9
click at [303, 111] on icon "ellipsis" at bounding box center [307, 115] width 9 height 9
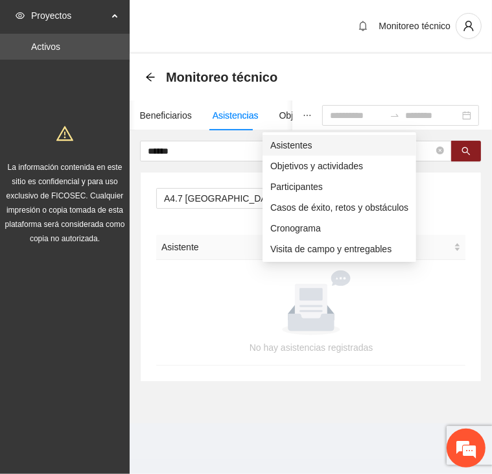
click at [285, 139] on span "Asistentes" at bounding box center [340, 145] width 138 height 14
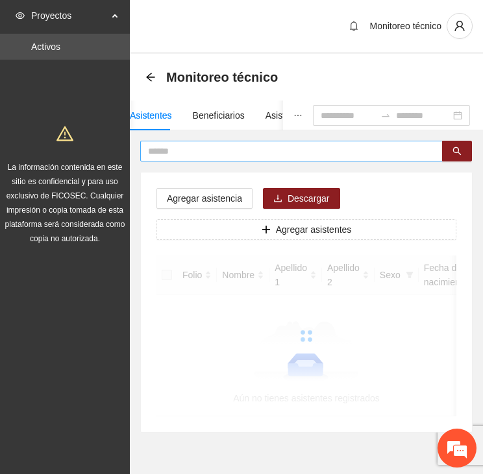
click at [199, 147] on input "text" at bounding box center [286, 151] width 276 height 14
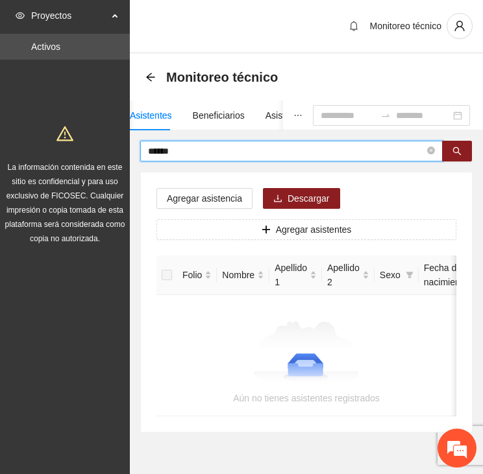
click at [167, 150] on input "******" at bounding box center [286, 151] width 276 height 14
type input "****"
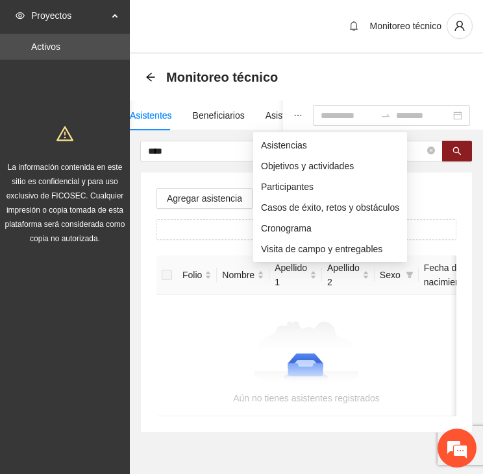
click at [293, 114] on icon "ellipsis" at bounding box center [297, 115] width 9 height 9
click at [272, 139] on span "Asistencias" at bounding box center [330, 145] width 138 height 14
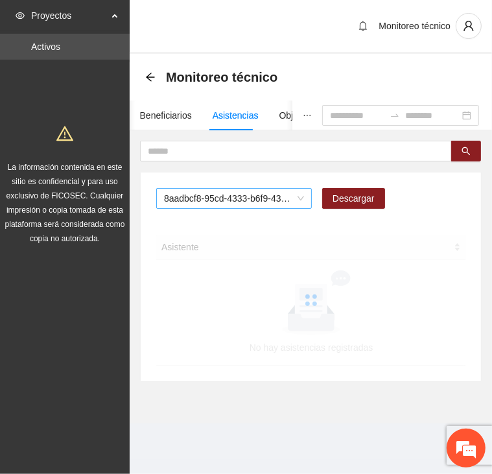
click at [200, 197] on span "8aadbcf8-95cd-4333-b6f9-4314c3142350" at bounding box center [234, 198] width 140 height 19
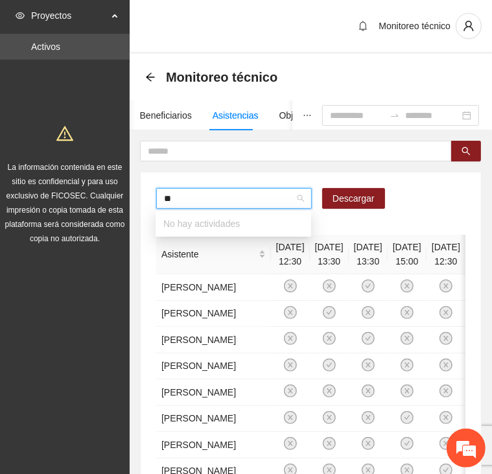
type input "***"
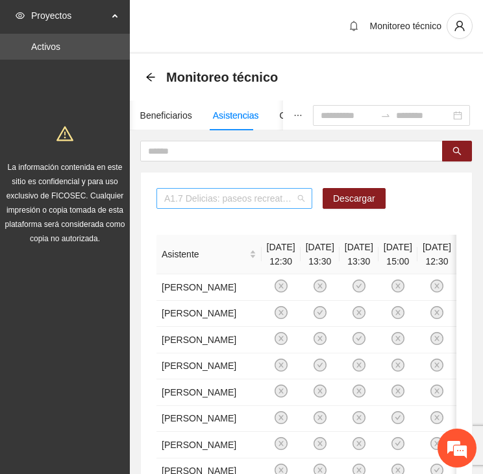
click at [180, 197] on span "A1.7 Delicias: paseos recreativos" at bounding box center [234, 198] width 140 height 19
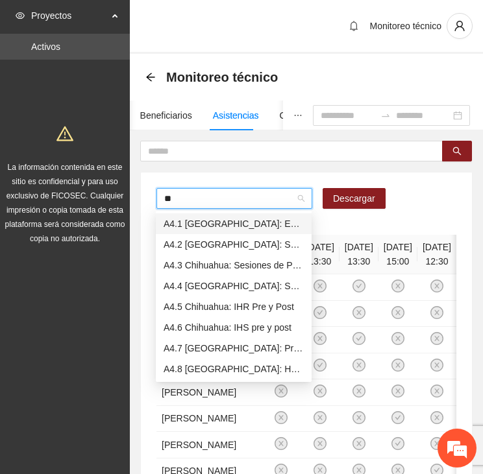
type input "***"
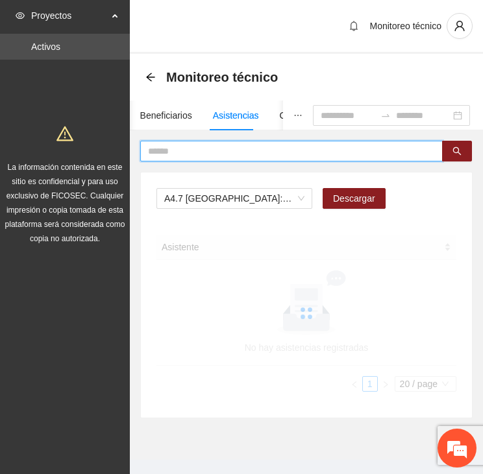
click at [176, 151] on input "text" at bounding box center [286, 151] width 276 height 14
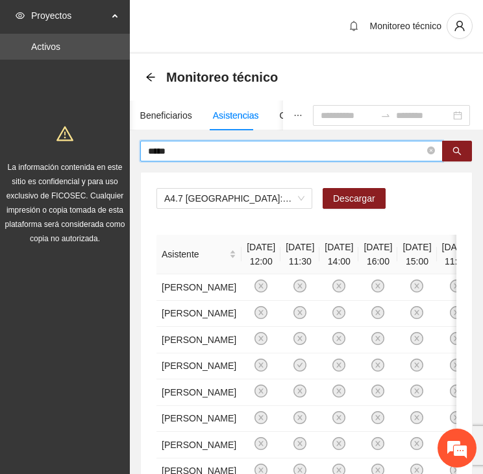
type input "*****"
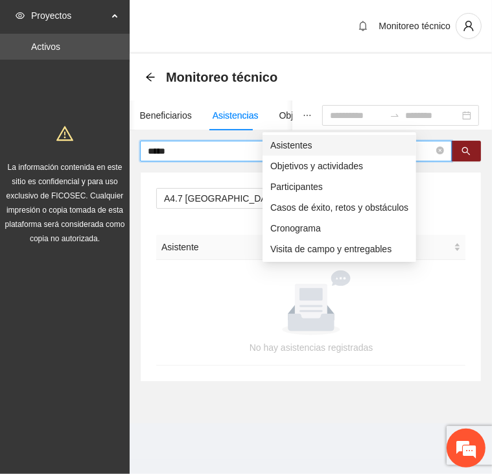
click at [283, 145] on span "Asistentes" at bounding box center [340, 145] width 138 height 14
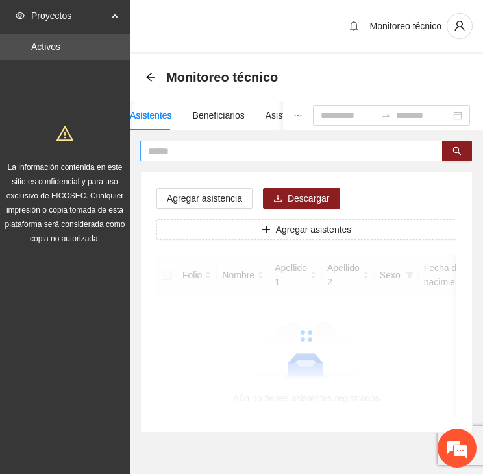
click at [204, 145] on input "text" at bounding box center [286, 151] width 276 height 14
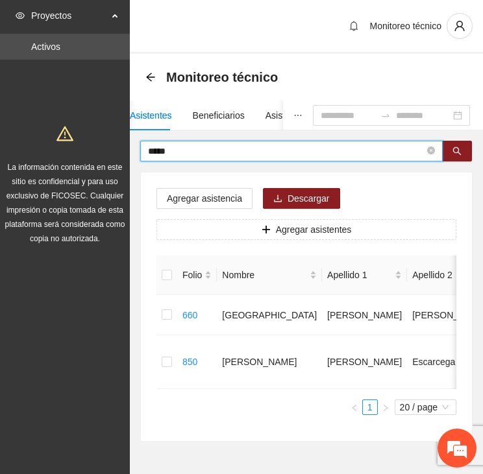
drag, startPoint x: 187, startPoint y: 152, endPoint x: 126, endPoint y: 149, distance: 61.1
click at [126, 149] on section "Proyectos Activos La información contenida en este sitio es confidencial y para…" at bounding box center [241, 260] width 483 height 520
type input "*"
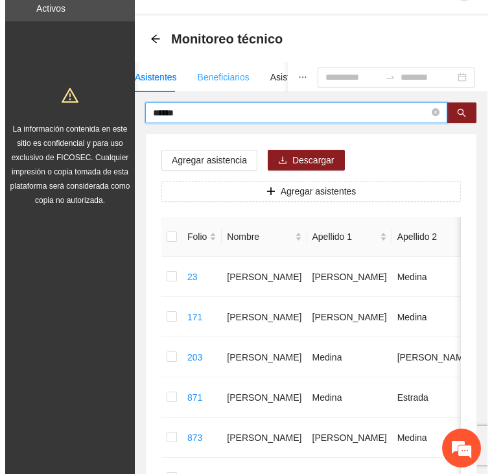
scroll to position [21, 0]
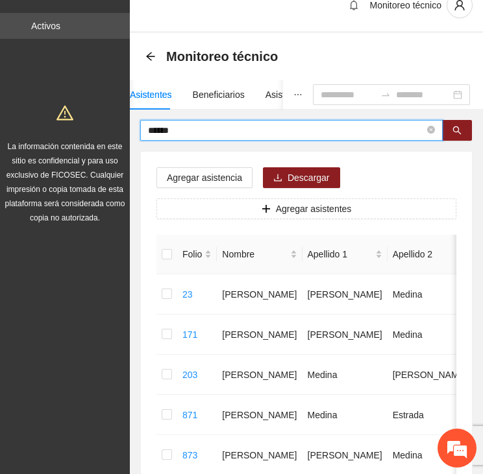
drag, startPoint x: 184, startPoint y: 129, endPoint x: 112, endPoint y: 127, distance: 72.1
click at [112, 127] on section "Proyectos Activos La información contenida en este sitio es confidencial y para…" at bounding box center [241, 312] width 483 height 667
type input "*****"
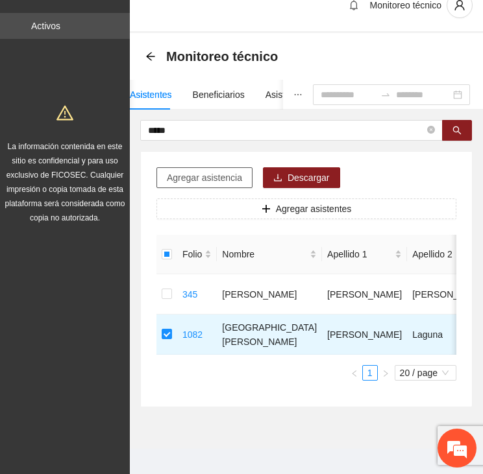
click at [205, 173] on span "Agregar asistencia" at bounding box center [204, 178] width 75 height 14
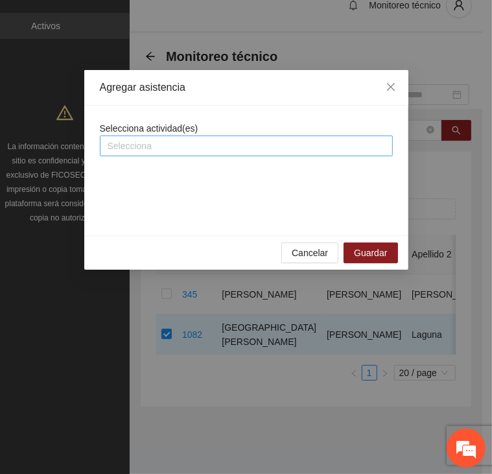
click at [202, 141] on div at bounding box center [246, 146] width 287 height 16
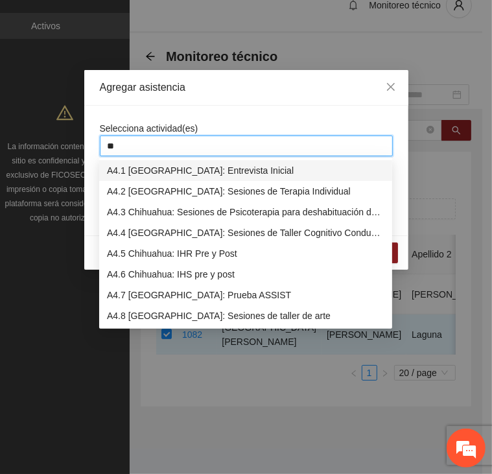
type input "***"
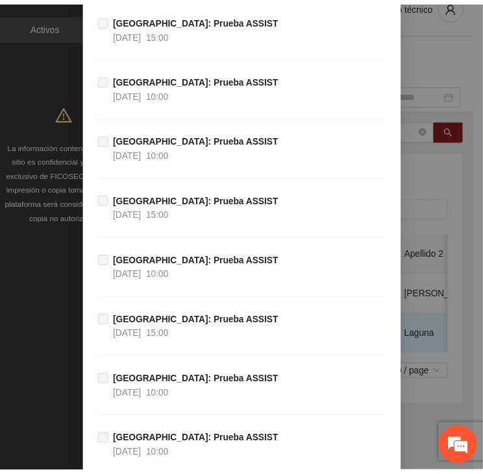
scroll to position [10225, 0]
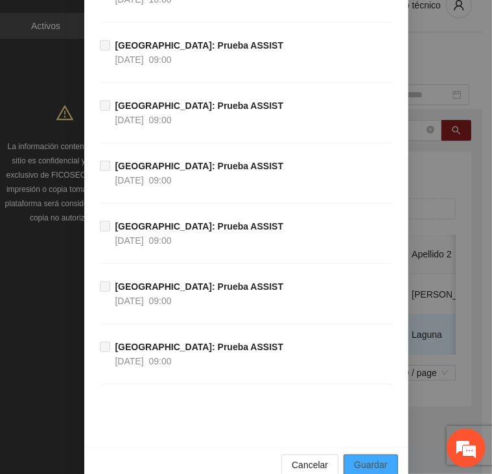
click at [371, 458] on span "Guardar" at bounding box center [370, 465] width 33 height 14
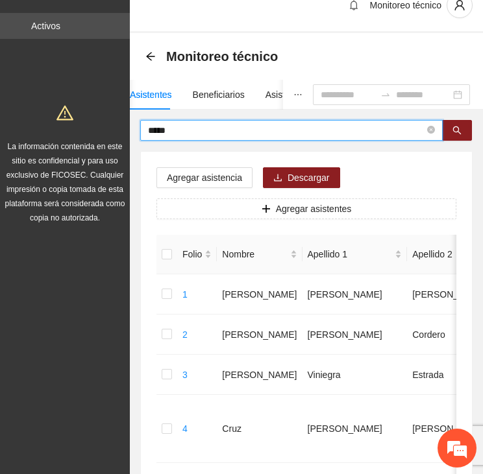
drag, startPoint x: 180, startPoint y: 131, endPoint x: 94, endPoint y: 130, distance: 86.3
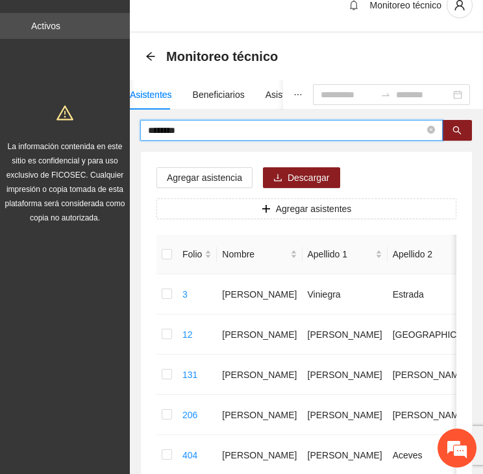
drag, startPoint x: 189, startPoint y: 130, endPoint x: 124, endPoint y: 131, distance: 65.5
drag, startPoint x: 167, startPoint y: 133, endPoint x: 88, endPoint y: 134, distance: 79.2
click at [91, 134] on section "Proyectos Activos La información contenida en este sitio es confidencial y para…" at bounding box center [241, 393] width 483 height 828
type input "********"
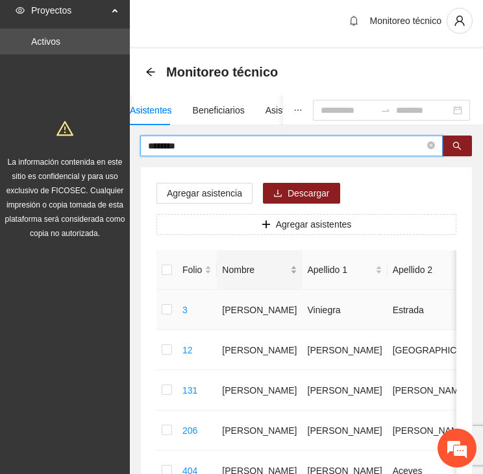
scroll to position [0, 0]
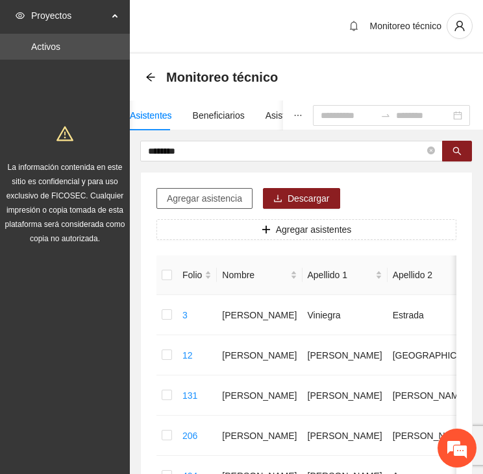
click at [227, 200] on span "Agregar asistencia" at bounding box center [204, 198] width 75 height 14
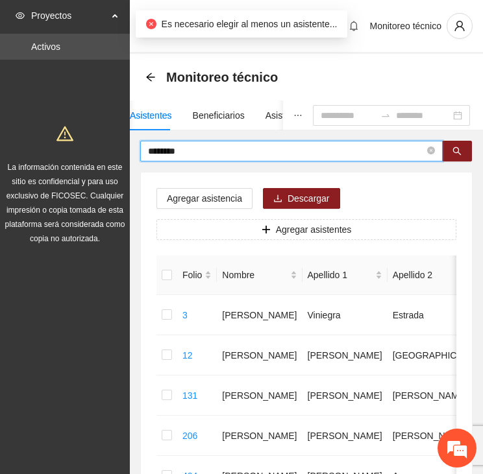
drag, startPoint x: 194, startPoint y: 145, endPoint x: 158, endPoint y: 166, distance: 41.8
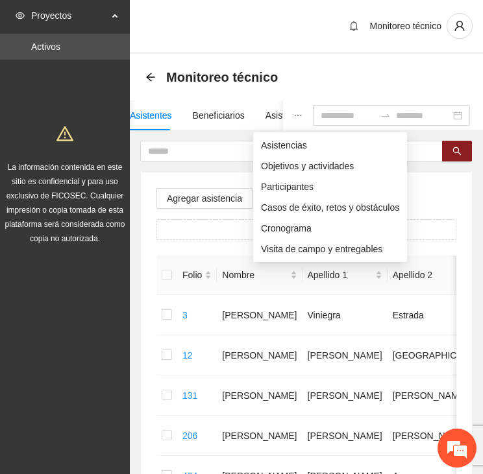
click at [293, 111] on icon "ellipsis" at bounding box center [297, 115] width 9 height 9
click at [284, 149] on span "Asistencias" at bounding box center [330, 145] width 138 height 14
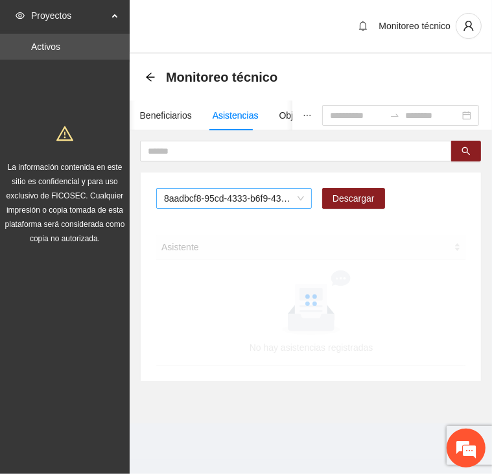
click at [200, 197] on span "8aadbcf8-95cd-4333-b6f9-4314c3142350" at bounding box center [234, 198] width 140 height 19
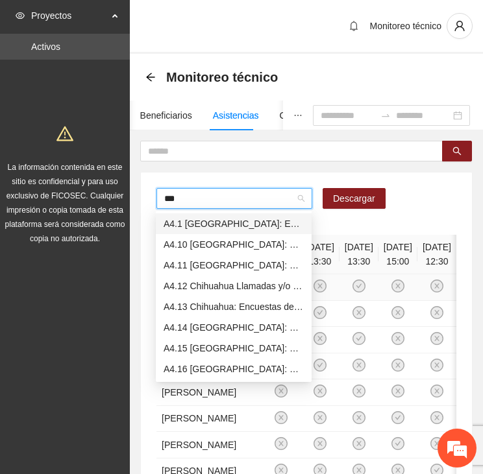
type input "****"
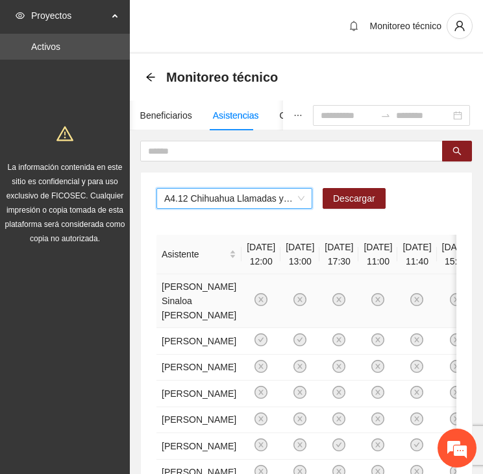
click at [210, 197] on span "A4.12 Chihuahua Llamadas y/o mensajes a usuarios para programación, seguimiento…" at bounding box center [234, 198] width 140 height 19
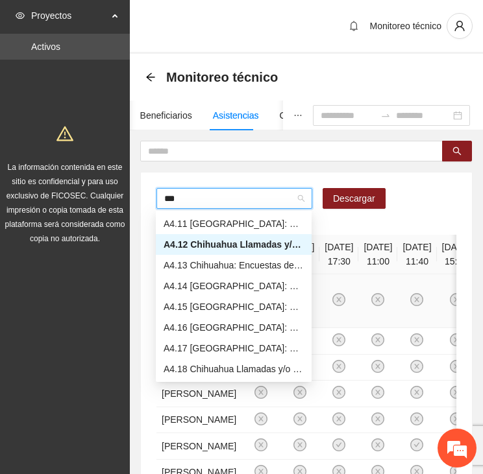
scroll to position [21, 0]
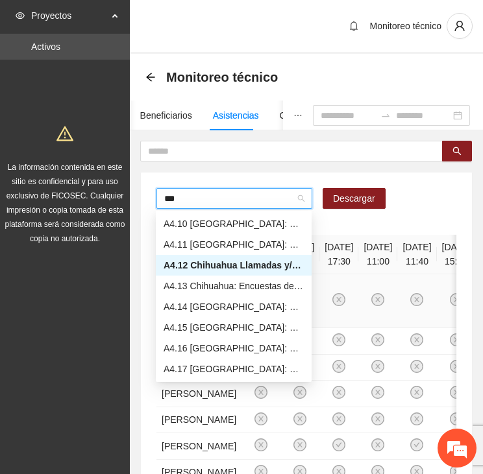
type input "****"
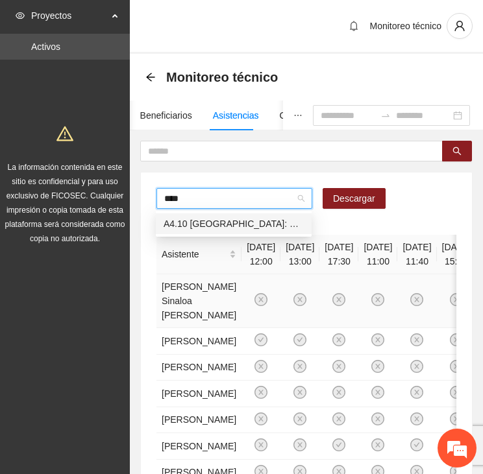
scroll to position [0, 0]
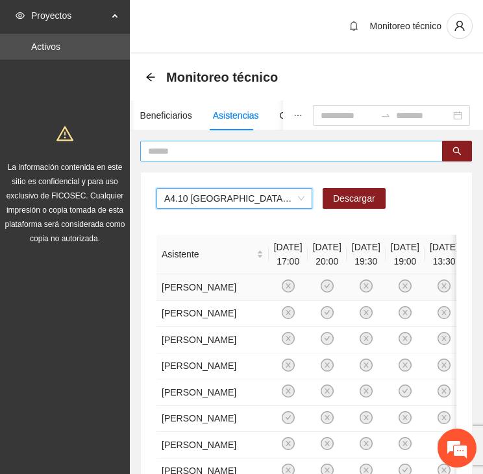
click at [200, 151] on input "text" at bounding box center [286, 151] width 276 height 14
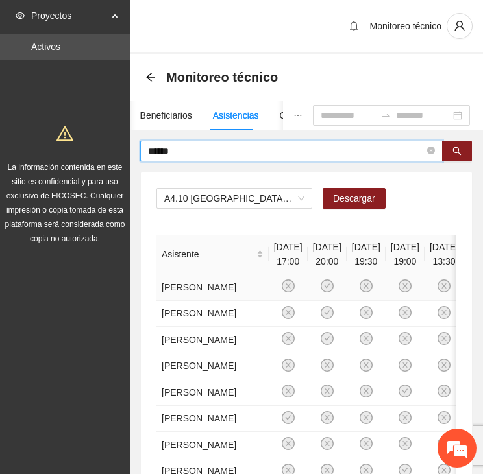
type input "******"
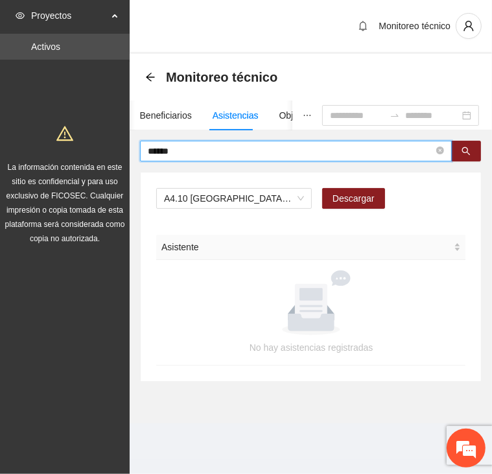
drag, startPoint x: 186, startPoint y: 149, endPoint x: 122, endPoint y: 149, distance: 63.6
click at [122, 149] on section "Proyectos Activos La información contenida en este sitio es confidencial y para…" at bounding box center [246, 237] width 492 height 474
drag, startPoint x: 142, startPoint y: 157, endPoint x: 93, endPoint y: 159, distance: 49.3
click at [93, 159] on section "Proyectos Activos La información contenida en este sitio es confidencial y para…" at bounding box center [246, 237] width 492 height 474
type input "******"
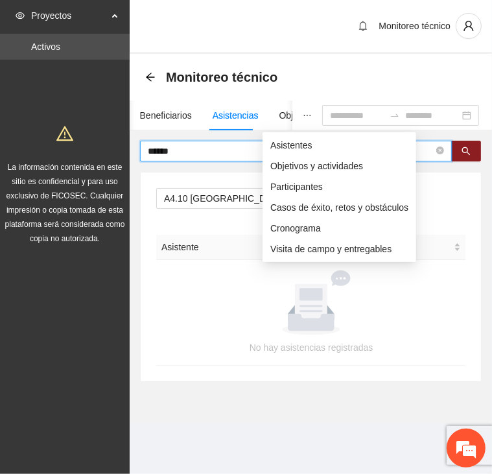
click at [303, 116] on icon "ellipsis" at bounding box center [307, 115] width 9 height 9
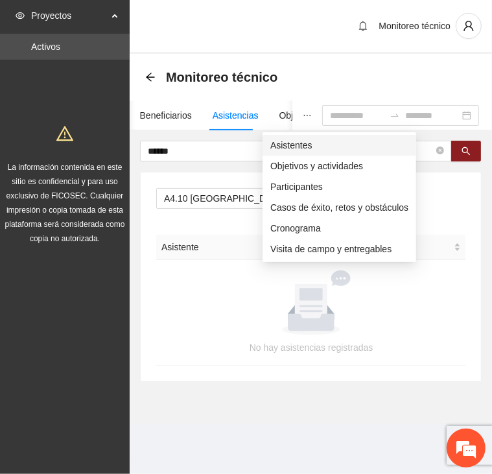
click at [278, 144] on span "Asistentes" at bounding box center [340, 145] width 138 height 14
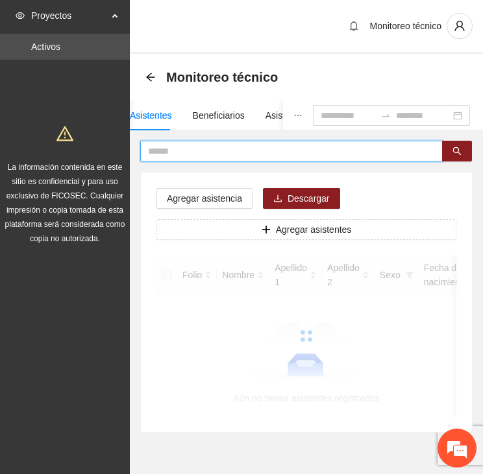
click at [205, 155] on input "text" at bounding box center [286, 151] width 276 height 14
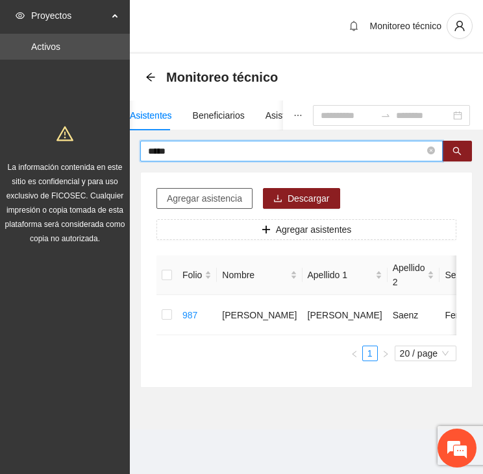
click at [204, 199] on span "Agregar asistencia" at bounding box center [204, 198] width 75 height 14
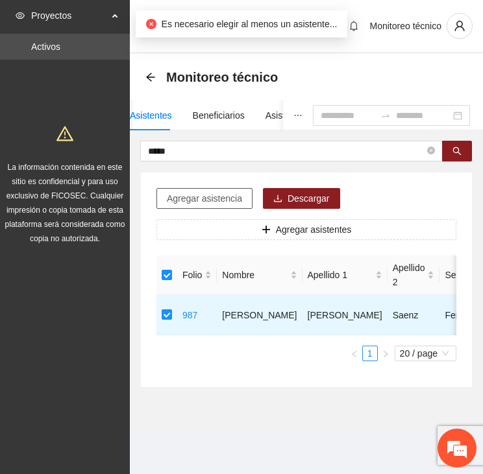
click at [206, 200] on span "Agregar asistencia" at bounding box center [204, 198] width 75 height 14
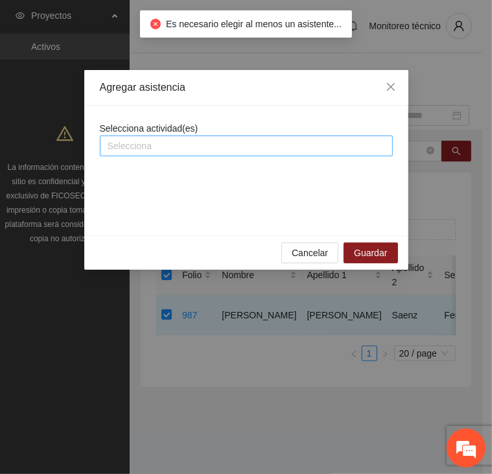
click at [219, 141] on div at bounding box center [246, 146] width 287 height 16
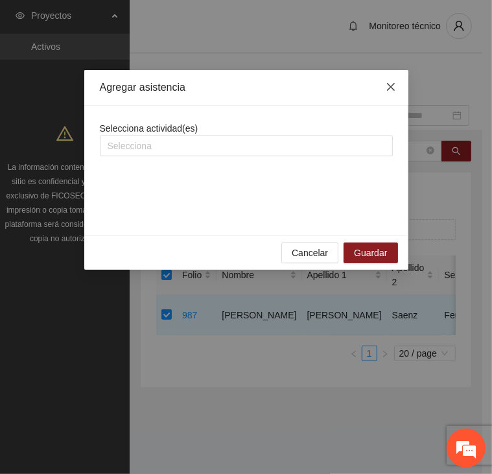
click at [397, 90] on span "Close" at bounding box center [391, 87] width 35 height 35
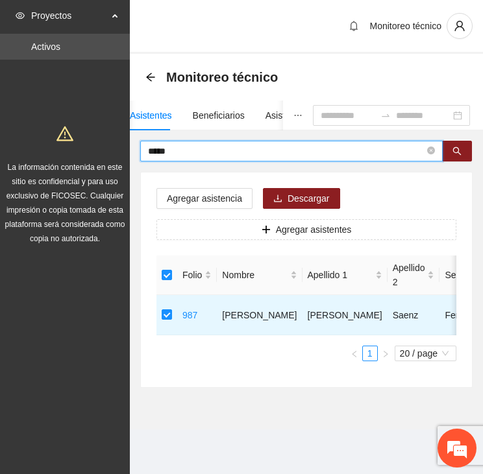
drag, startPoint x: 189, startPoint y: 151, endPoint x: 93, endPoint y: 155, distance: 96.8
click at [90, 155] on section "Proyectos Activos La información contenida en este sitio es confidencial y para…" at bounding box center [241, 237] width 483 height 474
type input "******"
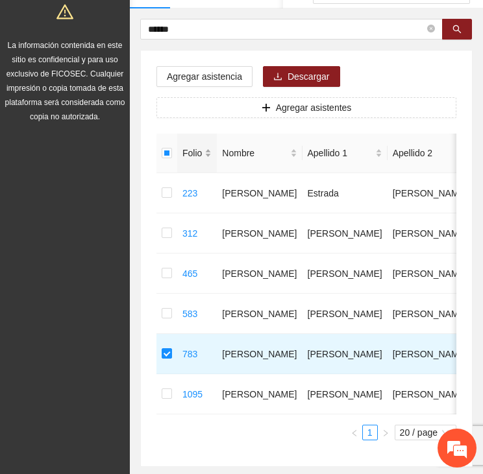
scroll to position [65, 0]
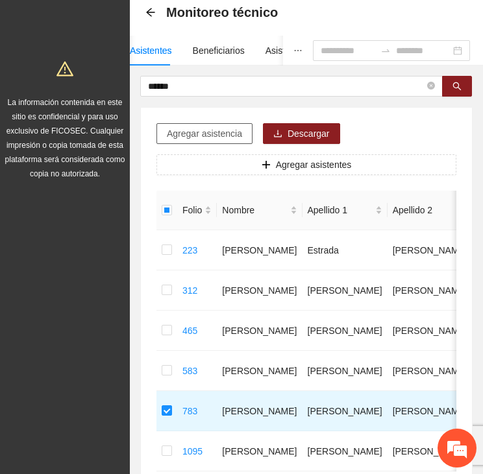
click at [204, 130] on span "Agregar asistencia" at bounding box center [204, 134] width 75 height 14
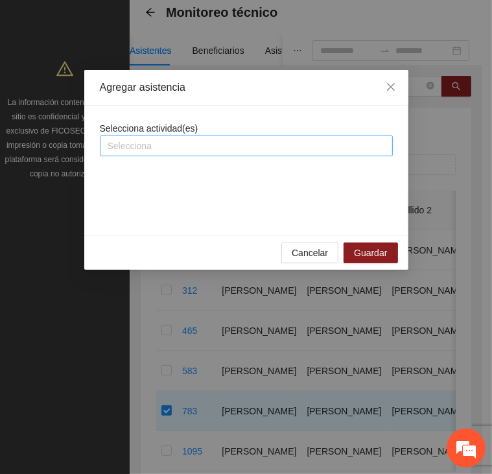
click at [205, 137] on div "Selecciona" at bounding box center [246, 146] width 293 height 21
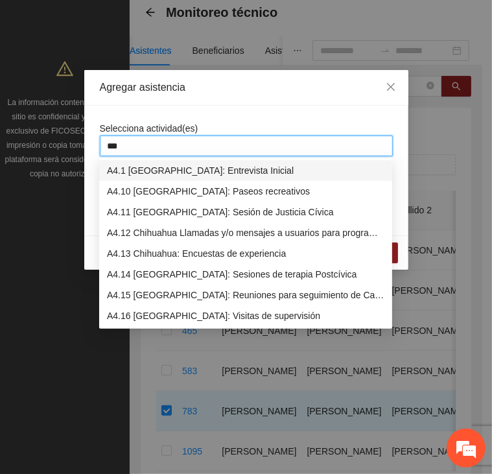
type input "****"
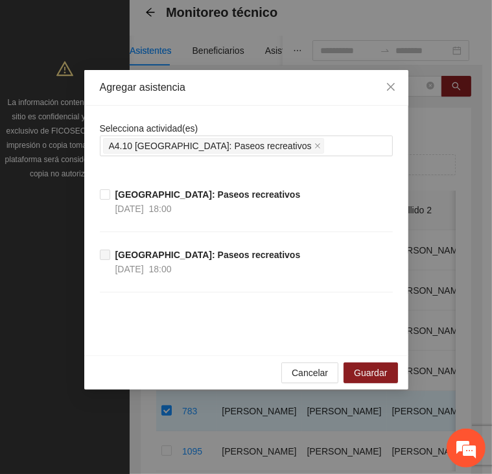
click at [203, 114] on div "Selecciona actividad(es) A4.10 Chihuahua: Paseos recreativos [GEOGRAPHIC_DATA]:…" at bounding box center [246, 231] width 324 height 250
click at [396, 85] on span "Close" at bounding box center [391, 87] width 35 height 35
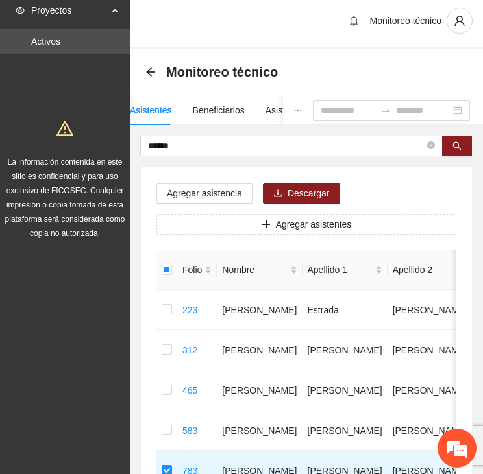
scroll to position [0, 0]
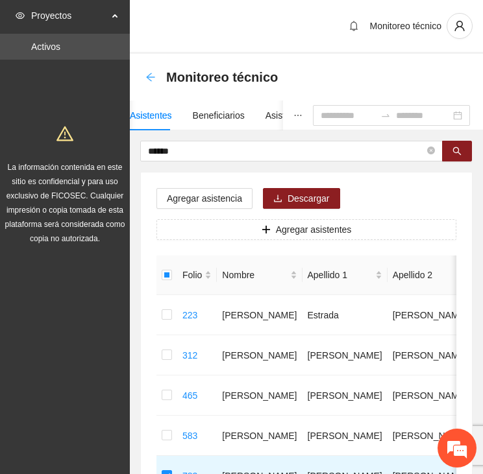
click at [149, 72] on icon "arrow-left" at bounding box center [150, 77] width 10 height 10
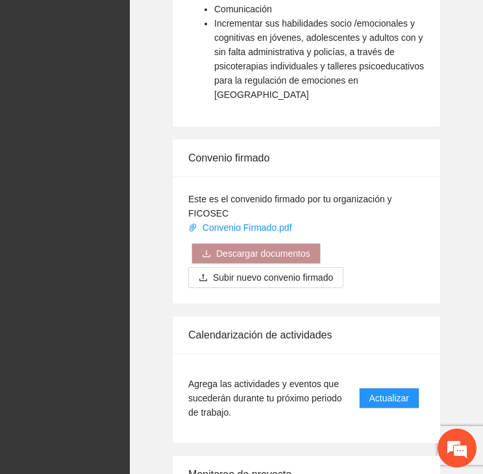
scroll to position [2134, 0]
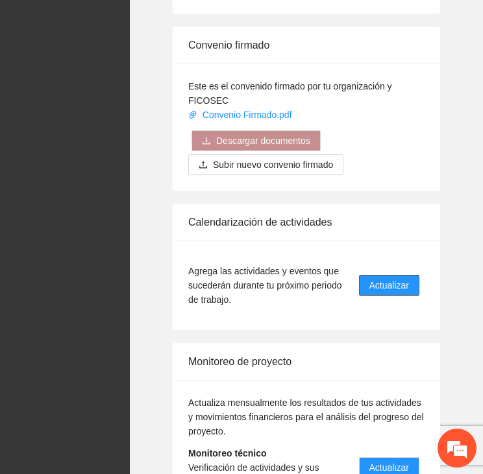
click at [413, 275] on button "Actualizar" at bounding box center [389, 285] width 60 height 21
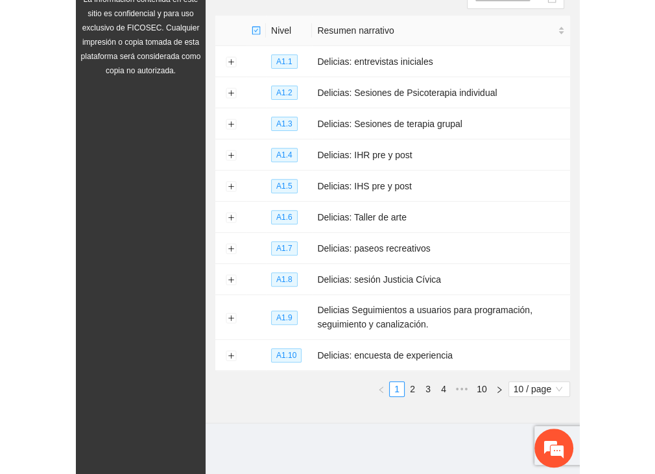
scroll to position [140, 0]
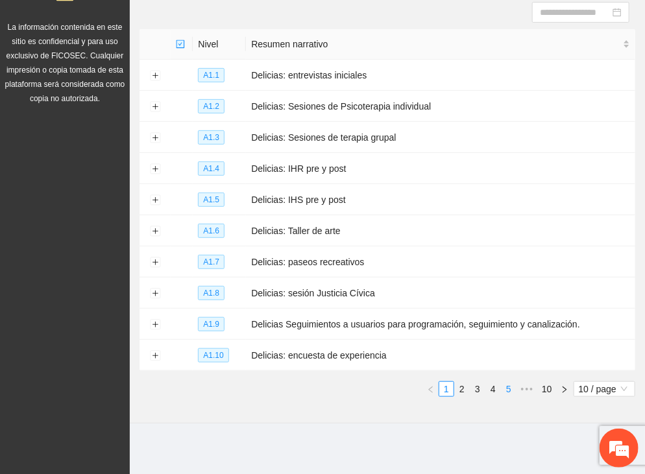
click at [510, 386] on link "5" at bounding box center [509, 389] width 14 height 14
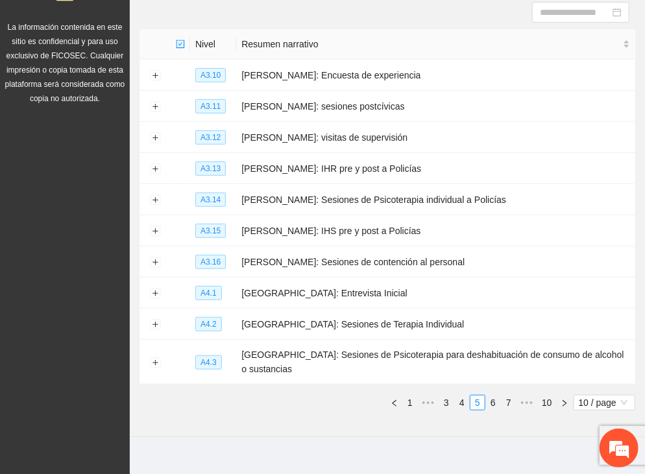
click at [511, 396] on link "7" at bounding box center [509, 403] width 14 height 14
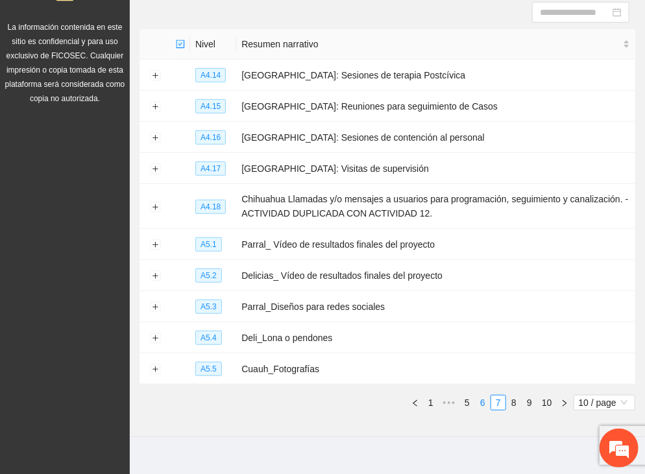
click at [485, 398] on link "6" at bounding box center [483, 403] width 14 height 14
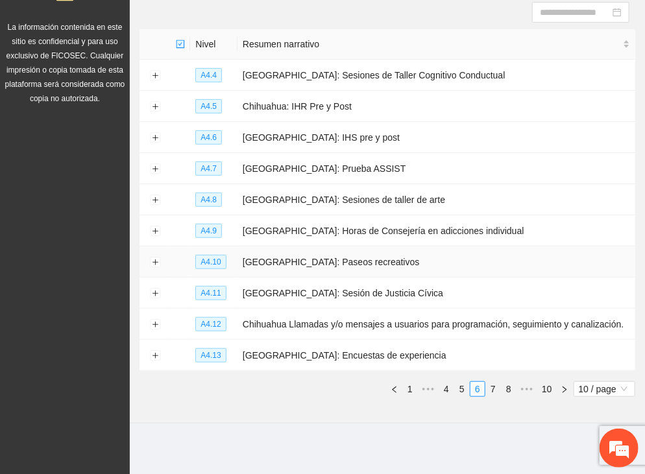
click at [148, 259] on td at bounding box center [154, 262] width 31 height 31
click at [156, 261] on button "Expand row" at bounding box center [155, 263] width 10 height 10
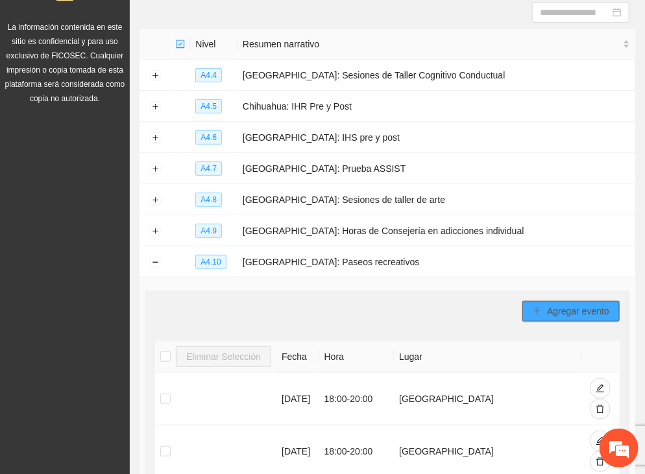
click at [570, 308] on span "Agregar evento" at bounding box center [578, 311] width 62 height 14
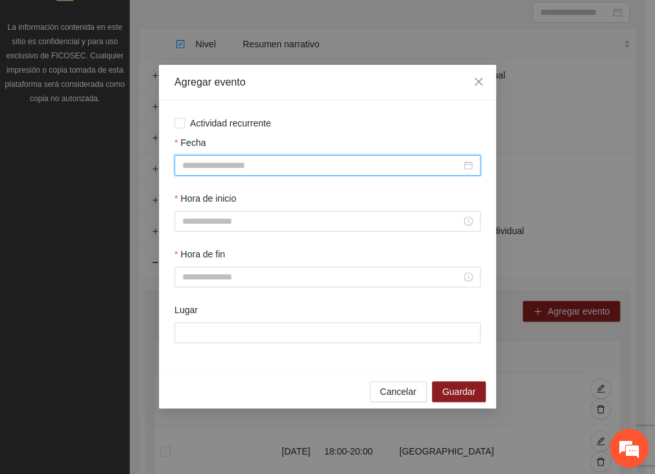
click at [236, 158] on input "Fecha" at bounding box center [321, 165] width 279 height 14
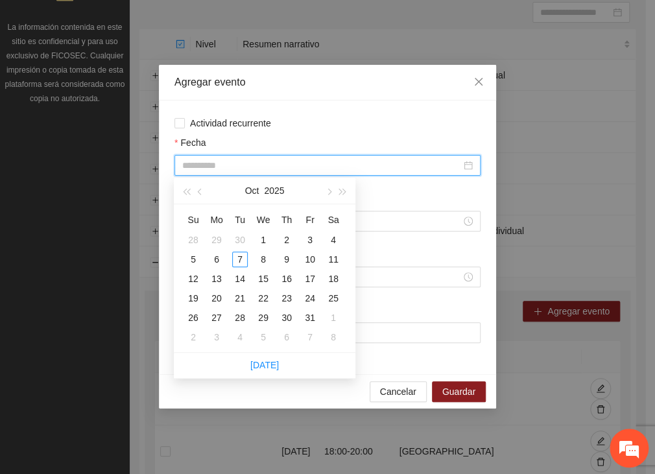
type input "**********"
click at [200, 192] on span "button" at bounding box center [201, 192] width 6 height 6
click at [201, 192] on span "button" at bounding box center [201, 192] width 6 height 6
type input "**********"
click at [311, 315] on div "29" at bounding box center [310, 318] width 16 height 16
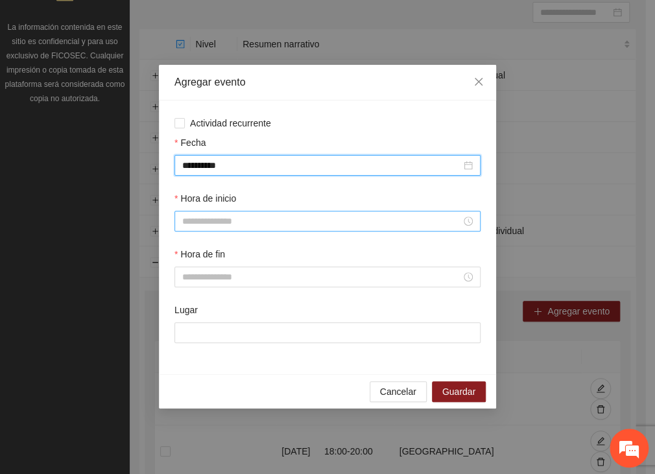
click at [281, 219] on input "Hora de inicio" at bounding box center [321, 221] width 279 height 14
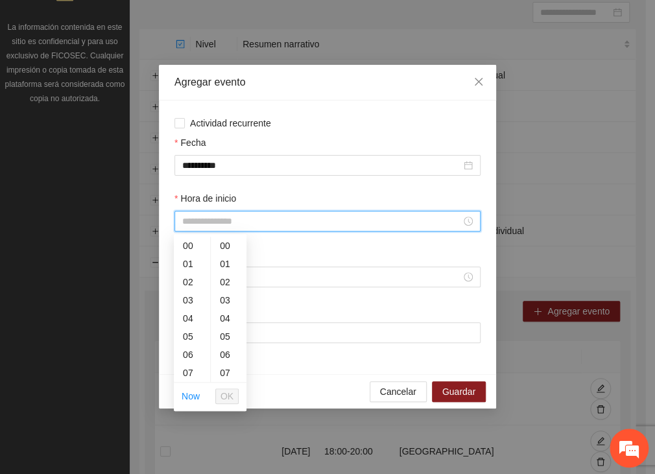
scroll to position [127, 0]
click at [195, 280] on div "09" at bounding box center [192, 282] width 36 height 18
type input "*****"
click at [228, 391] on span "OK" at bounding box center [227, 396] width 13 height 14
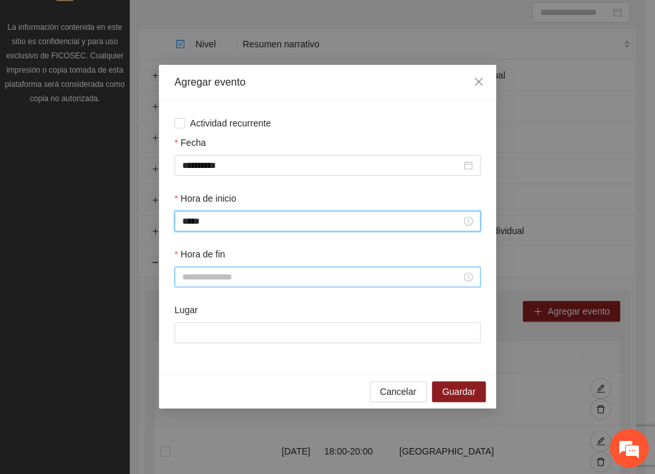
click at [210, 280] on input "Hora de fin" at bounding box center [321, 277] width 279 height 14
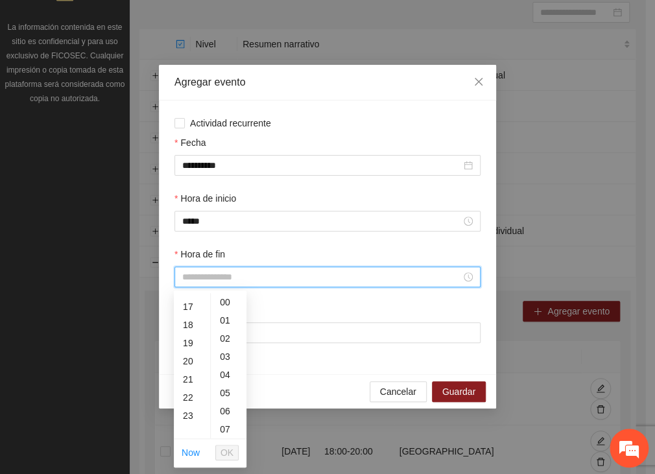
scroll to position [309, 0]
click at [189, 355] on div "20" at bounding box center [192, 357] width 36 height 18
type input "*****"
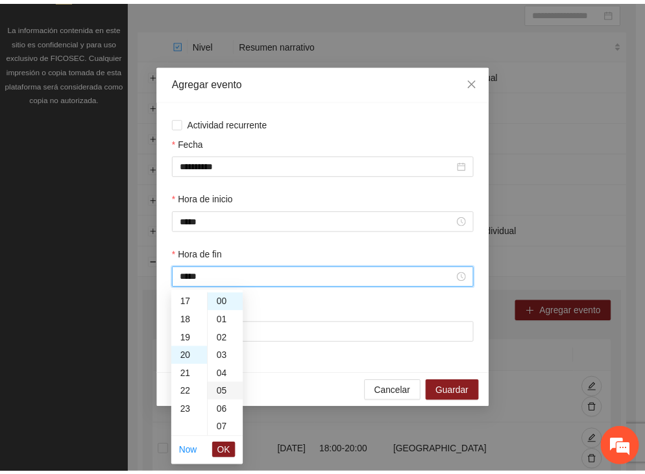
scroll to position [363, 0]
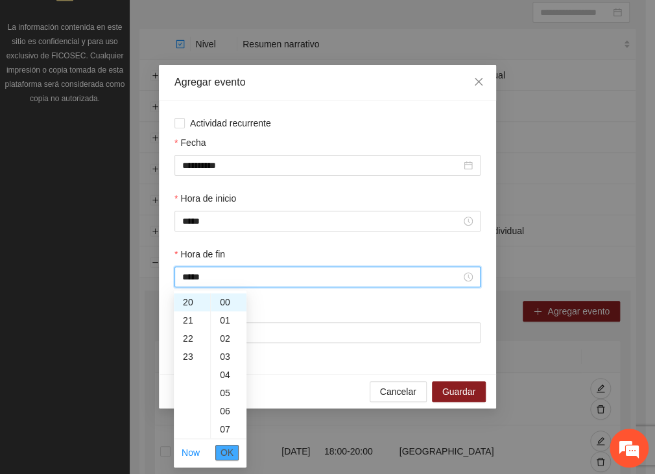
click at [223, 448] on span "OK" at bounding box center [227, 453] width 13 height 14
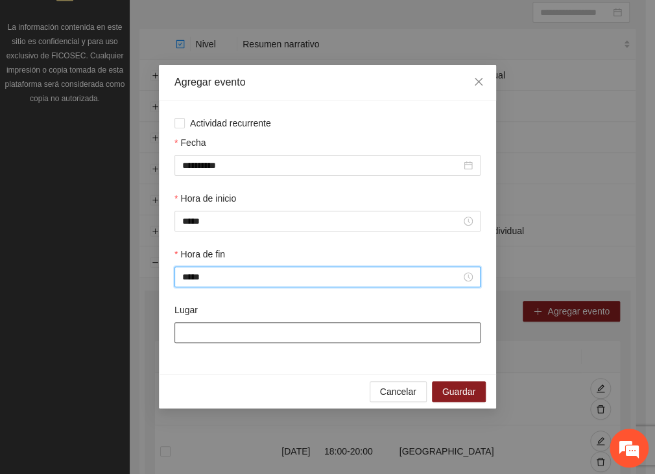
click at [337, 330] on input "Lugar" at bounding box center [328, 332] width 306 height 21
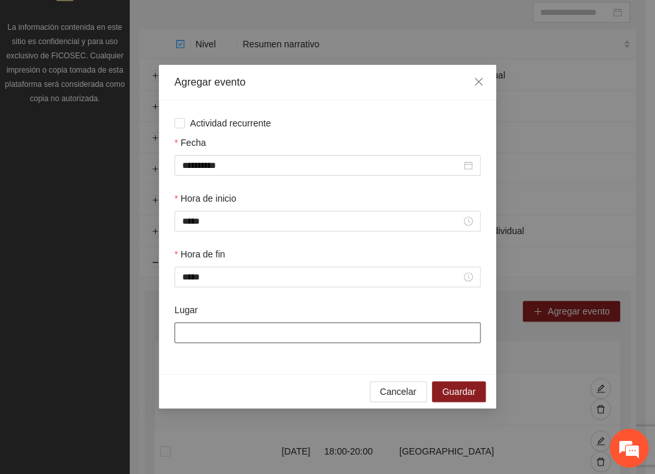
type input "**********"
click at [453, 383] on button "Guardar" at bounding box center [459, 391] width 54 height 21
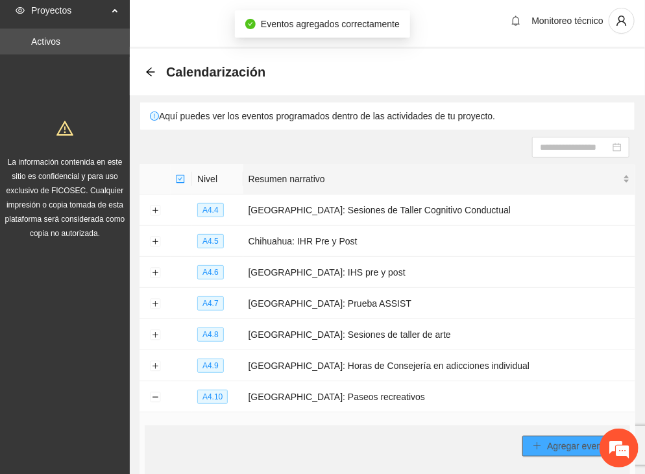
scroll to position [0, 0]
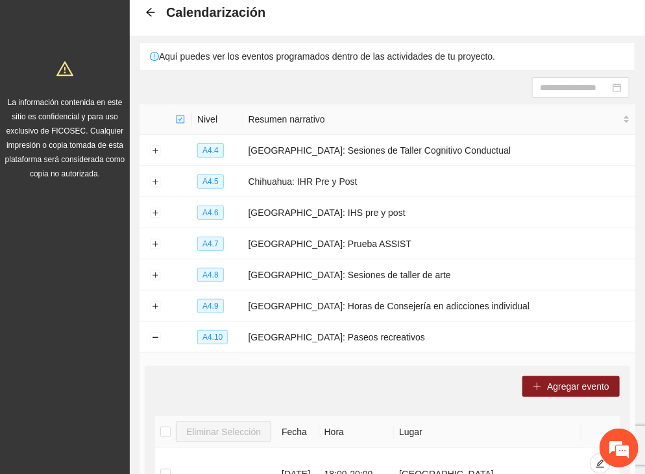
click at [151, 10] on icon "arrow-left" at bounding box center [150, 12] width 10 height 10
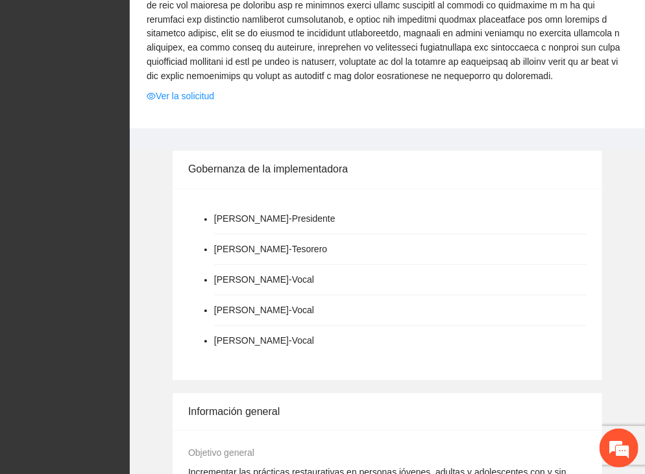
scroll to position [1529, 0]
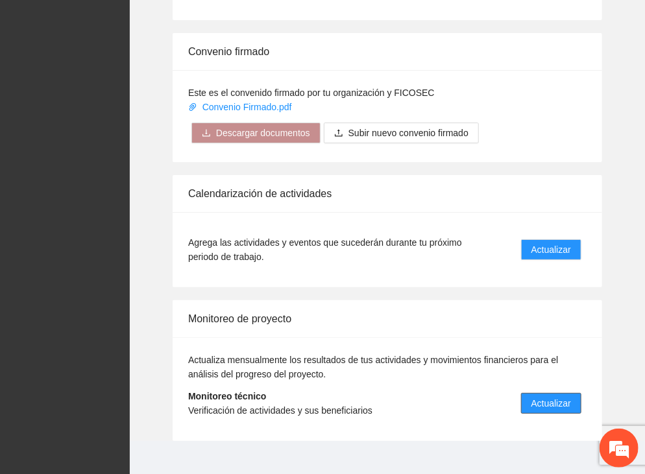
click at [533, 396] on span "Actualizar" at bounding box center [551, 403] width 40 height 14
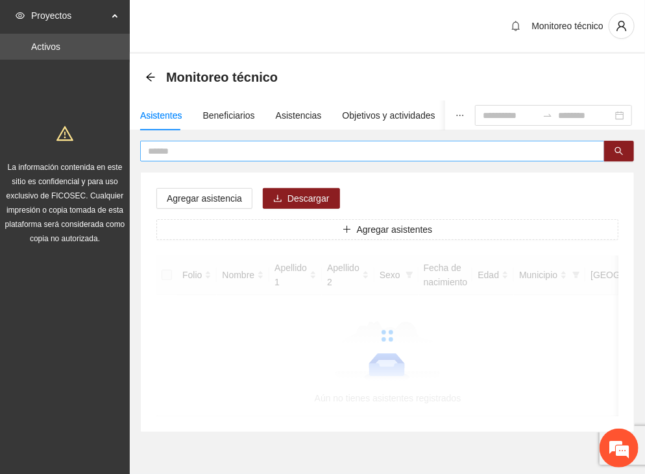
click at [207, 147] on input "text" at bounding box center [367, 151] width 439 height 14
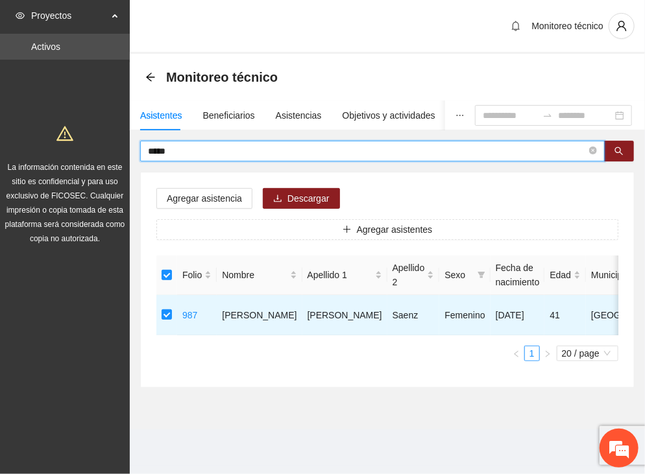
drag, startPoint x: 184, startPoint y: 151, endPoint x: 97, endPoint y: 153, distance: 87.0
click at [97, 153] on section "Proyectos Activos La información contenida en este sitio es confidencial y para…" at bounding box center [322, 237] width 645 height 474
type input "******"
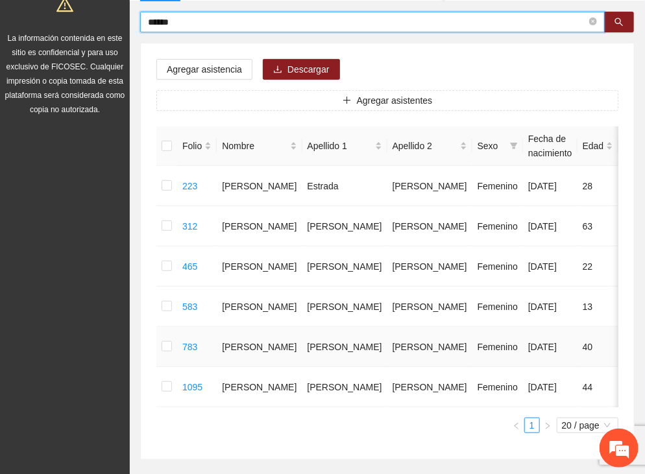
scroll to position [130, 0]
click at [162, 354] on label at bounding box center [167, 346] width 10 height 14
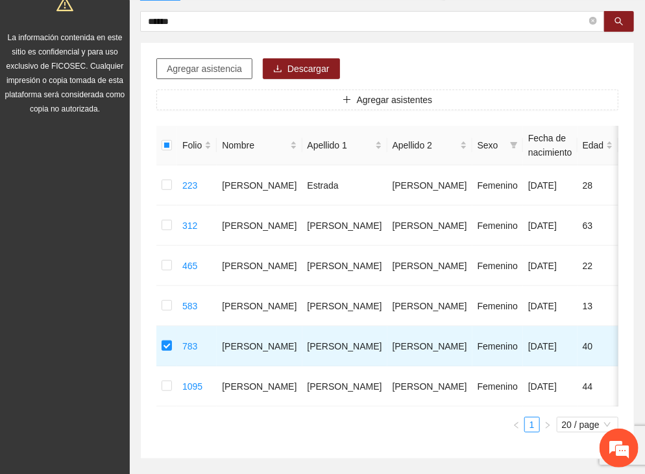
click at [169, 63] on span "Agregar asistencia" at bounding box center [204, 69] width 75 height 14
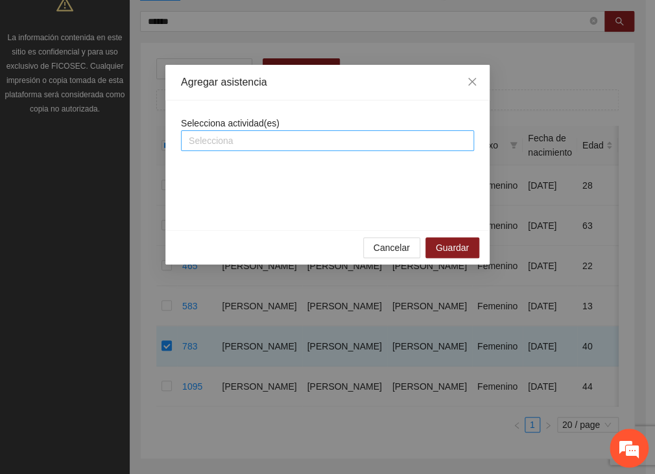
click at [238, 139] on div at bounding box center [327, 141] width 287 height 16
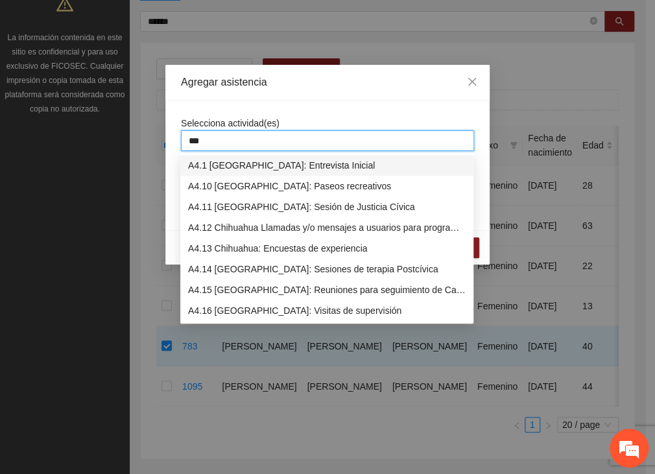
type input "****"
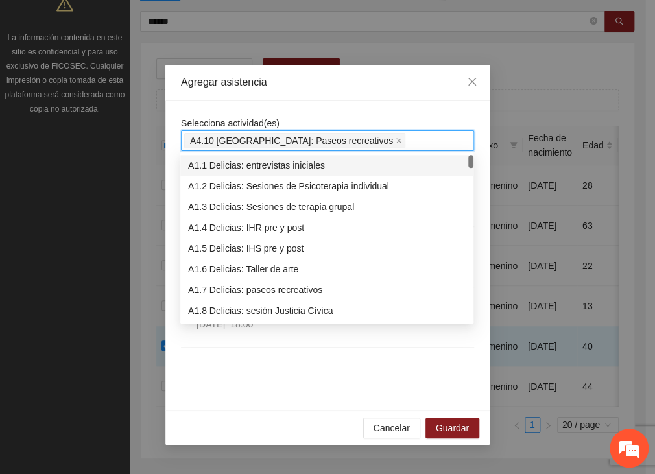
click at [277, 106] on div "Selecciona actividad(es) A4.10 Chihuahua: Paseos recreativos [GEOGRAPHIC_DATA]:…" at bounding box center [327, 256] width 324 height 310
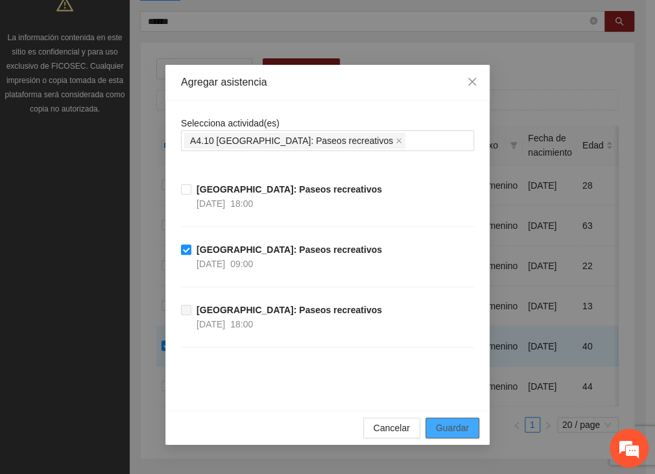
click at [441, 426] on span "Guardar" at bounding box center [452, 428] width 33 height 14
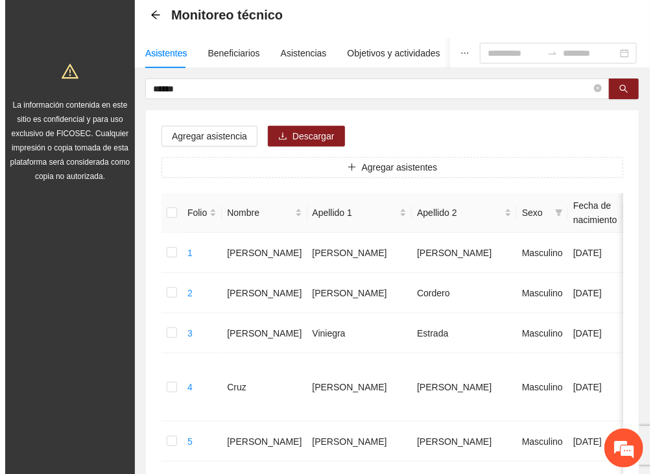
scroll to position [0, 0]
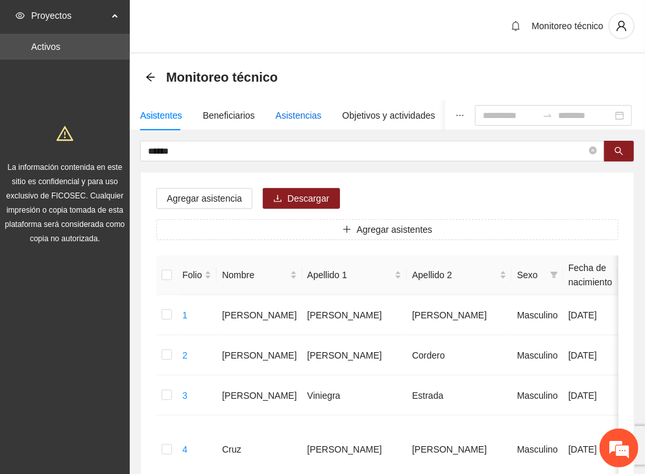
click at [293, 110] on div "Asistencias" at bounding box center [299, 115] width 46 height 14
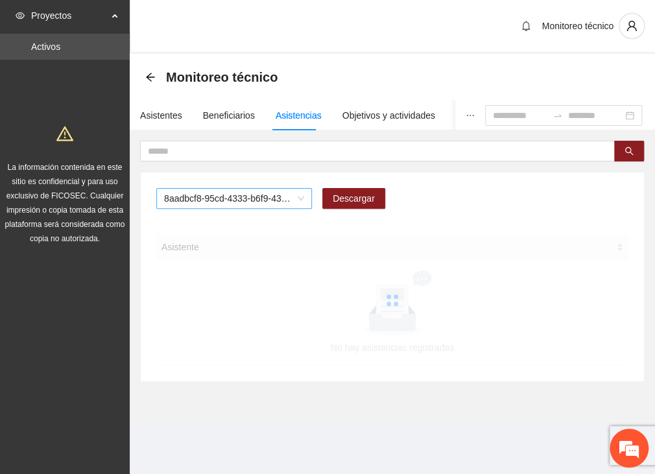
click at [202, 202] on span "8aadbcf8-95cd-4333-b6f9-4314c3142350" at bounding box center [234, 198] width 140 height 19
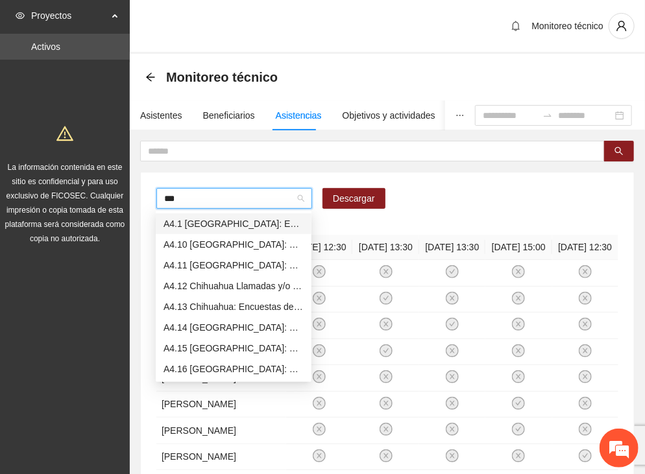
type input "****"
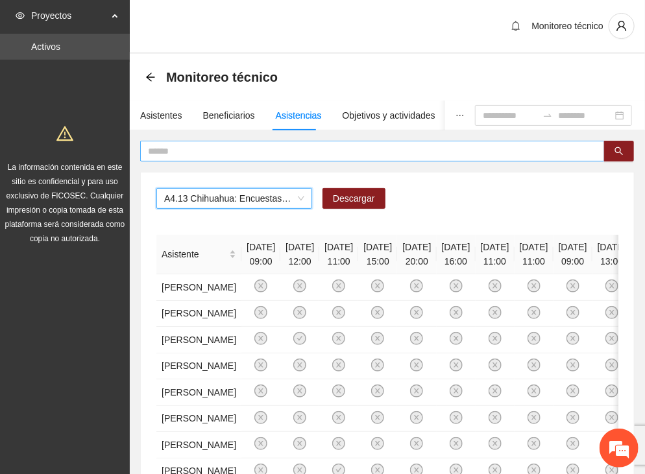
click at [221, 147] on input "text" at bounding box center [367, 151] width 439 height 14
click at [237, 148] on input "text" at bounding box center [367, 151] width 439 height 14
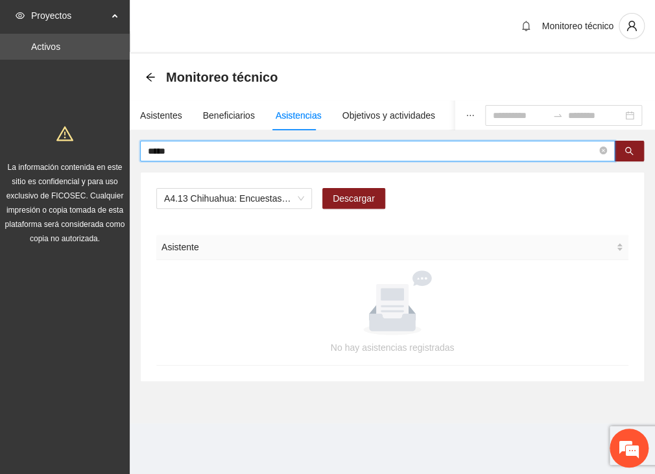
drag, startPoint x: 167, startPoint y: 154, endPoint x: 112, endPoint y: 160, distance: 55.4
click at [112, 160] on section "Proyectos Activos La información contenida en este sitio es confidencial y para…" at bounding box center [327, 237] width 655 height 474
drag, startPoint x: 187, startPoint y: 151, endPoint x: 103, endPoint y: 155, distance: 84.4
click at [103, 155] on section "Proyectos Activos La información contenida en este sitio es confidencial y para…" at bounding box center [327, 237] width 655 height 474
click at [161, 150] on input "*****" at bounding box center [372, 151] width 449 height 14
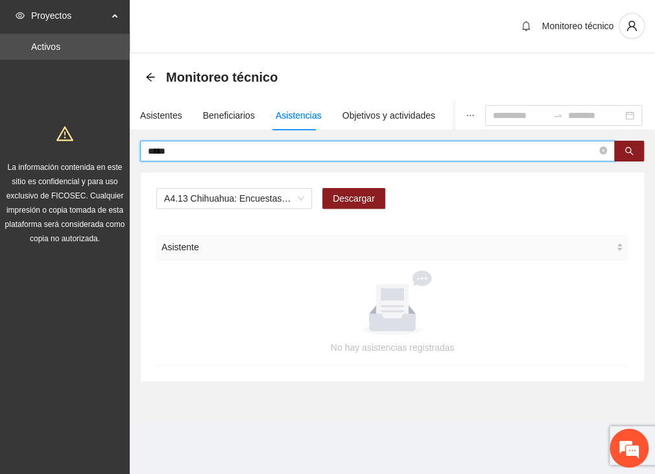
click at [167, 152] on input "*****" at bounding box center [372, 151] width 449 height 14
type input "******"
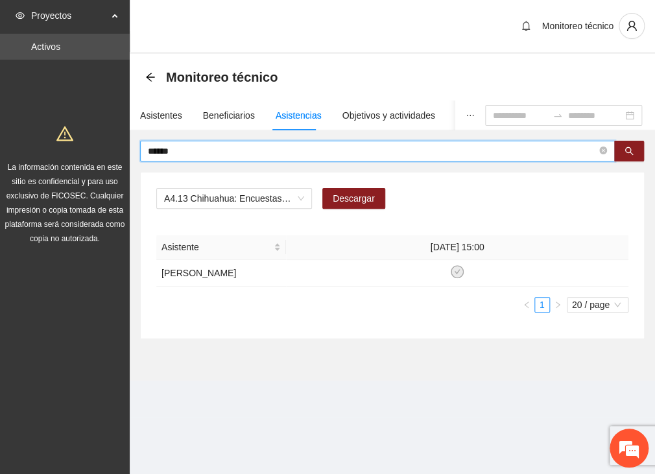
drag, startPoint x: 183, startPoint y: 151, endPoint x: 146, endPoint y: 141, distance: 38.2
click at [130, 152] on div "****** A4.13 [GEOGRAPHIC_DATA]: Encuestas de experiencia Descargar Asistente [D…" at bounding box center [393, 240] width 526 height 199
click at [160, 116] on div "Asistentes" at bounding box center [161, 115] width 42 height 14
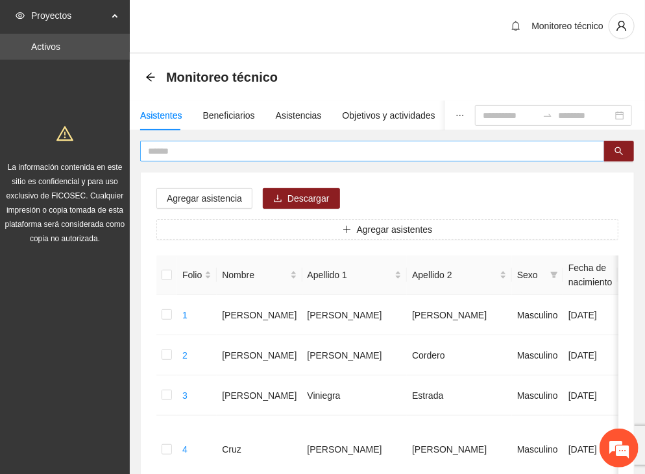
click at [199, 152] on input "text" at bounding box center [367, 151] width 439 height 14
type input "*****"
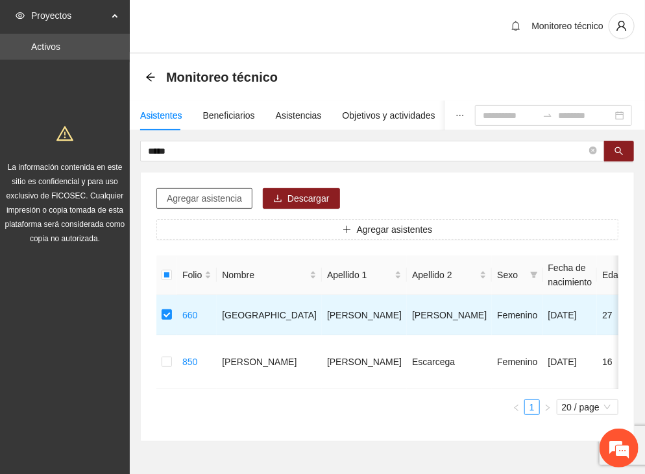
click at [221, 194] on span "Agregar asistencia" at bounding box center [204, 198] width 75 height 14
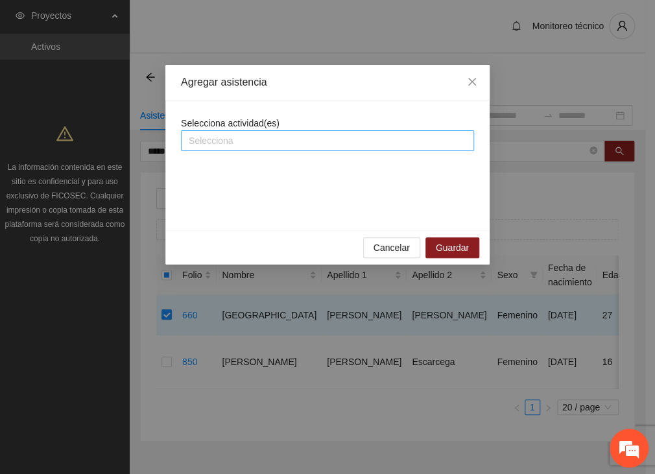
click at [228, 134] on div at bounding box center [327, 141] width 287 height 16
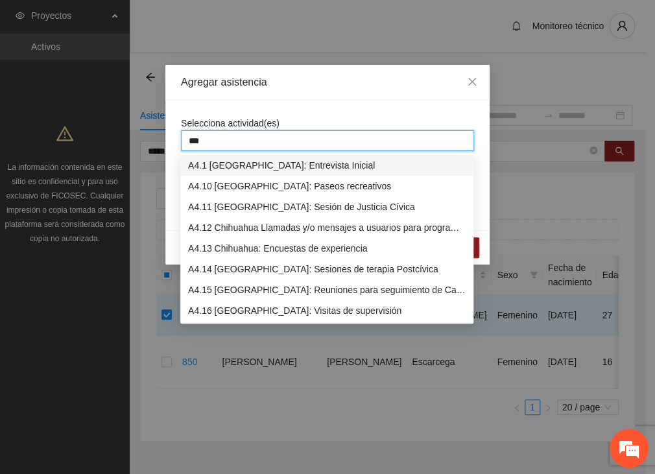
type input "****"
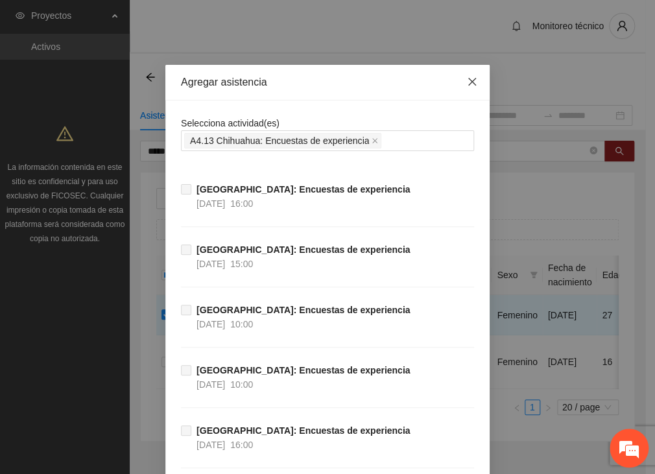
click at [470, 84] on icon "close" at bounding box center [472, 82] width 10 height 10
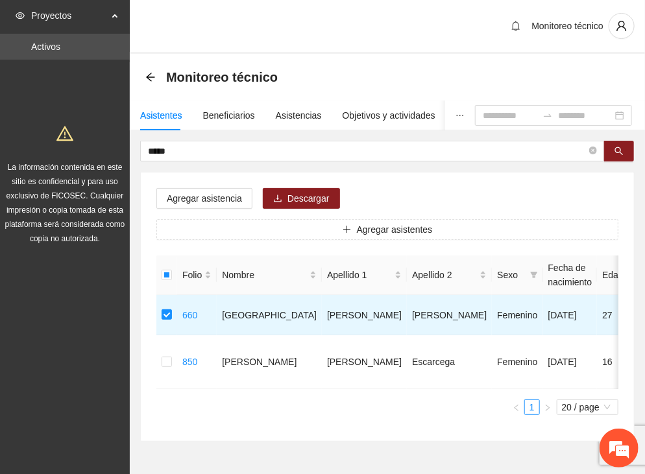
click at [151, 75] on icon "arrow-left" at bounding box center [150, 77] width 10 height 10
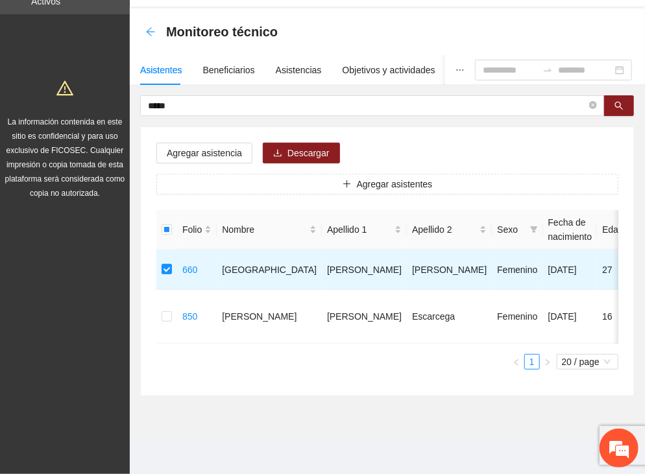
click at [153, 27] on icon "arrow-left" at bounding box center [150, 32] width 10 height 10
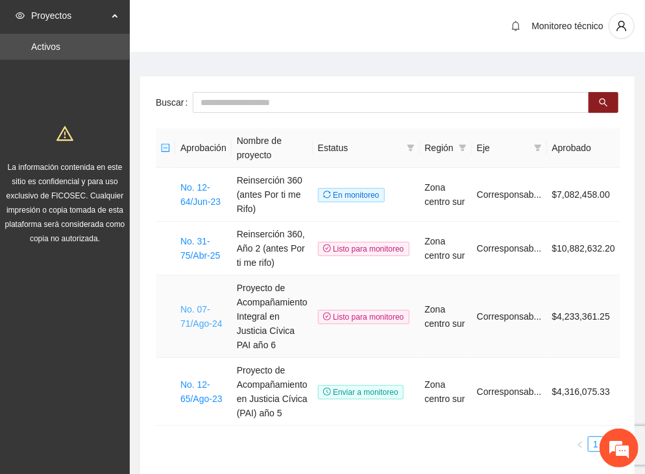
click at [202, 320] on link "No. 07-71/Ago-24" at bounding box center [201, 316] width 42 height 25
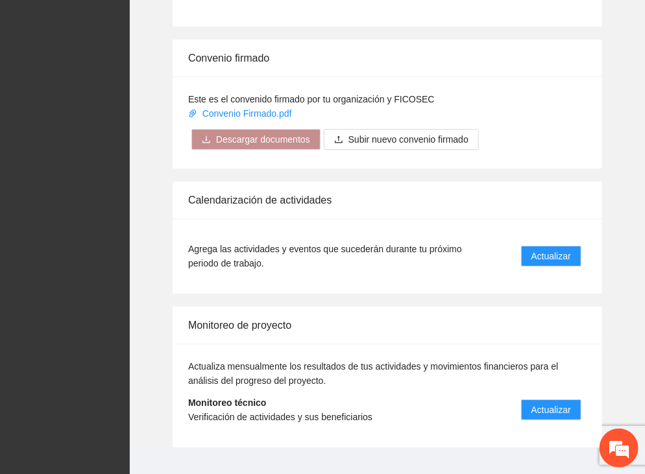
scroll to position [1529, 0]
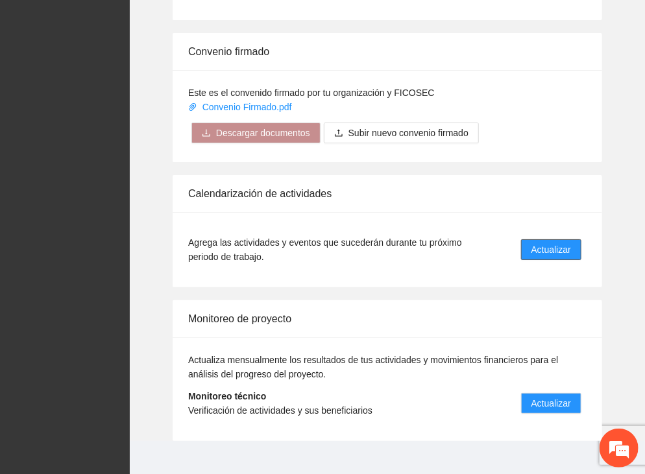
click at [542, 243] on span "Actualizar" at bounding box center [551, 250] width 40 height 14
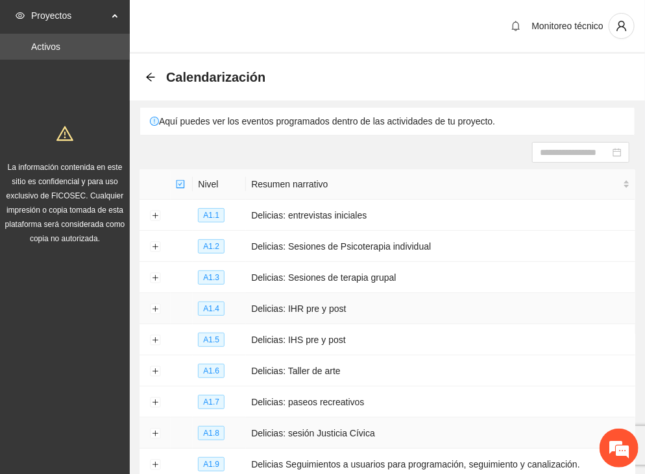
scroll to position [140, 0]
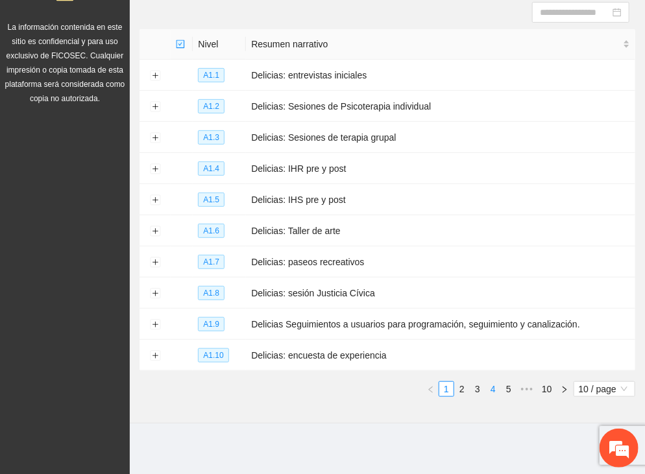
click at [500, 387] on link "4" at bounding box center [493, 389] width 14 height 14
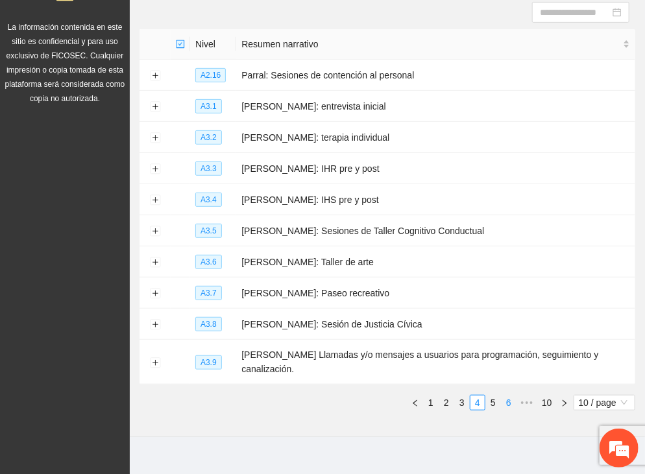
click at [507, 396] on link "6" at bounding box center [509, 403] width 14 height 14
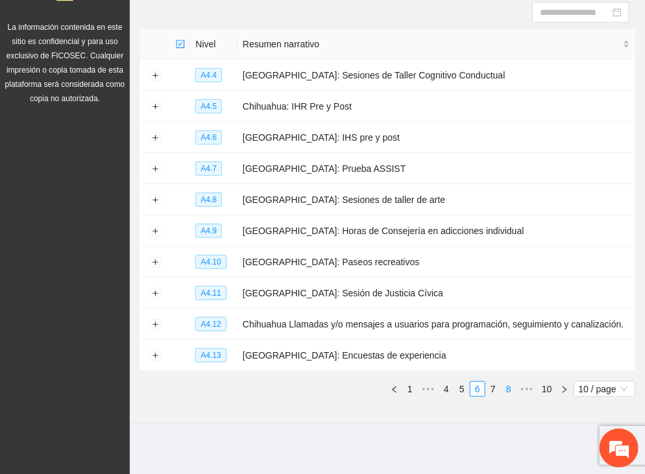
click at [511, 386] on link "8" at bounding box center [509, 389] width 14 height 14
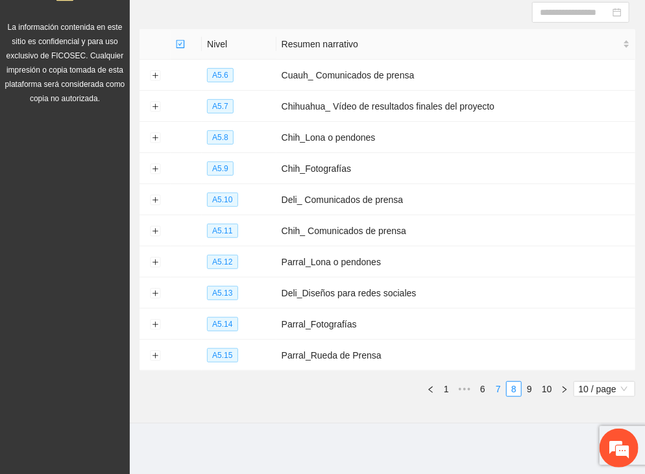
click at [496, 386] on link "7" at bounding box center [498, 389] width 14 height 14
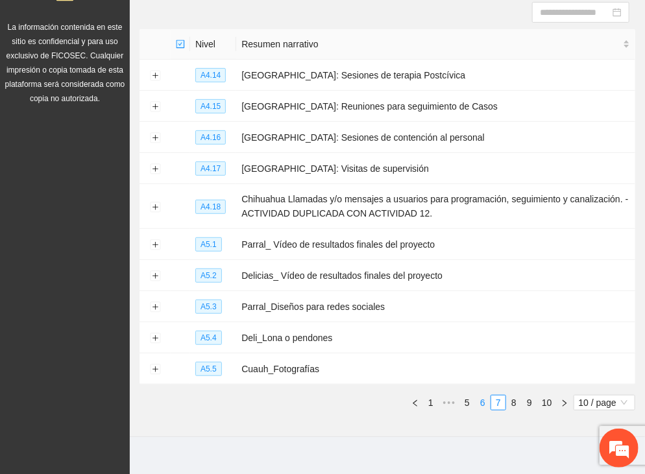
click at [480, 396] on link "6" at bounding box center [483, 403] width 14 height 14
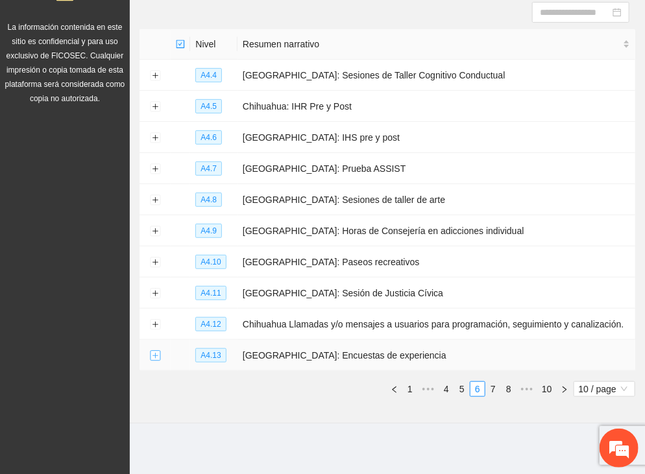
click at [156, 355] on button "Expand row" at bounding box center [155, 356] width 10 height 10
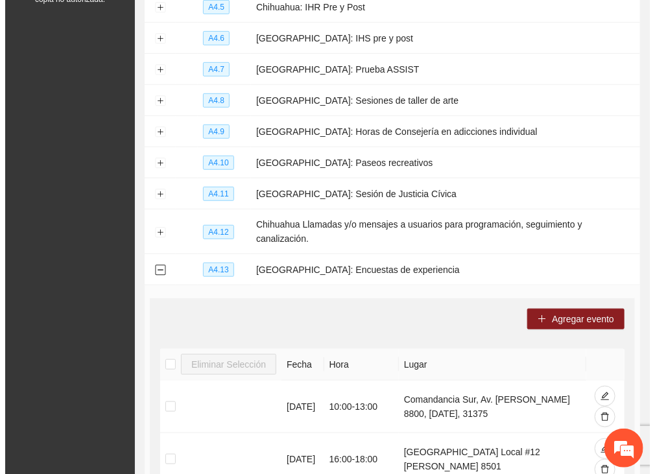
scroll to position [270, 0]
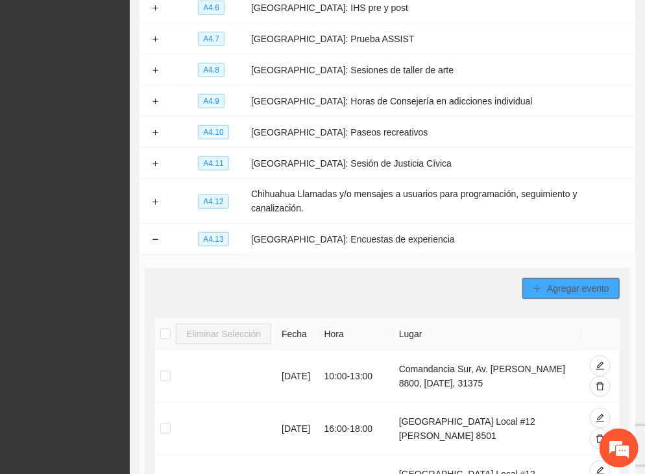
click at [564, 282] on span "Agregar evento" at bounding box center [578, 289] width 62 height 14
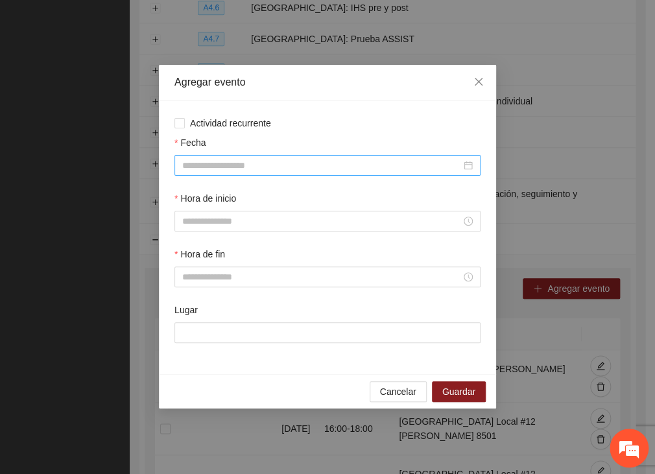
click at [210, 166] on input "Fecha" at bounding box center [321, 165] width 279 height 14
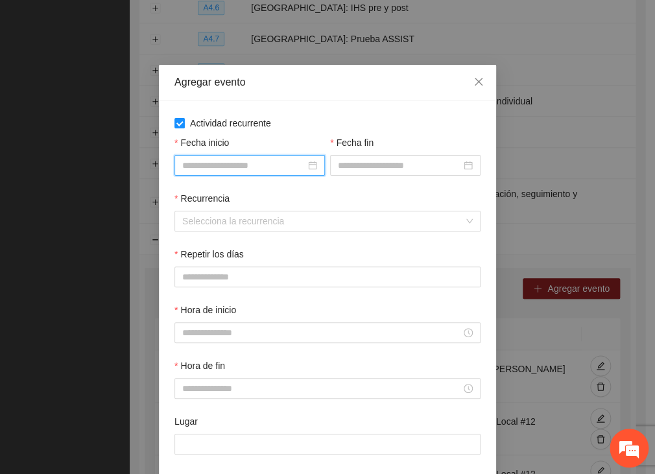
click at [203, 160] on input "Fecha inicio" at bounding box center [243, 165] width 123 height 14
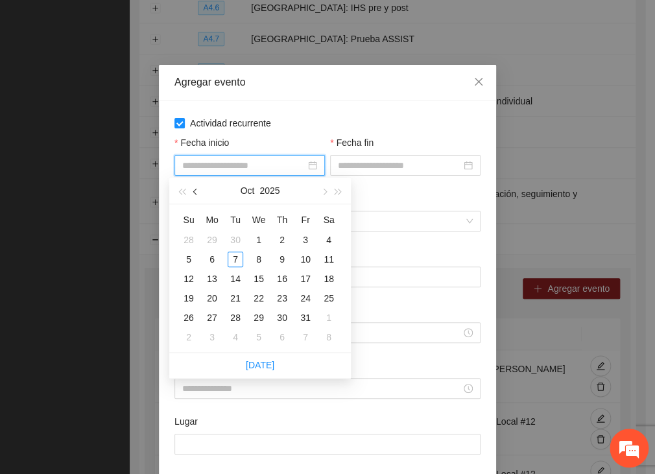
click at [195, 189] on span "button" at bounding box center [196, 192] width 6 height 6
type input "**********"
click at [197, 186] on button "button" at bounding box center [196, 191] width 14 height 26
type input "**********"
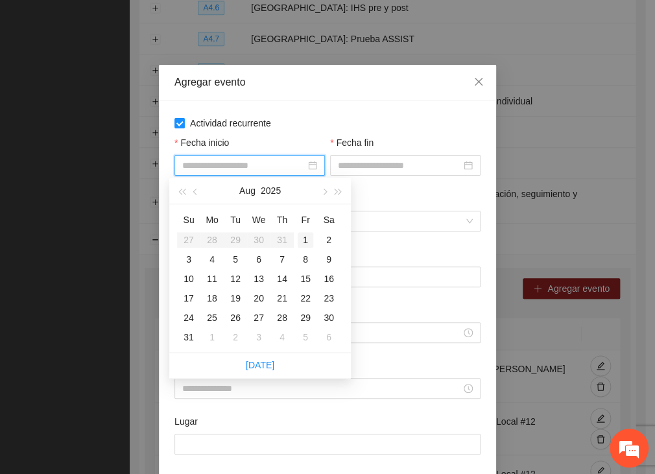
type input "**********"
click at [213, 258] on div "4" at bounding box center [212, 260] width 16 height 16
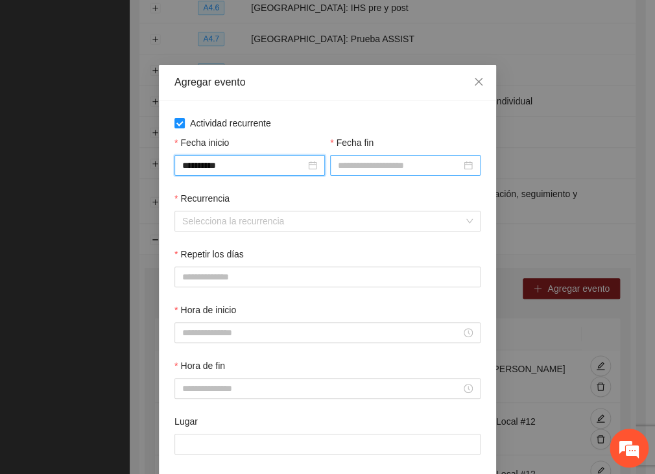
click at [383, 160] on input "Fecha fin" at bounding box center [399, 165] width 123 height 14
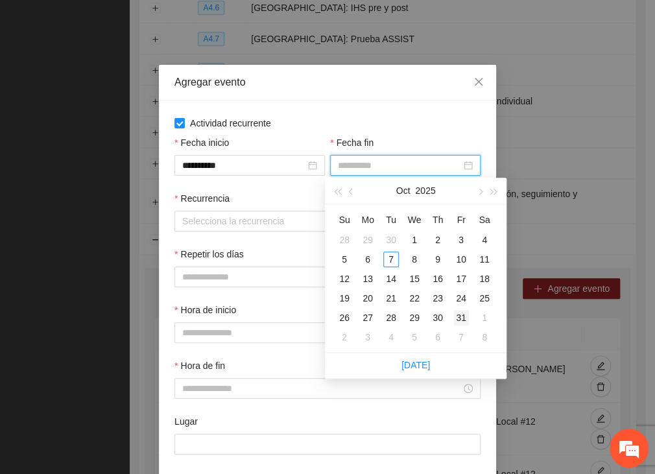
type input "**********"
click at [462, 316] on div "31" at bounding box center [461, 318] width 16 height 16
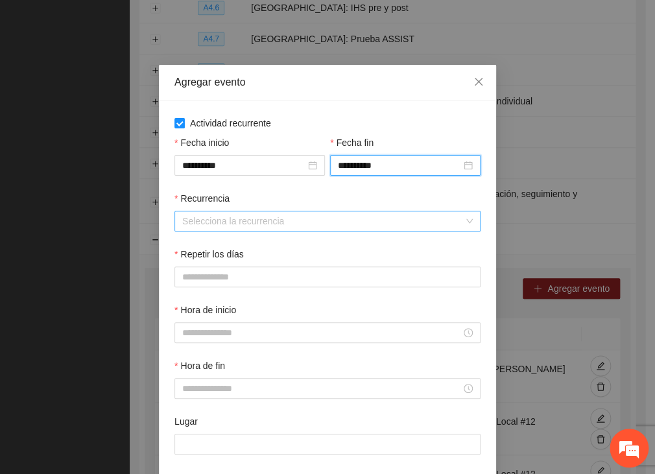
click at [269, 220] on input "Recurrencia" at bounding box center [323, 221] width 282 height 19
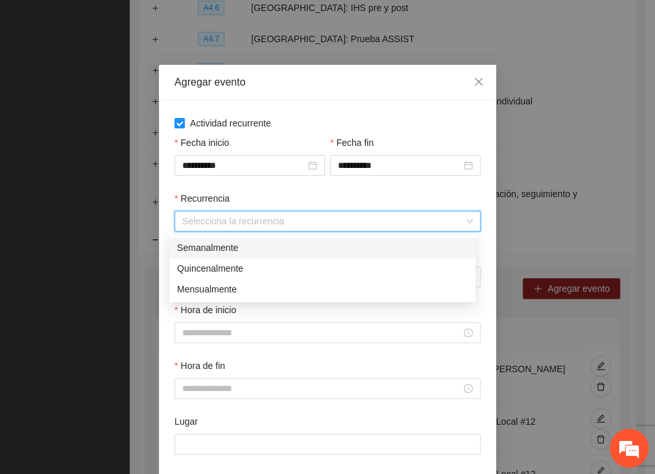
click at [214, 247] on div "Semanalmente" at bounding box center [322, 248] width 291 height 14
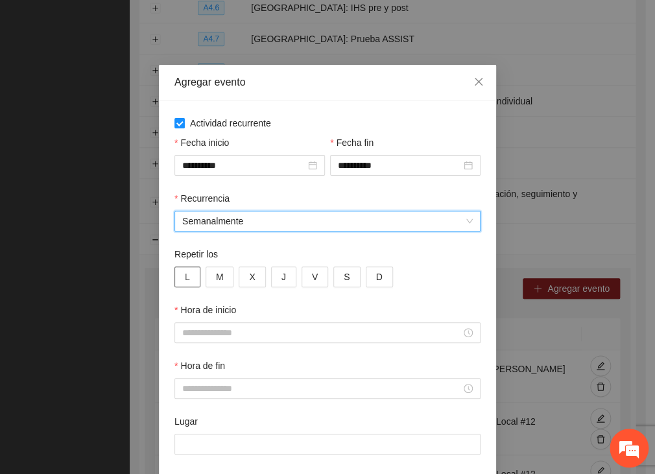
click at [185, 280] on span "L" at bounding box center [187, 277] width 5 height 14
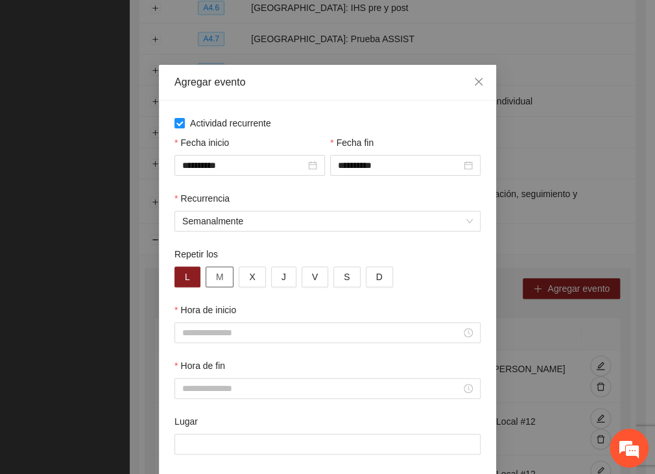
click at [216, 280] on span "M" at bounding box center [220, 277] width 8 height 14
click at [249, 274] on span "X" at bounding box center [252, 277] width 6 height 14
click at [281, 275] on button "J" at bounding box center [283, 277] width 25 height 21
click at [312, 274] on span "V" at bounding box center [315, 277] width 6 height 14
click at [333, 278] on button "S" at bounding box center [346, 277] width 27 height 21
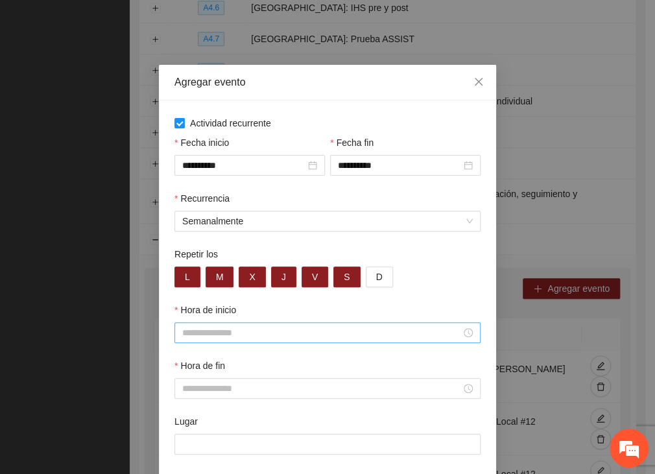
click at [252, 337] on input "Hora de inicio" at bounding box center [321, 333] width 279 height 14
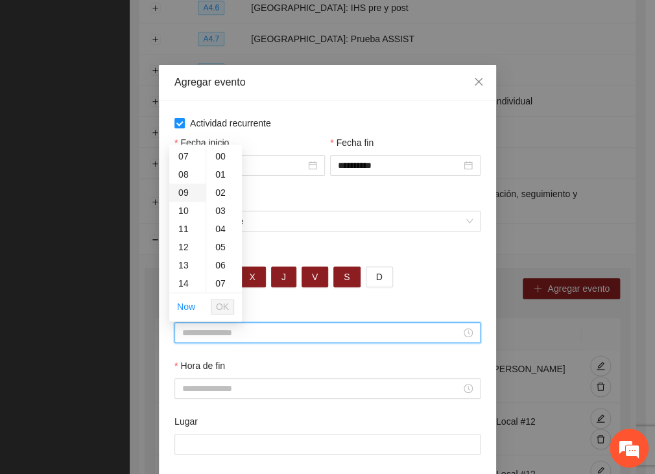
click at [186, 193] on div "09" at bounding box center [187, 193] width 36 height 18
type input "*****"
click at [223, 306] on span "OK" at bounding box center [222, 307] width 13 height 14
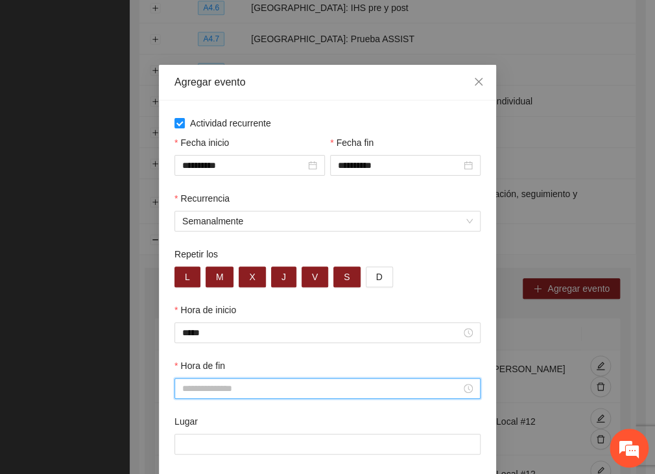
click at [215, 393] on input "Hora de fin" at bounding box center [321, 388] width 279 height 14
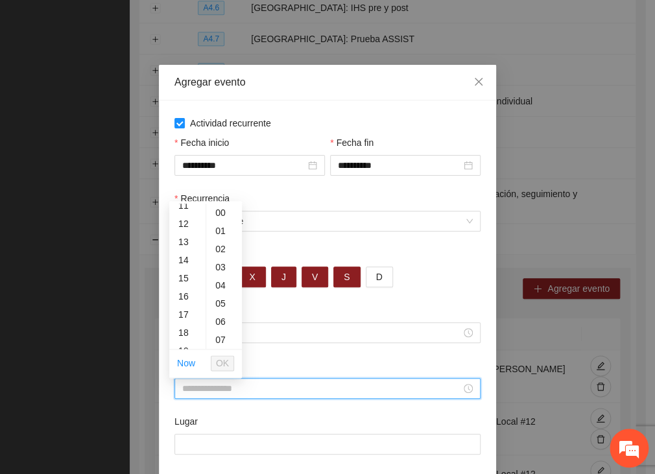
scroll to position [254, 0]
click at [180, 320] on div "20" at bounding box center [187, 322] width 36 height 18
type input "*****"
click at [231, 361] on button "OK" at bounding box center [222, 364] width 23 height 16
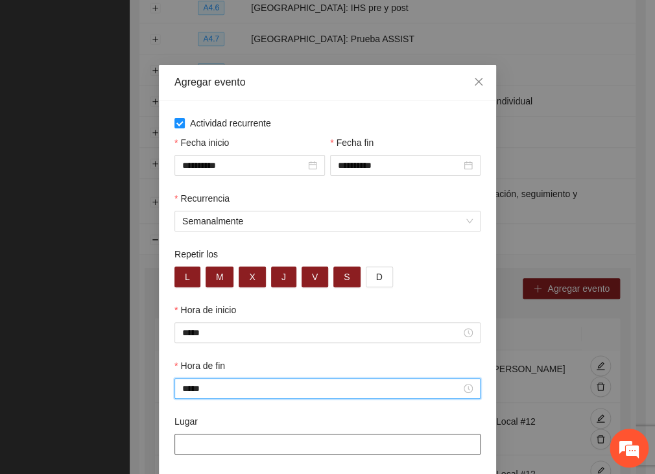
click at [196, 446] on input "Lugar" at bounding box center [328, 444] width 306 height 21
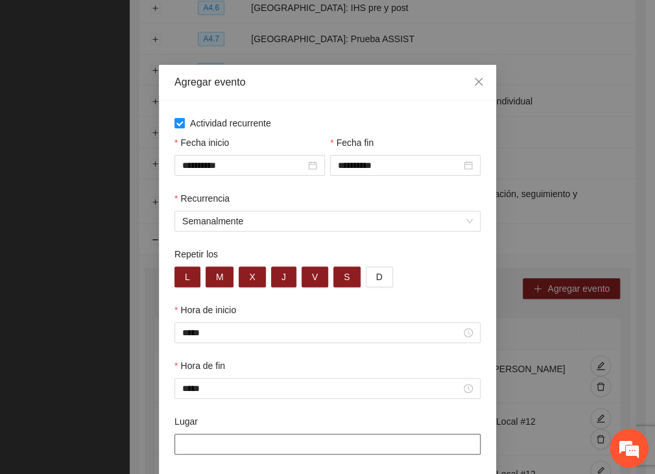
type input "**********"
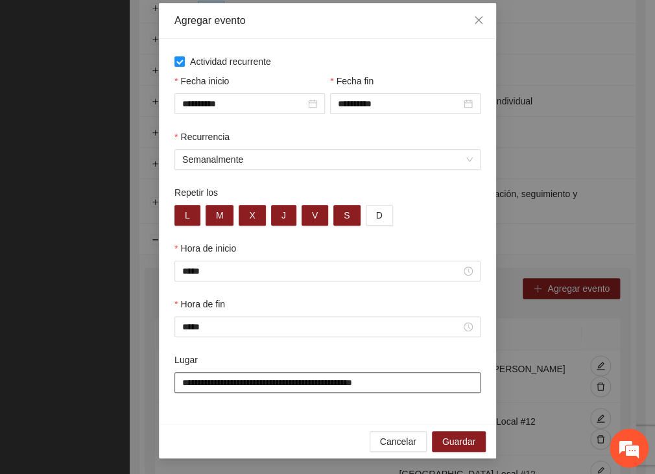
scroll to position [63, 0]
click at [459, 441] on span "Guardar" at bounding box center [458, 442] width 33 height 14
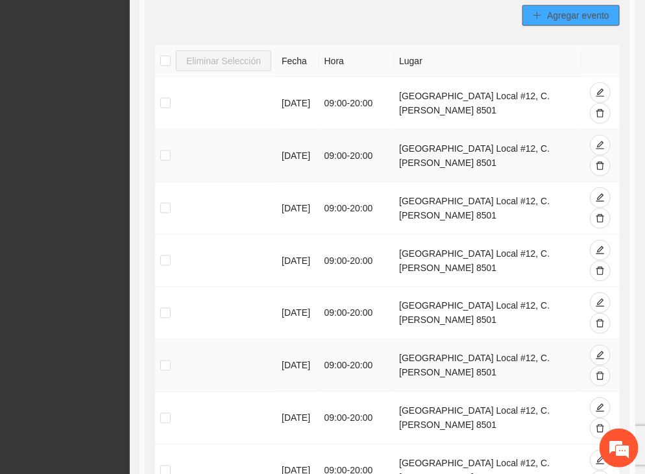
scroll to position [465, 0]
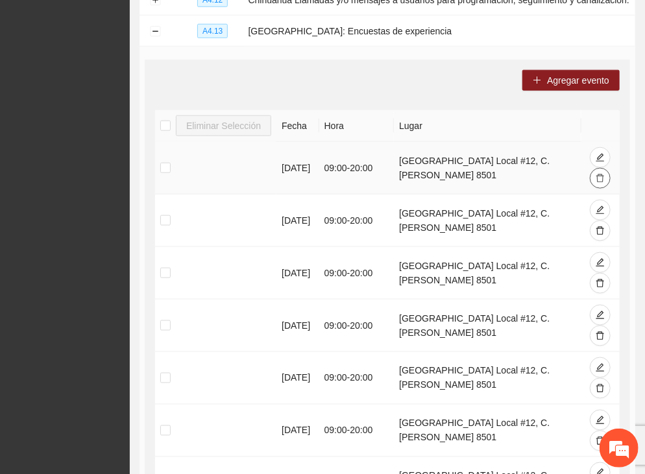
click at [597, 176] on icon "delete" at bounding box center [600, 178] width 9 height 9
click at [600, 229] on icon "delete" at bounding box center [600, 230] width 9 height 9
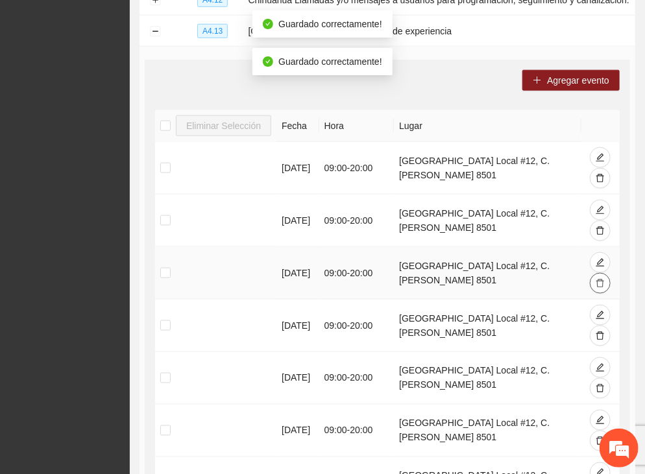
drag, startPoint x: 600, startPoint y: 282, endPoint x: 601, endPoint y: 296, distance: 15.0
click at [599, 282] on icon "delete" at bounding box center [600, 283] width 9 height 9
click at [599, 334] on icon "delete" at bounding box center [600, 336] width 9 height 9
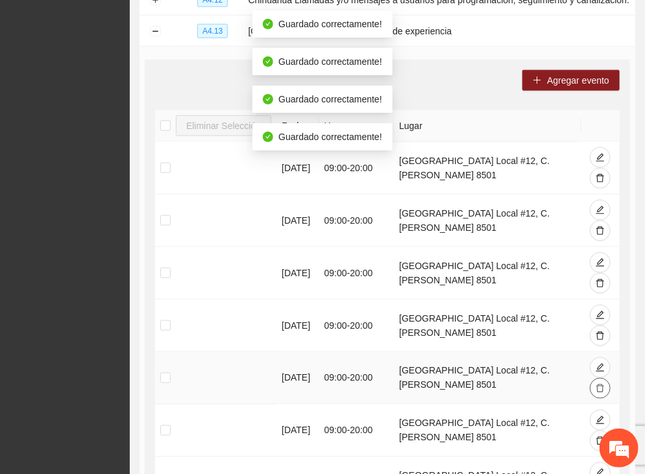
click at [600, 388] on icon "delete" at bounding box center [600, 388] width 9 height 9
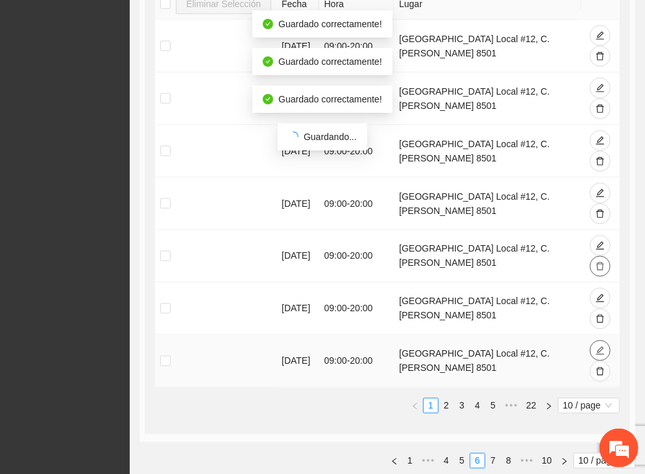
scroll to position [594, 0]
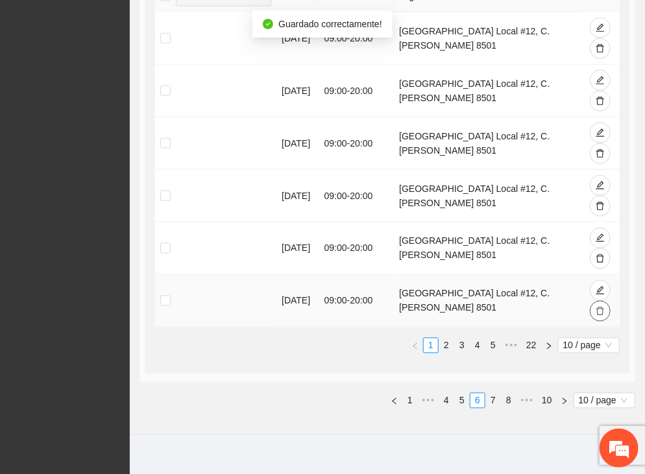
click at [602, 307] on icon "delete" at bounding box center [600, 311] width 9 height 9
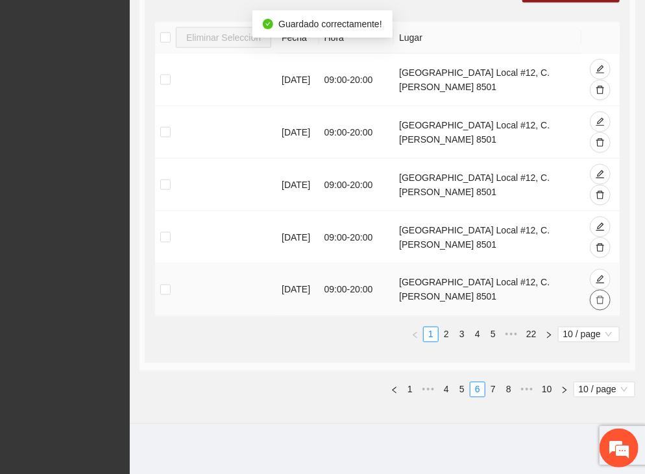
click at [598, 297] on icon "delete" at bounding box center [600, 300] width 9 height 9
click at [601, 246] on icon "delete" at bounding box center [600, 247] width 9 height 9
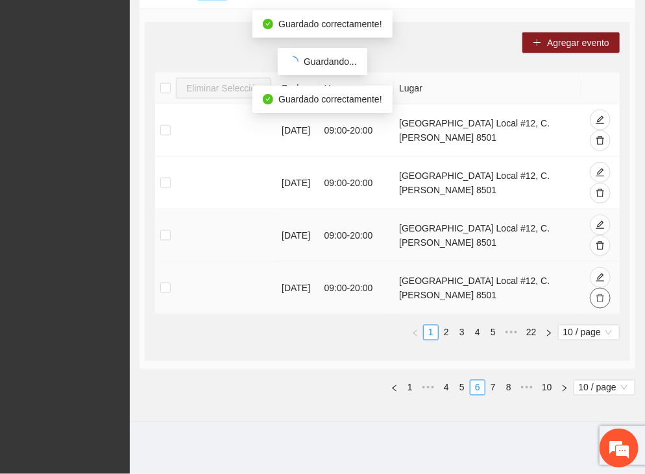
scroll to position [500, 0]
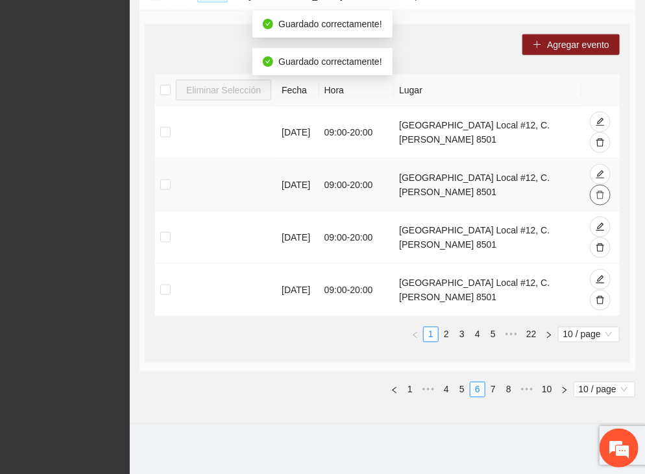
click at [599, 195] on icon "delete" at bounding box center [600, 195] width 9 height 9
click at [602, 136] on button "button" at bounding box center [600, 142] width 21 height 21
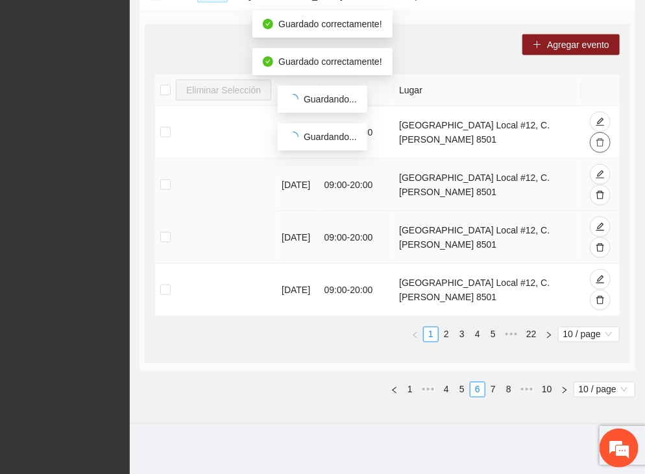
scroll to position [448, 0]
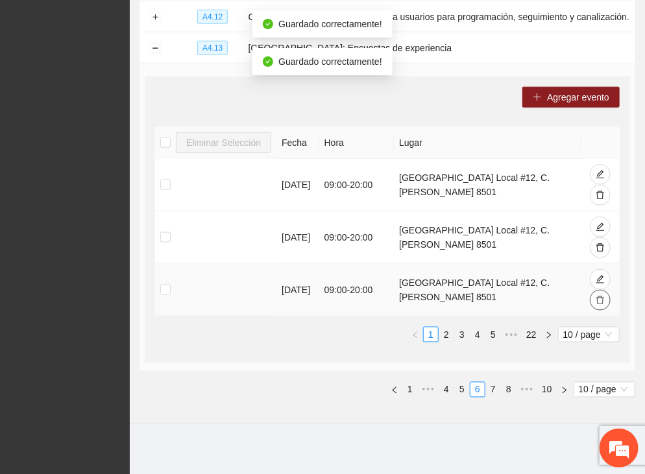
click at [603, 300] on icon "delete" at bounding box center [600, 300] width 9 height 9
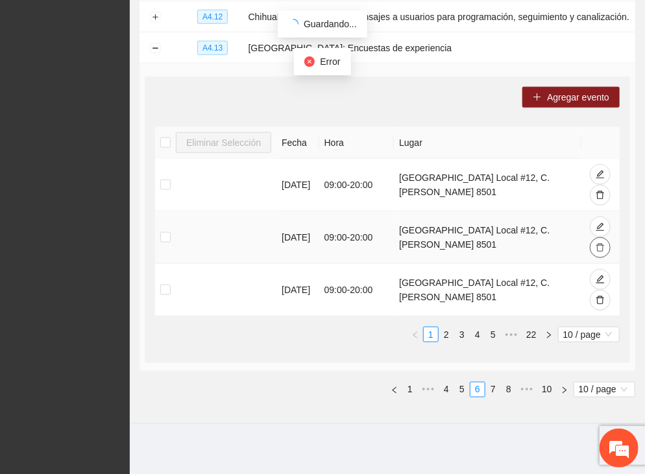
click at [603, 244] on icon "delete" at bounding box center [600, 248] width 8 height 8
click at [604, 189] on button "button" at bounding box center [600, 195] width 21 height 21
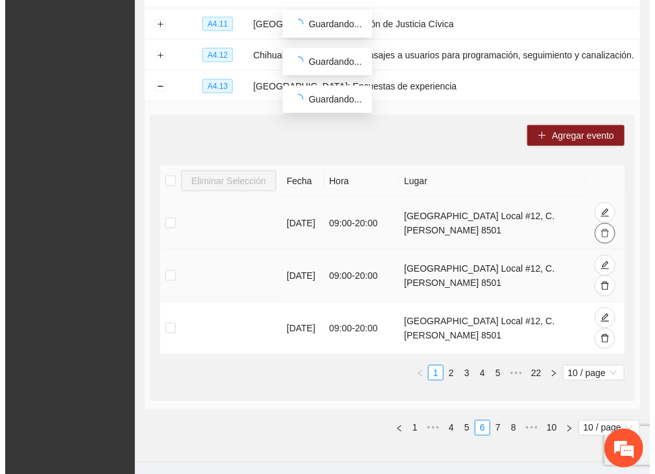
scroll to position [383, 0]
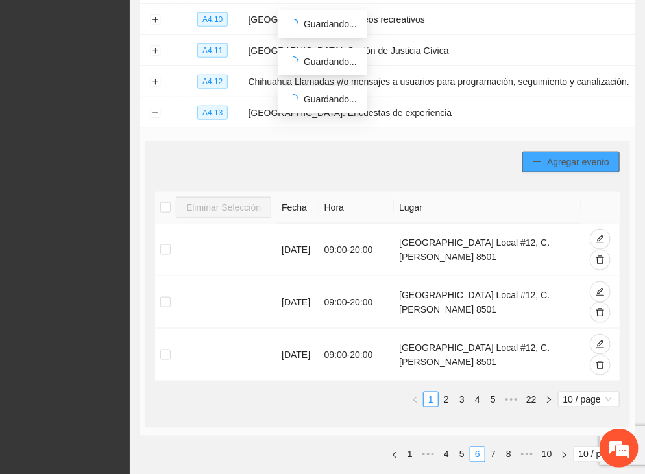
click at [572, 161] on span "Agregar evento" at bounding box center [578, 162] width 62 height 14
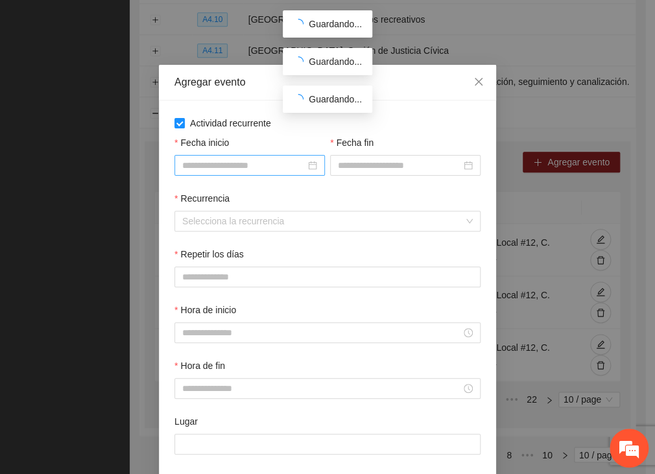
click at [213, 165] on input "Fecha inicio" at bounding box center [243, 165] width 123 height 14
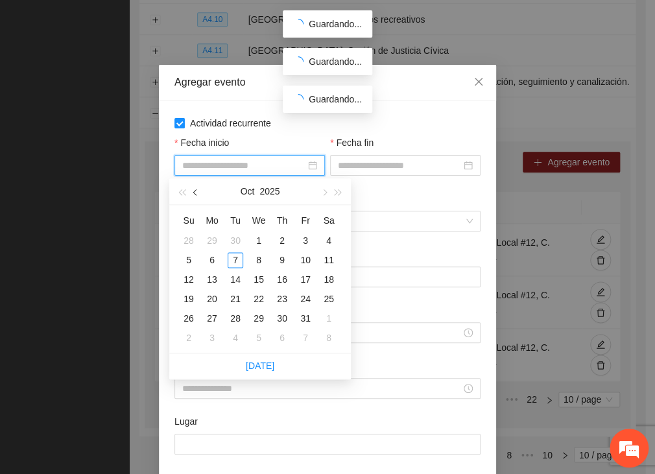
click at [200, 191] on button "button" at bounding box center [196, 191] width 14 height 26
click at [199, 191] on button "button" at bounding box center [196, 191] width 14 height 26
type input "**********"
click at [303, 241] on div "1" at bounding box center [306, 241] width 16 height 16
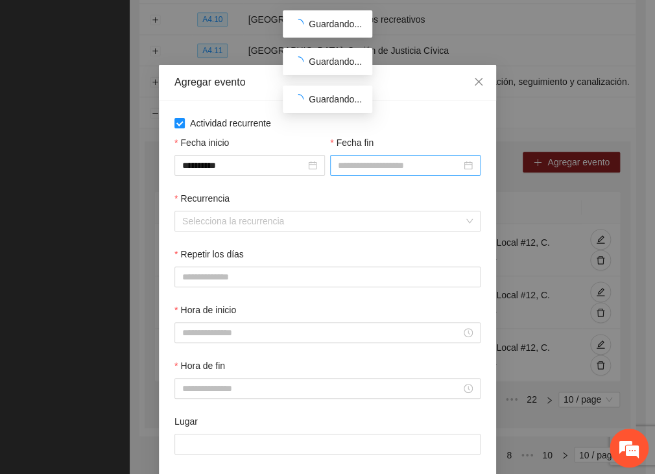
click at [368, 158] on div at bounding box center [405, 165] width 151 height 21
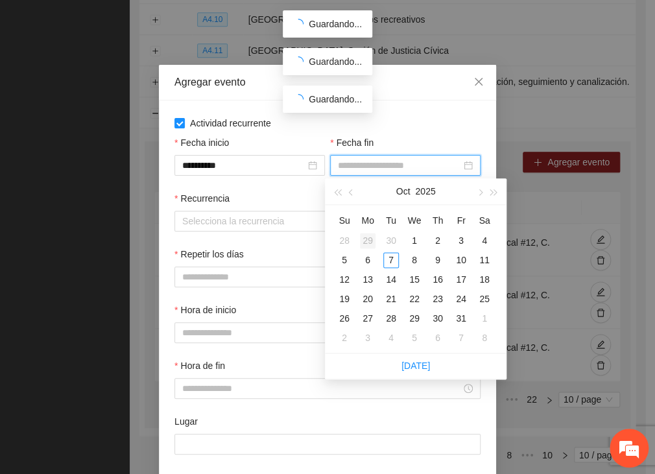
type input "**********"
click at [350, 193] on span "button" at bounding box center [352, 192] width 6 height 6
type input "**********"
click at [479, 315] on div "30" at bounding box center [485, 319] width 16 height 16
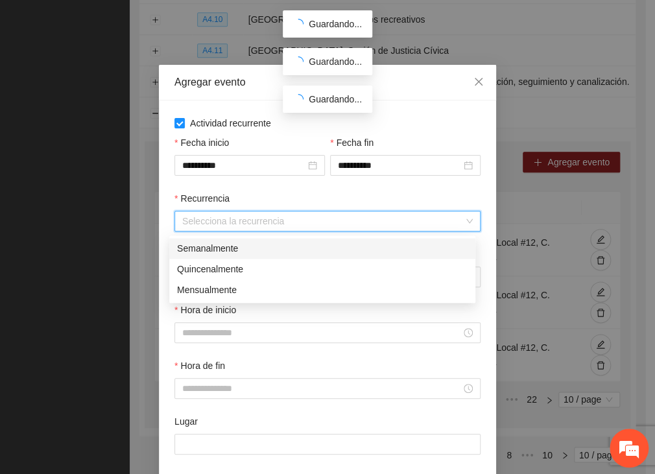
click at [232, 224] on input "Recurrencia" at bounding box center [323, 221] width 282 height 19
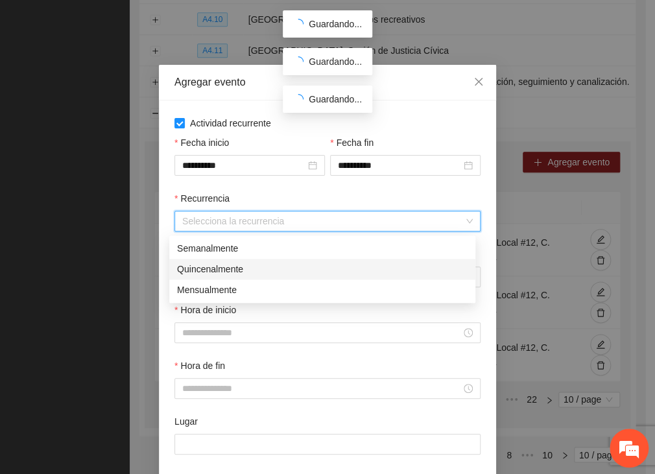
click at [218, 247] on div "Semanalmente" at bounding box center [322, 248] width 291 height 14
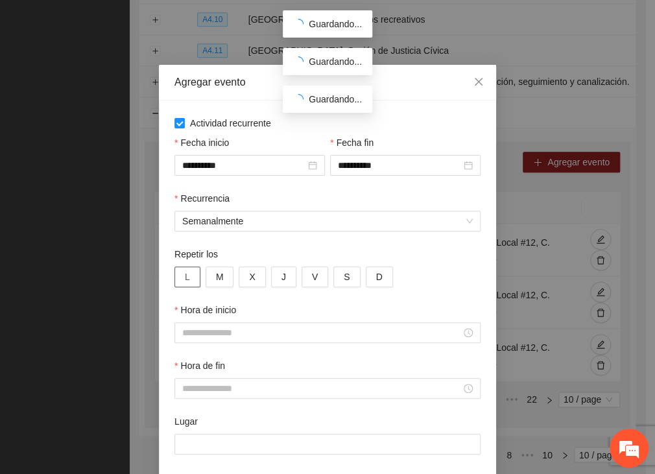
click at [185, 276] on span "L" at bounding box center [187, 277] width 5 height 14
click at [206, 277] on button "M" at bounding box center [220, 277] width 29 height 21
click at [239, 277] on button "X" at bounding box center [252, 277] width 27 height 21
click at [282, 281] on span "J" at bounding box center [284, 277] width 5 height 14
click at [311, 284] on button "V" at bounding box center [315, 277] width 27 height 21
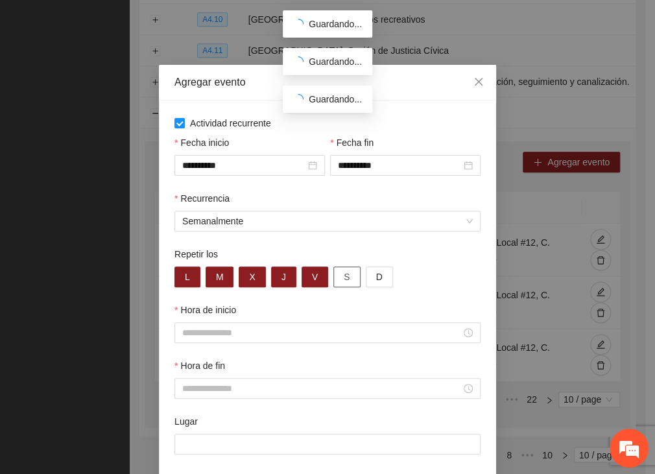
click at [333, 281] on button "S" at bounding box center [346, 277] width 27 height 21
click at [208, 334] on input "Hora de inicio" at bounding box center [321, 333] width 279 height 14
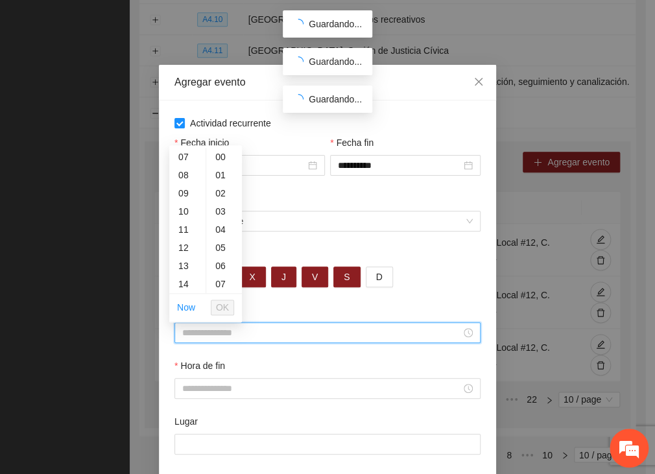
drag, startPoint x: 182, startPoint y: 195, endPoint x: 200, endPoint y: 235, distance: 44.4
click at [182, 194] on div "09" at bounding box center [187, 193] width 36 height 18
type input "*****"
click at [227, 308] on span "OK" at bounding box center [222, 307] width 13 height 14
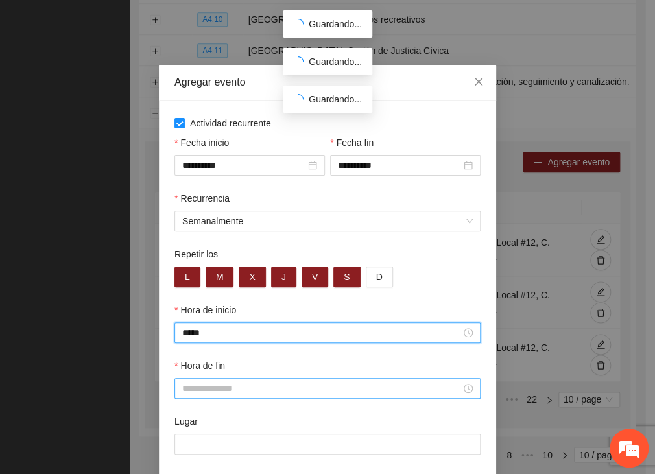
click at [206, 384] on input "Hora de fin" at bounding box center [321, 388] width 279 height 14
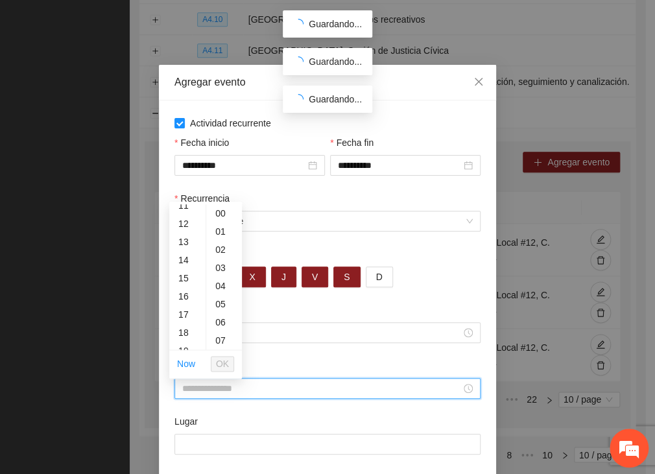
scroll to position [298, 0]
click at [184, 261] on div "19" at bounding box center [187, 260] width 36 height 18
click at [186, 230] on div "20" at bounding box center [187, 232] width 36 height 18
type input "*****"
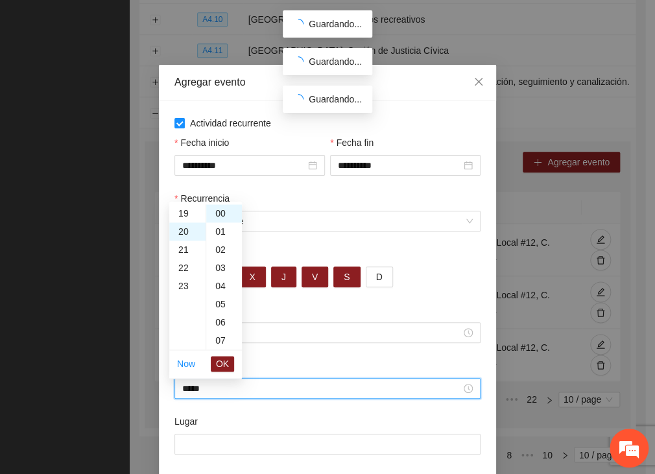
scroll to position [363, 0]
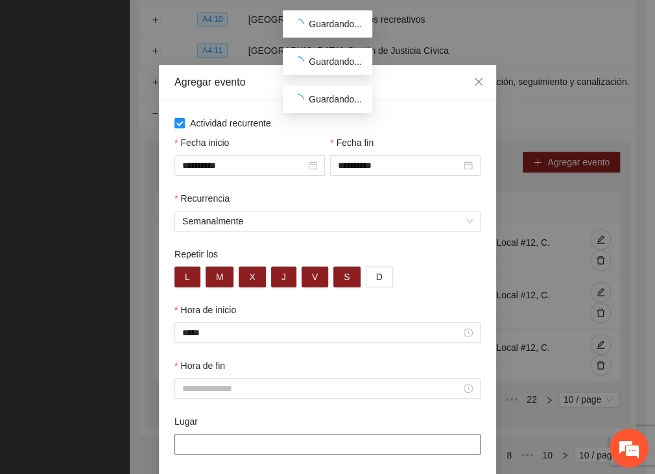
click at [224, 444] on input "Lugar" at bounding box center [328, 444] width 306 height 21
type input "**********"
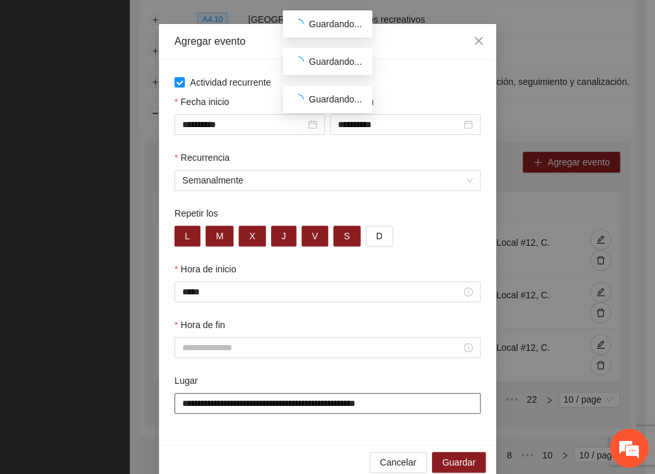
scroll to position [63, 0]
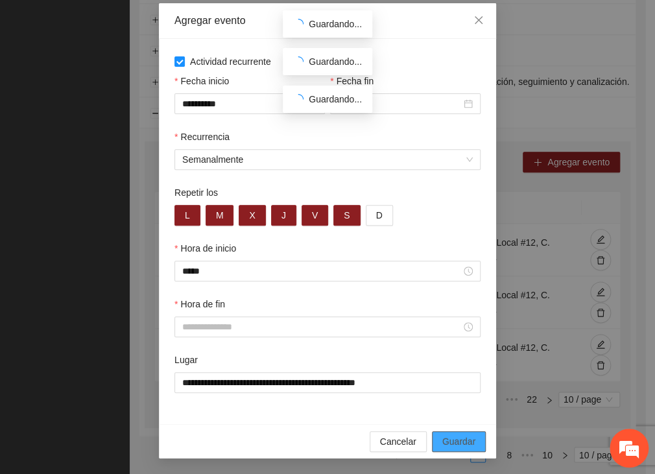
click at [459, 441] on span "Guardar" at bounding box center [458, 442] width 33 height 14
click at [195, 326] on input "Hora de fin" at bounding box center [321, 327] width 279 height 14
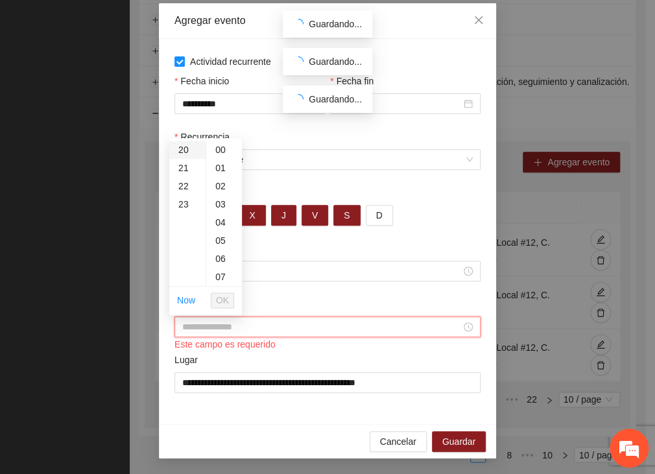
click at [188, 147] on div "20" at bounding box center [187, 150] width 36 height 18
type input "*****"
drag, startPoint x: 226, startPoint y: 298, endPoint x: 228, endPoint y: 311, distance: 12.5
click at [224, 298] on span "OK" at bounding box center [222, 300] width 13 height 14
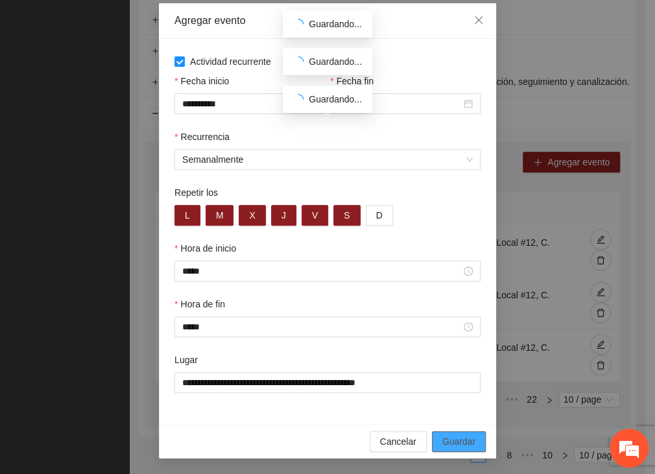
click at [449, 441] on span "Guardar" at bounding box center [458, 442] width 33 height 14
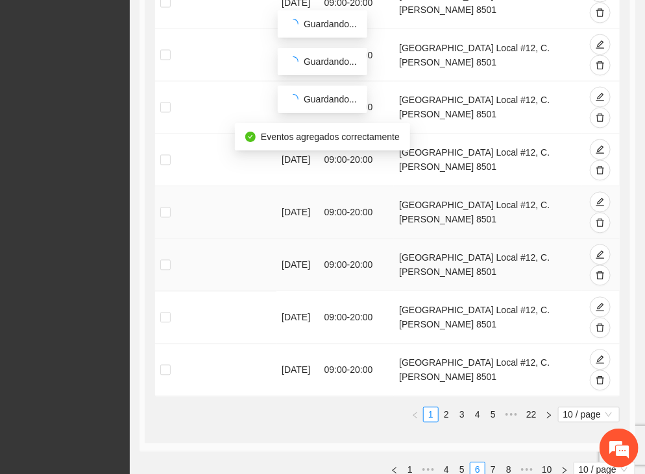
scroll to position [815, 0]
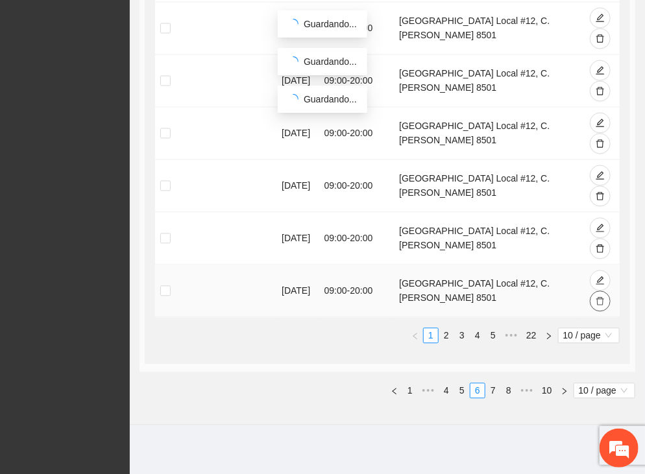
click at [605, 298] on button "button" at bounding box center [600, 301] width 21 height 21
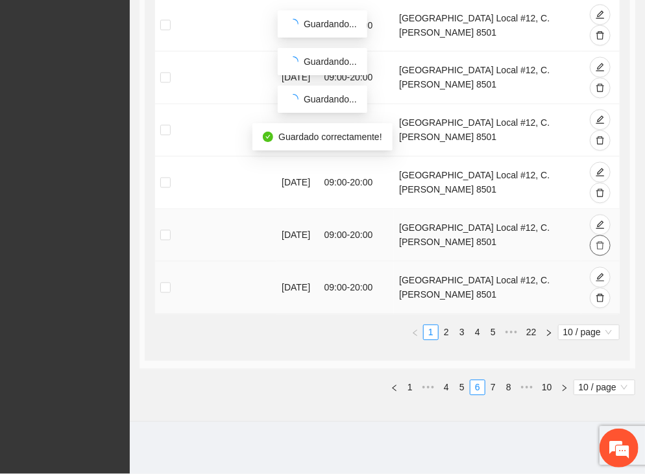
scroll to position [762, 0]
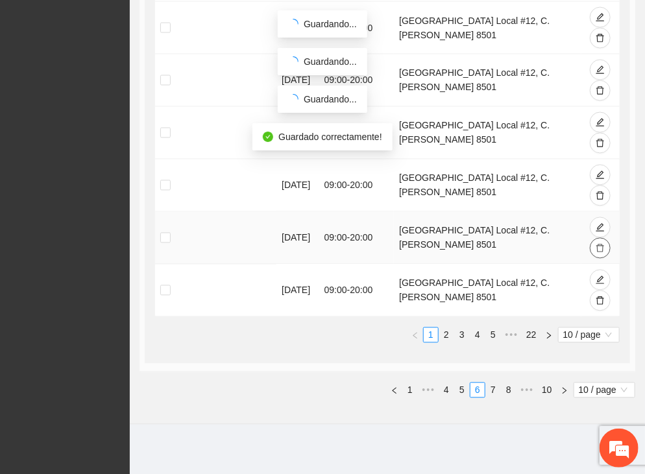
click at [599, 245] on icon "delete" at bounding box center [600, 248] width 9 height 9
click at [600, 192] on icon "delete" at bounding box center [600, 196] width 8 height 8
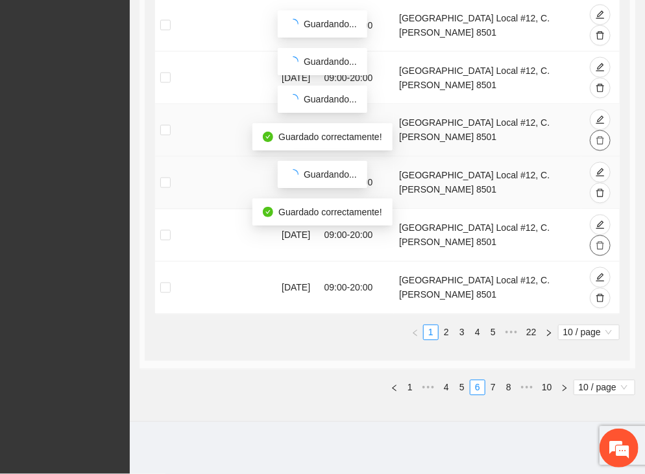
scroll to position [710, 0]
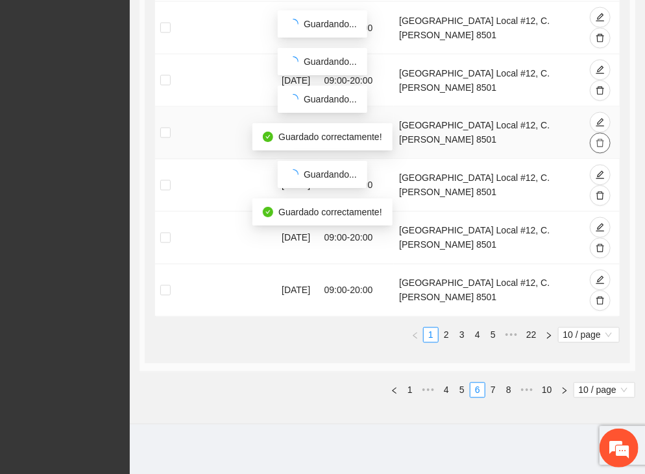
click at [599, 141] on icon "delete" at bounding box center [600, 143] width 9 height 9
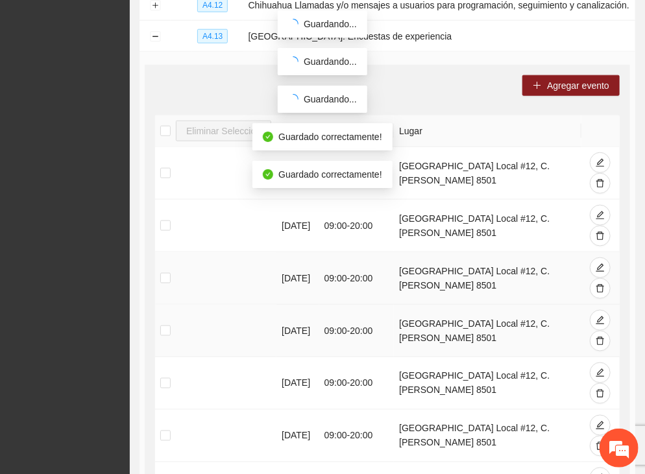
scroll to position [333, 0]
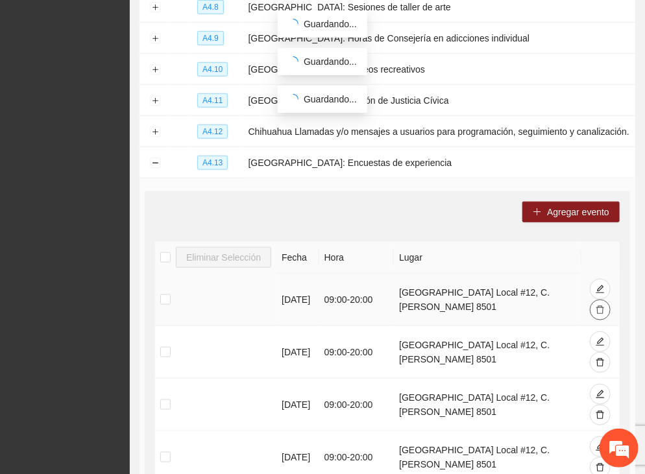
click at [600, 308] on icon "delete" at bounding box center [600, 310] width 9 height 9
click at [601, 361] on icon "delete" at bounding box center [600, 362] width 9 height 9
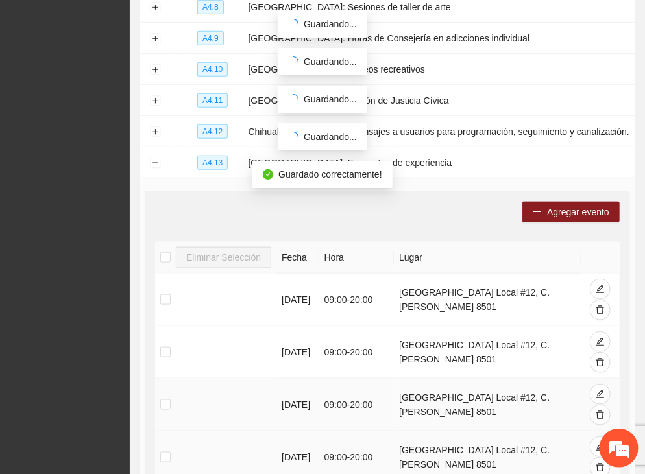
scroll to position [463, 0]
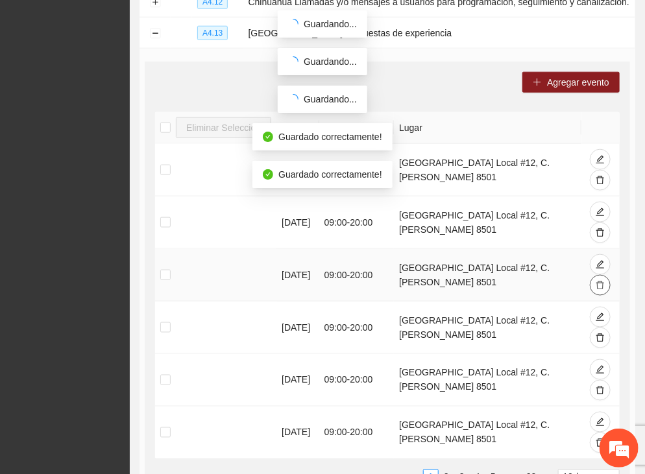
click at [597, 277] on button "button" at bounding box center [600, 285] width 21 height 21
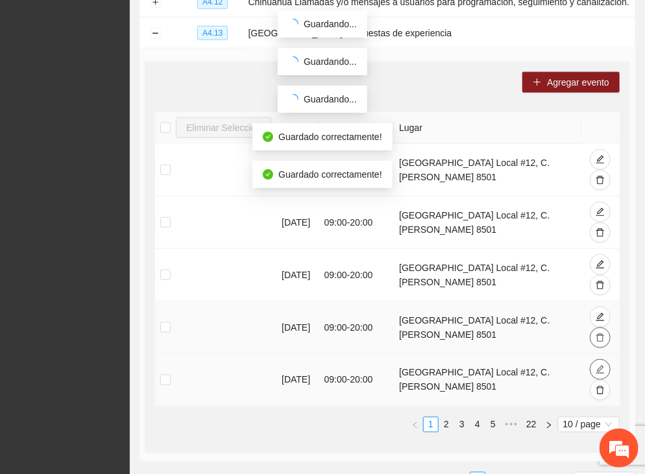
drag, startPoint x: 605, startPoint y: 333, endPoint x: 609, endPoint y: 363, distance: 29.5
click at [603, 333] on button "button" at bounding box center [600, 338] width 21 height 21
click at [599, 387] on icon "delete" at bounding box center [600, 391] width 8 height 8
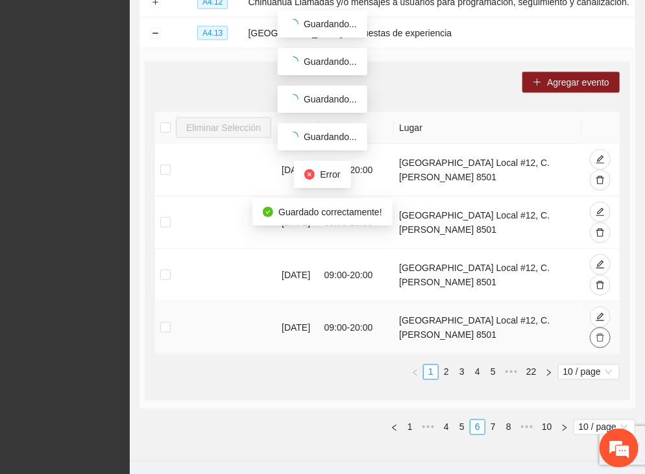
click at [602, 333] on icon "delete" at bounding box center [600, 337] width 9 height 9
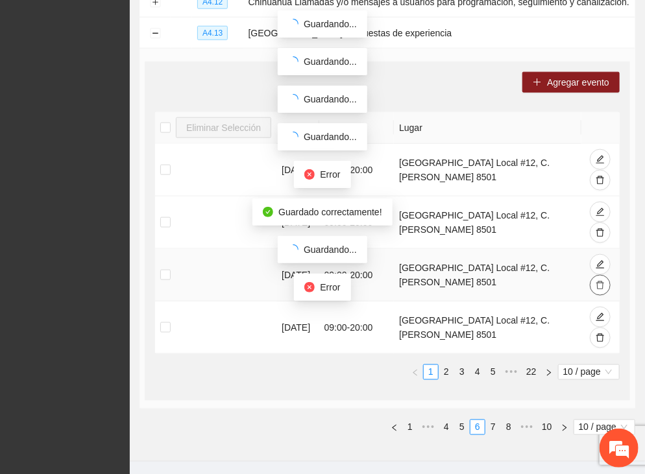
click at [603, 283] on icon "delete" at bounding box center [600, 285] width 9 height 9
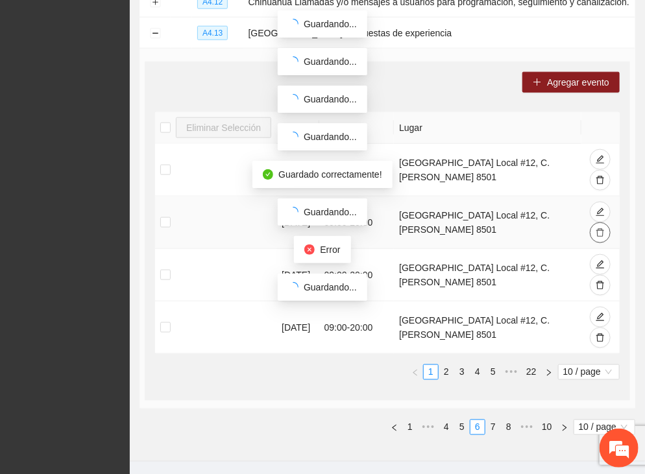
click at [601, 225] on button "button" at bounding box center [600, 233] width 21 height 21
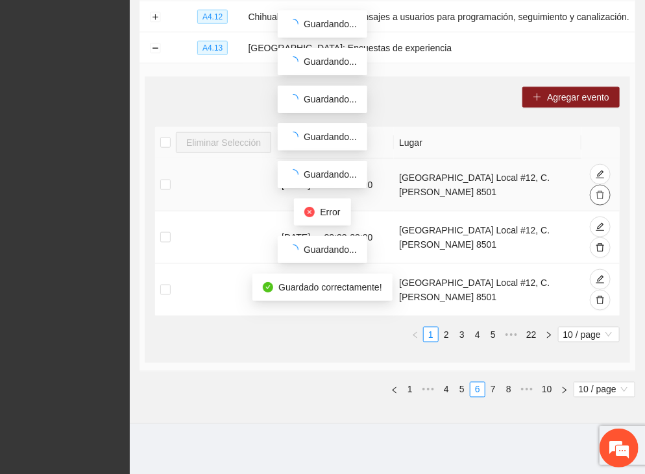
click at [601, 187] on button "button" at bounding box center [600, 195] width 21 height 21
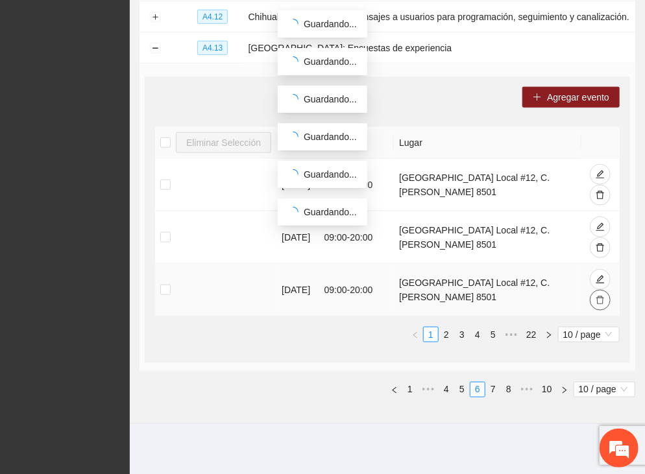
click at [602, 300] on icon "delete" at bounding box center [600, 300] width 9 height 9
click at [603, 243] on icon "delete" at bounding box center [600, 247] width 9 height 9
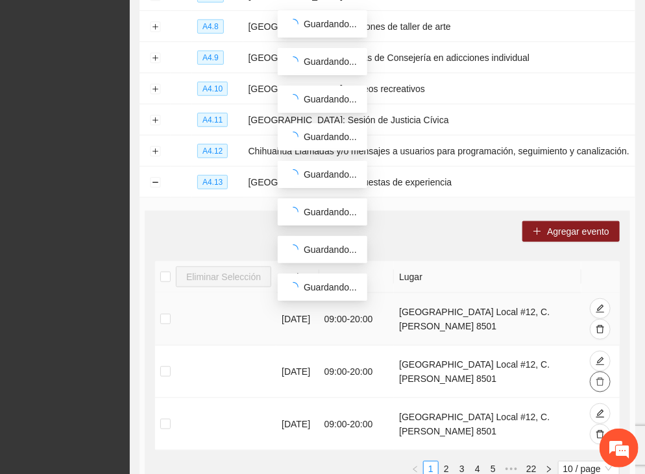
scroll to position [318, 0]
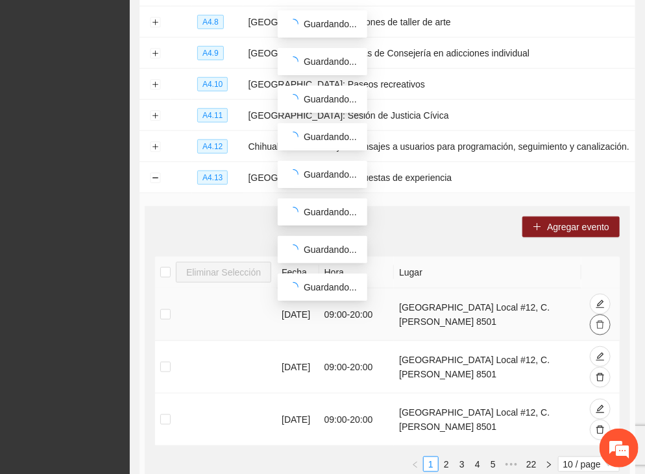
click at [603, 321] on icon "delete" at bounding box center [600, 324] width 9 height 9
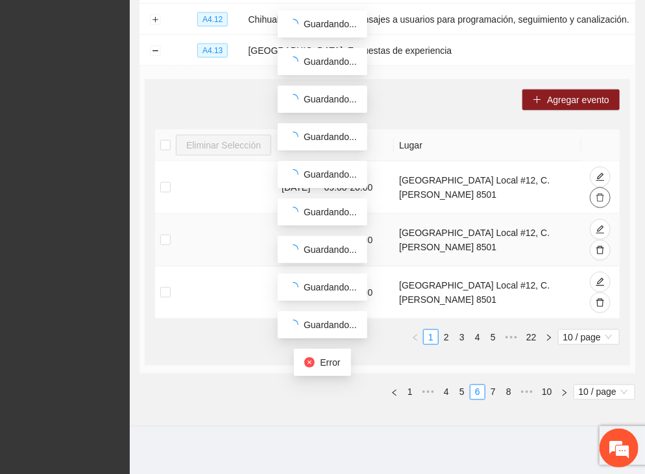
scroll to position [448, 0]
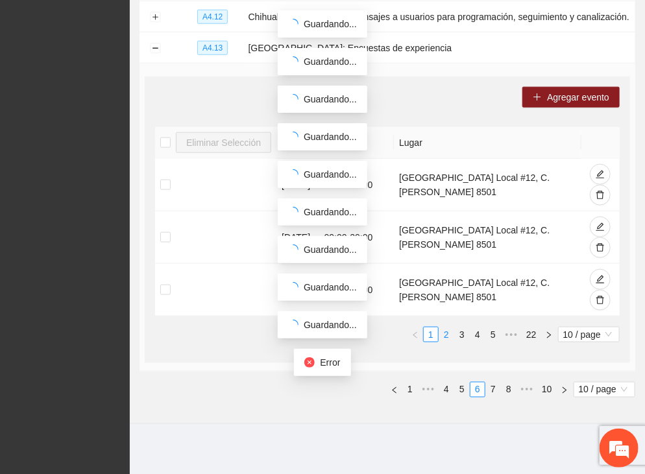
click at [449, 330] on link "2" at bounding box center [446, 335] width 14 height 14
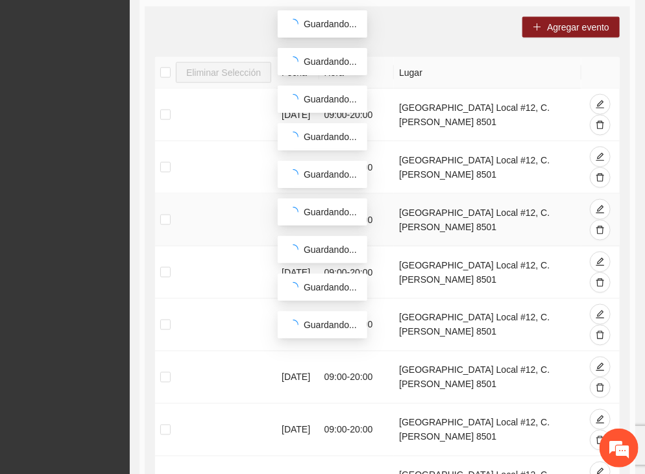
scroll to position [707, 0]
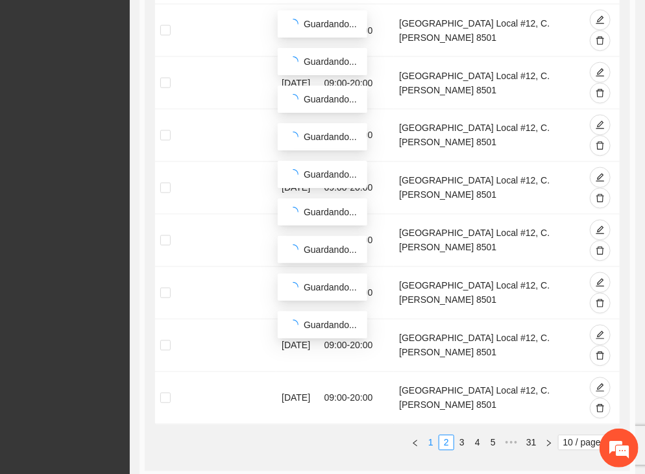
click at [432, 438] on link "1" at bounding box center [431, 443] width 14 height 14
click at [598, 405] on icon "delete" at bounding box center [600, 408] width 9 height 9
click at [602, 348] on button "button" at bounding box center [600, 356] width 21 height 21
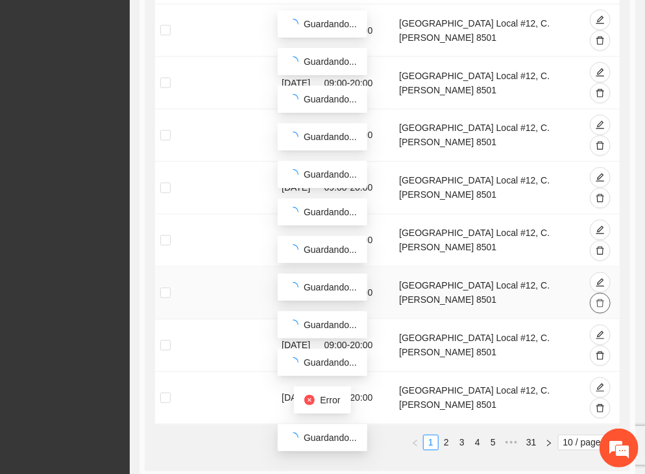
click at [600, 301] on icon "delete" at bounding box center [600, 303] width 9 height 9
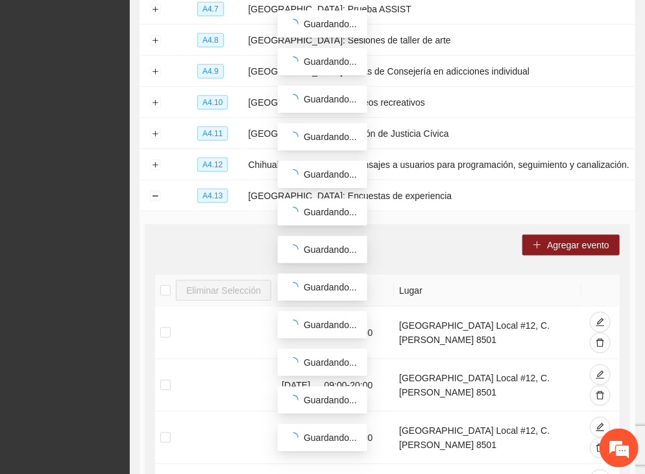
scroll to position [296, 0]
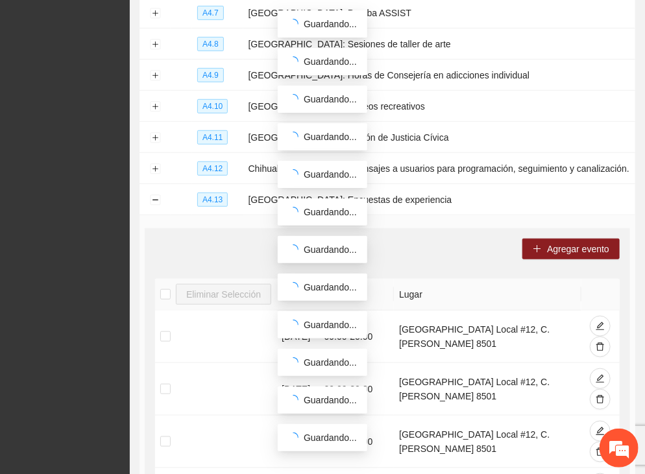
click at [466, 248] on div "Agregar evento" at bounding box center [387, 249] width 465 height 21
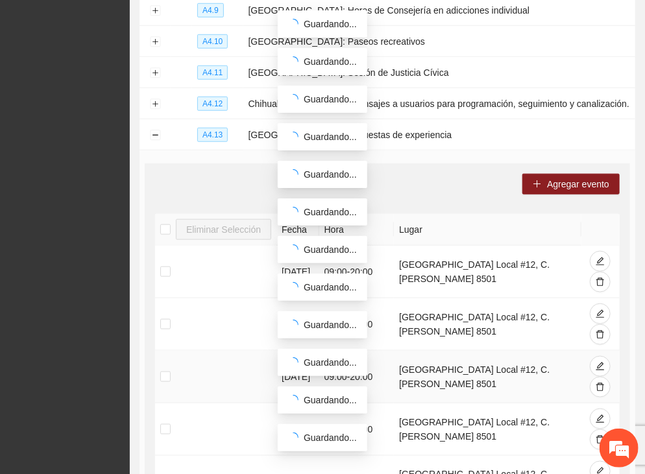
scroll to position [231, 0]
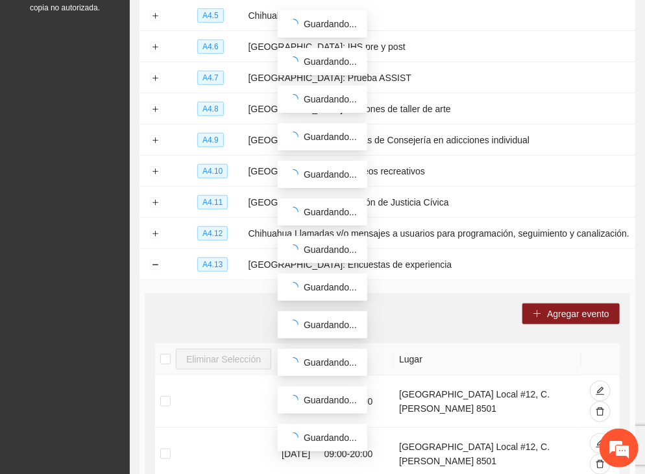
click at [465, 319] on div "Agregar evento" at bounding box center [387, 314] width 465 height 21
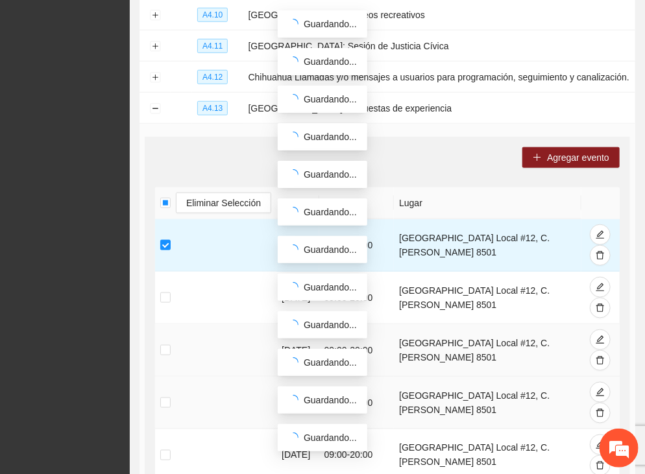
scroll to position [361, 0]
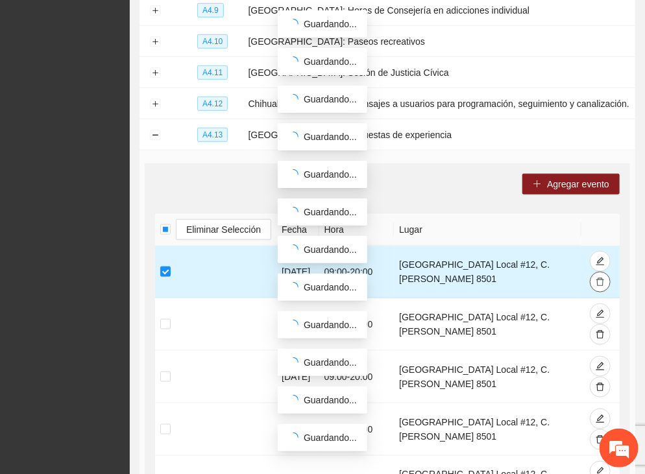
click at [603, 280] on icon "delete" at bounding box center [600, 282] width 9 height 9
click at [598, 274] on button "button" at bounding box center [600, 282] width 21 height 21
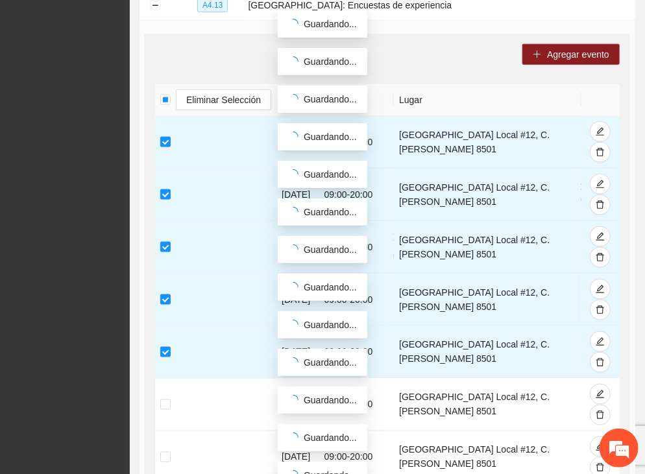
scroll to position [555, 0]
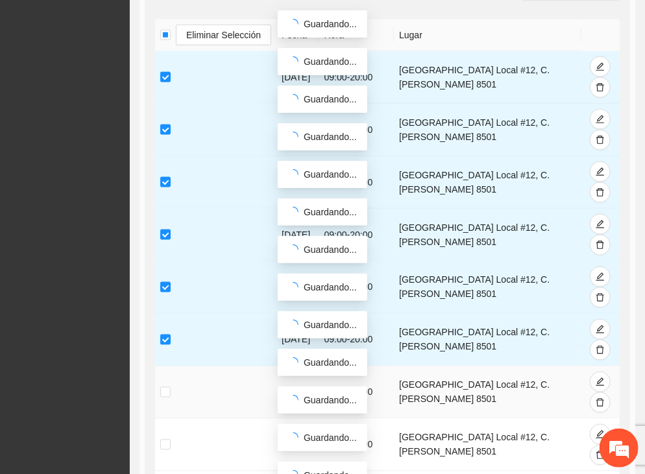
click at [165, 383] on td at bounding box center [215, 393] width 121 height 53
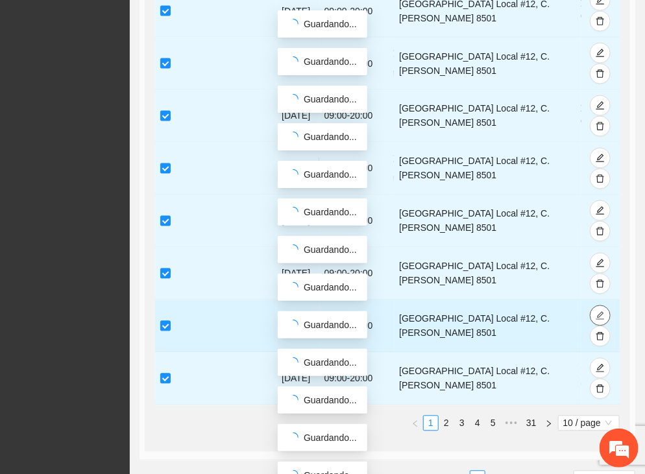
scroll to position [750, 0]
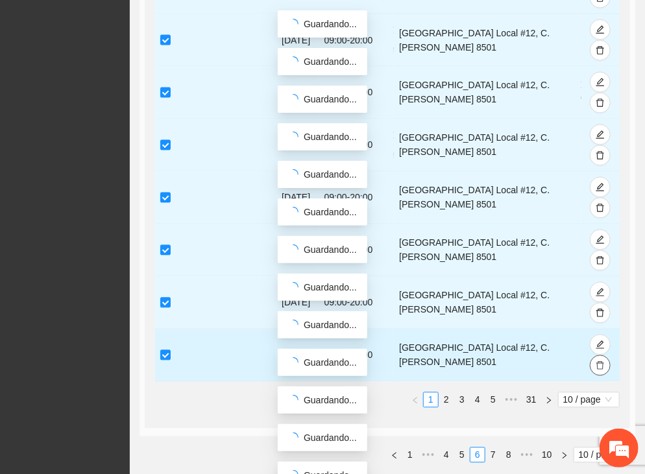
click at [603, 362] on icon "delete" at bounding box center [600, 366] width 8 height 8
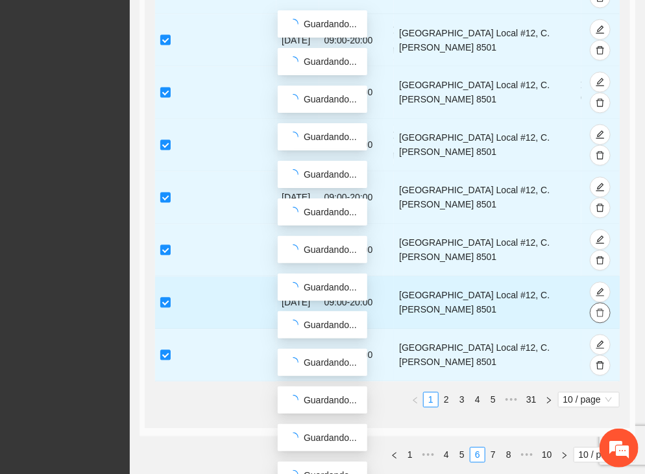
click at [600, 309] on icon "delete" at bounding box center [600, 313] width 8 height 8
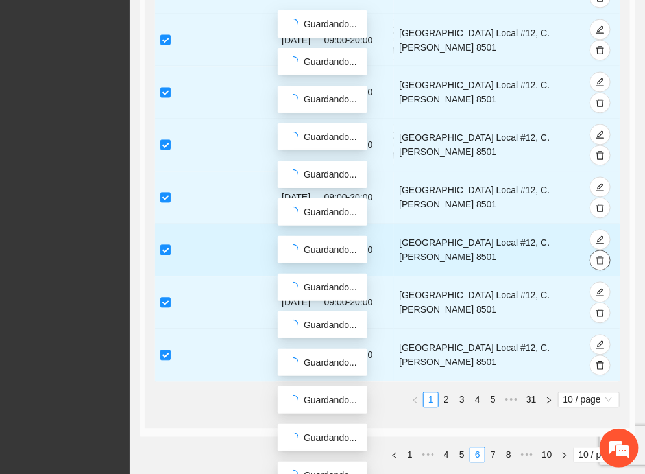
click at [598, 257] on icon "delete" at bounding box center [600, 261] width 8 height 8
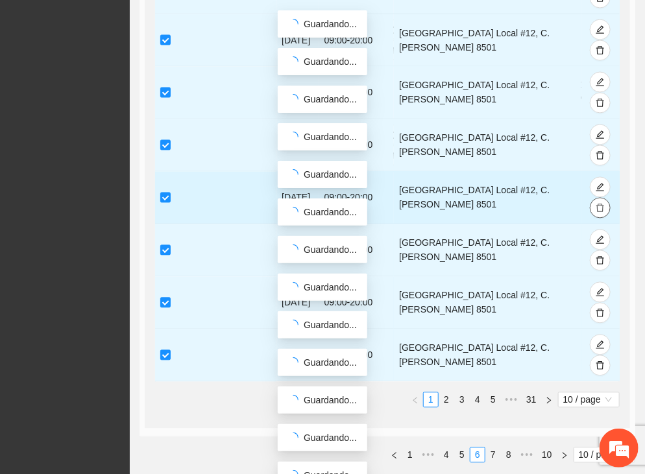
click at [602, 204] on icon "delete" at bounding box center [600, 208] width 9 height 9
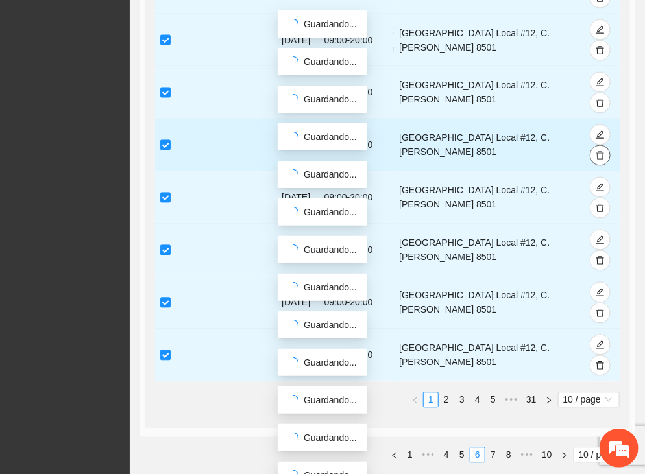
click at [605, 152] on button "button" at bounding box center [600, 155] width 21 height 21
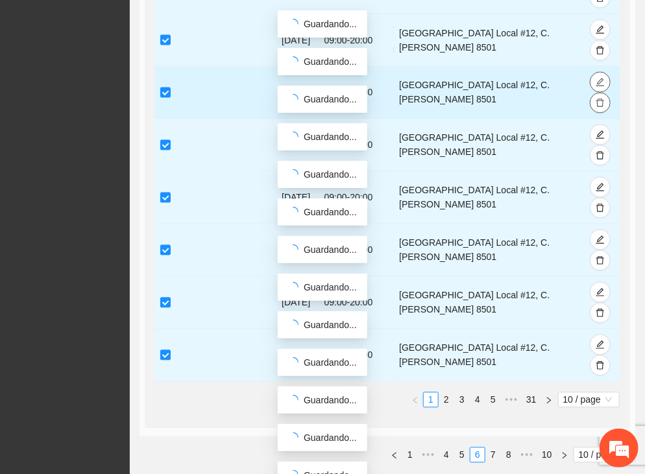
drag, startPoint x: 601, startPoint y: 104, endPoint x: 600, endPoint y: 86, distance: 17.5
click at [601, 103] on icon "delete" at bounding box center [600, 103] width 9 height 9
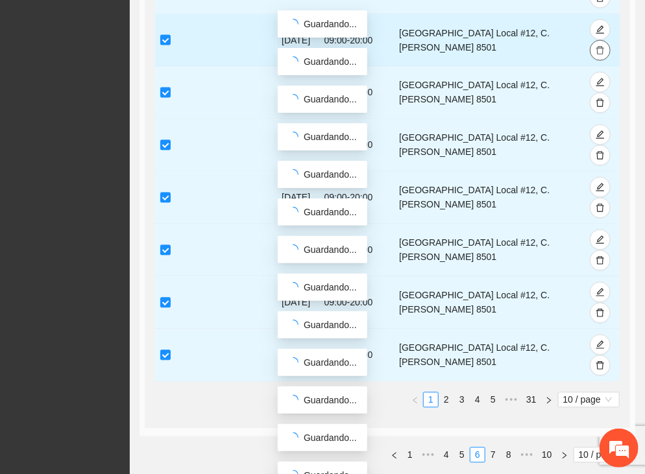
click at [602, 46] on icon "delete" at bounding box center [600, 50] width 9 height 9
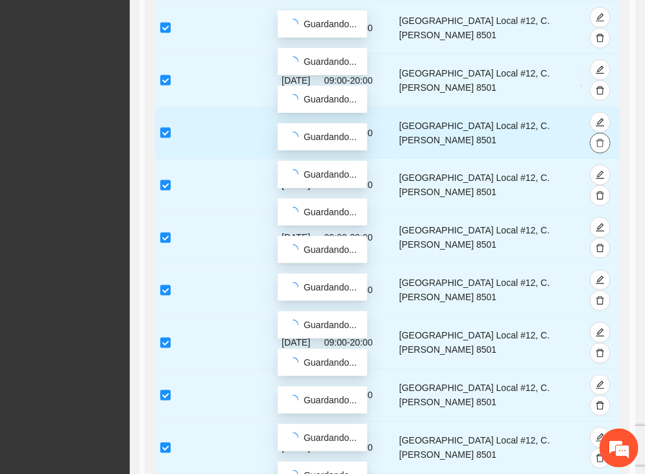
scroll to position [620, 0]
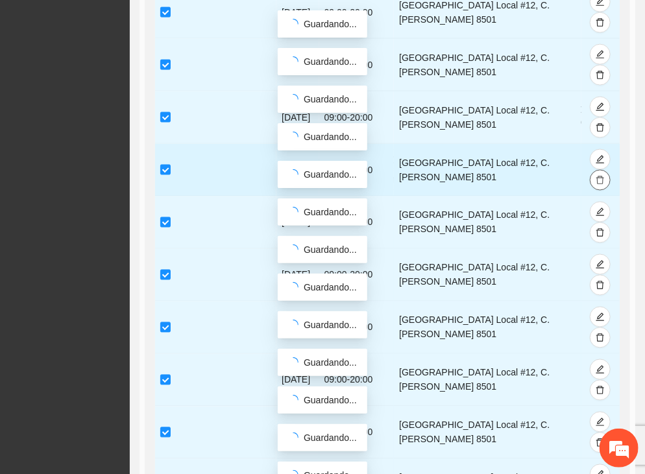
click at [599, 172] on button "button" at bounding box center [600, 180] width 21 height 21
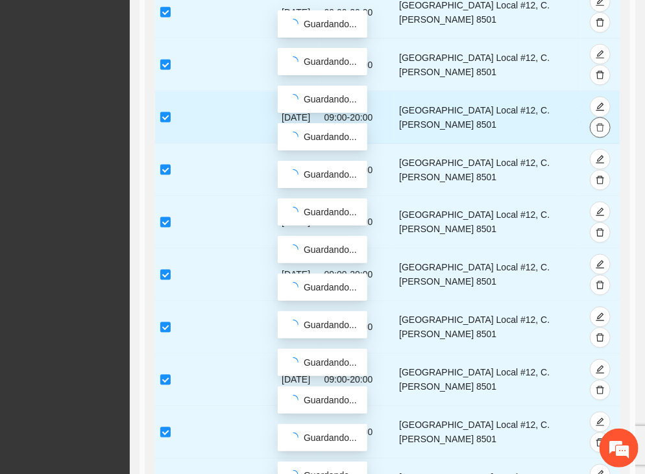
drag, startPoint x: 598, startPoint y: 129, endPoint x: 599, endPoint y: 115, distance: 13.6
click at [598, 129] on icon "delete" at bounding box center [600, 127] width 9 height 9
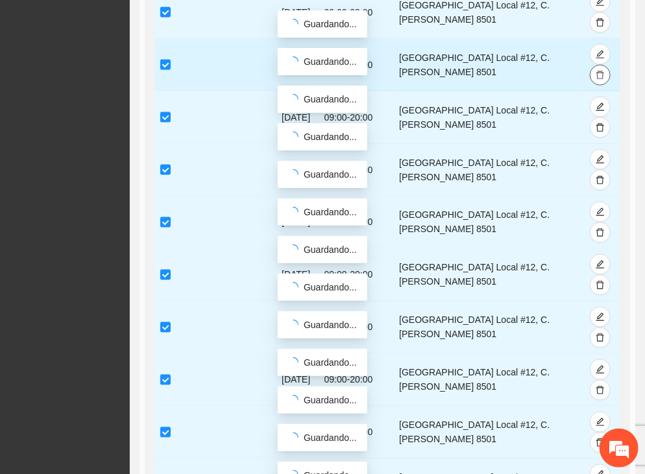
click at [600, 71] on icon "delete" at bounding box center [600, 75] width 9 height 9
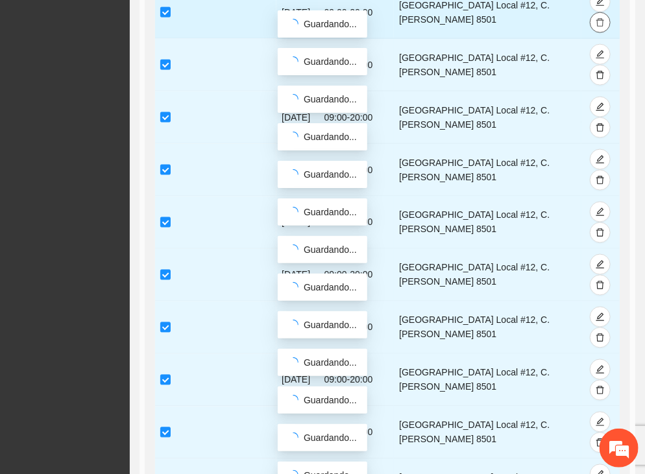
click at [600, 22] on icon "delete" at bounding box center [600, 22] width 9 height 9
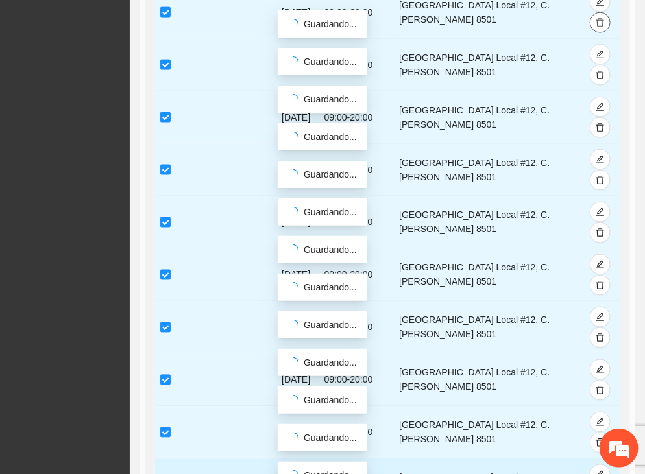
scroll to position [750, 0]
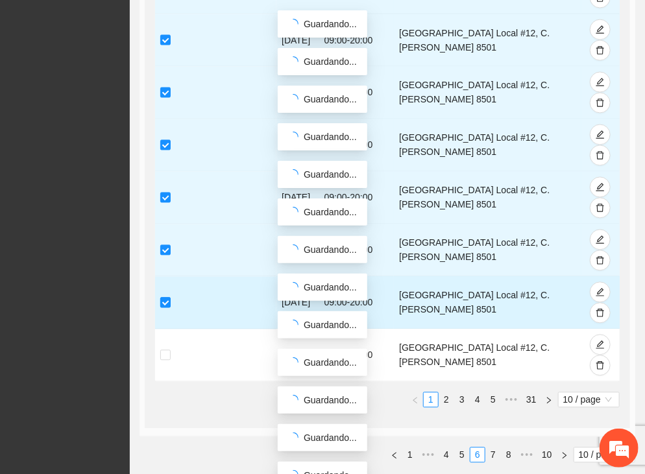
click at [166, 296] on label at bounding box center [165, 303] width 10 height 14
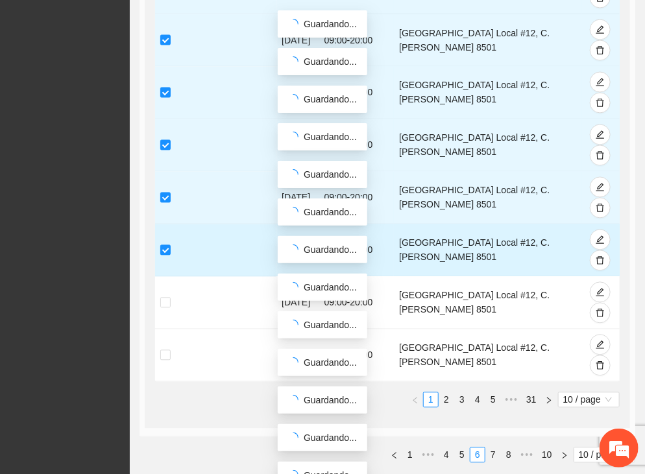
click at [166, 237] on td at bounding box center [215, 250] width 121 height 53
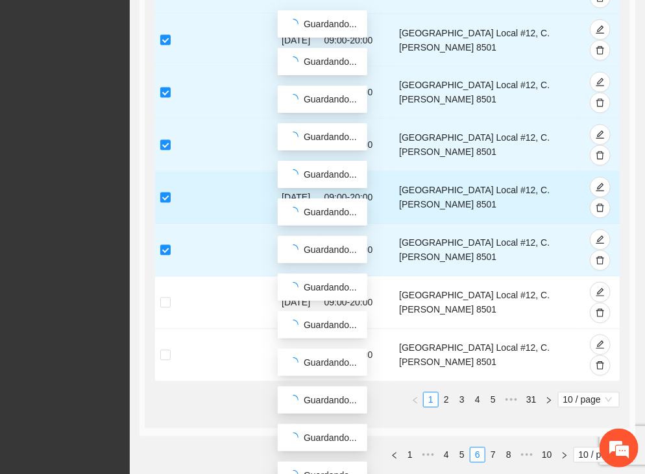
click at [166, 187] on td at bounding box center [215, 198] width 121 height 53
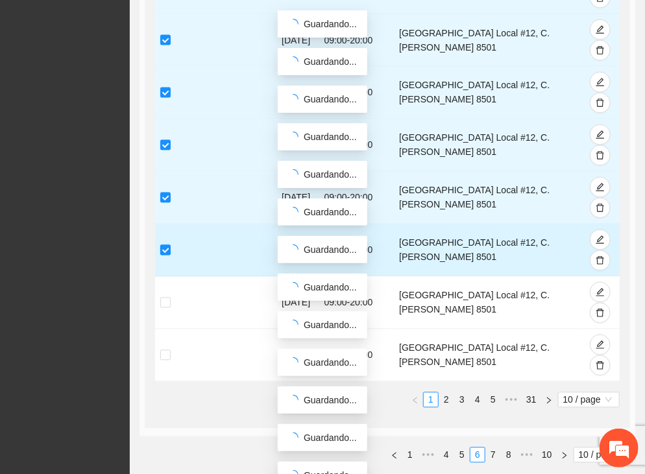
click at [167, 243] on label at bounding box center [165, 250] width 10 height 14
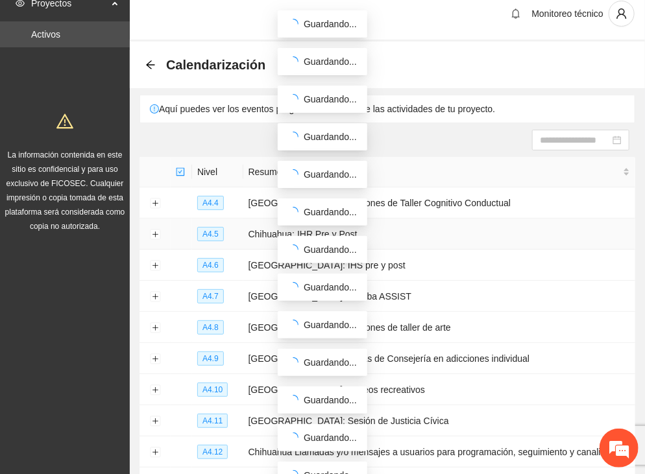
scroll to position [0, 0]
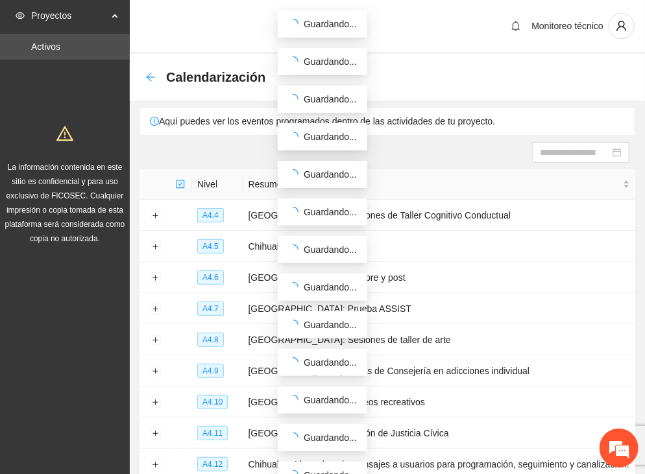
click at [149, 72] on icon "arrow-left" at bounding box center [150, 77] width 10 height 10
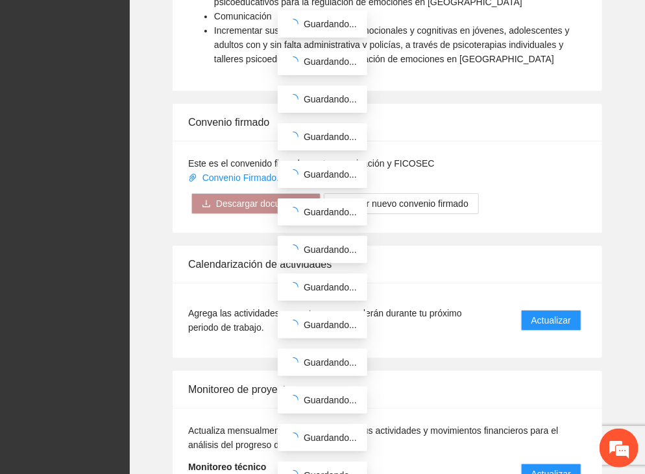
scroll to position [1492, 0]
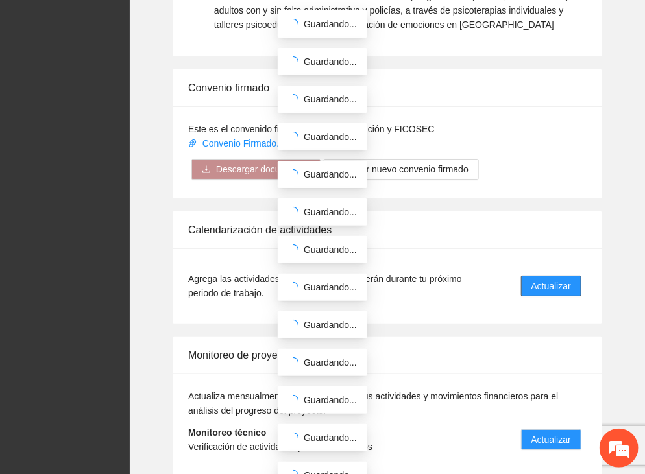
click at [566, 279] on span "Actualizar" at bounding box center [551, 286] width 40 height 14
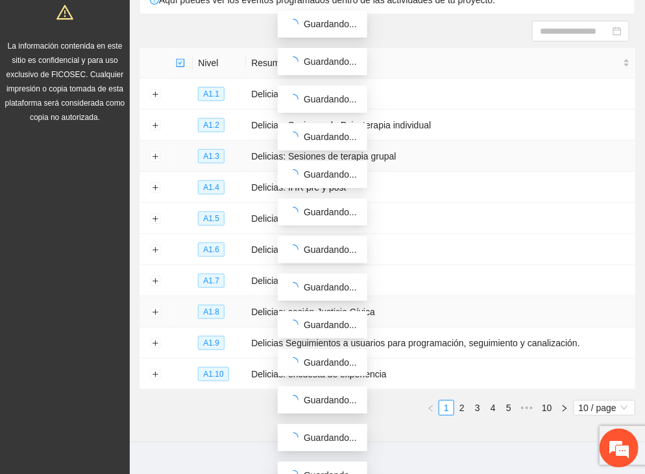
scroll to position [140, 0]
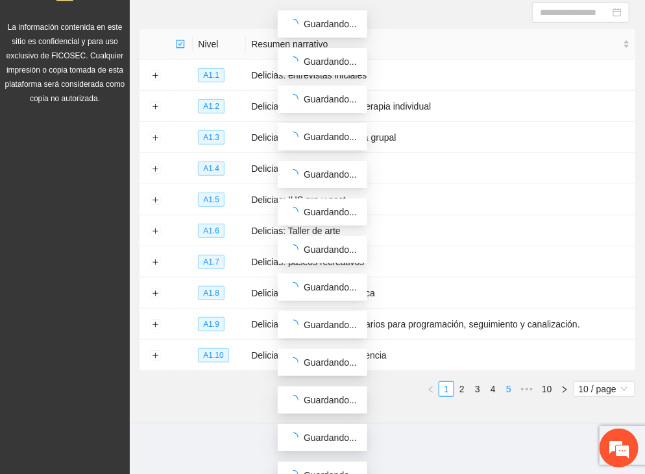
click at [509, 390] on link "5" at bounding box center [509, 389] width 14 height 14
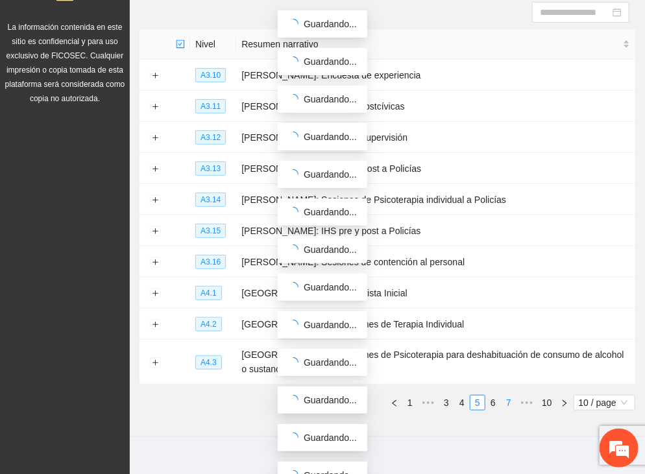
click at [509, 396] on link "7" at bounding box center [509, 403] width 14 height 14
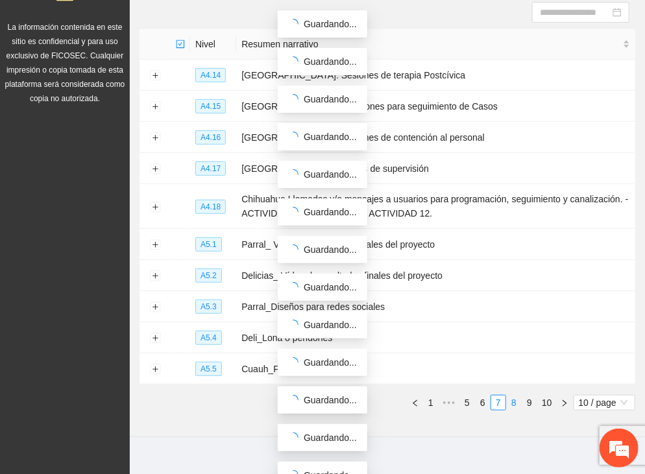
click at [514, 397] on link "8" at bounding box center [514, 403] width 14 height 14
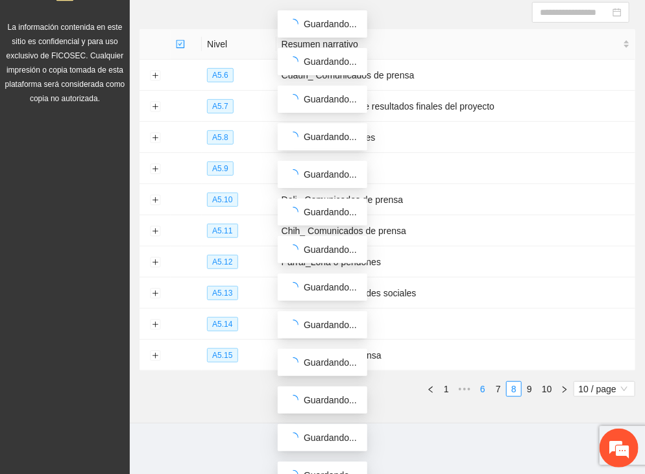
click at [481, 389] on link "6" at bounding box center [483, 389] width 14 height 14
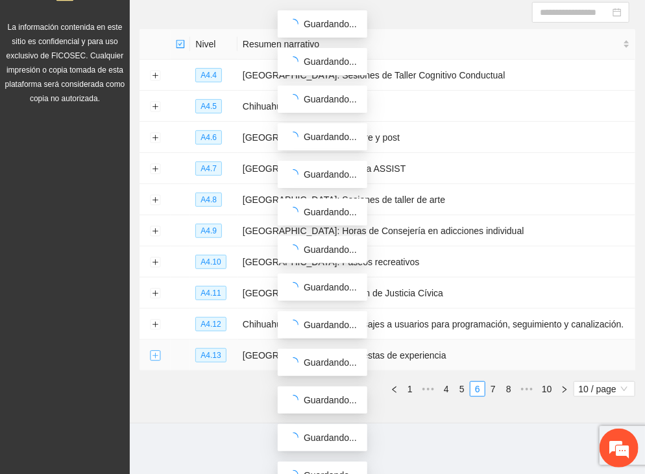
click at [151, 356] on button "Expand row" at bounding box center [155, 356] width 10 height 10
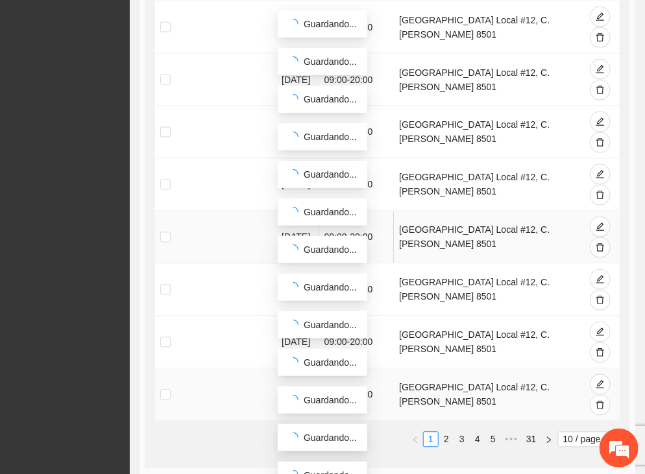
scroll to position [815, 0]
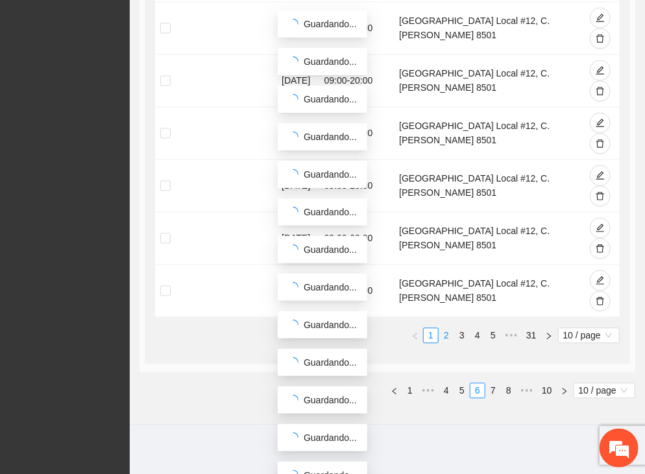
click at [450, 334] on link "2" at bounding box center [446, 335] width 14 height 14
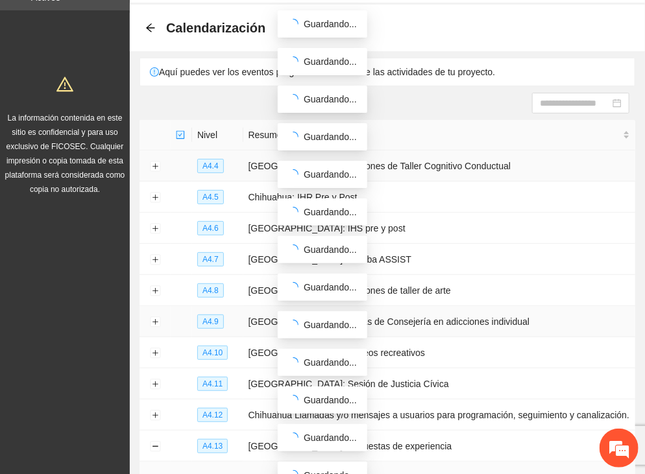
scroll to position [0, 0]
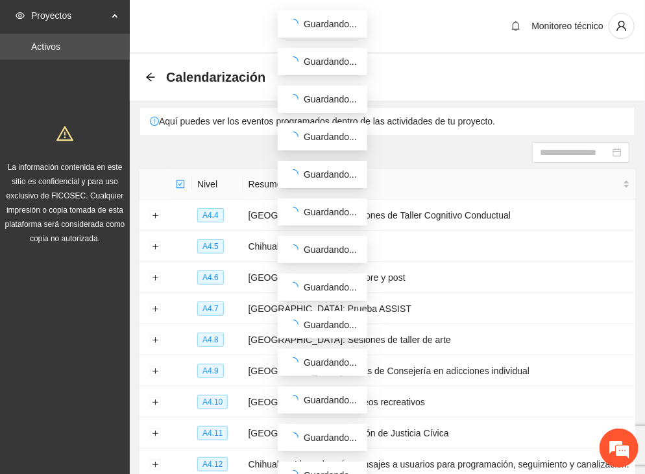
click at [150, 82] on div "Calendarización" at bounding box center [209, 77] width 128 height 21
click at [149, 76] on icon "arrow-left" at bounding box center [150, 77] width 10 height 10
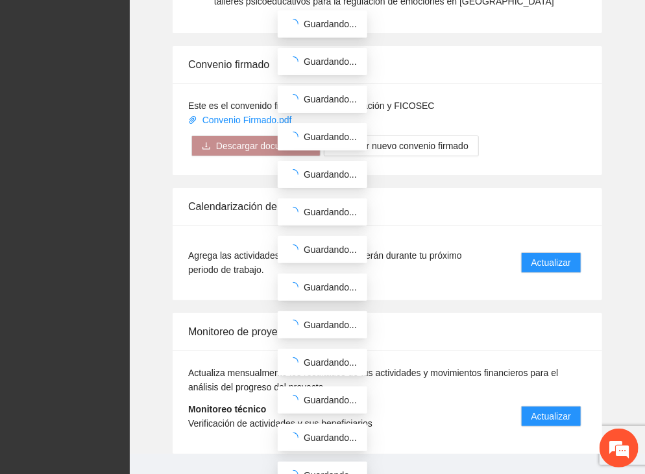
scroll to position [1529, 0]
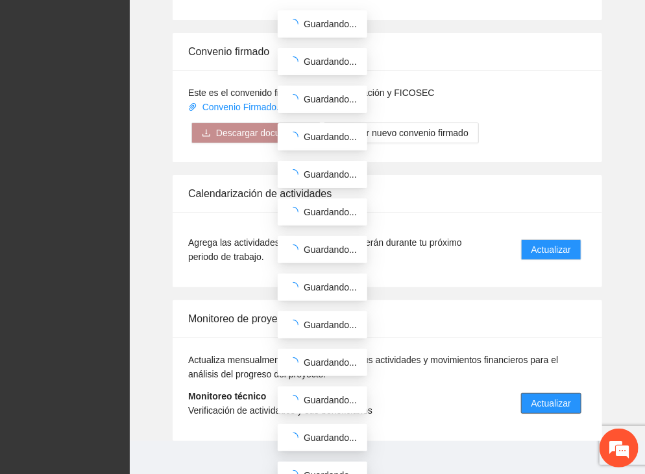
click at [569, 396] on span "Actualizar" at bounding box center [551, 403] width 40 height 14
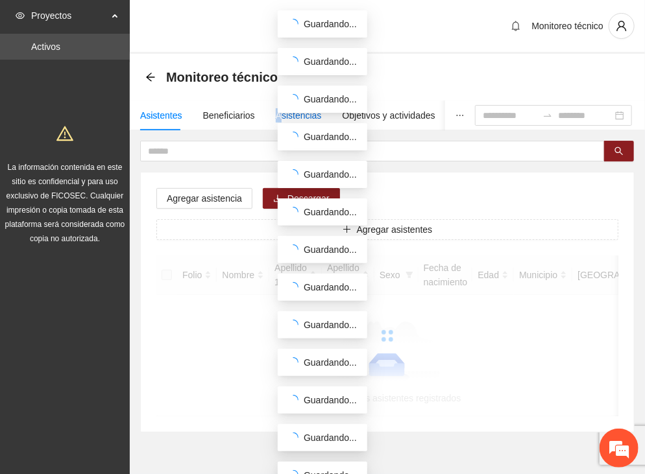
click at [276, 116] on div "Asistencias" at bounding box center [299, 115] width 46 height 14
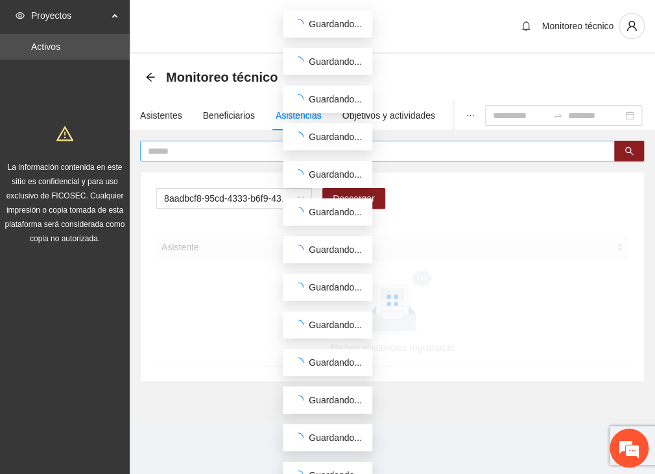
drag, startPoint x: 276, startPoint y: 116, endPoint x: 187, endPoint y: 152, distance: 96.6
click at [187, 152] on input "text" at bounding box center [372, 151] width 449 height 14
click at [202, 201] on span "8aadbcf8-95cd-4333-b6f9-4314c3142350" at bounding box center [234, 198] width 140 height 19
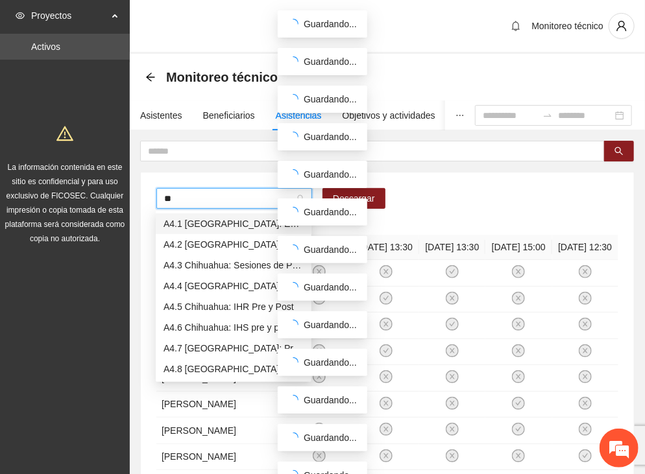
type input "***"
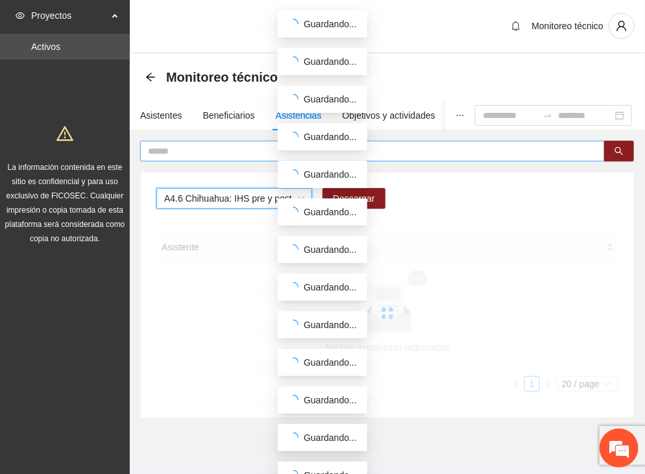
click at [221, 151] on input "text" at bounding box center [367, 151] width 439 height 14
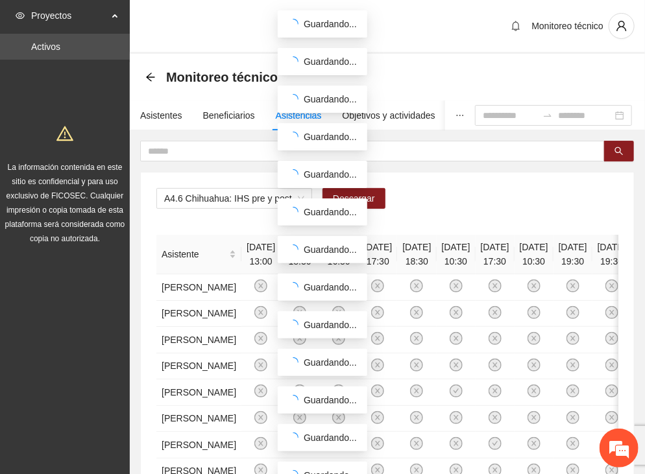
click at [417, 38] on div "Monitoreo técnico" at bounding box center [387, 27] width 515 height 54
click at [441, 31] on div "Monitoreo técnico" at bounding box center [387, 27] width 515 height 54
